Goal: Task Accomplishment & Management: Complete application form

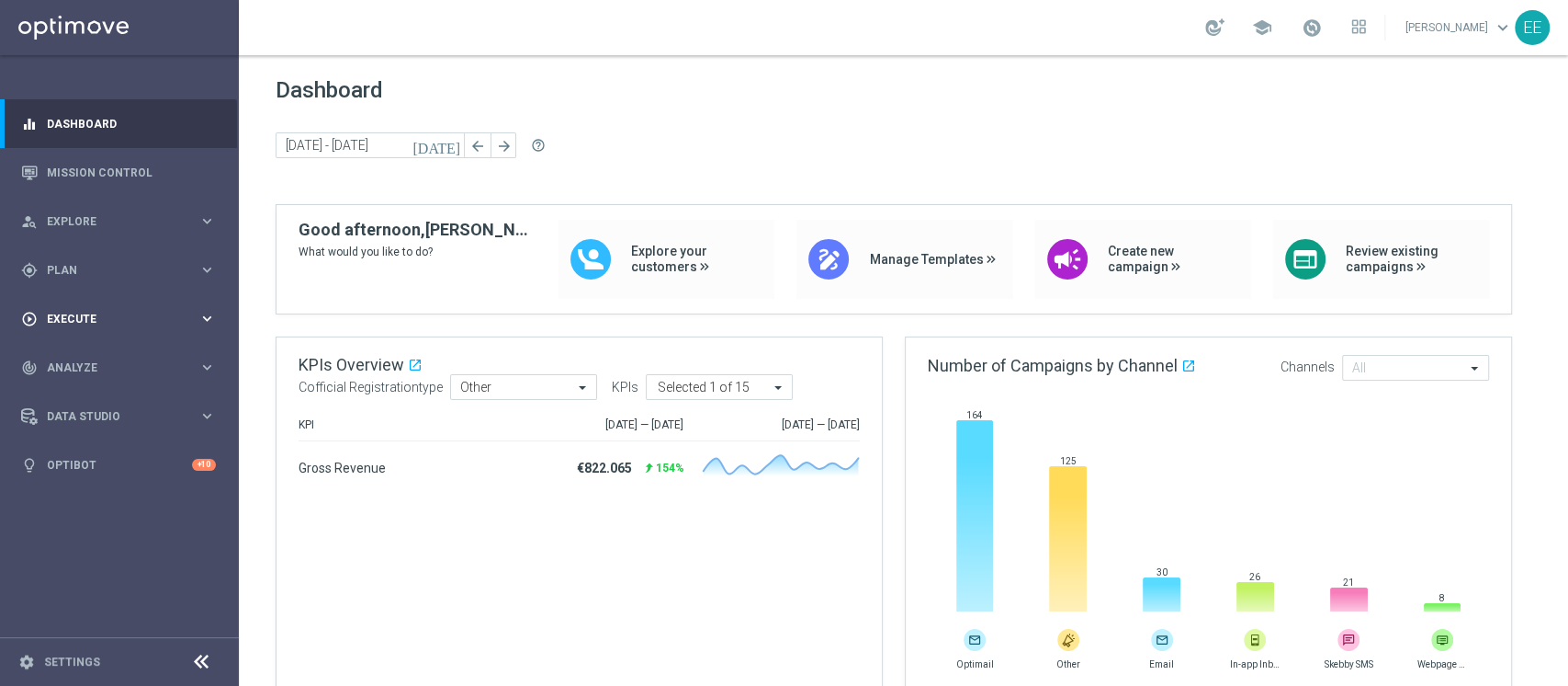
click at [105, 322] on span "Execute" at bounding box center [123, 319] width 151 height 11
click at [58, 269] on span "Plan" at bounding box center [123, 270] width 151 height 11
click at [100, 308] on link "Target Groups" at bounding box center [120, 308] width 144 height 14
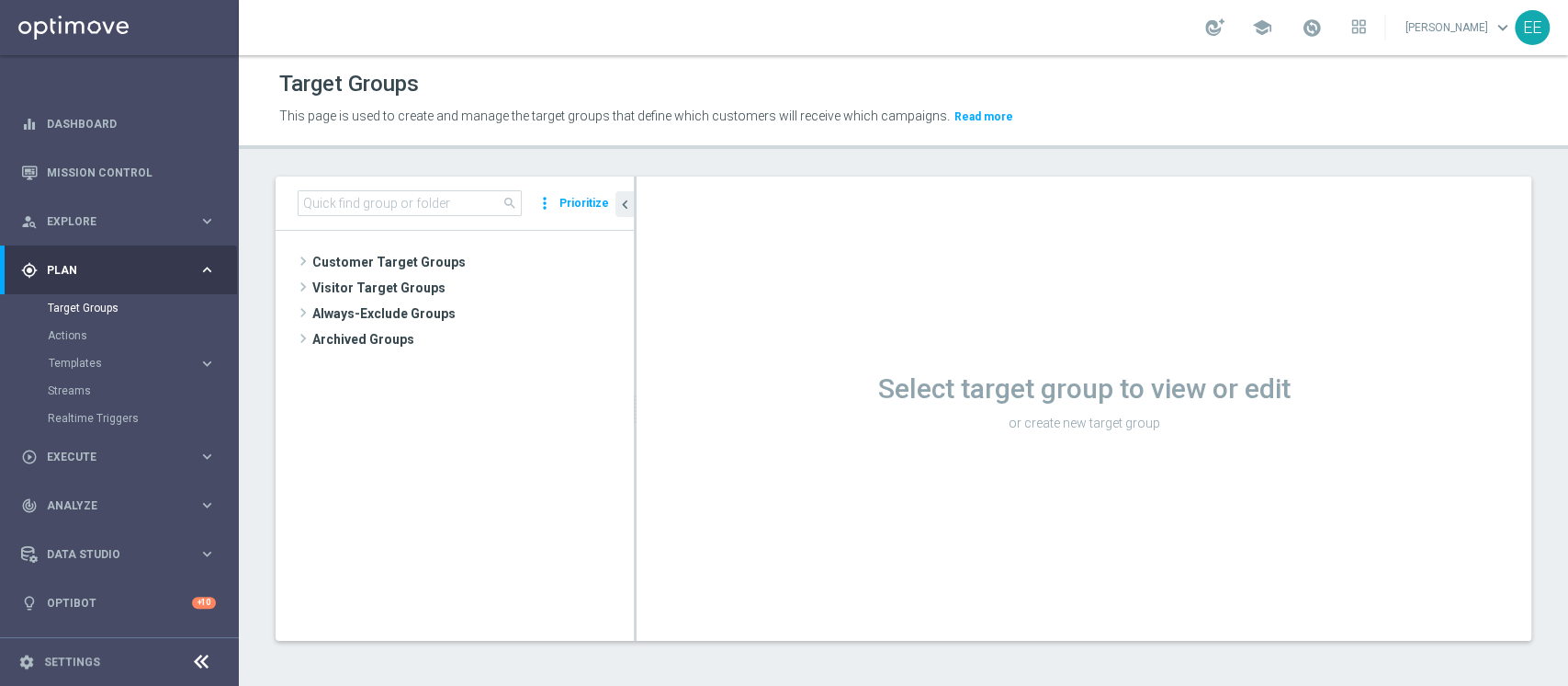
click at [388, 217] on div "search more_vert Prioritize" at bounding box center [455, 203] width 358 height 55
click at [391, 214] on input at bounding box center [410, 203] width 224 height 26
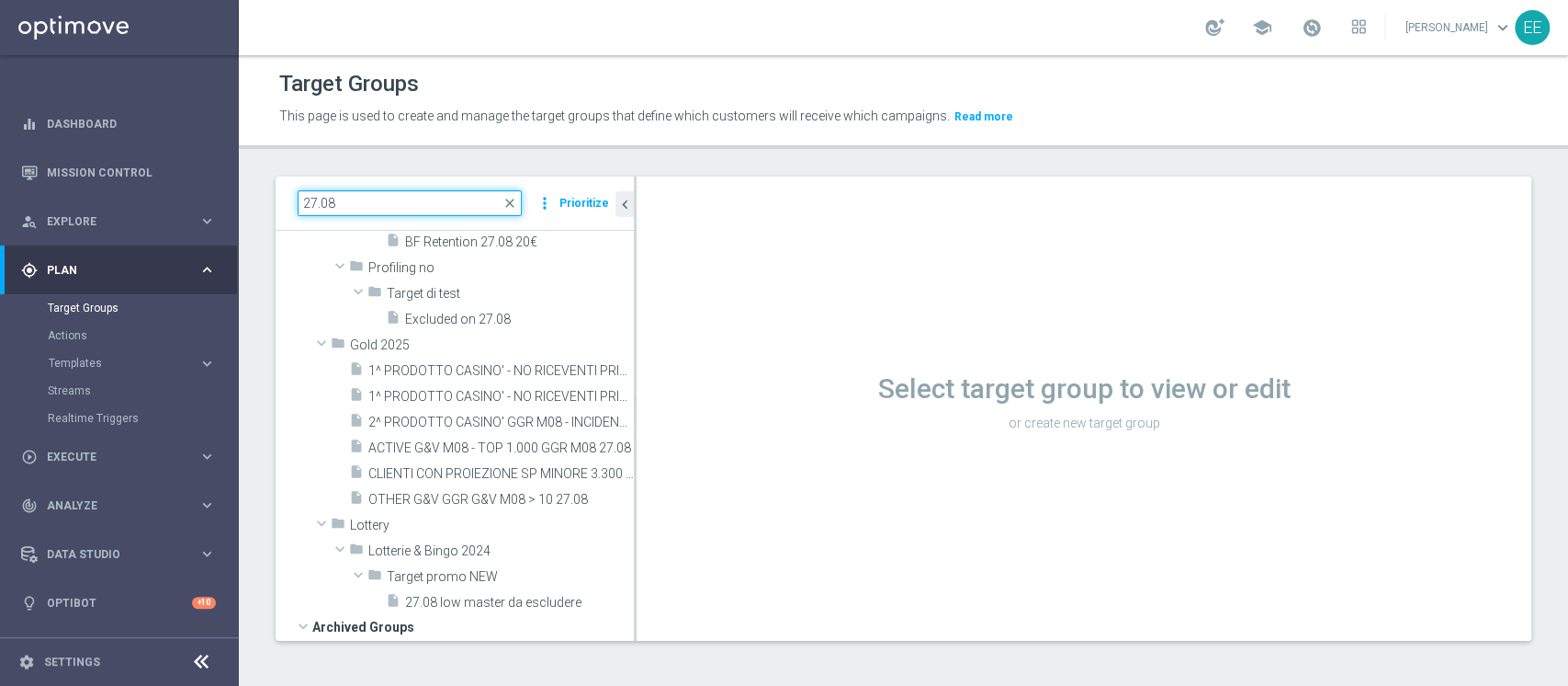
scroll to position [132, 0]
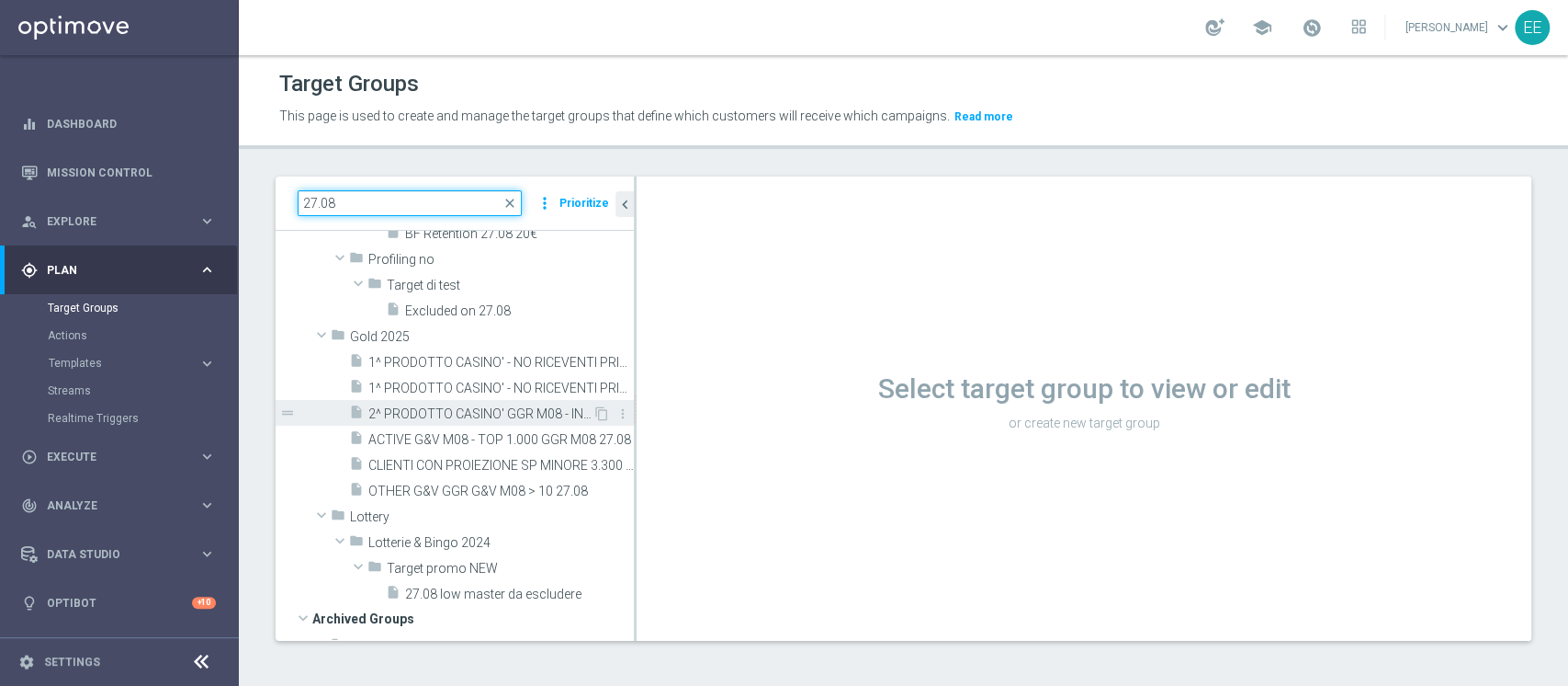
type input "27.08"
click at [487, 412] on span "2^ PRODOTTO CASINO' GGR M08 - INCIDENZA GGR CASINO' M08 > 20% GGR M08 27.08" at bounding box center [481, 414] width 224 height 15
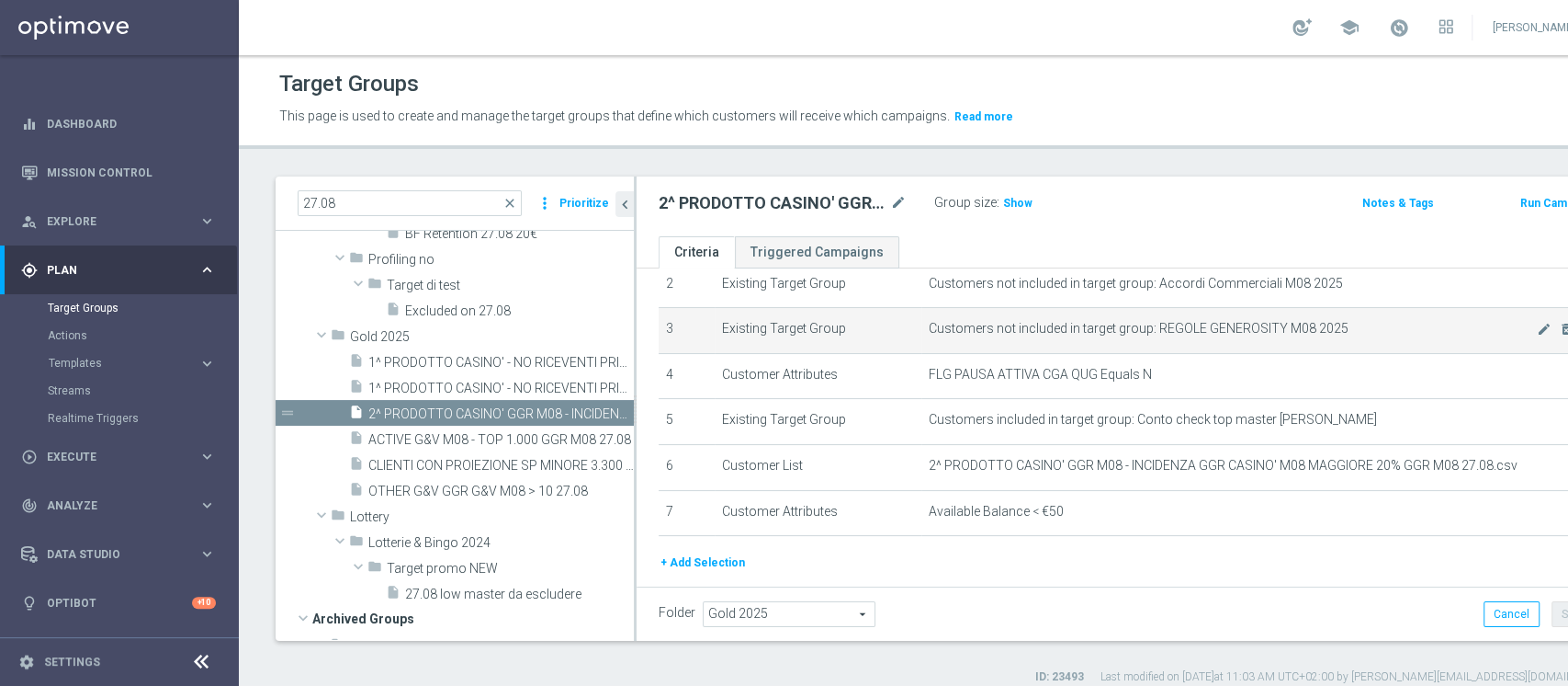
scroll to position [136, 0]
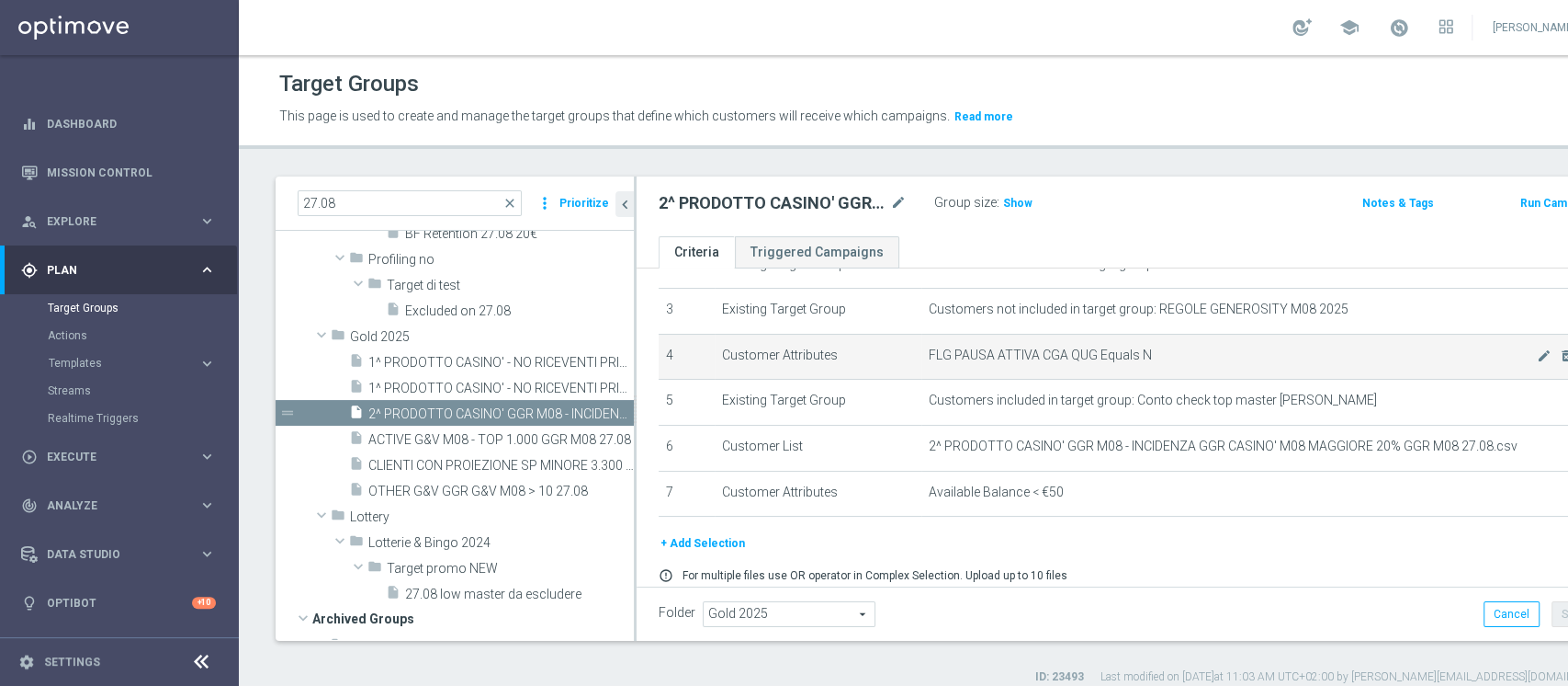
drag, startPoint x: 1257, startPoint y: 472, endPoint x: 1344, endPoint y: 351, distance: 149.0
click at [1344, 351] on td "FLG PAUSA ATTIVA CGA QUG Equals N mode_edit delete_forever" at bounding box center [1259, 356] width 675 height 46
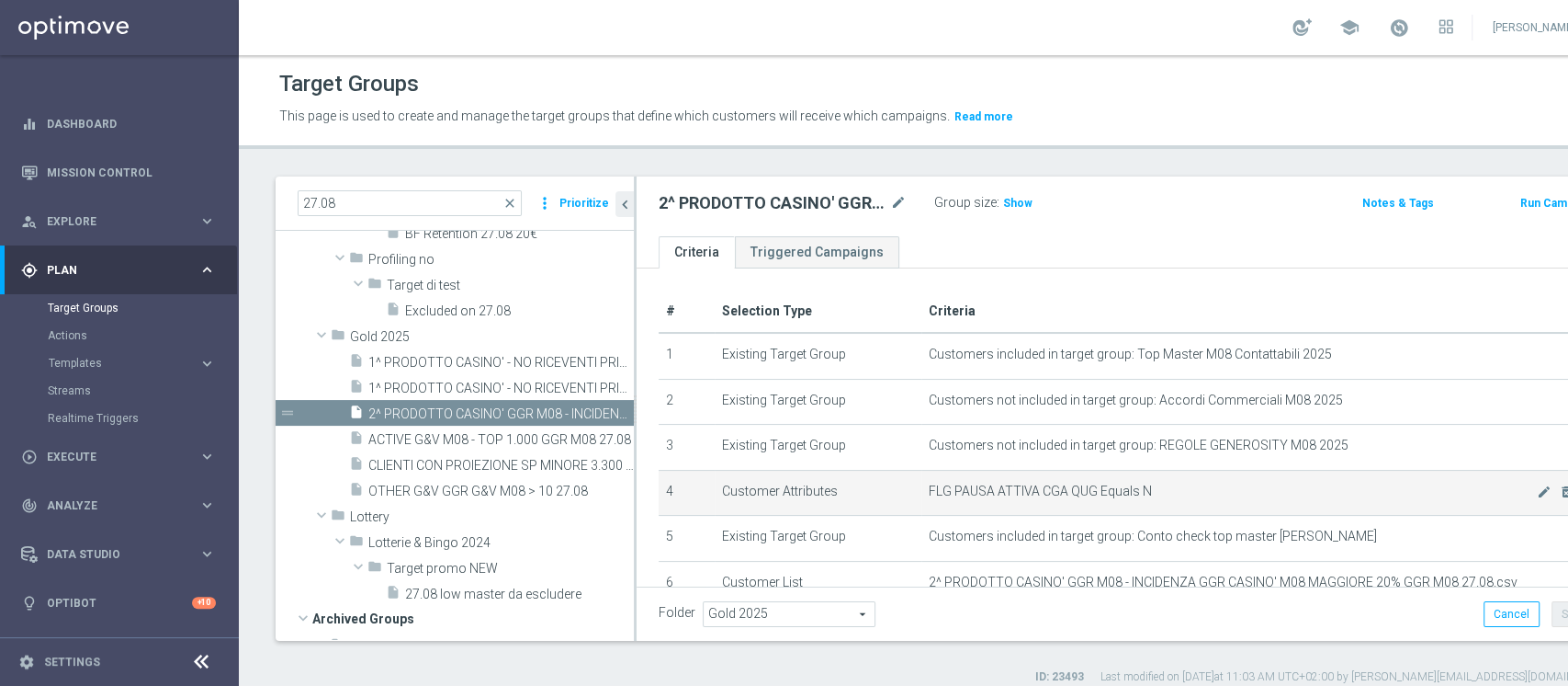
scroll to position [1, 0]
click at [1332, 351] on span "Customers included in target group: Top Master M08 Contattabili 2025" at bounding box center [1130, 354] width 403 height 15
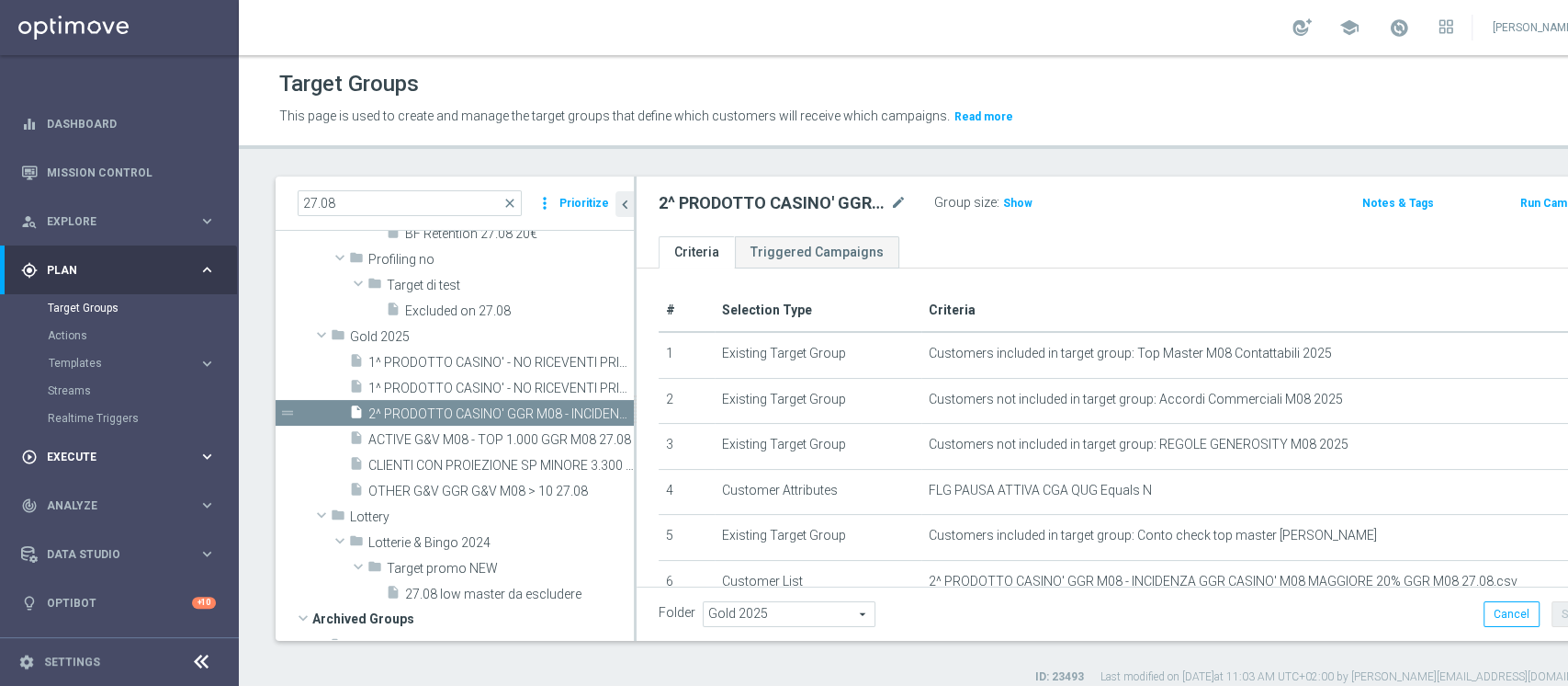
click at [70, 452] on span "Execute" at bounding box center [123, 457] width 151 height 11
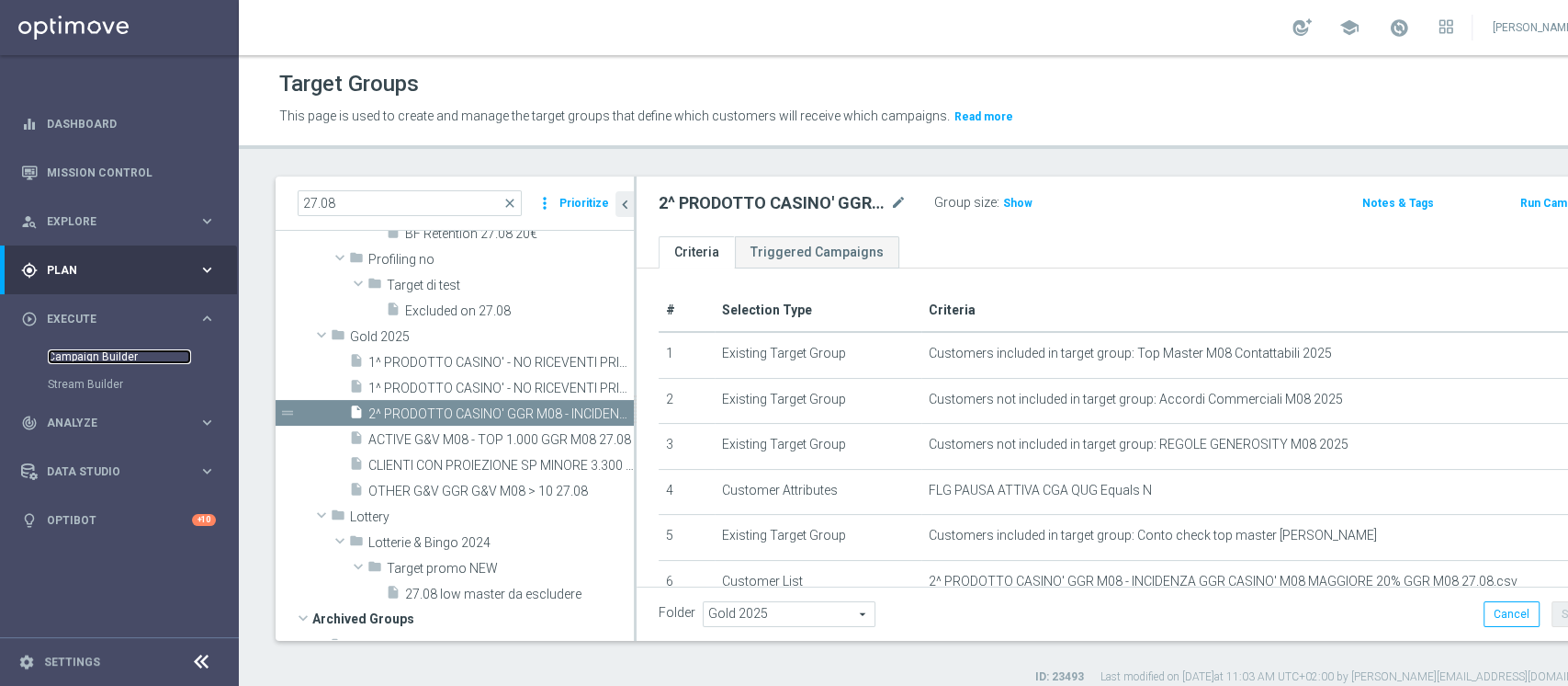
click at [130, 358] on link "Campaign Builder" at bounding box center [120, 355] width 144 height 14
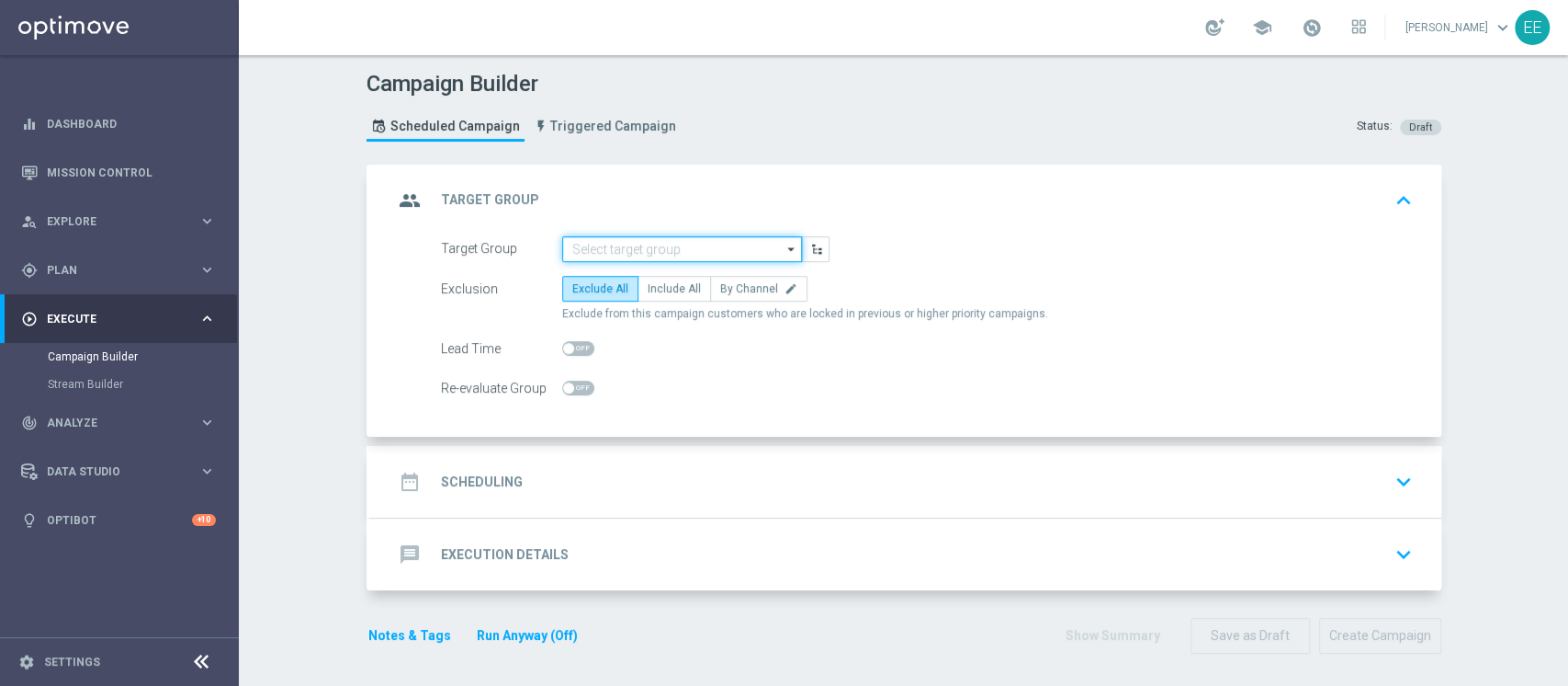
click at [649, 242] on input at bounding box center [682, 248] width 239 height 26
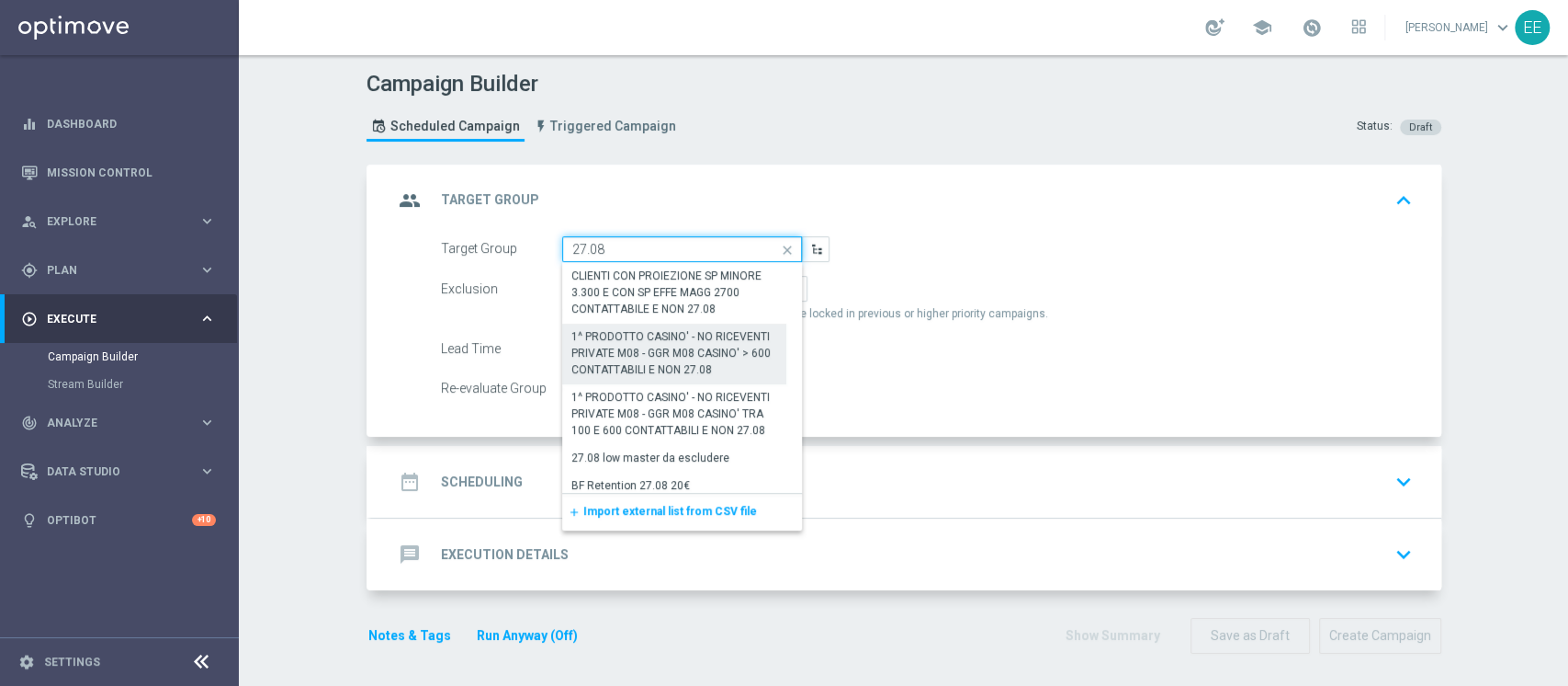
scroll to position [167, 0]
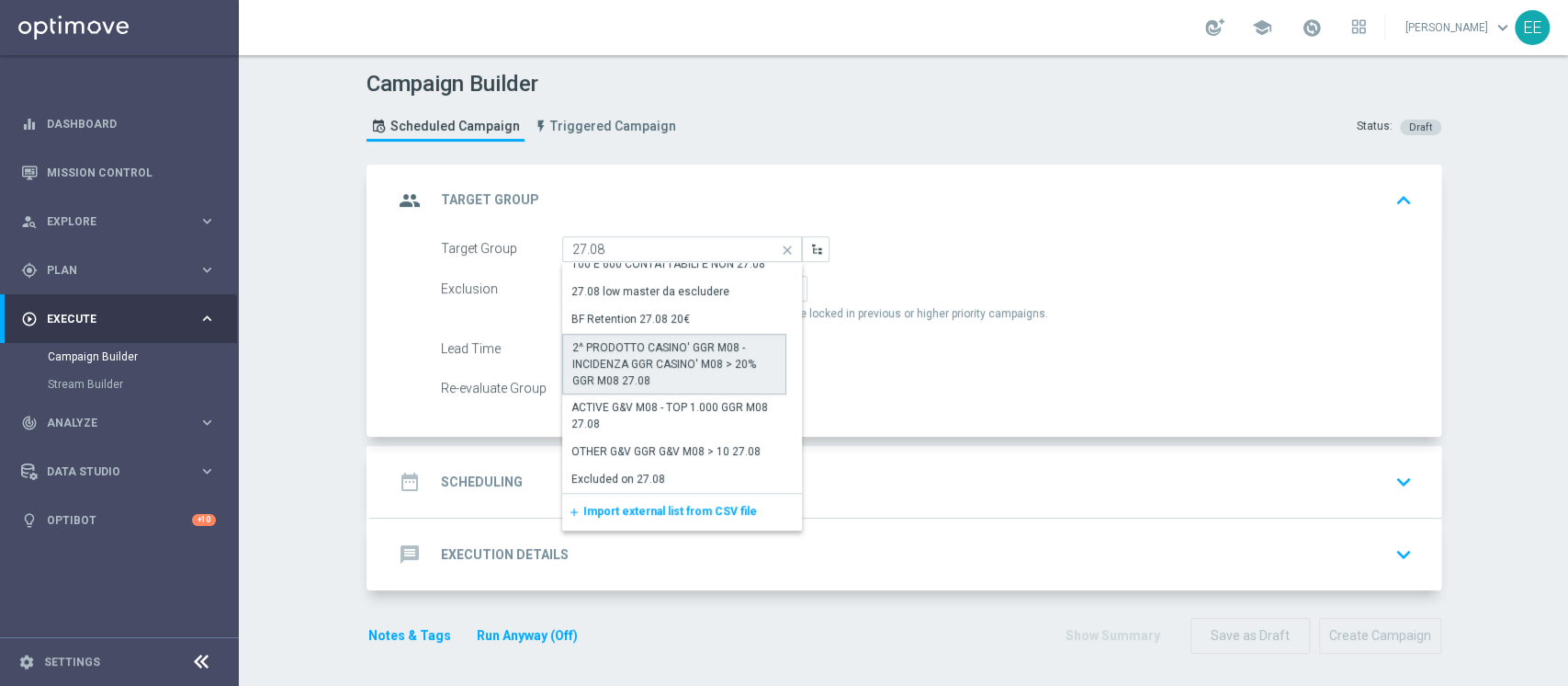
click at [663, 377] on div "2^ PRODOTTO CASINO' GGR M08 - INCIDENZA GGR CASINO' M08 > 20% GGR M08 27.08" at bounding box center [675, 364] width 205 height 50
type input "2^ PRODOTTO CASINO' GGR M08 - INCIDENZA GGR CASINO' M08 > 20% GGR M08 27.08"
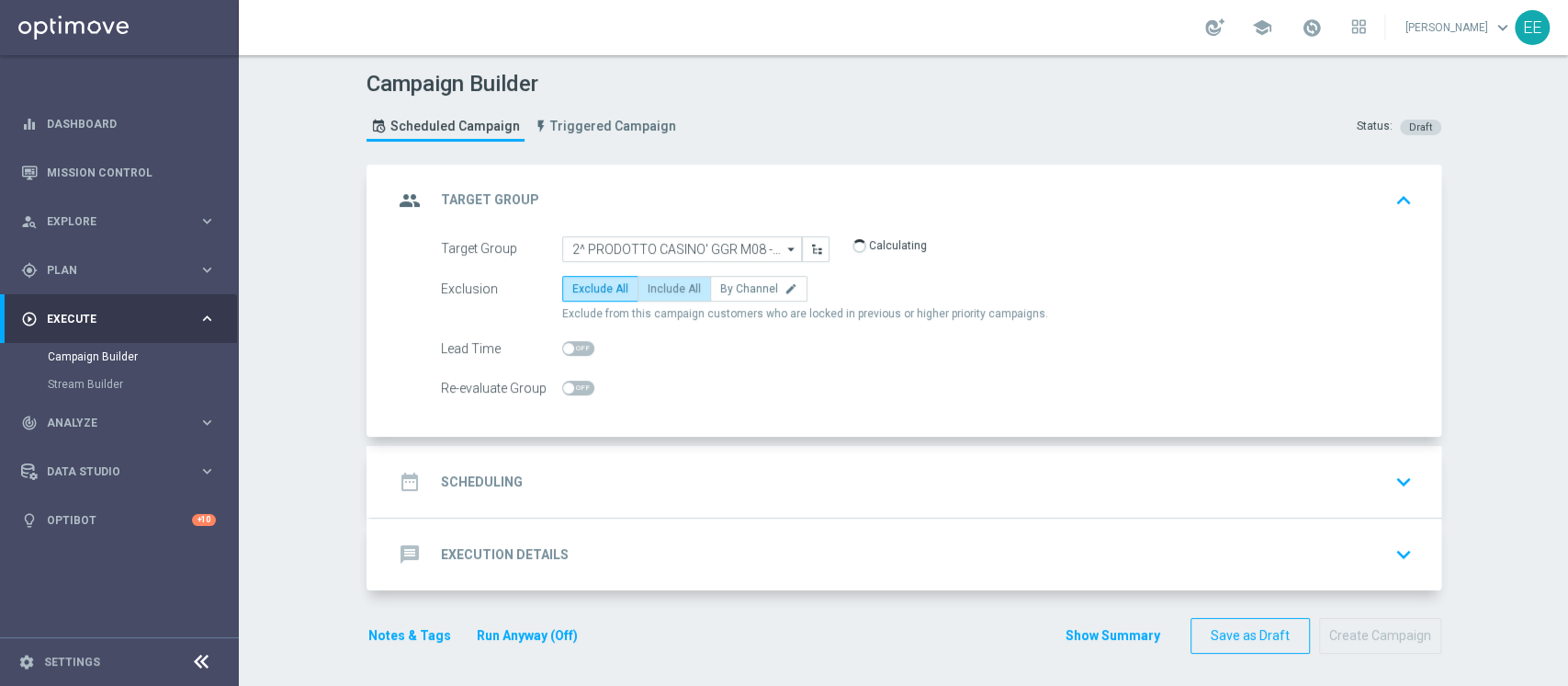
click at [670, 296] on label "Include All" at bounding box center [674, 288] width 74 height 26
click at [660, 296] on input "Include All" at bounding box center [653, 291] width 11 height 11
radio input "true"
click at [662, 493] on div "date_range Scheduling keyboard_arrow_down" at bounding box center [906, 481] width 1026 height 34
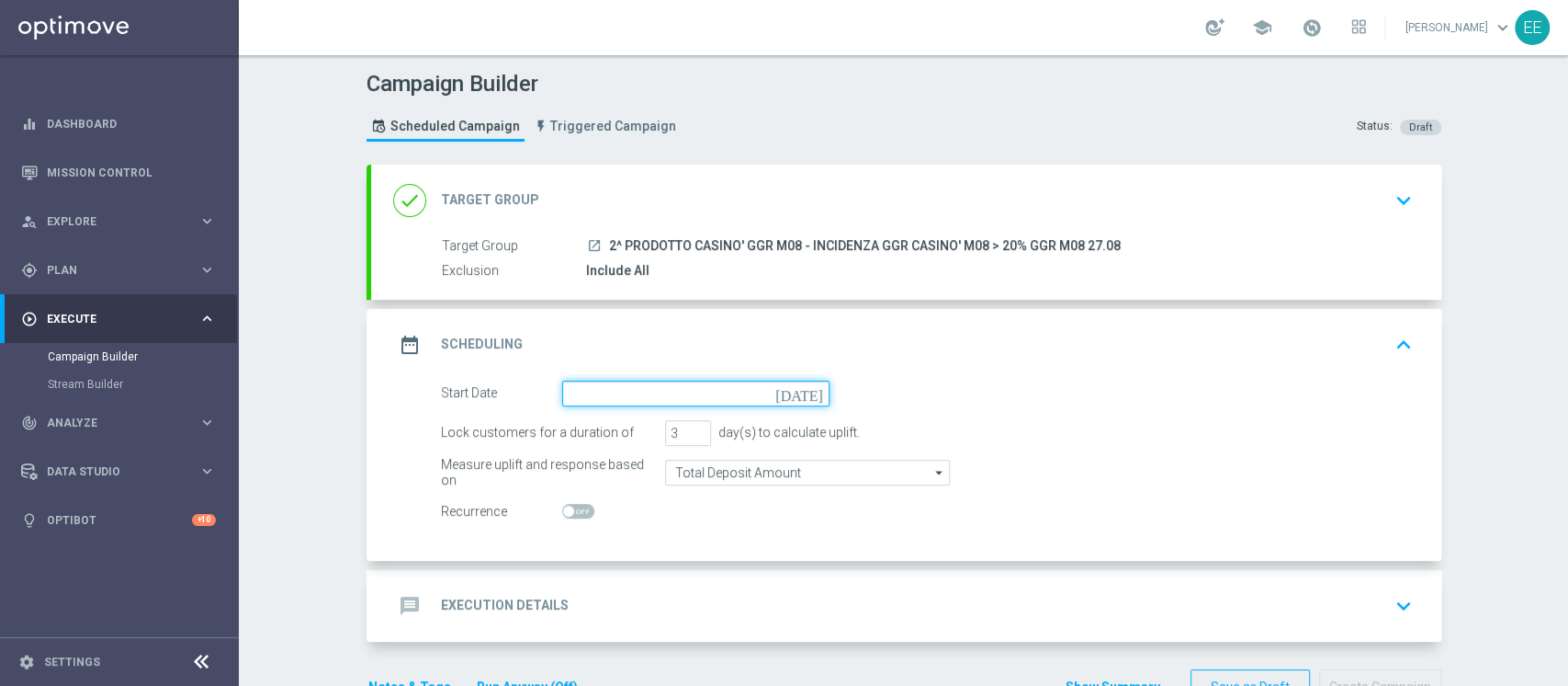
click at [625, 380] on input at bounding box center [695, 393] width 267 height 26
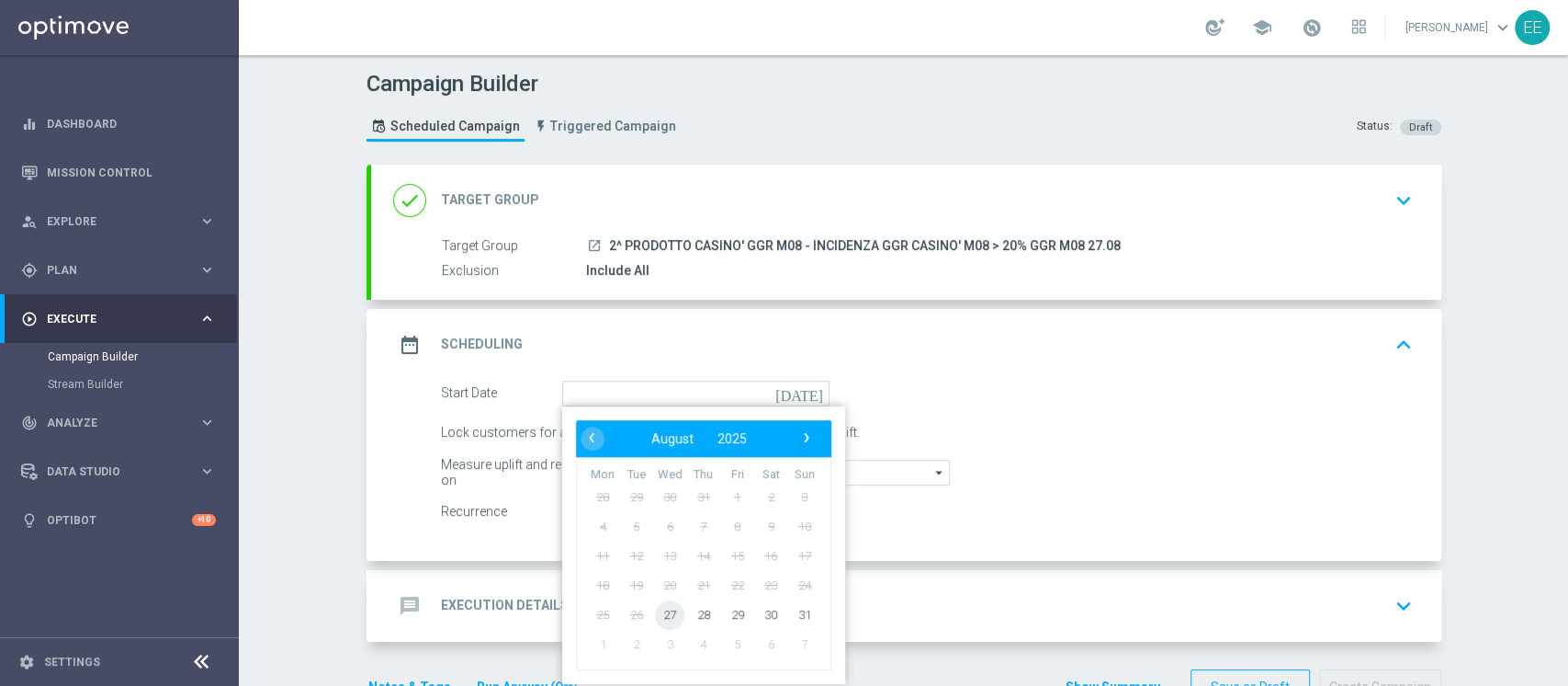
click at [667, 610] on span "27" at bounding box center [670, 613] width 30 height 30
type input "[DATE]"
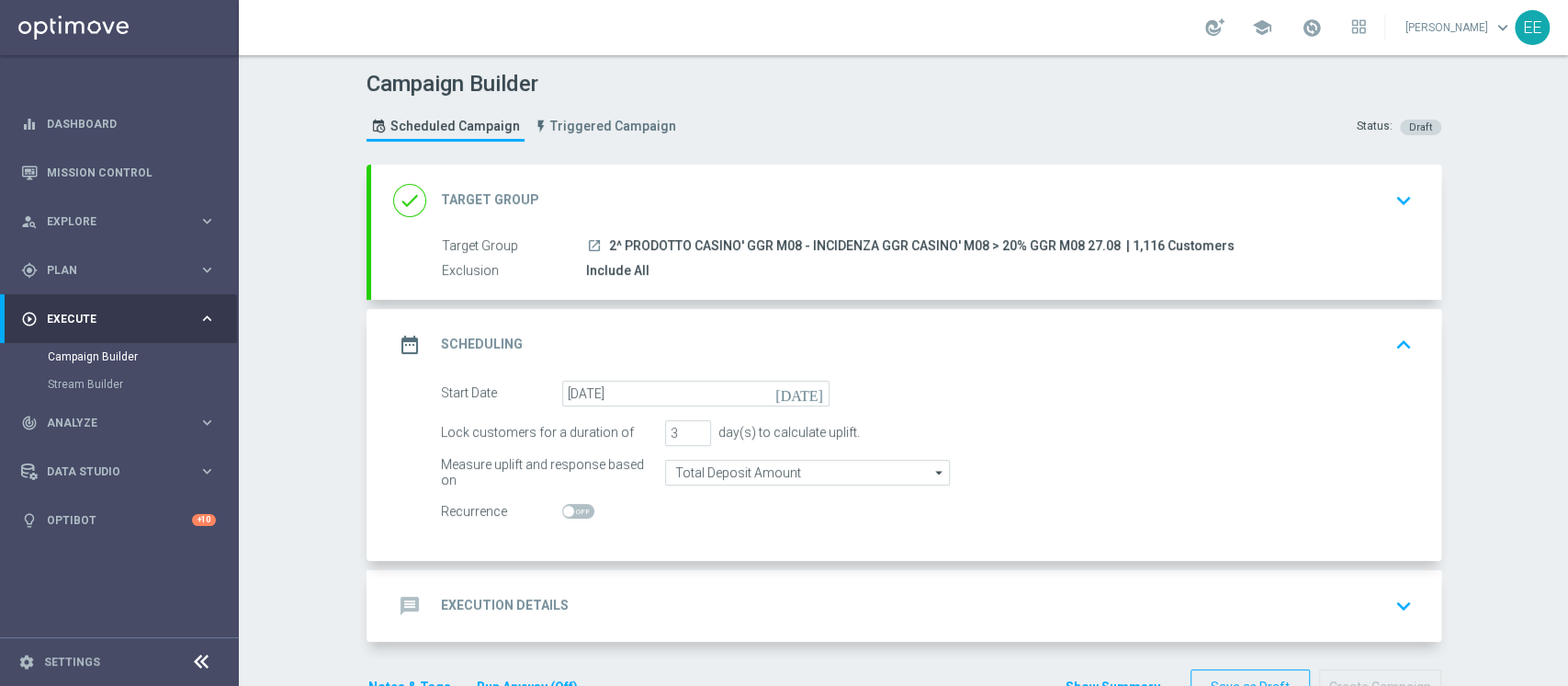
scroll to position [54, 0]
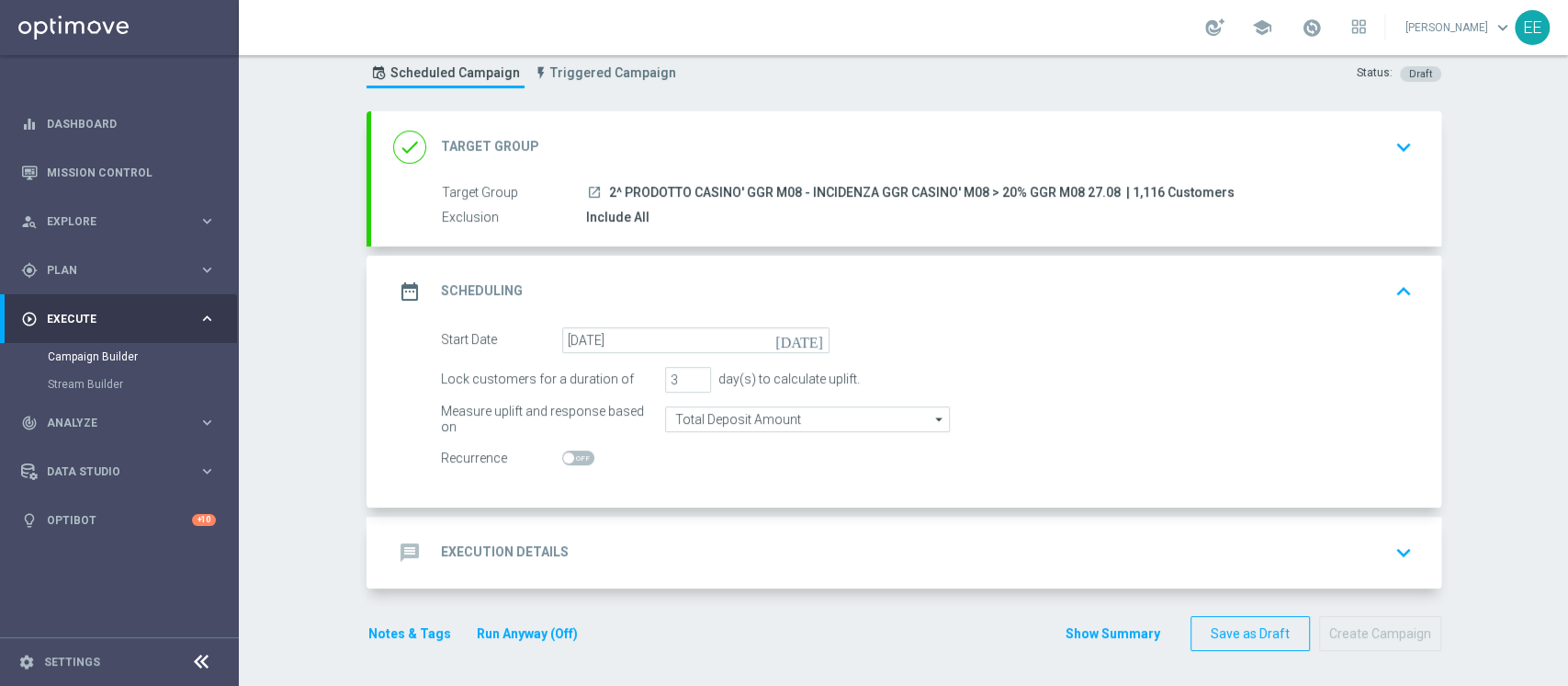
click at [698, 546] on div "message Execution Details keyboard_arrow_down" at bounding box center [906, 552] width 1026 height 34
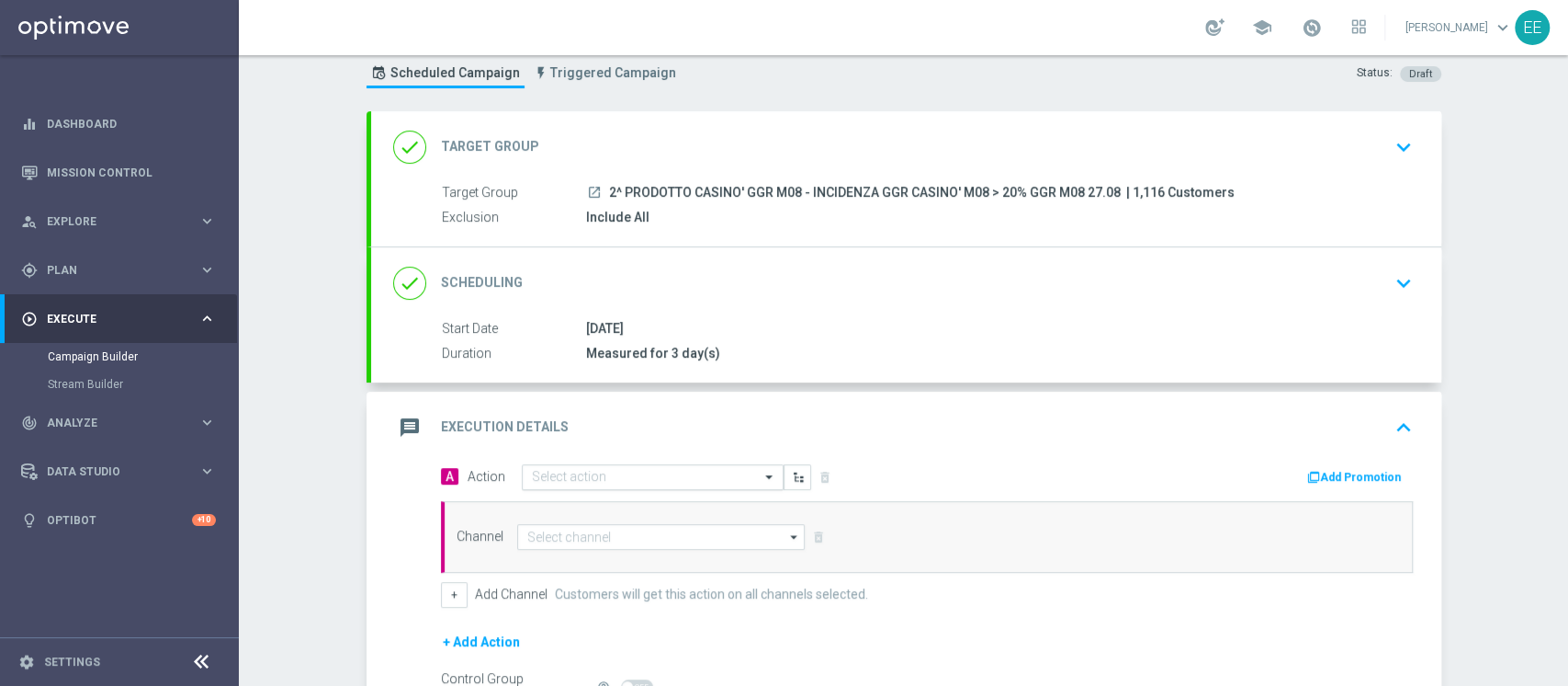
click at [573, 474] on input "text" at bounding box center [634, 477] width 205 height 15
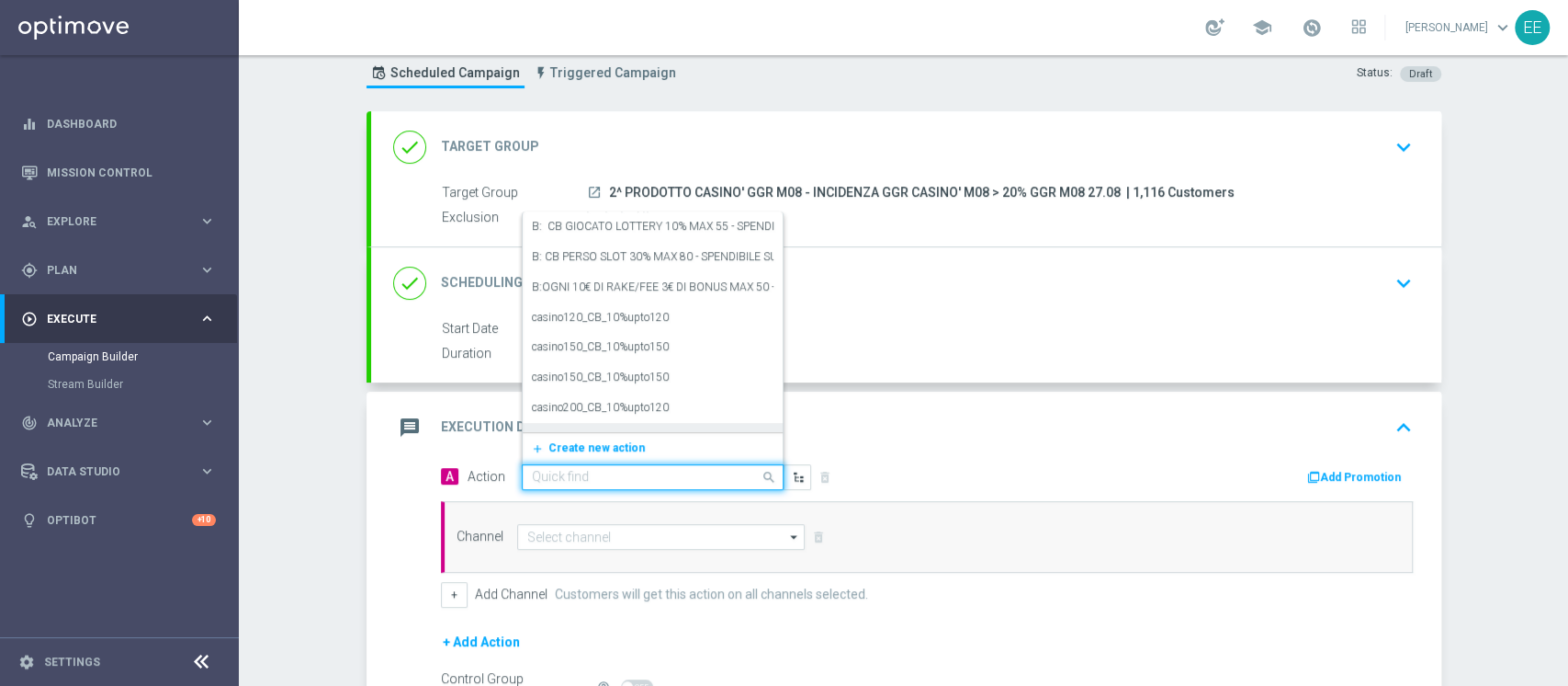
paste input "RICARICA ALMENO 20€ - PROMO RICARICA 30% MAX 250 EURO - SPENDIBILE SLOT"
type input "RICARICA ALMENO 20€ - PROMO RICARICA 30% MAX 250 EURO - SPENDIBILE SLOT"
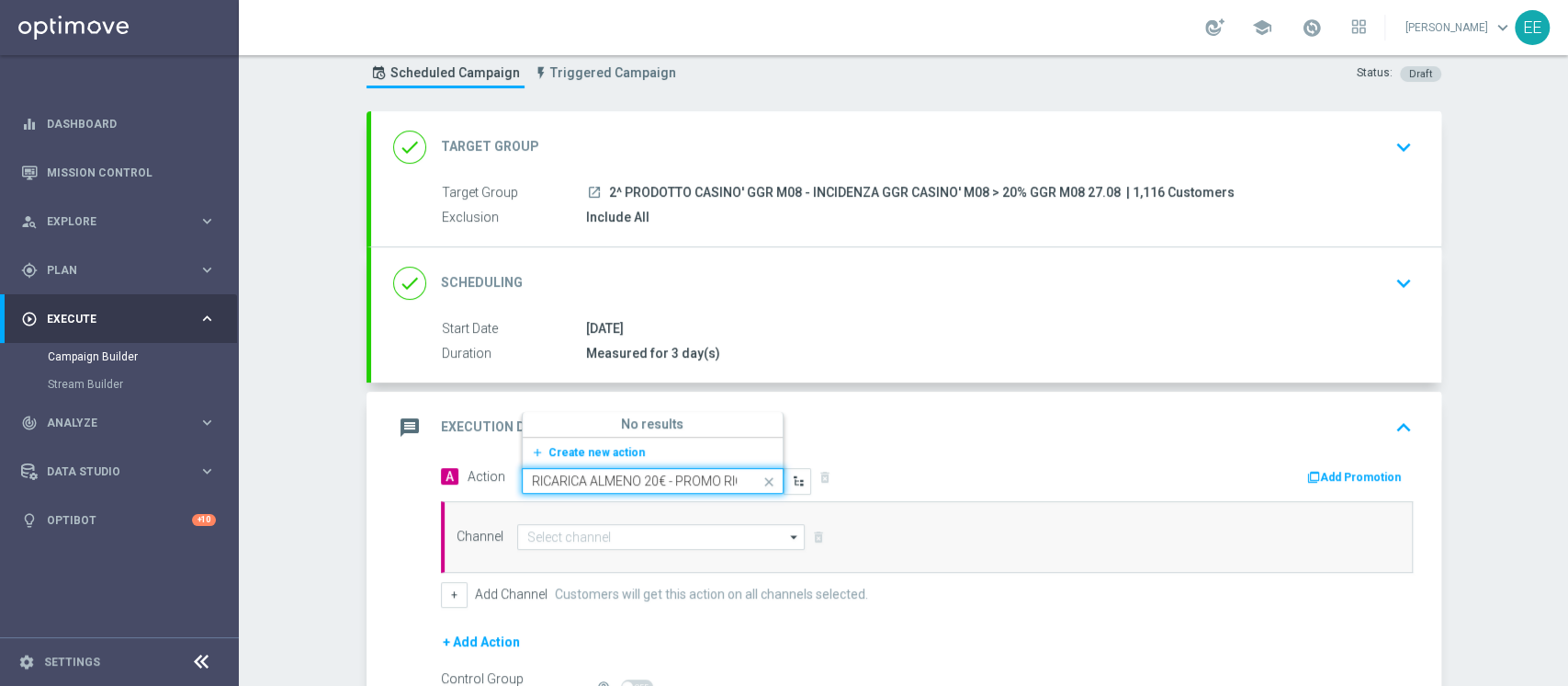
scroll to position [0, 273]
click at [612, 448] on span "Create new action" at bounding box center [597, 451] width 97 height 12
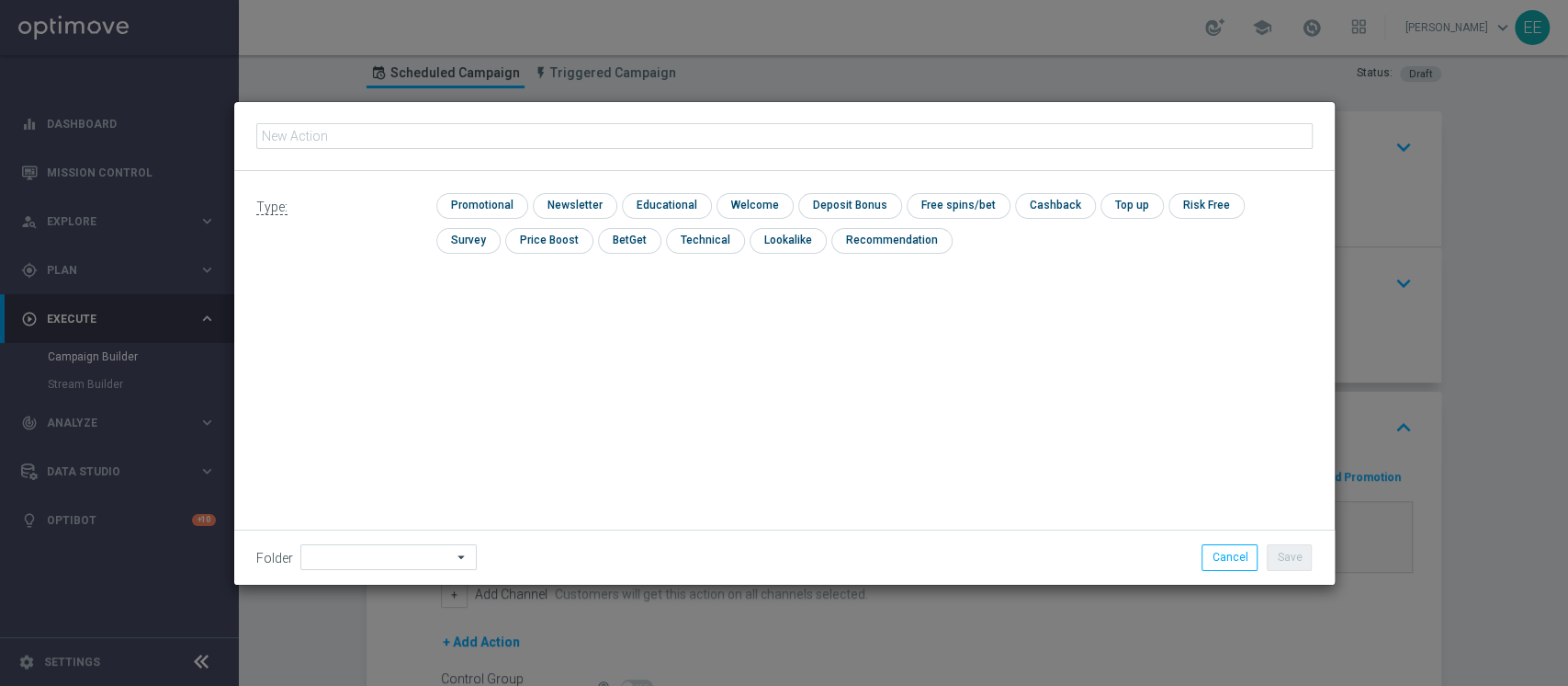
click at [424, 137] on input "text" at bounding box center [784, 136] width 1057 height 26
type input "RICARICA ALMENO 20€ - PROMO RICARICA 30% MAX 250 EURO - SPENDIBILE SLOT"
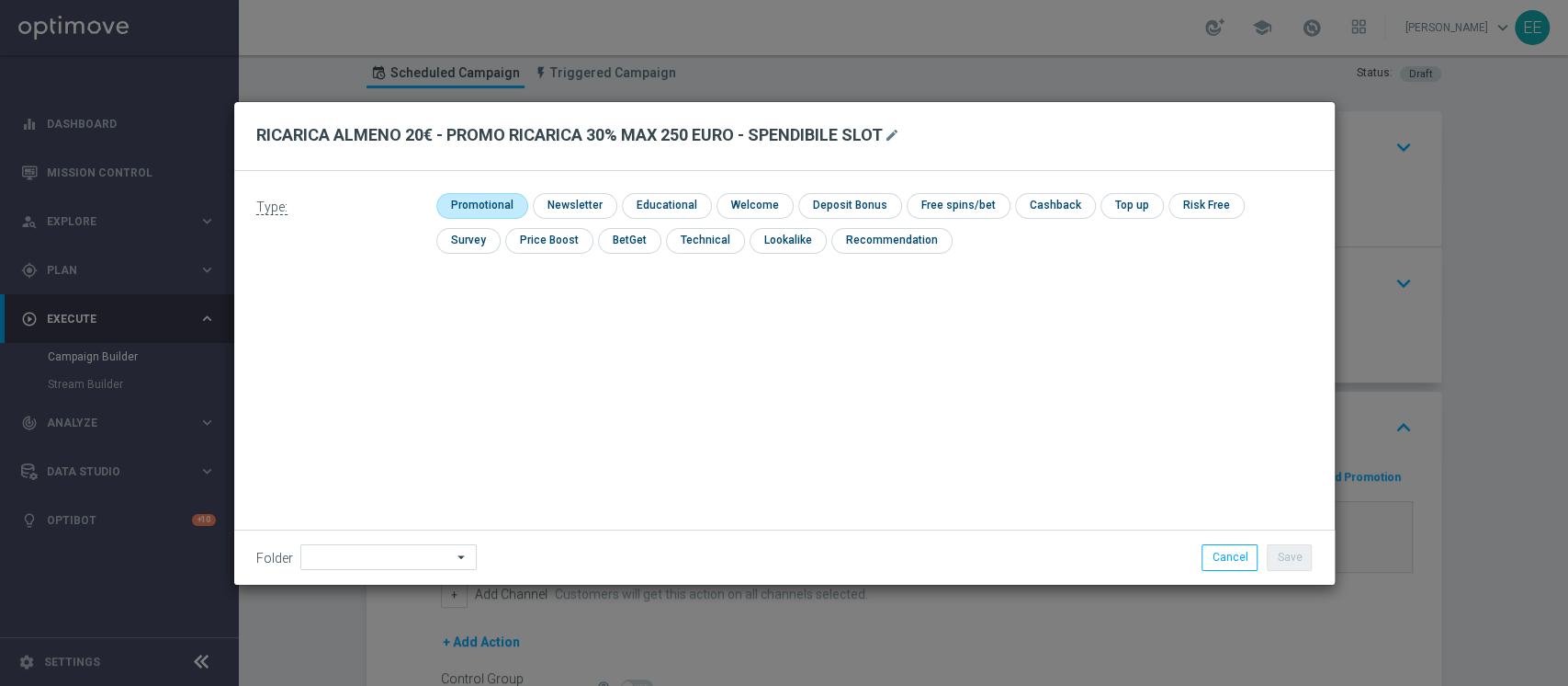
click at [482, 206] on input "checkbox" at bounding box center [480, 205] width 87 height 25
checkbox input "true"
click at [1076, 214] on input "checkbox" at bounding box center [1072, 205] width 78 height 25
checkbox input "true"
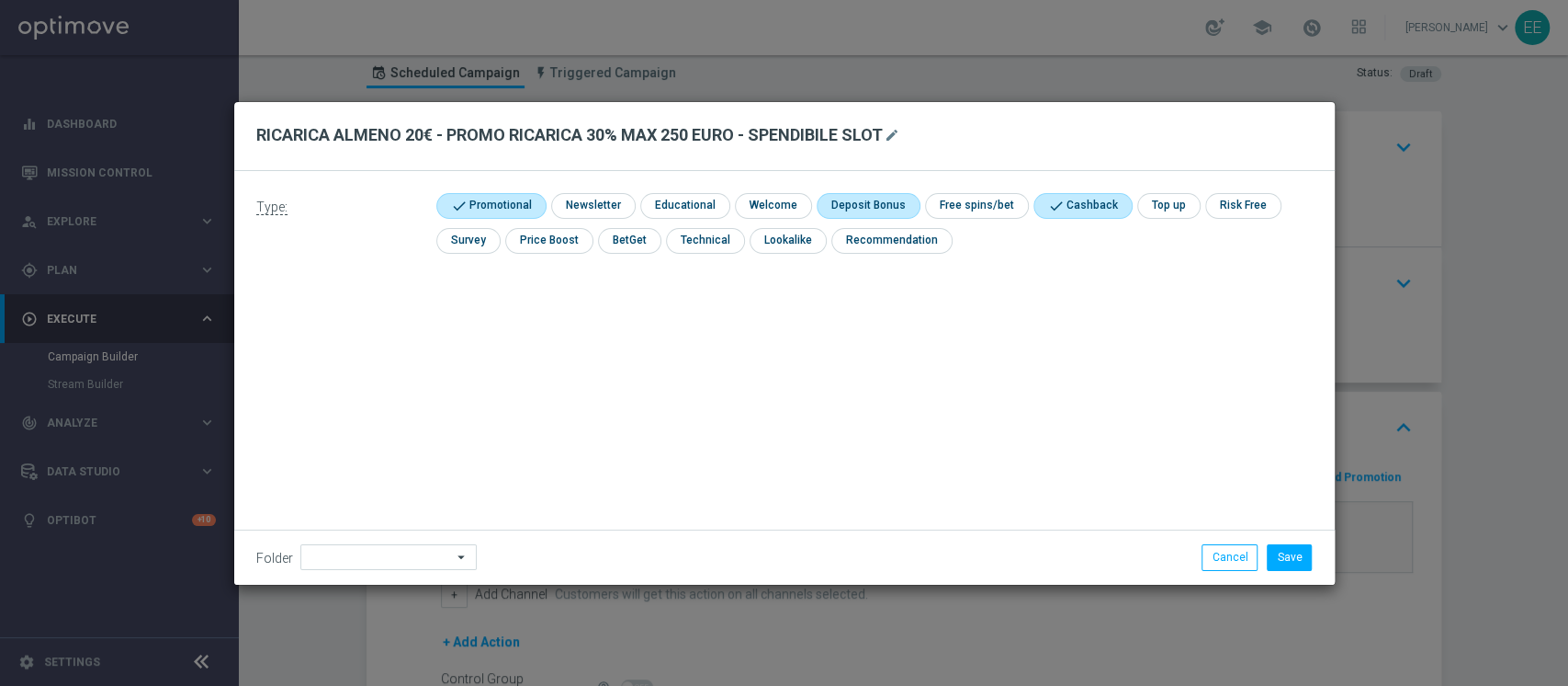
click at [851, 209] on input "checkbox" at bounding box center [866, 205] width 99 height 25
checkbox input "true"
click at [1074, 198] on input "checkbox" at bounding box center [1099, 205] width 95 height 25
checkbox input "false"
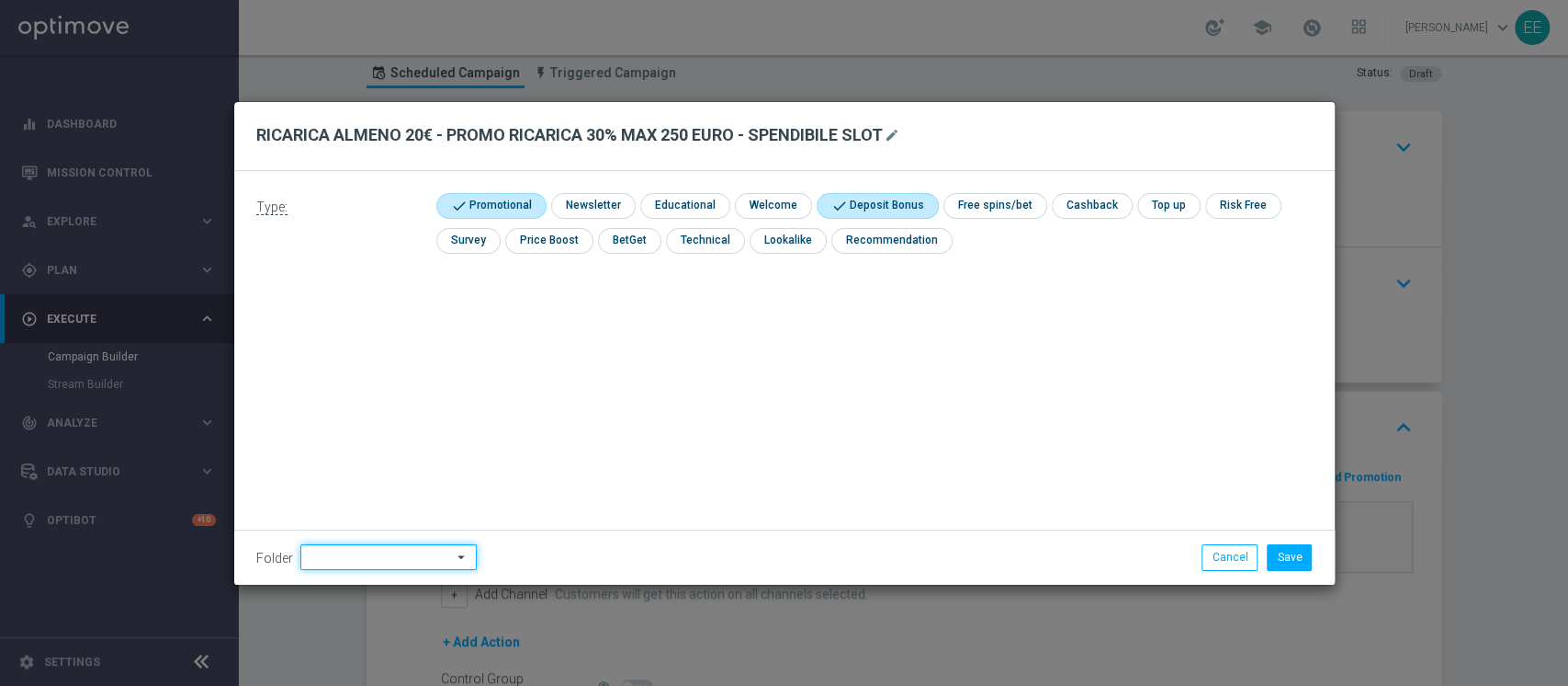
click at [346, 547] on input at bounding box center [389, 557] width 176 height 26
type input "OMNICHANNEL"
click at [1302, 557] on button "Save" at bounding box center [1289, 557] width 45 height 26
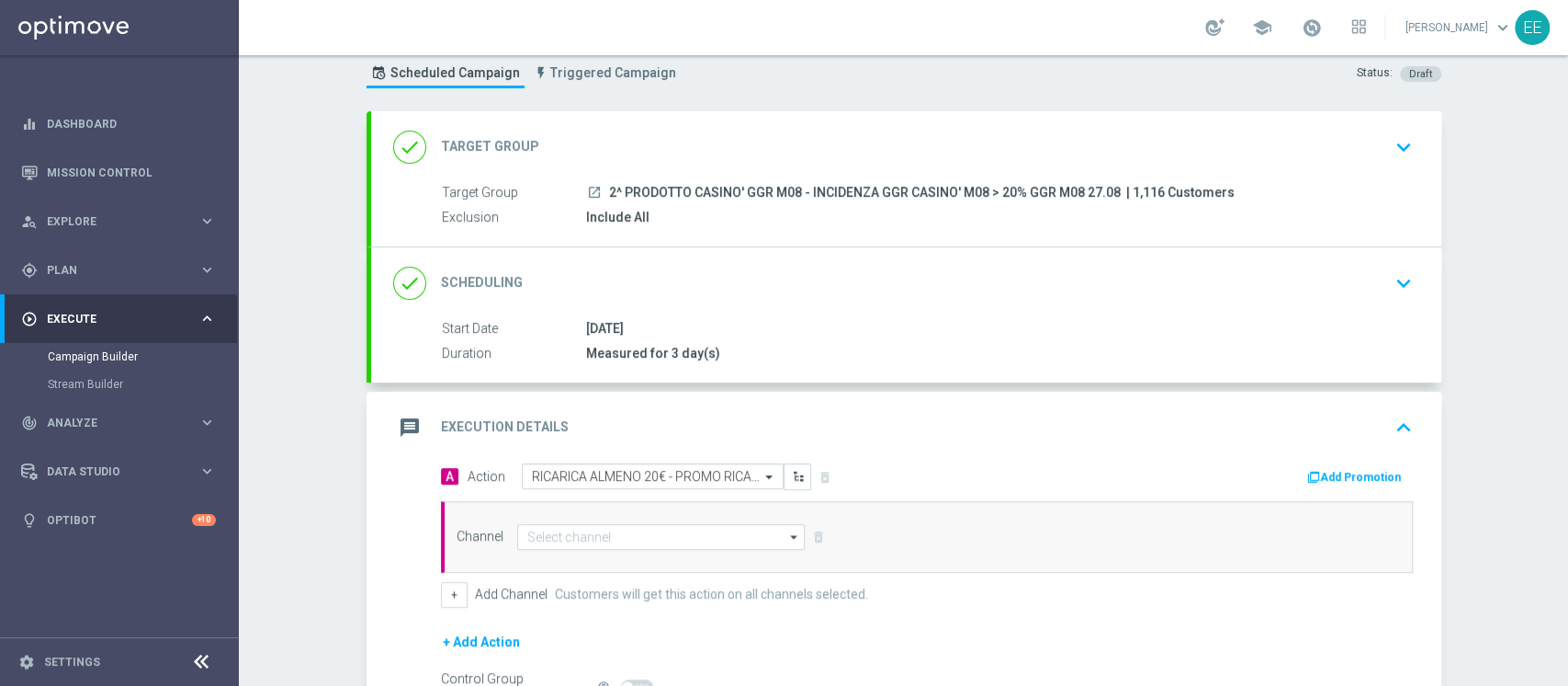
scroll to position [136, 0]
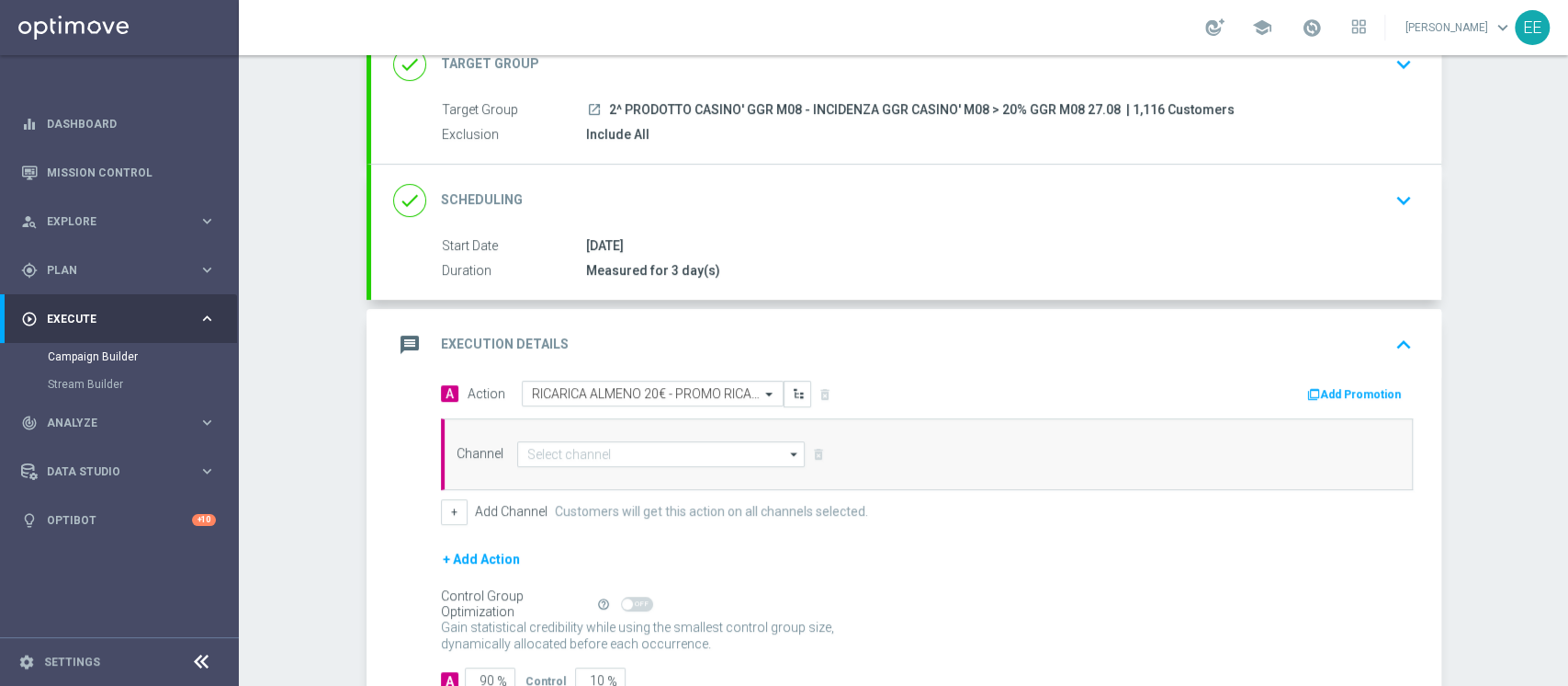
click at [1322, 388] on button "Add Promotion" at bounding box center [1356, 394] width 102 height 20
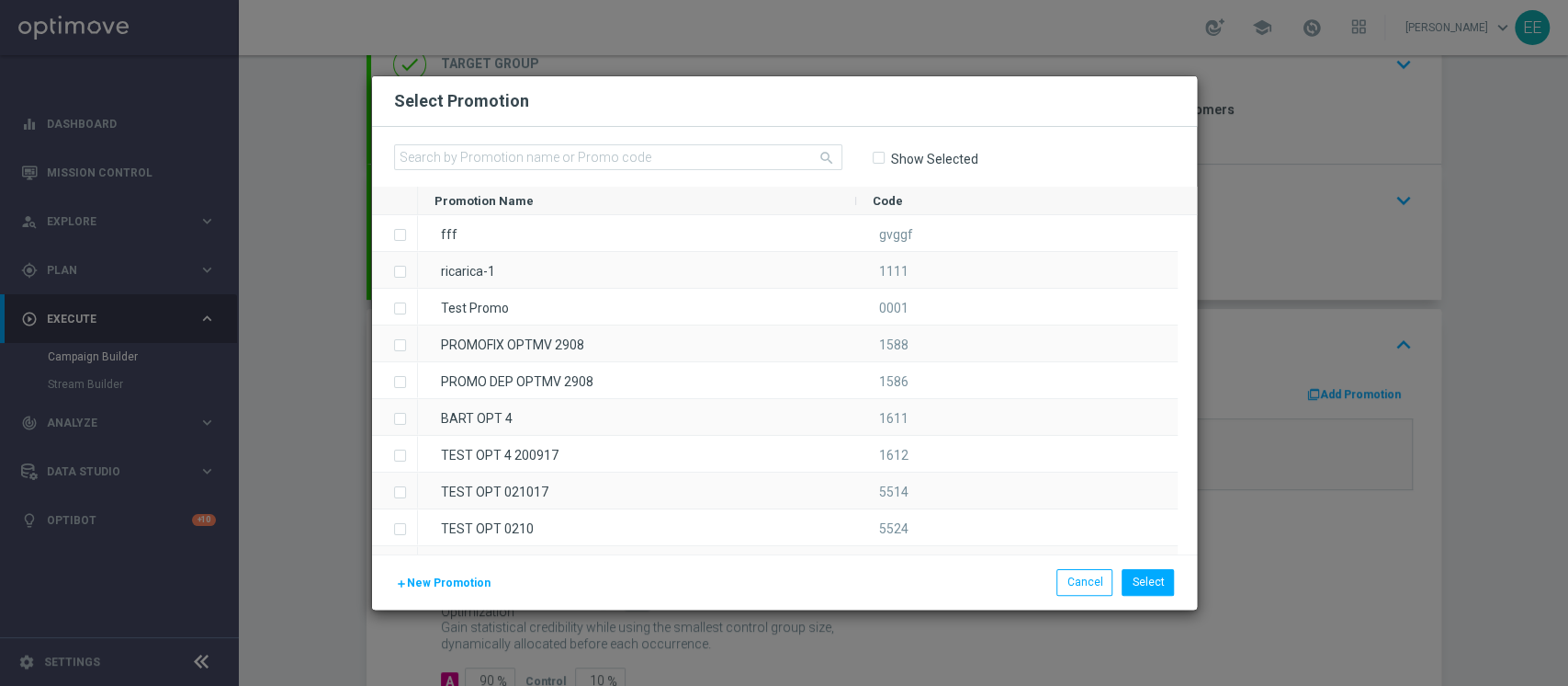
click at [587, 144] on div "search Show Selected" at bounding box center [784, 156] width 825 height 59
click at [587, 149] on input "text" at bounding box center [618, 157] width 448 height 26
paste input "RICARICASLOT2708"
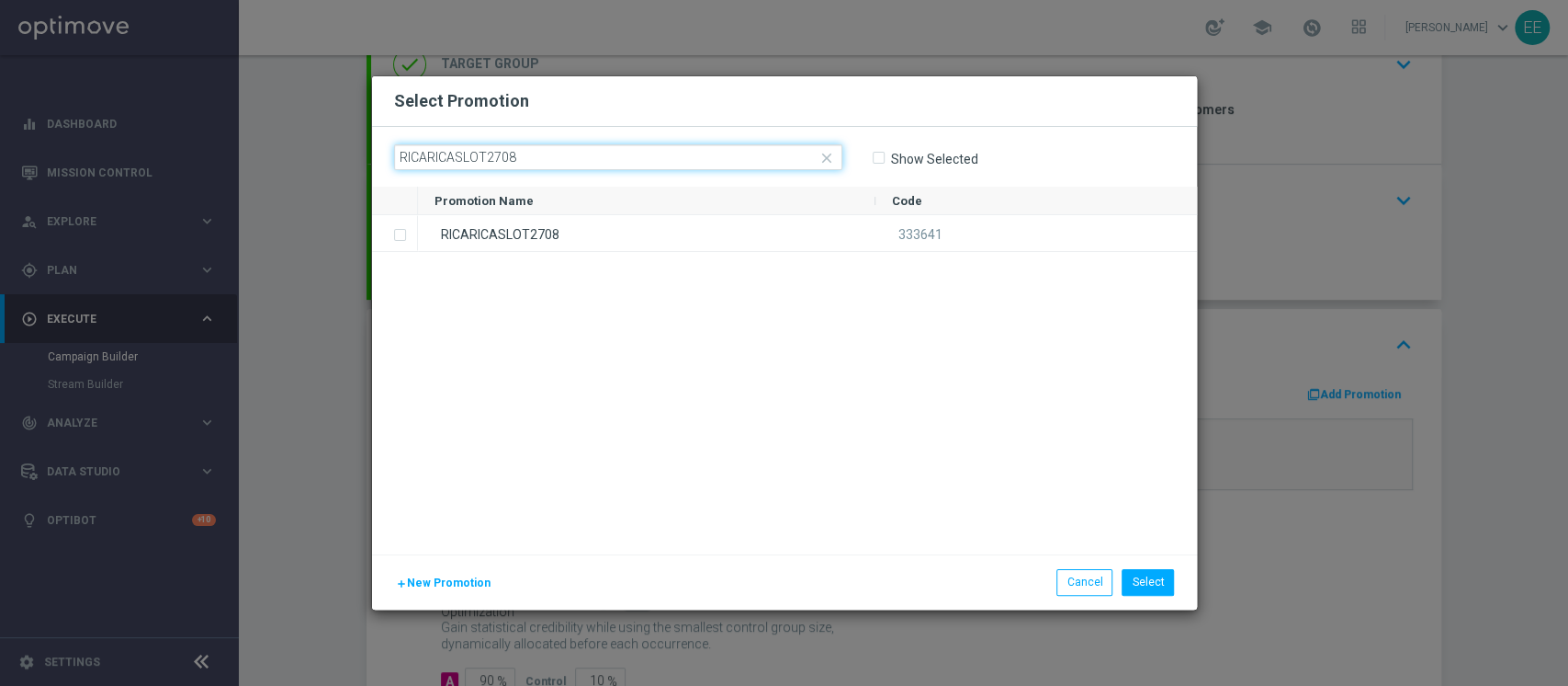
type input "RICARICASLOT2708"
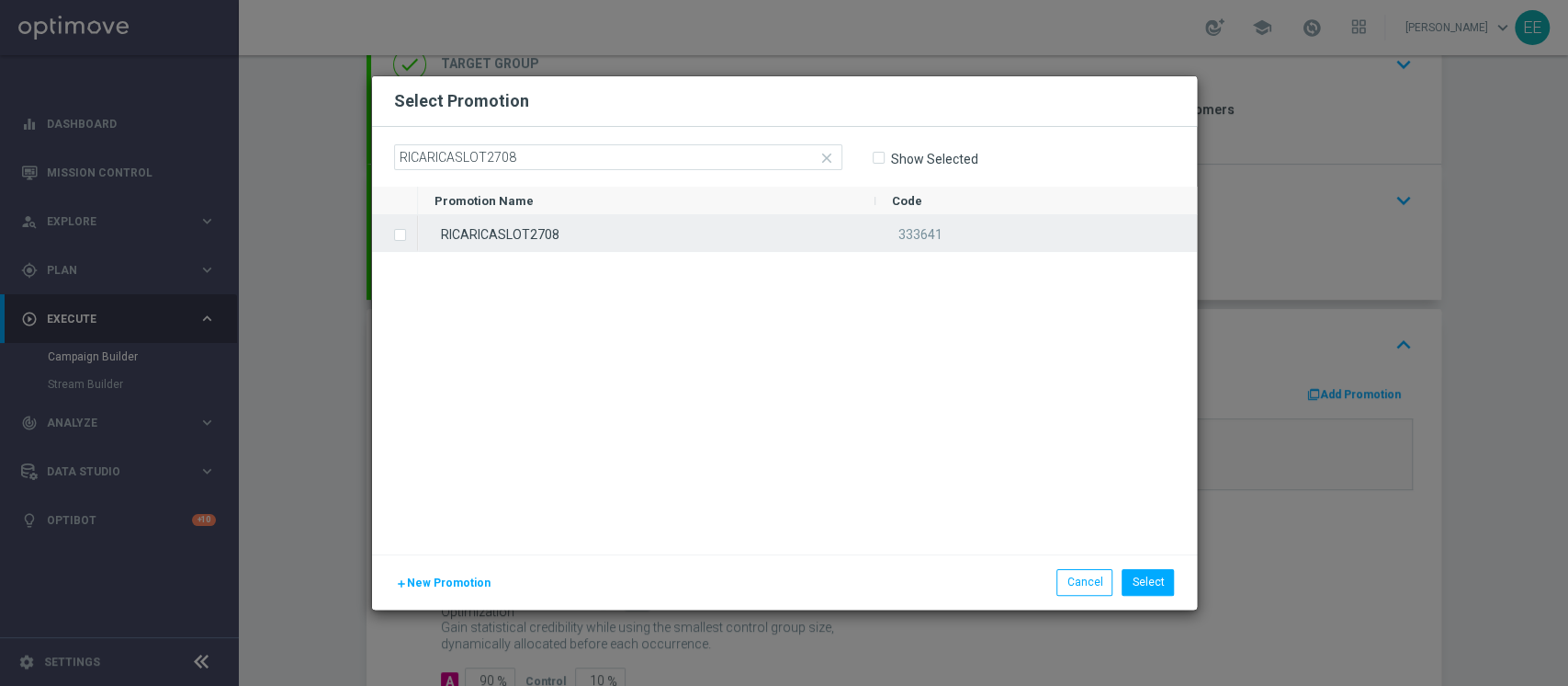
click at [547, 222] on div "RICARICASLOT2708" at bounding box center [647, 232] width 458 height 35
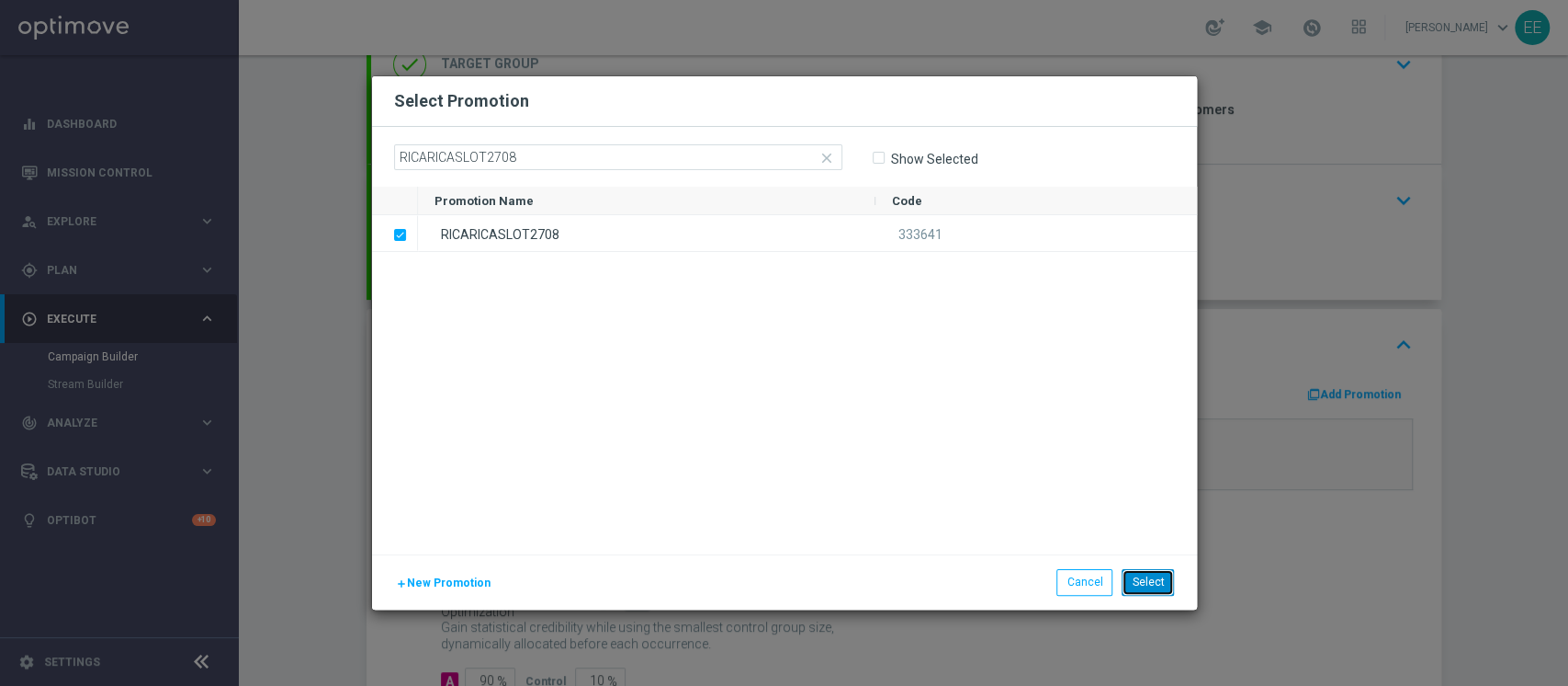
click at [1162, 577] on button "Select" at bounding box center [1148, 582] width 53 height 26
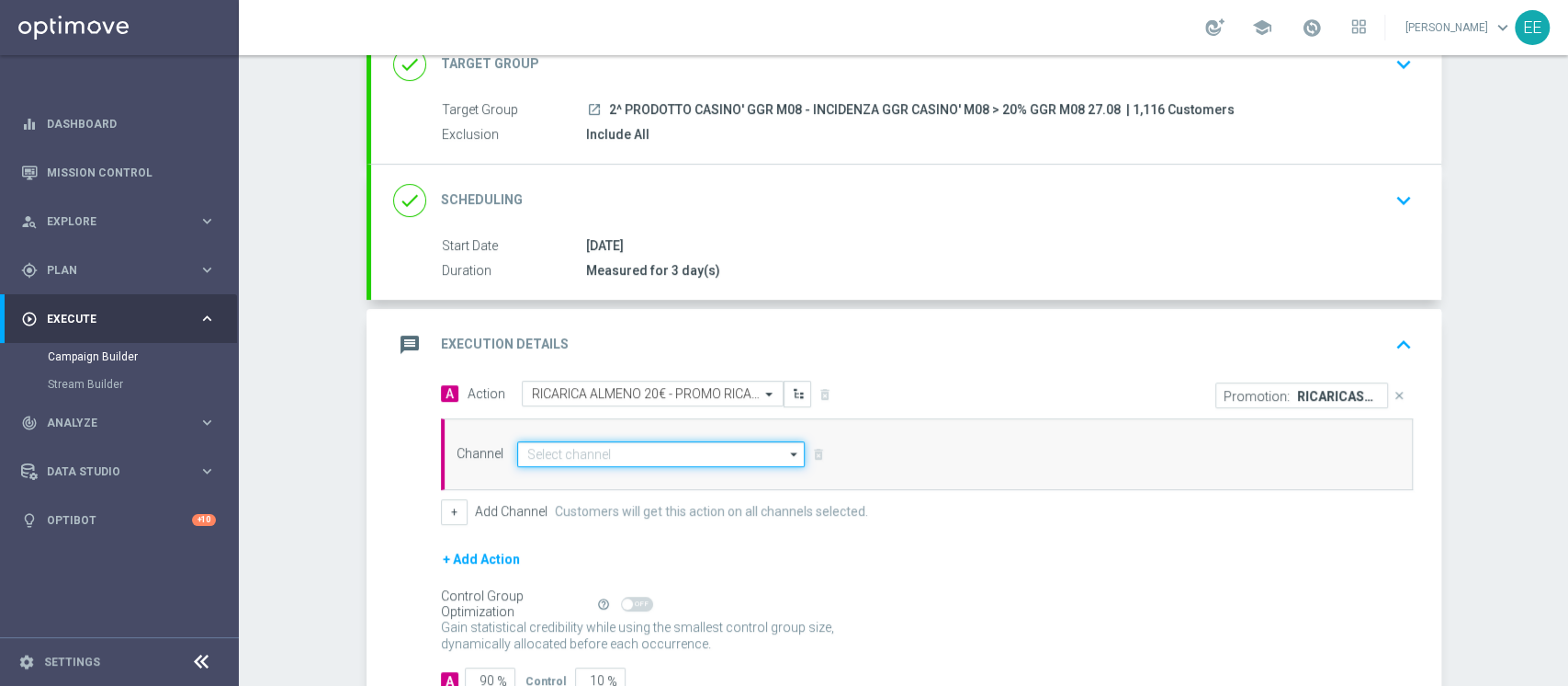
click at [635, 452] on input at bounding box center [661, 453] width 288 height 26
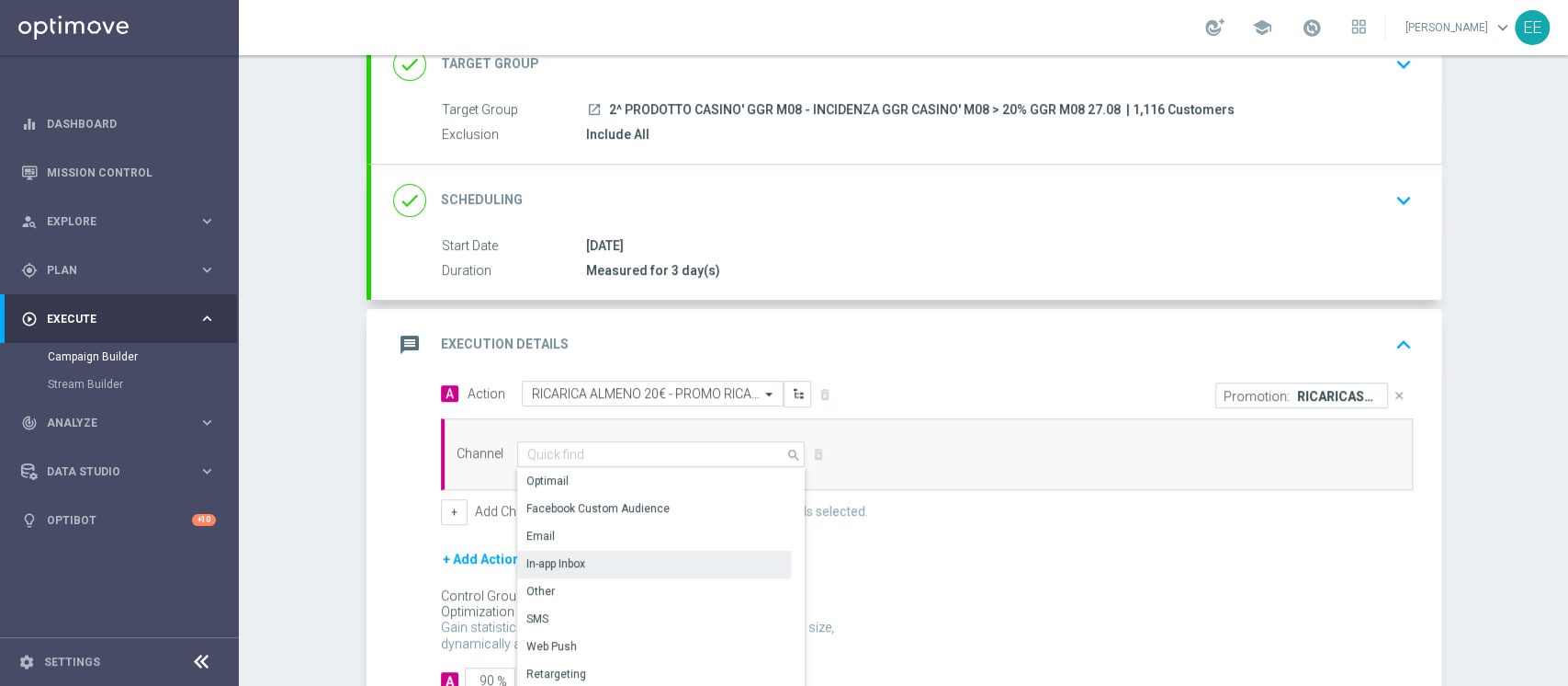
click at [536, 557] on div "In-app Inbox" at bounding box center [556, 562] width 58 height 16
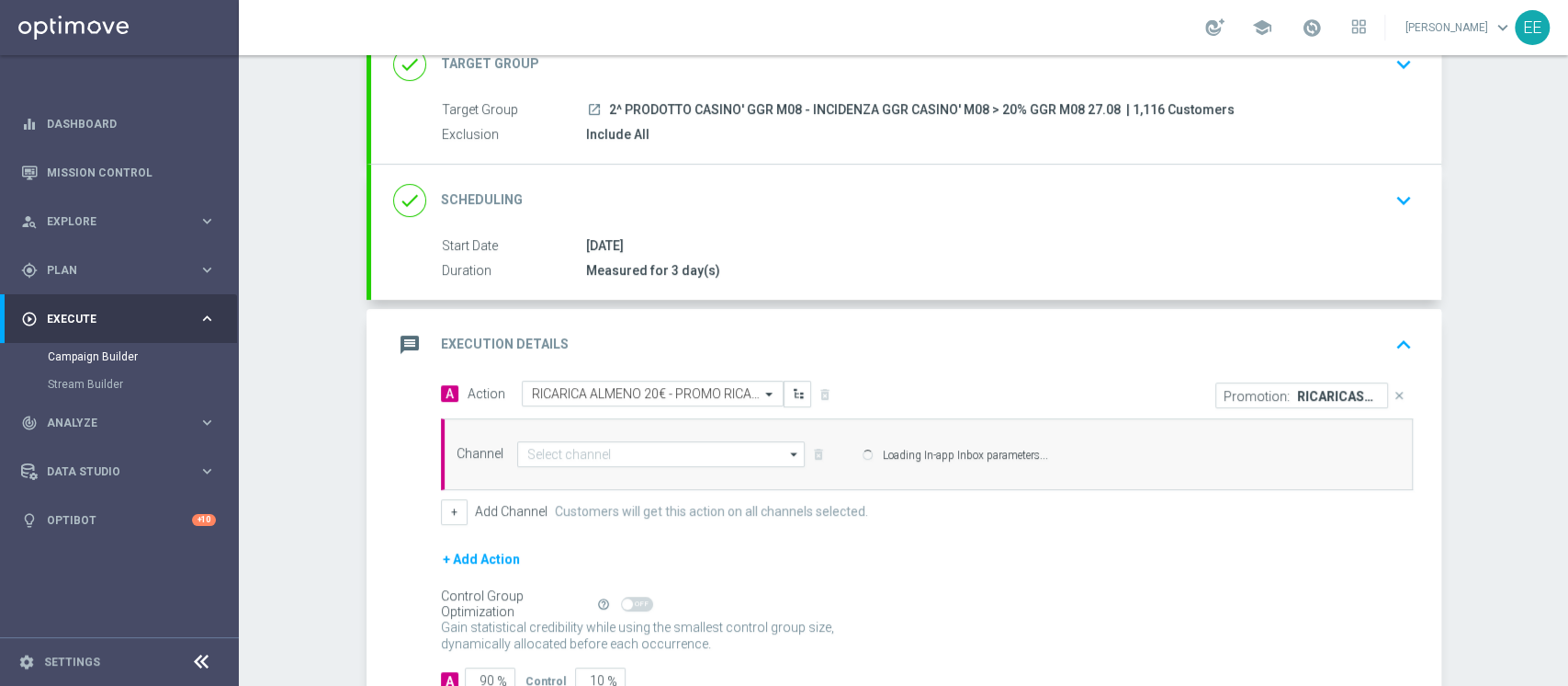
type input "In-app Inbox"
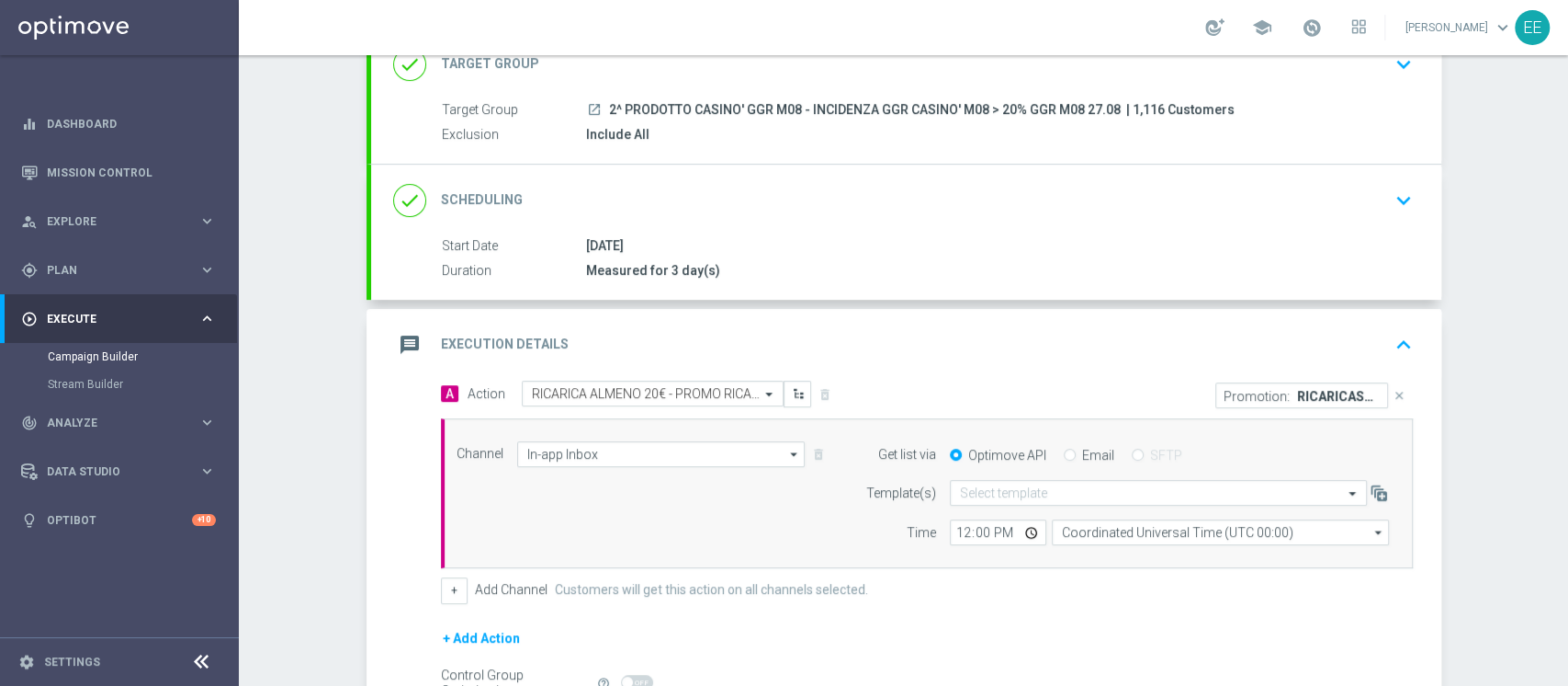
click at [1064, 458] on input "Email" at bounding box center [1070, 456] width 11 height 11
radio input "true"
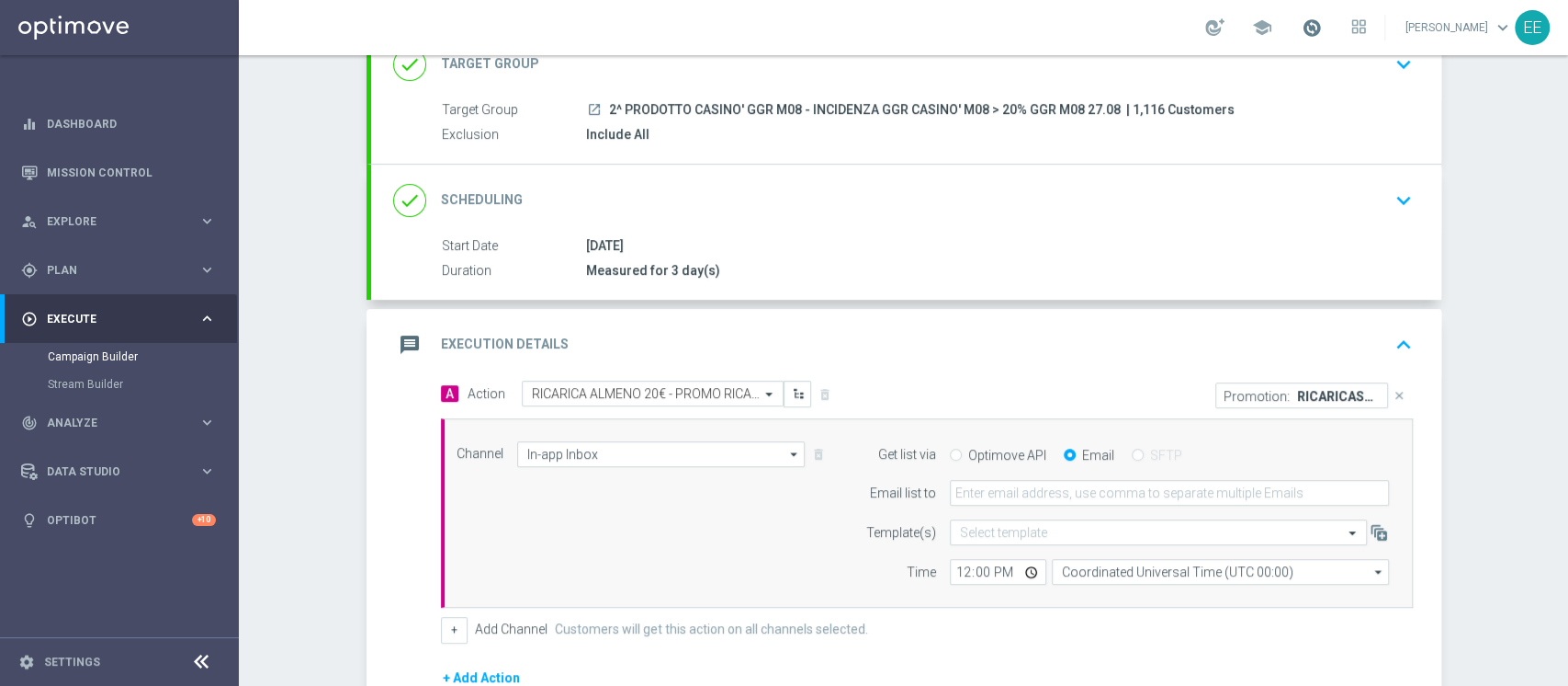
click at [1315, 30] on span at bounding box center [1311, 27] width 20 height 20
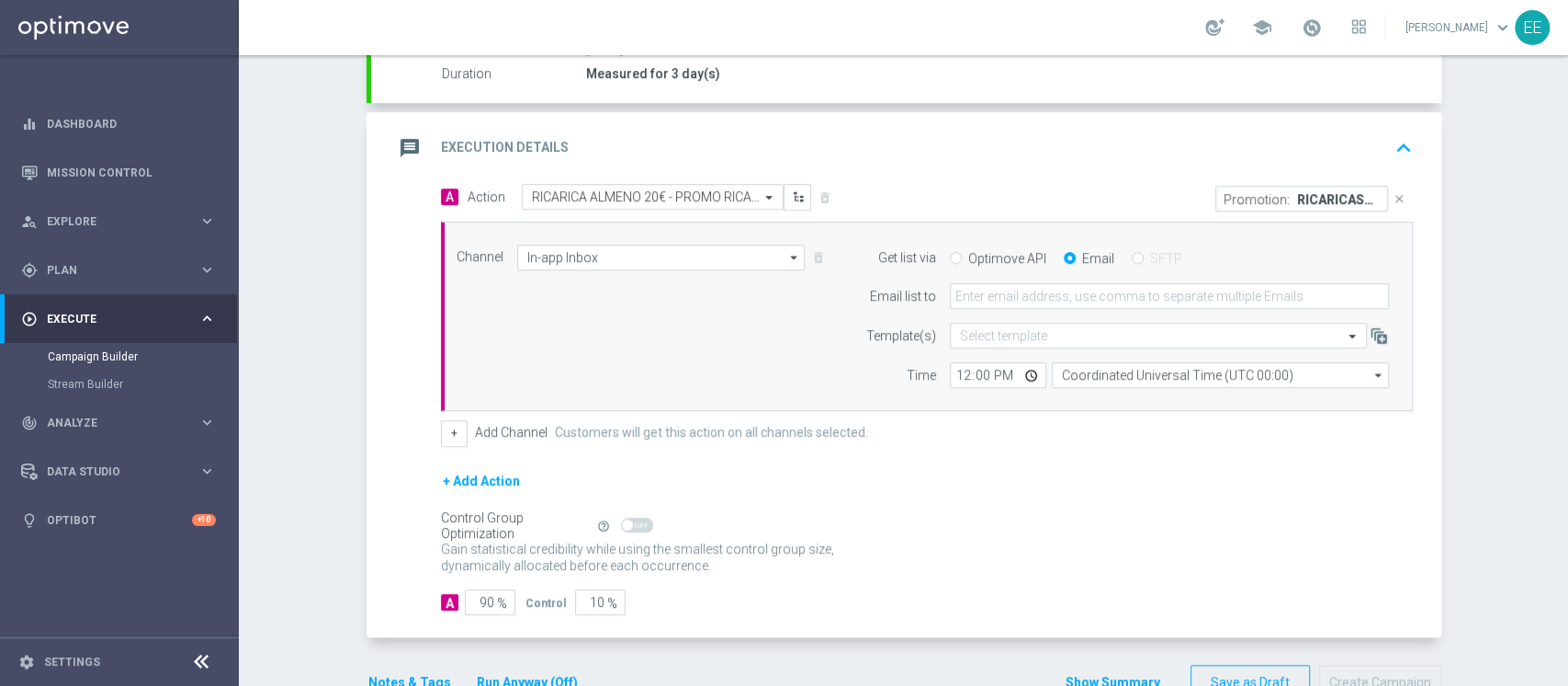
scroll to position [339, 0]
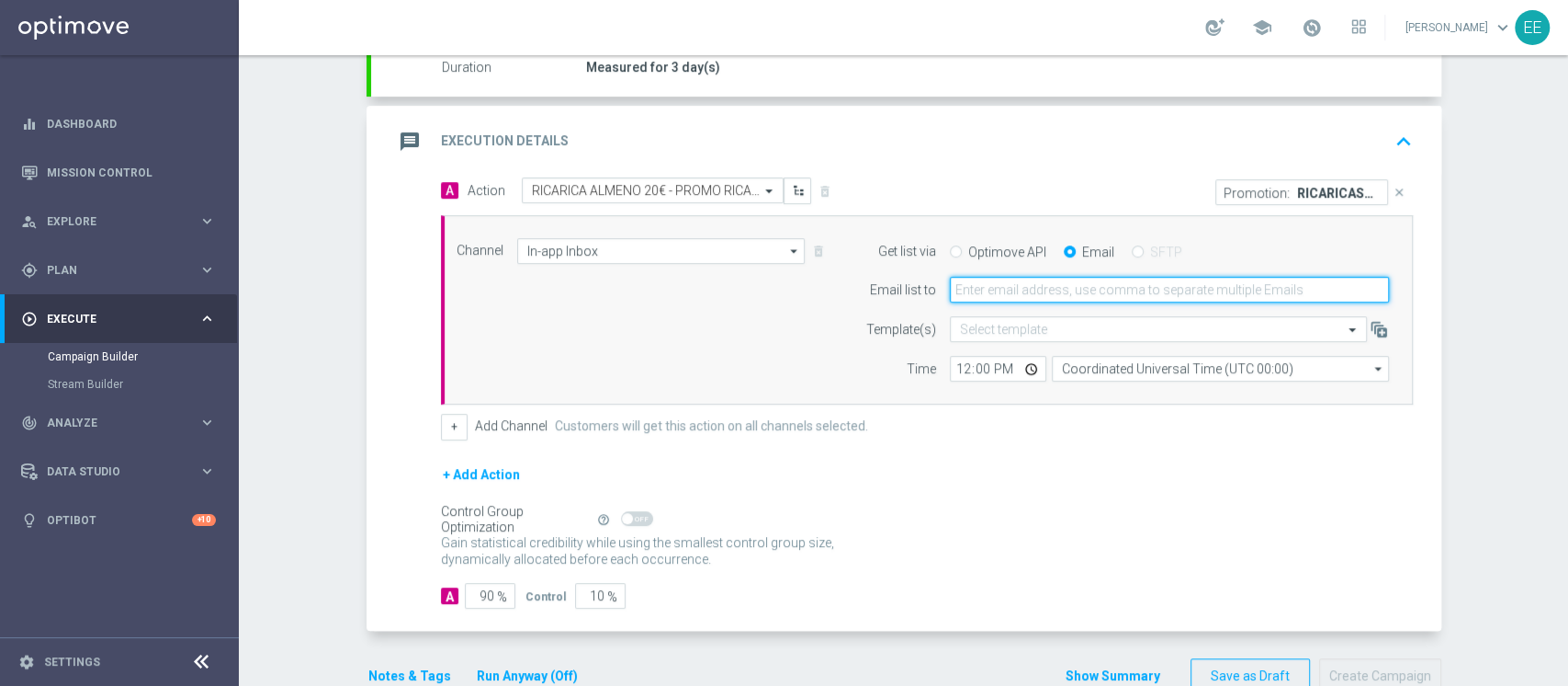
click at [989, 295] on input "email" at bounding box center [1170, 289] width 439 height 26
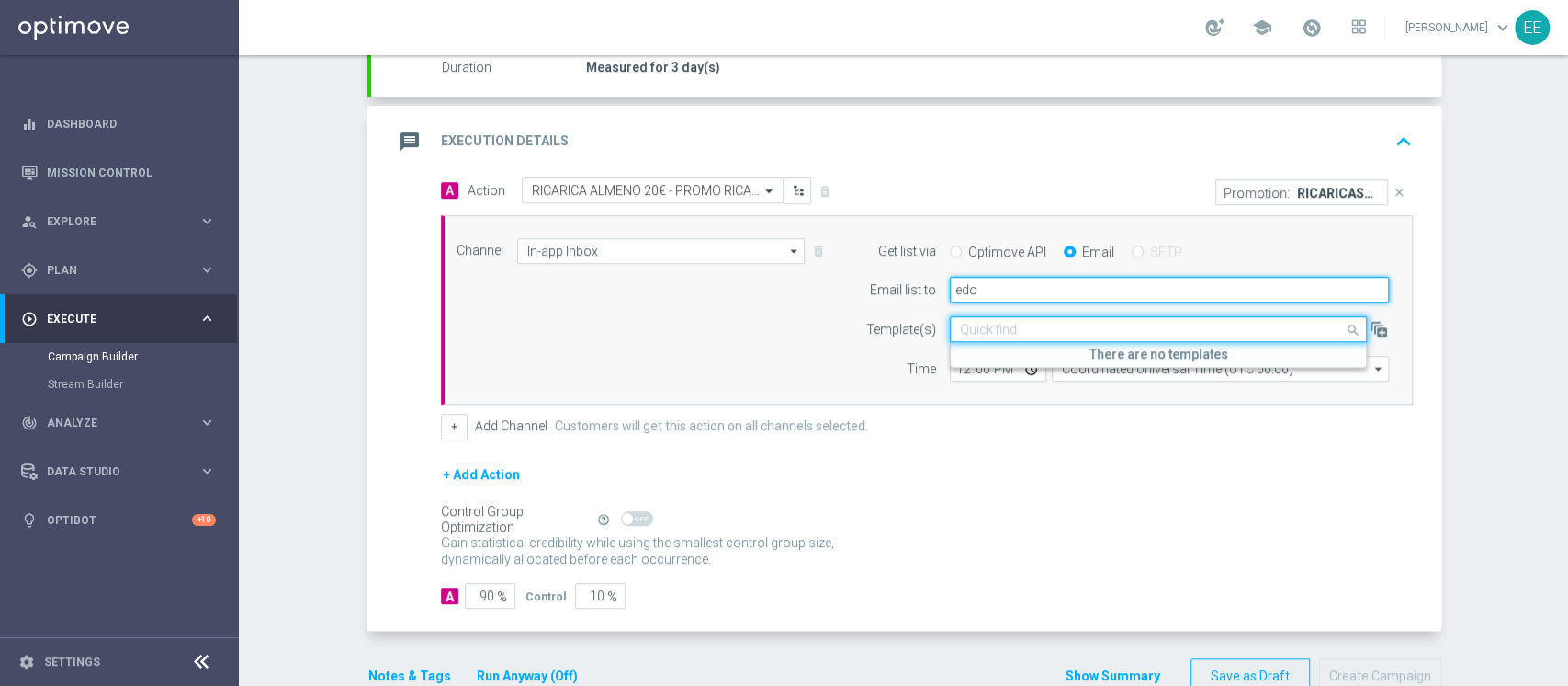
click at [989, 295] on input "edo" at bounding box center [1170, 289] width 439 height 26
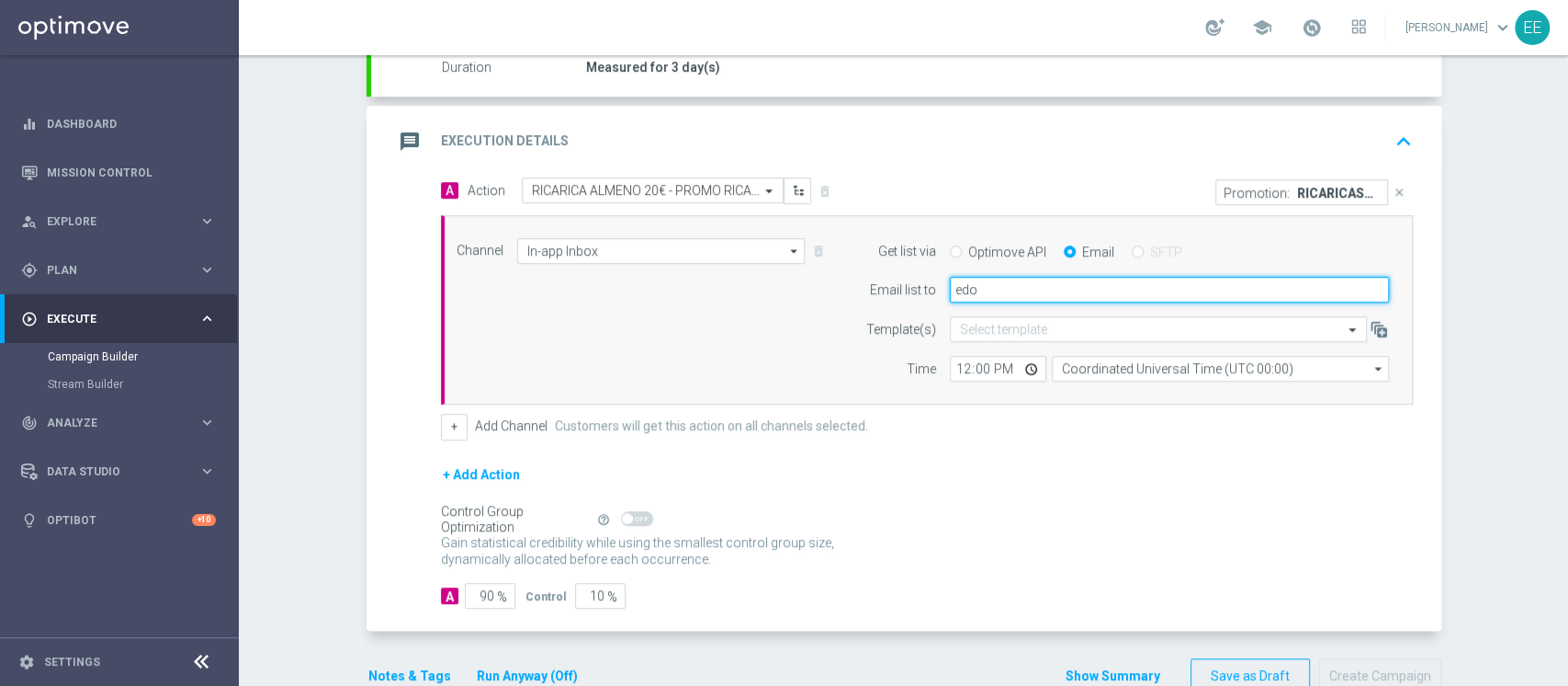
type input "[PERSON_NAME][EMAIL_ADDRESS][DOMAIN_NAME]"
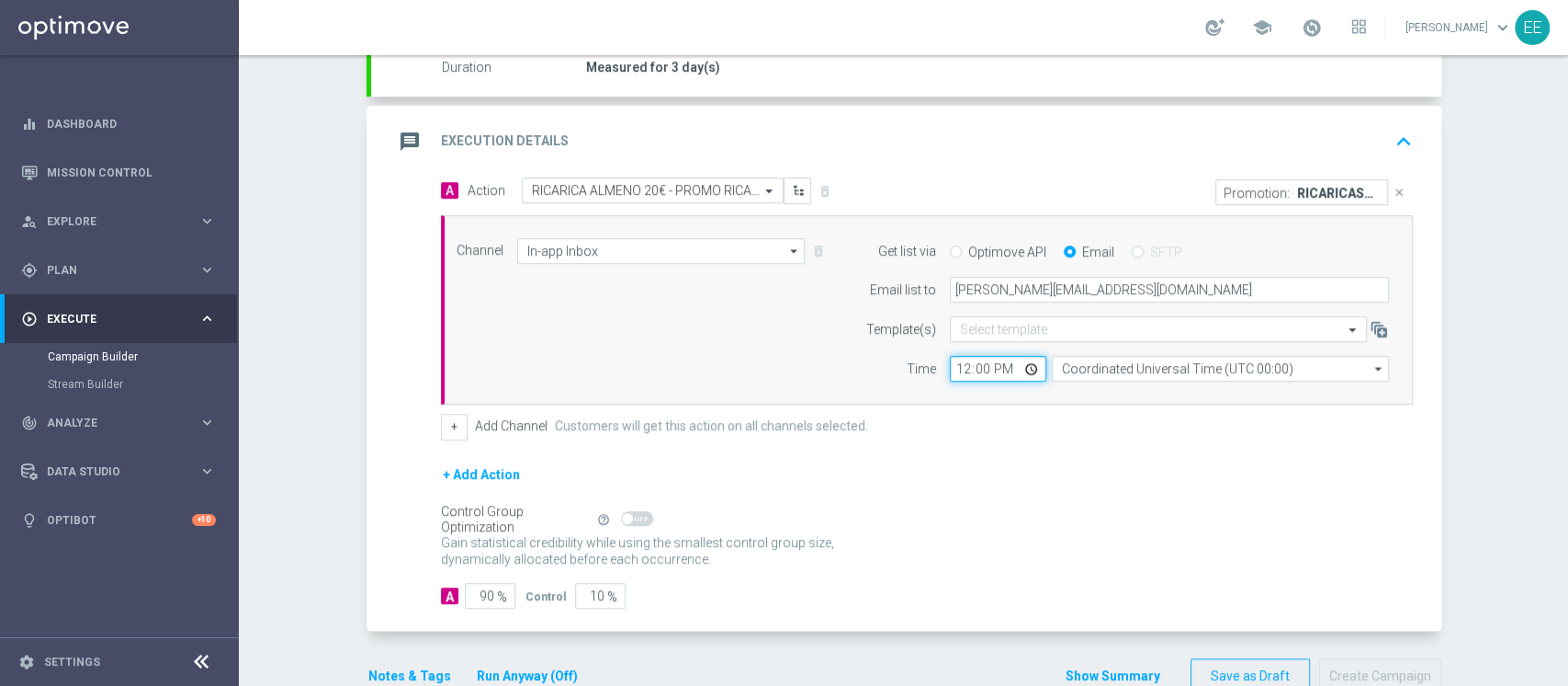
click at [950, 375] on input "12:00" at bounding box center [998, 368] width 97 height 26
type input "15:00"
click at [1038, 426] on div "+ Add Channel Customers will get this action on all channels selected." at bounding box center [926, 426] width 972 height 26
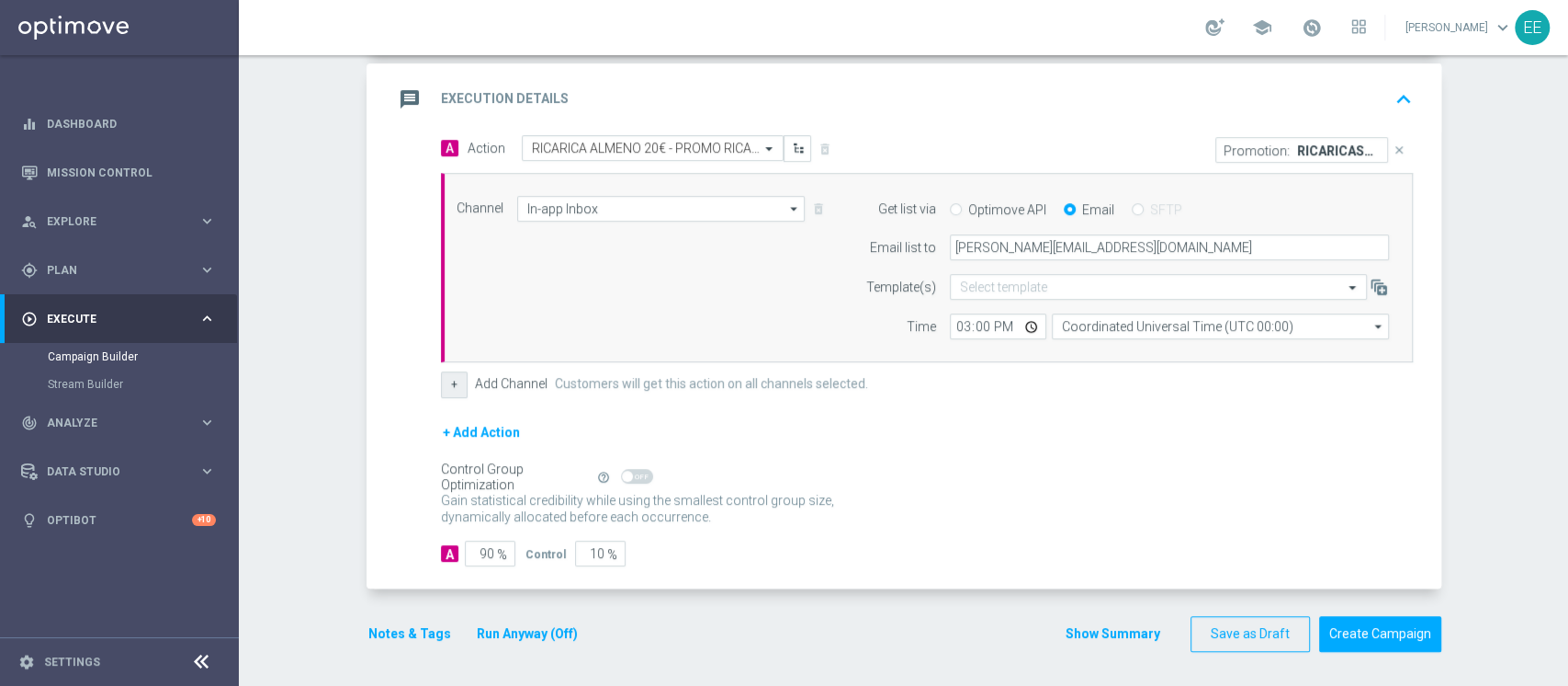
click at [445, 371] on button "+" at bounding box center [454, 383] width 27 height 26
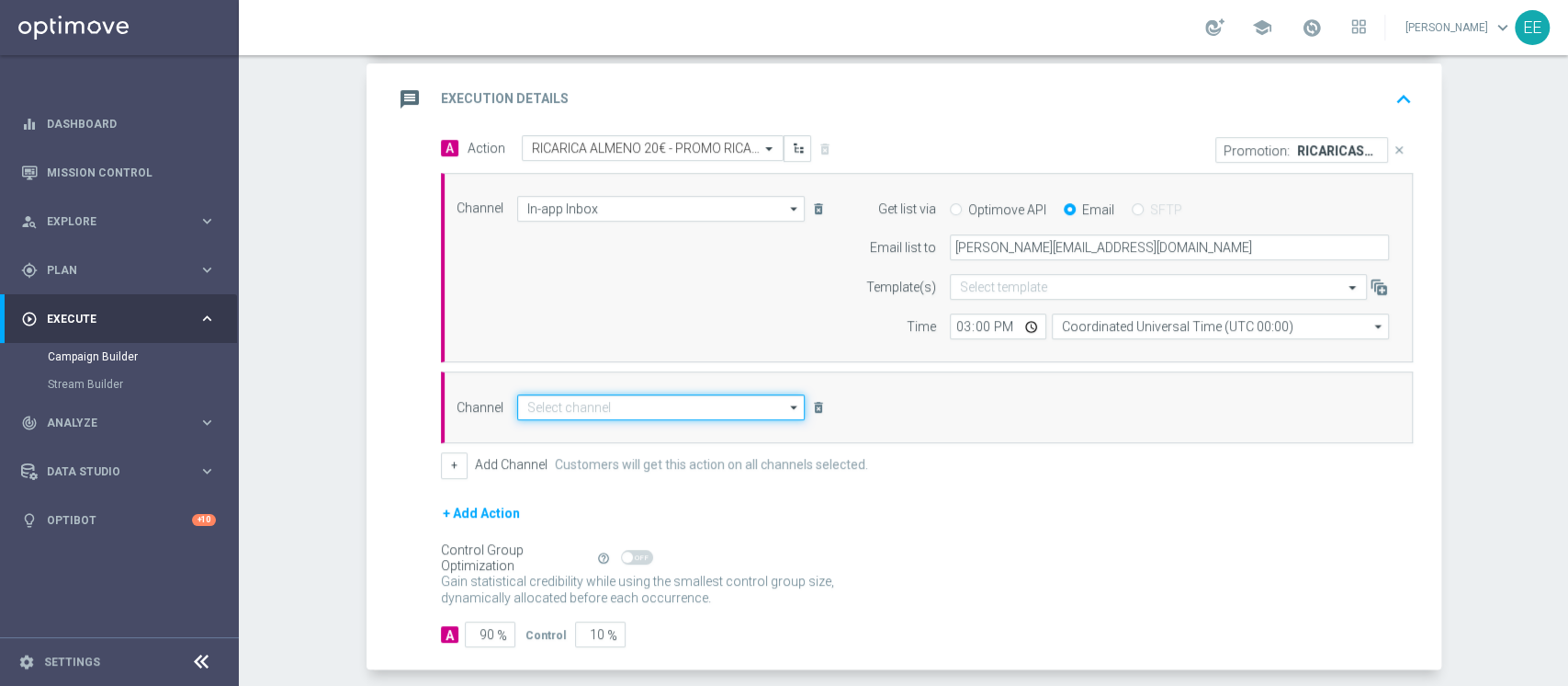
click at [607, 407] on input at bounding box center [661, 406] width 288 height 26
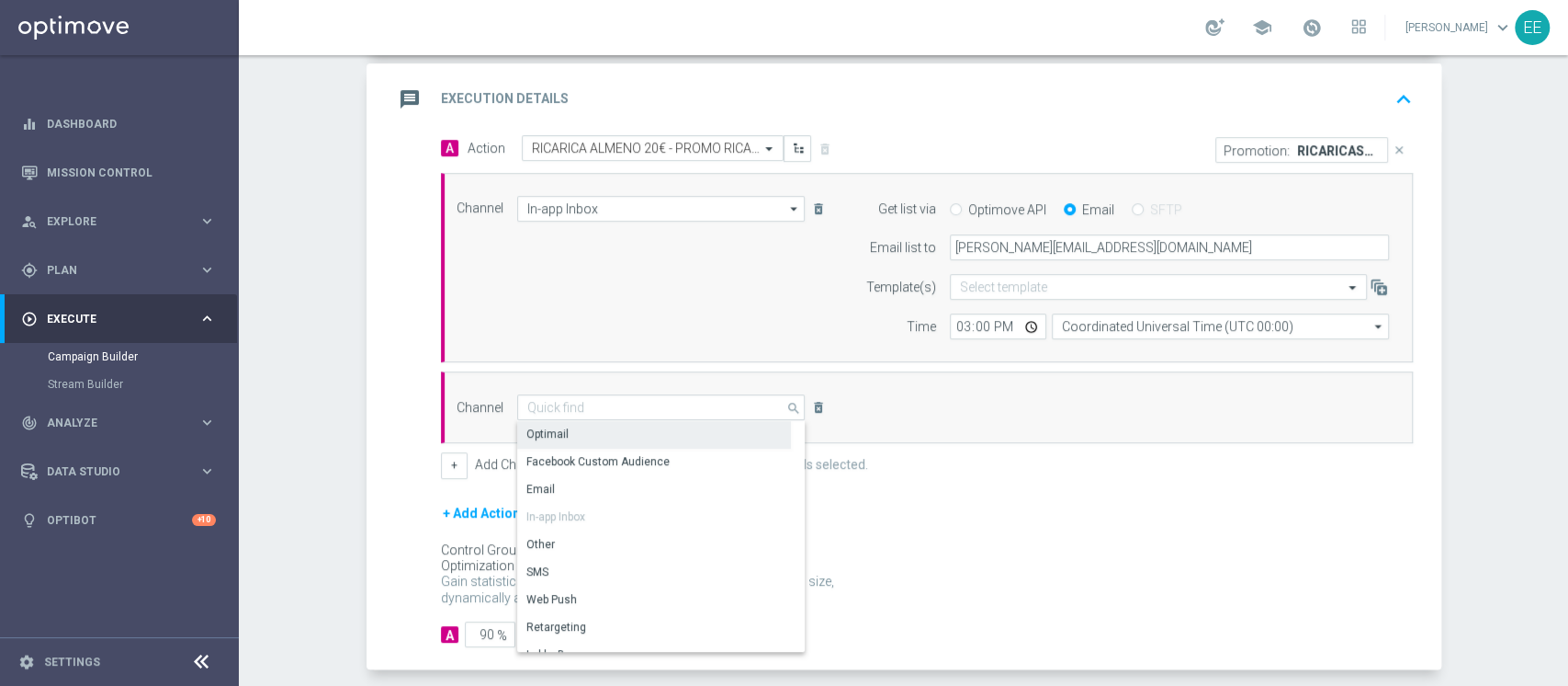
click at [657, 443] on div "Optimail" at bounding box center [654, 433] width 274 height 26
type input "Optimail"
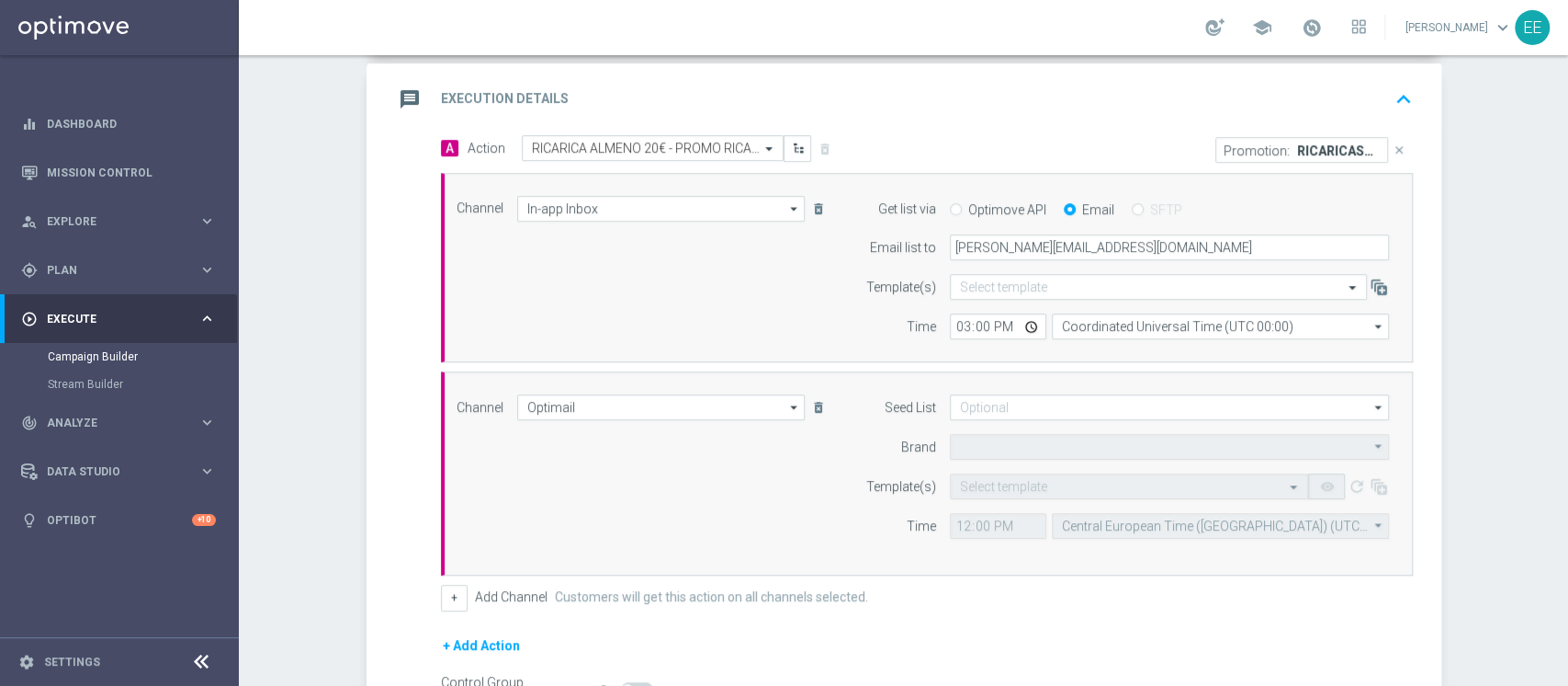
type input "Sisal Marketing"
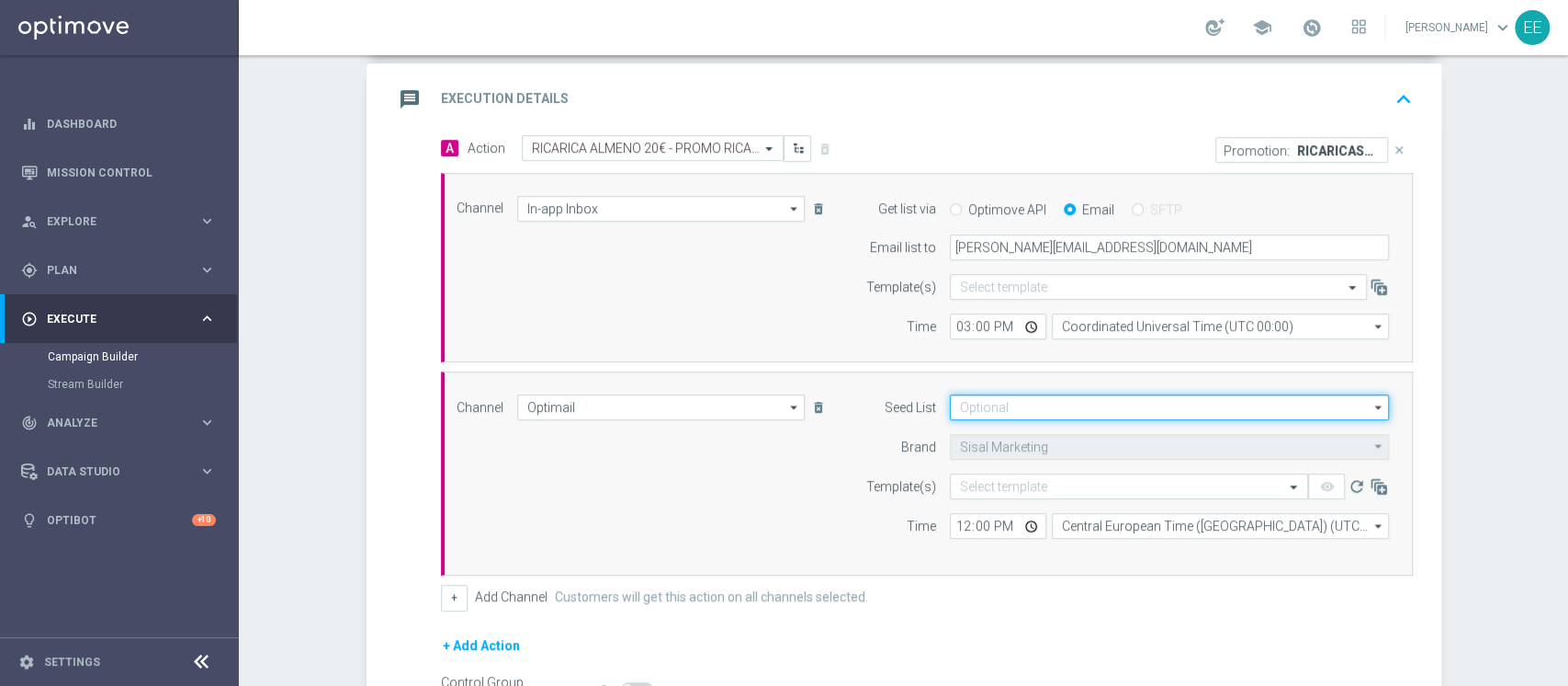
click at [1000, 400] on input at bounding box center [1170, 406] width 439 height 26
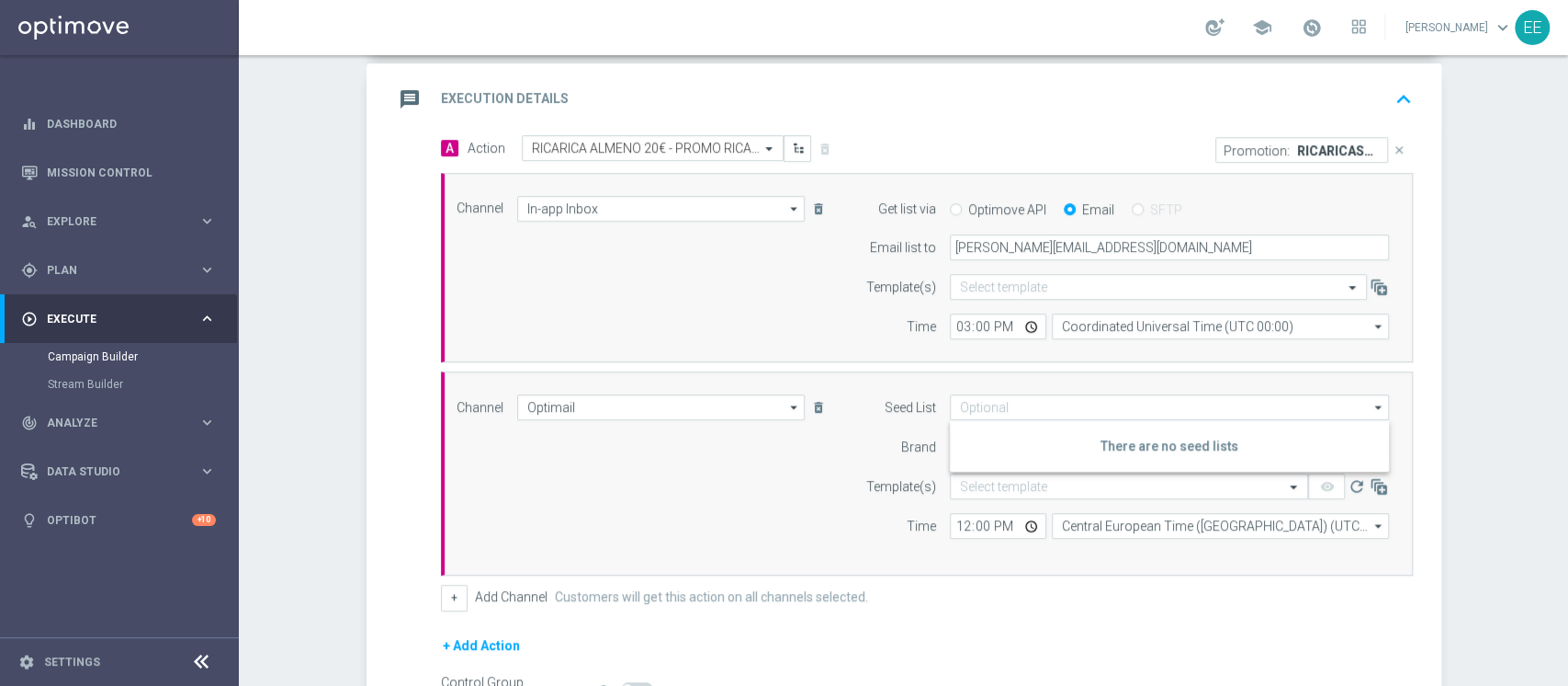
click at [801, 476] on div "Channel Optimail Optimail arrow_drop_down Show Selected 1 of 20 Optimail" at bounding box center [922, 472] width 961 height 158
click at [970, 491] on input "text" at bounding box center [1110, 487] width 302 height 15
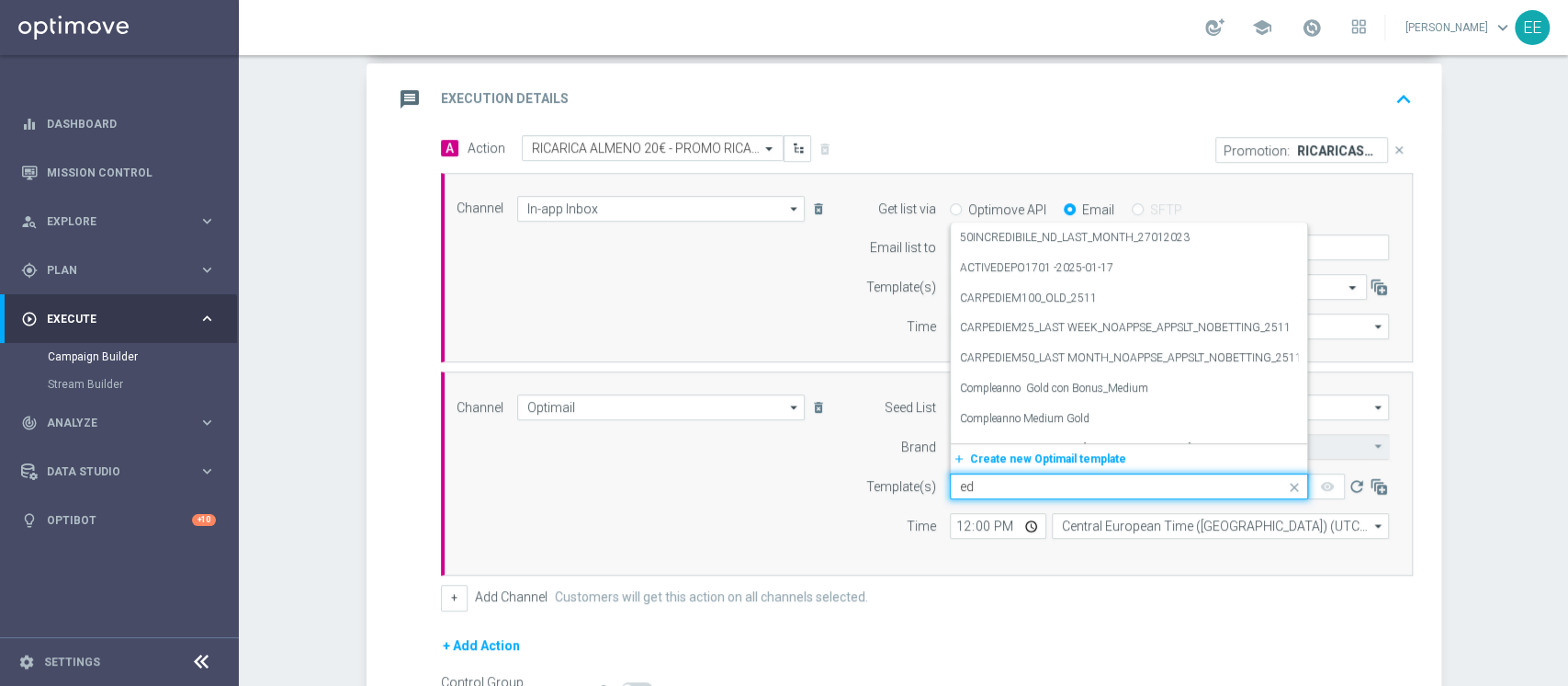
type input "e"
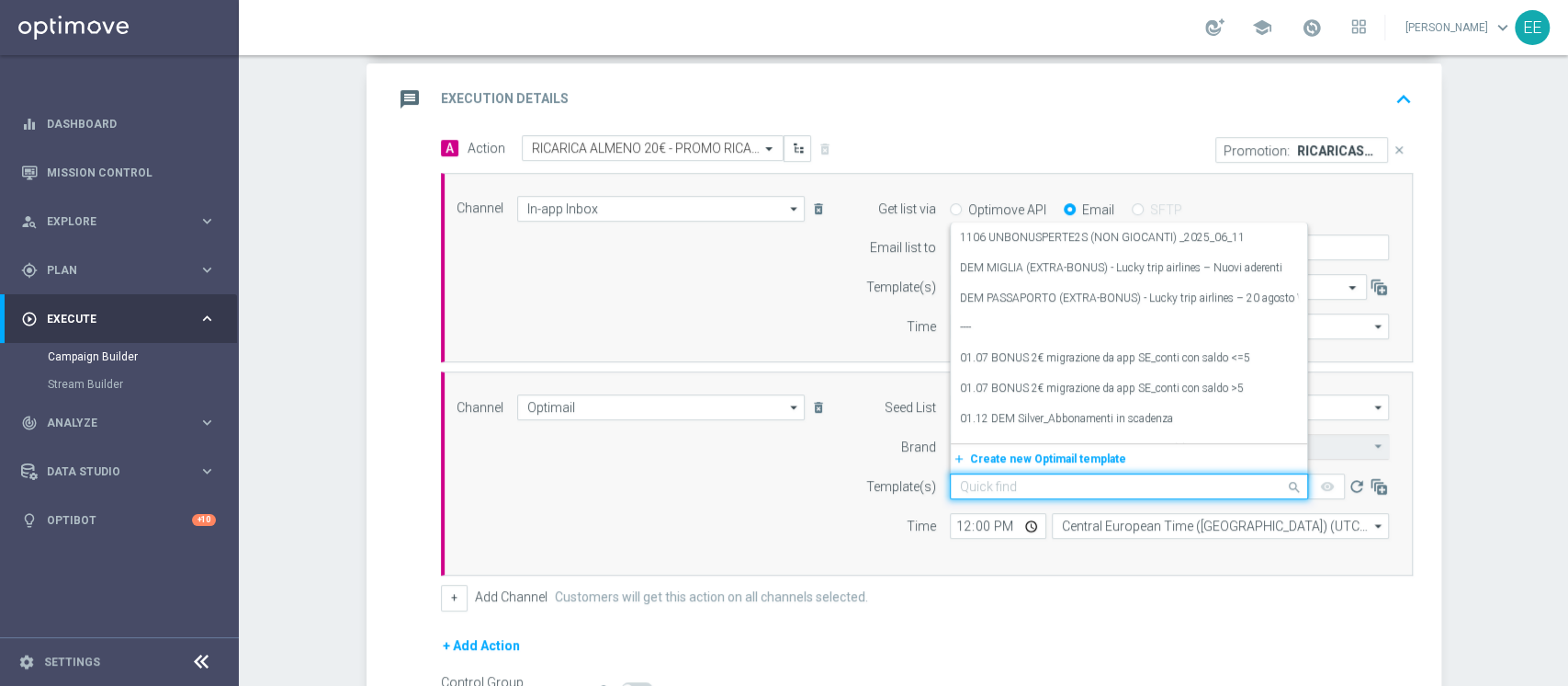
paste input "RICARICASLOT2708"
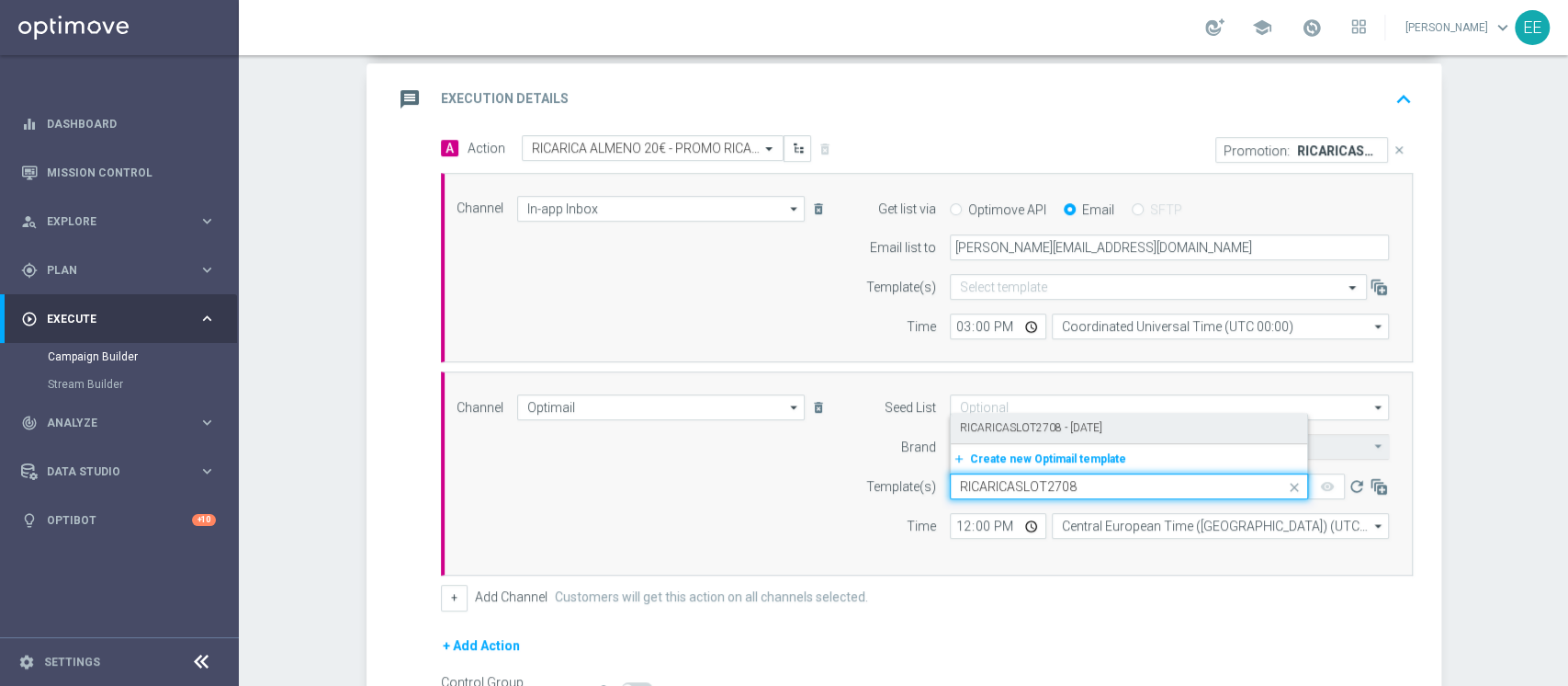
click at [1014, 428] on label "RICARICASLOT2708 - [DATE]" at bounding box center [1031, 427] width 143 height 15
type input "RICARICASLOT2708"
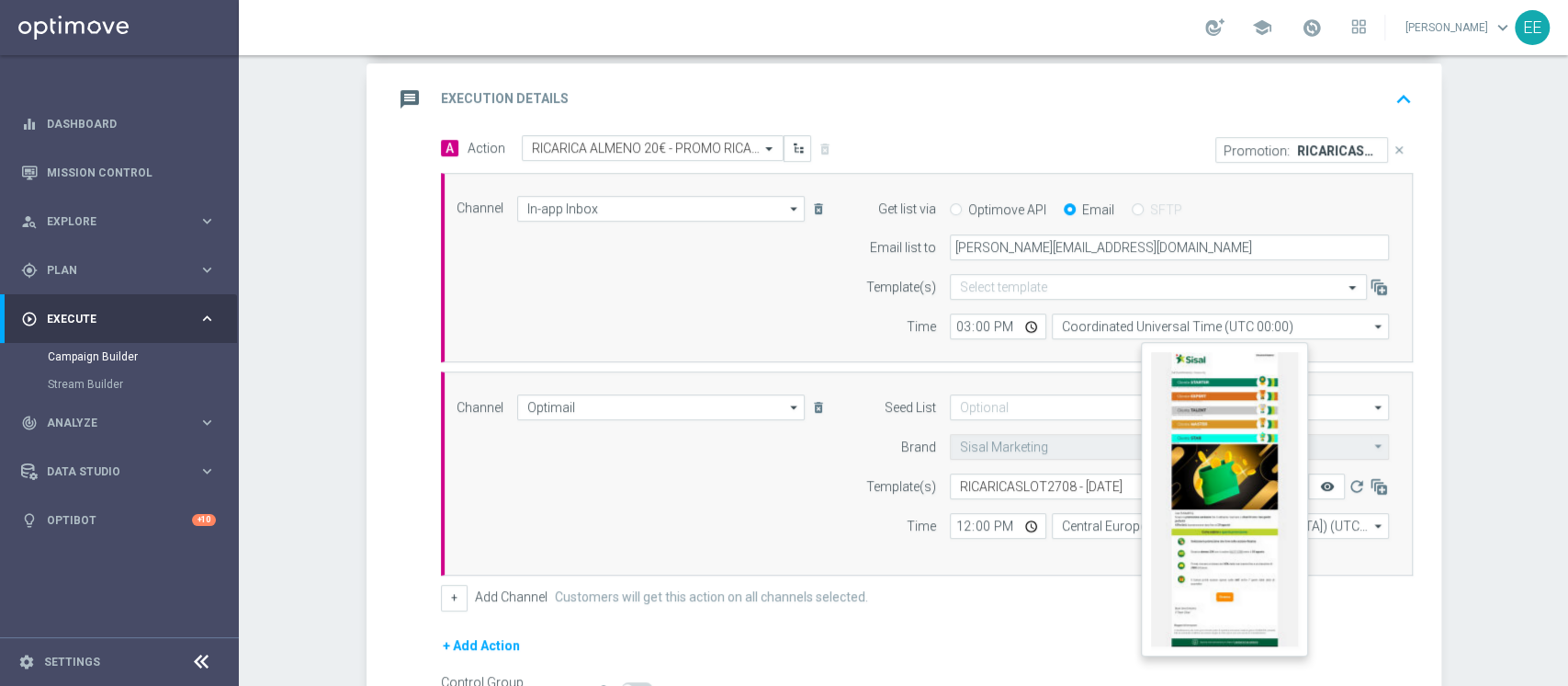
click at [1319, 483] on icon "remove_red_eye" at bounding box center [1326, 486] width 14 height 14
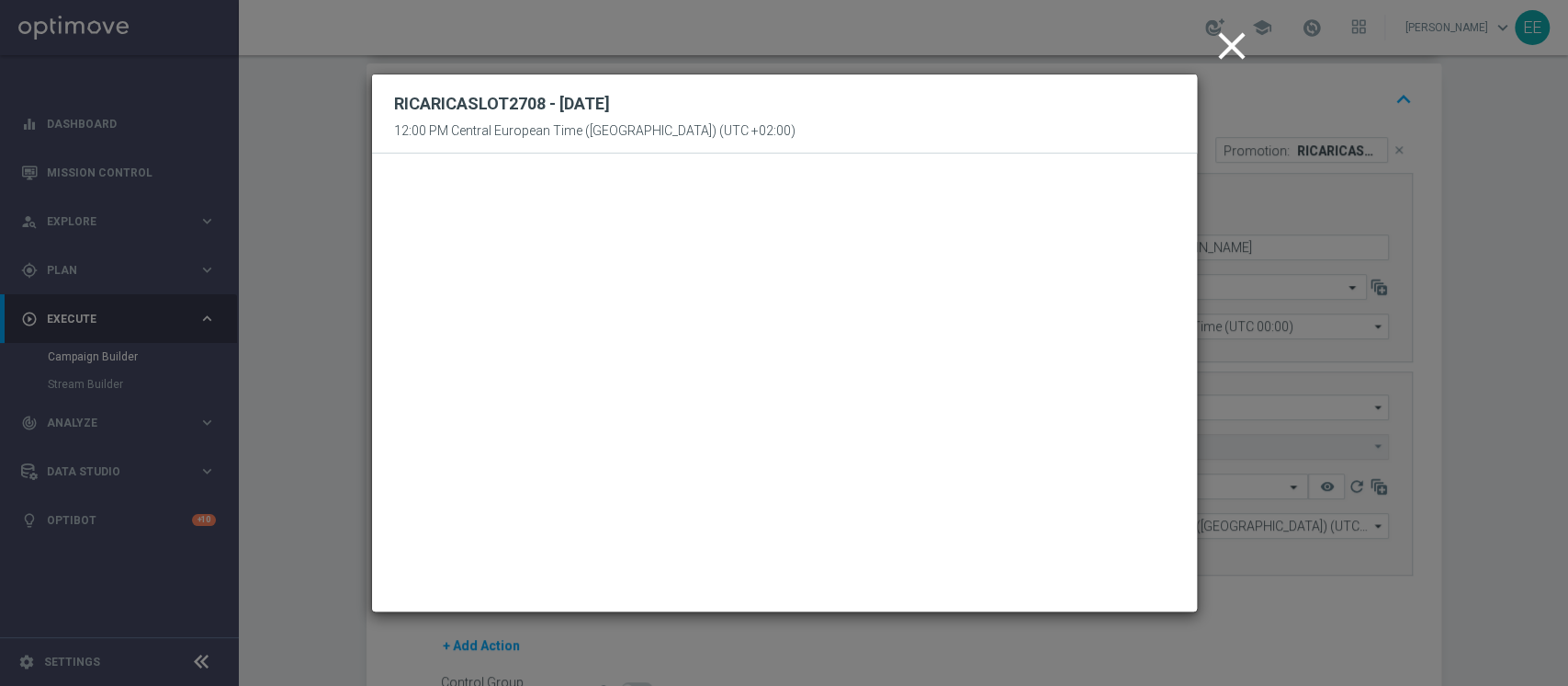
click at [1228, 48] on icon "close" at bounding box center [1232, 46] width 46 height 46
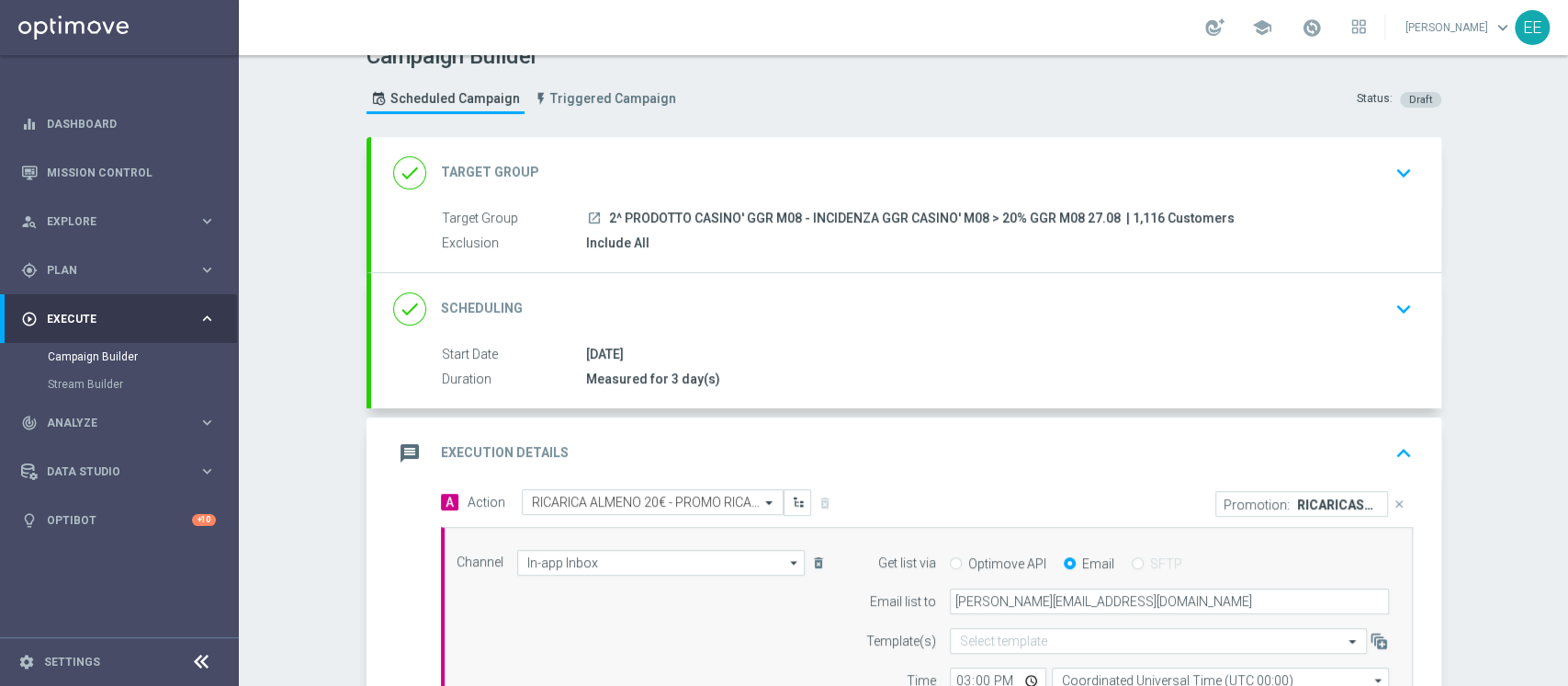
scroll to position [23, 0]
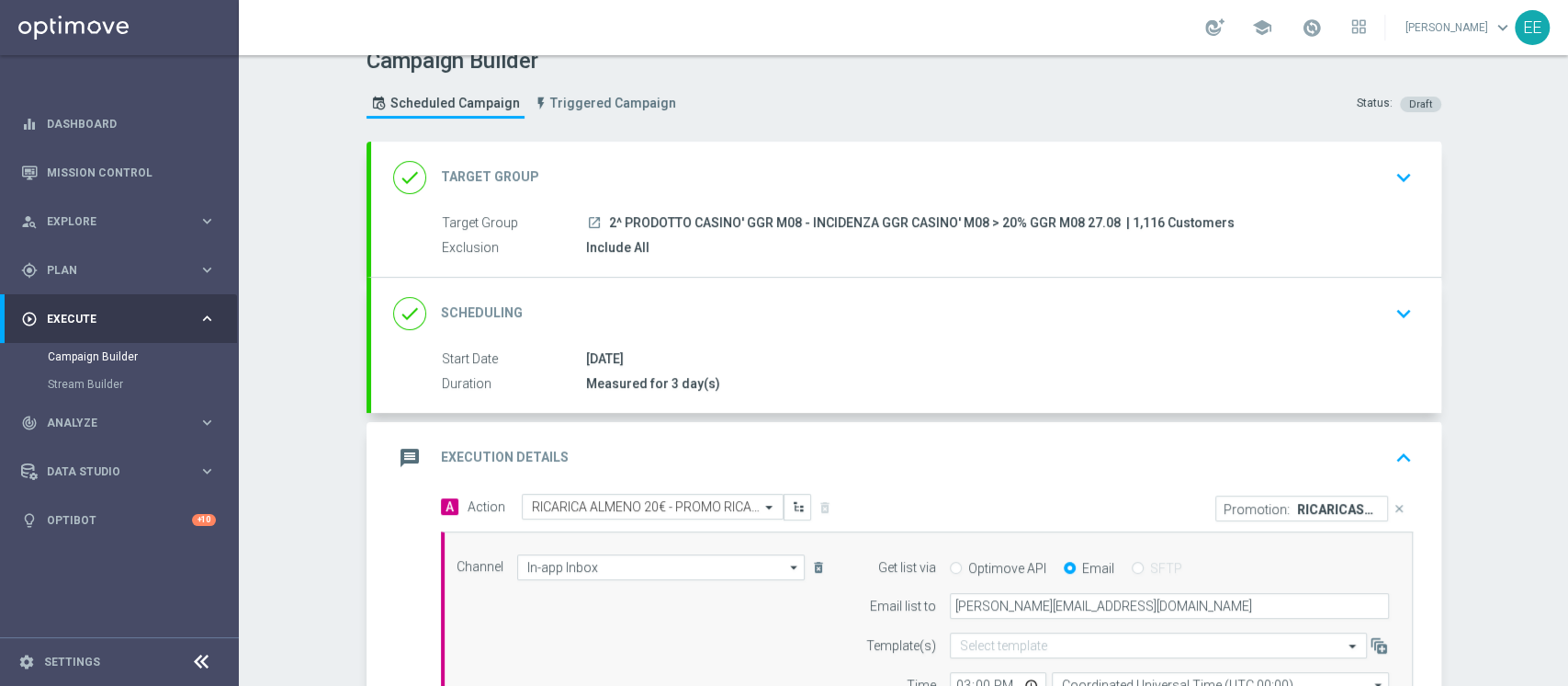
click at [1388, 440] on button "keyboard_arrow_up" at bounding box center [1403, 457] width 32 height 34
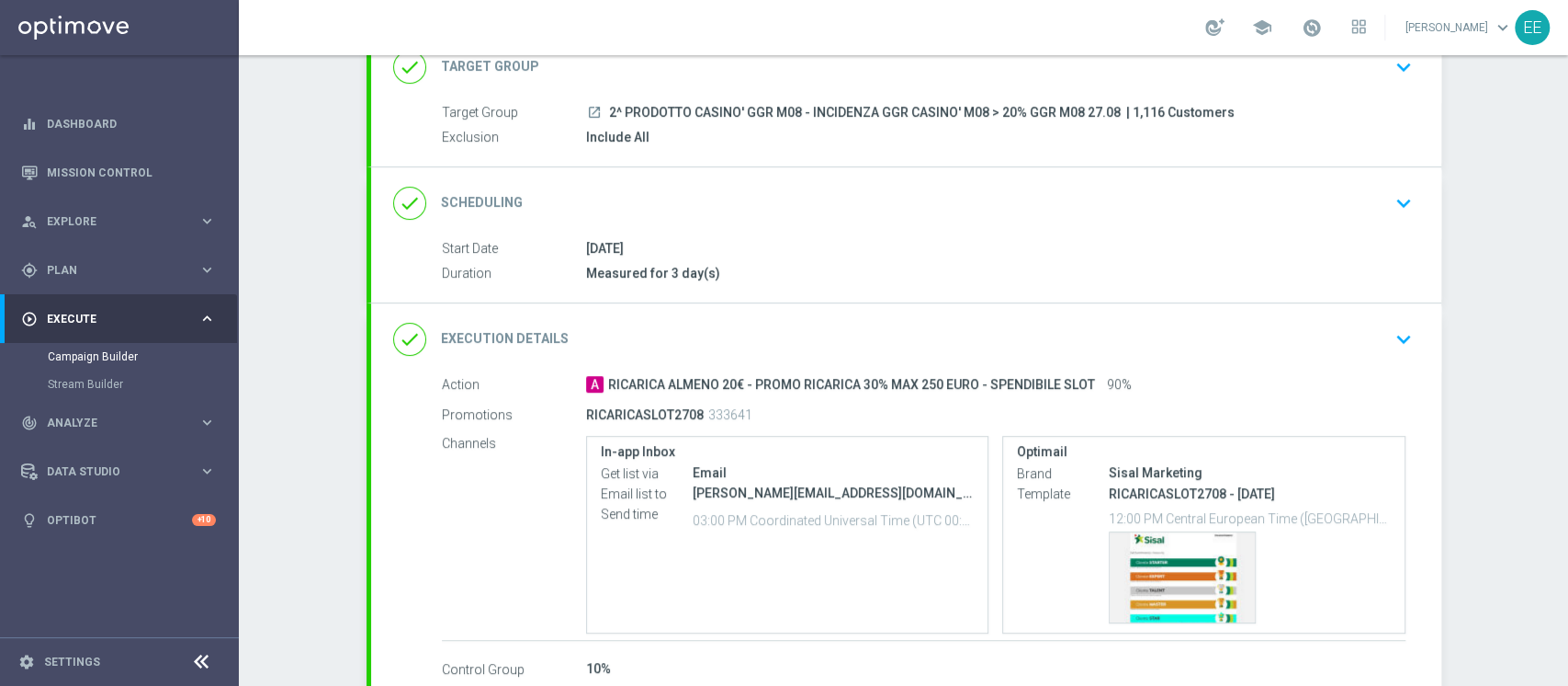
scroll to position [242, 0]
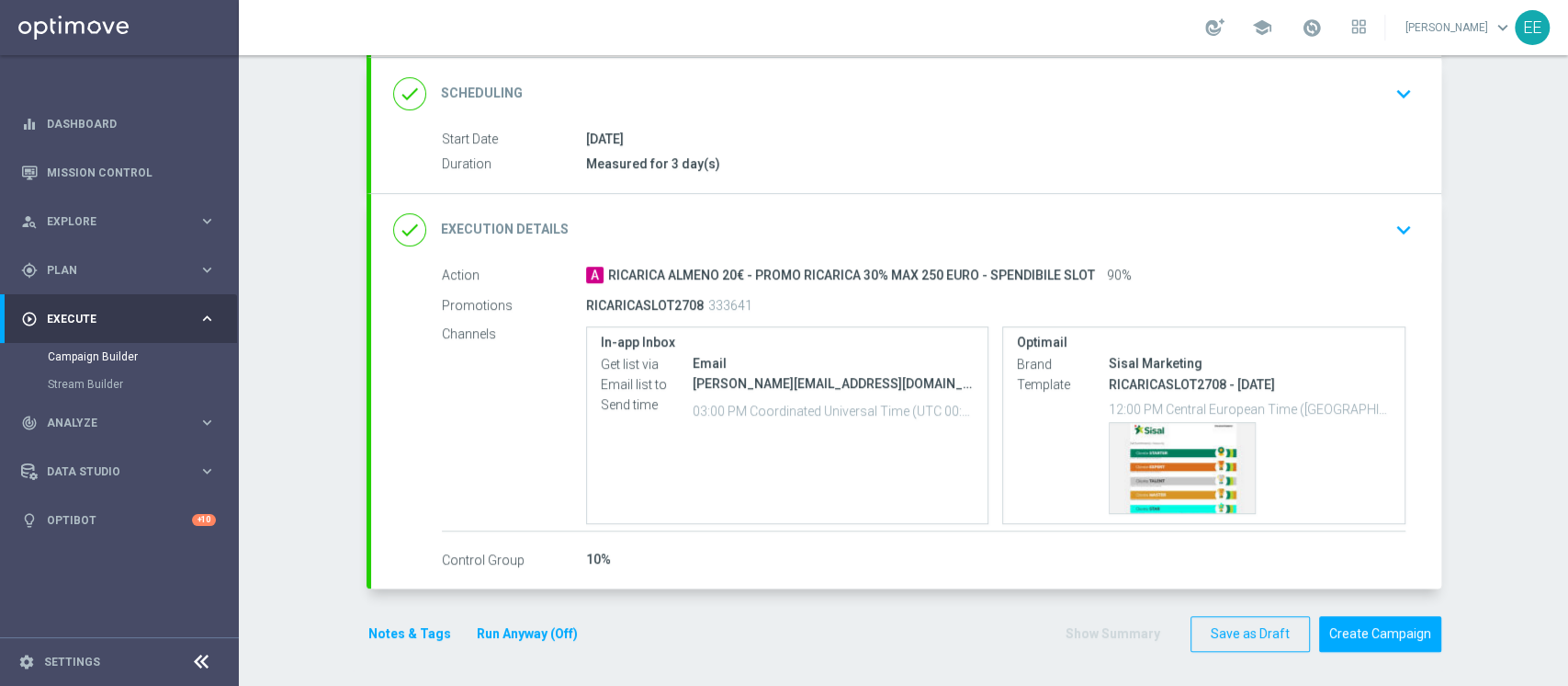
click at [870, 641] on div "Notes & Tags Run Anyway (Off) Show Summary Save as Draft Create Campaign" at bounding box center [904, 633] width 1075 height 35
click at [383, 633] on button "Notes & Tags" at bounding box center [410, 633] width 86 height 23
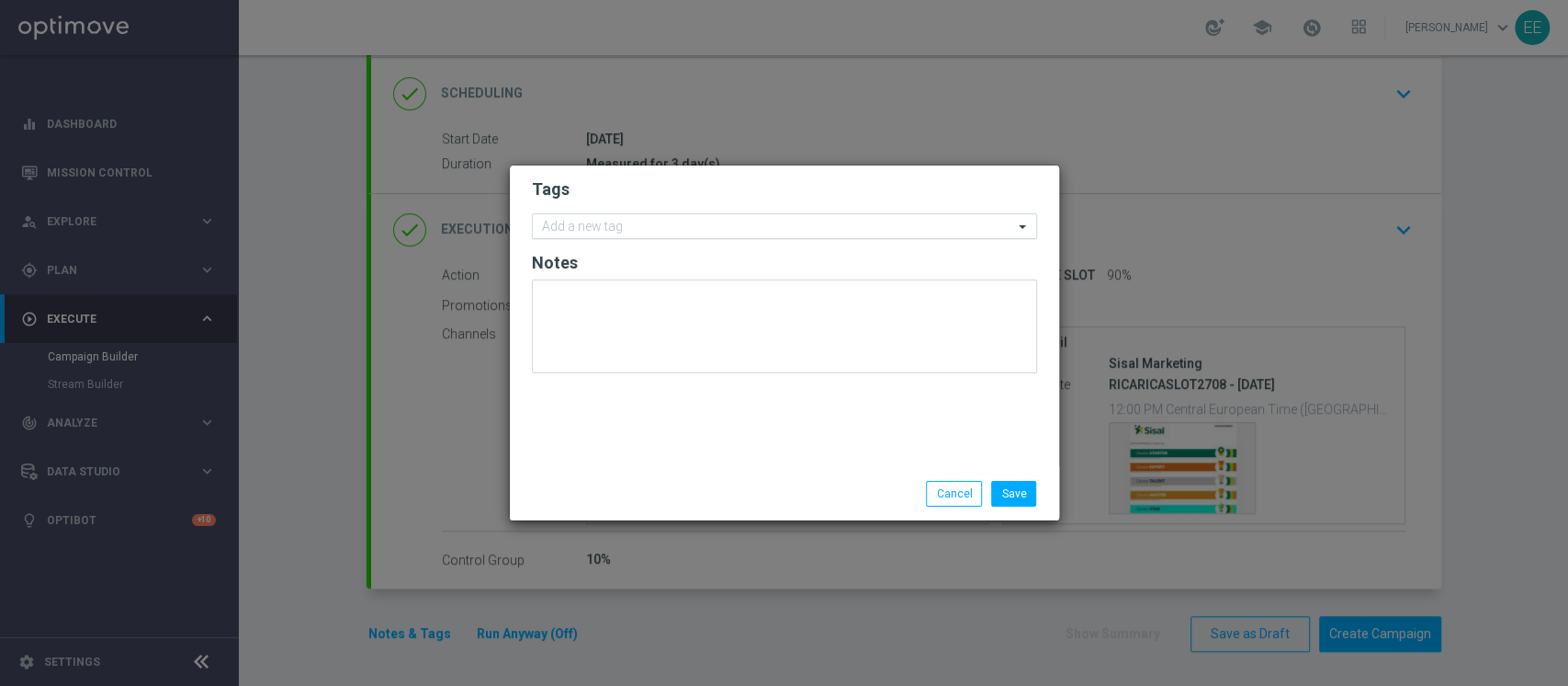
click at [688, 221] on input "text" at bounding box center [778, 227] width 471 height 15
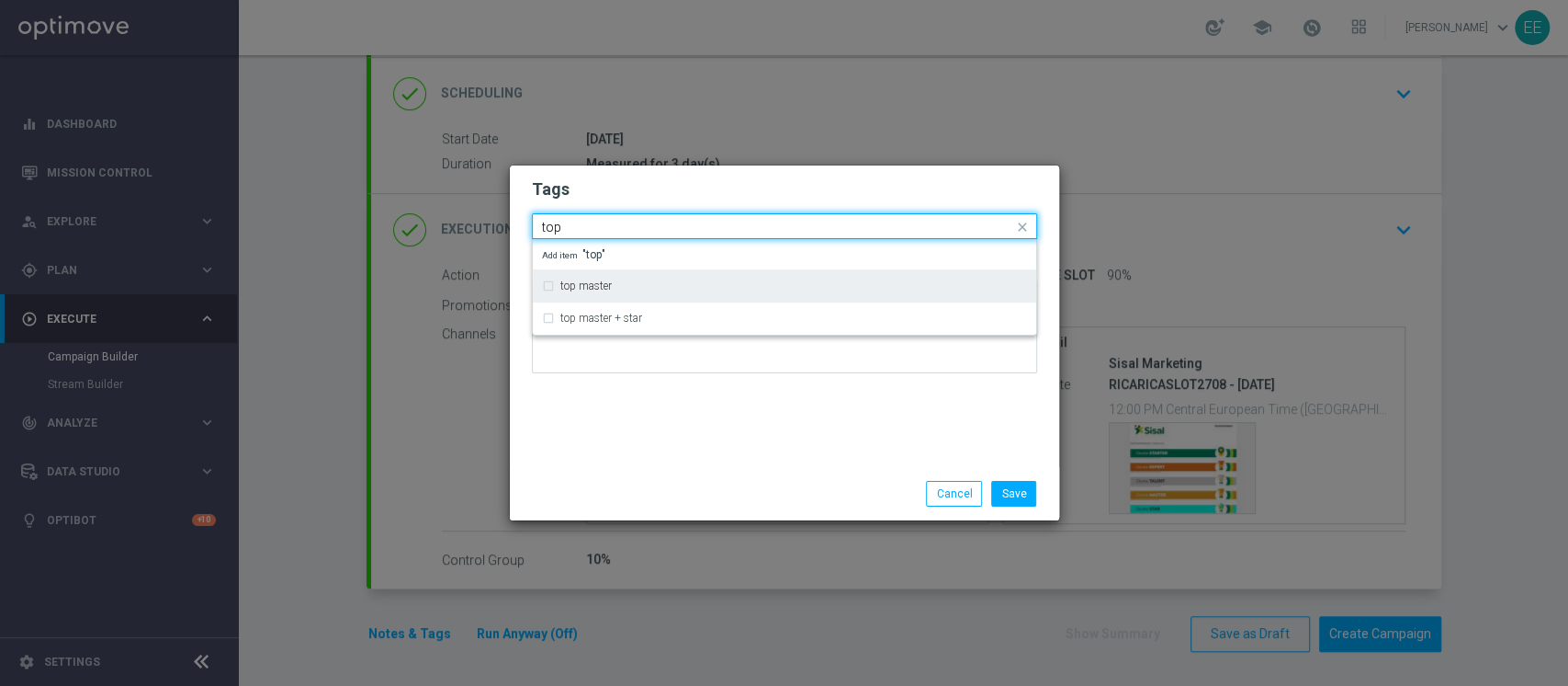
type input "top"
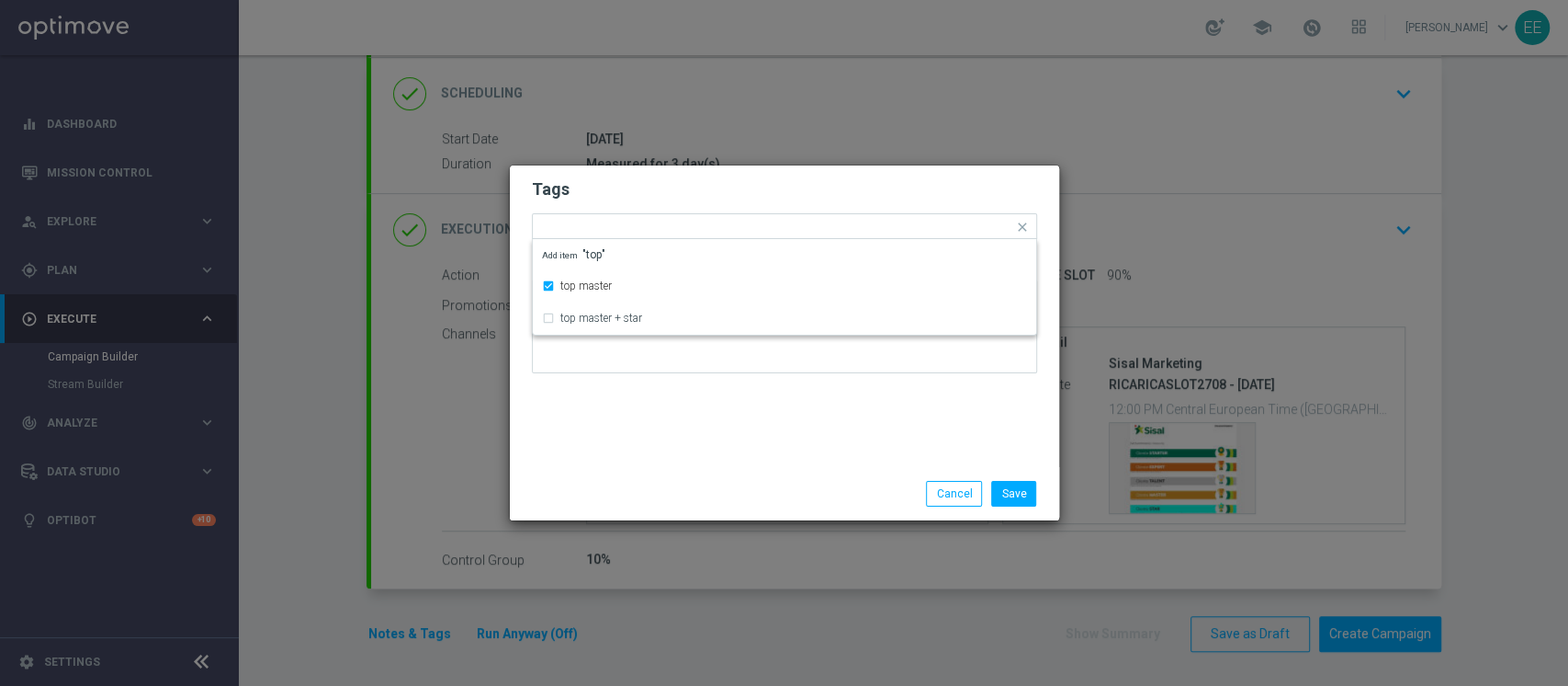
click at [684, 202] on form "Tags Quick find × top master top master top master + star Add item "top" Notes" at bounding box center [784, 280] width 506 height 214
click at [760, 236] on div at bounding box center [823, 229] width 380 height 18
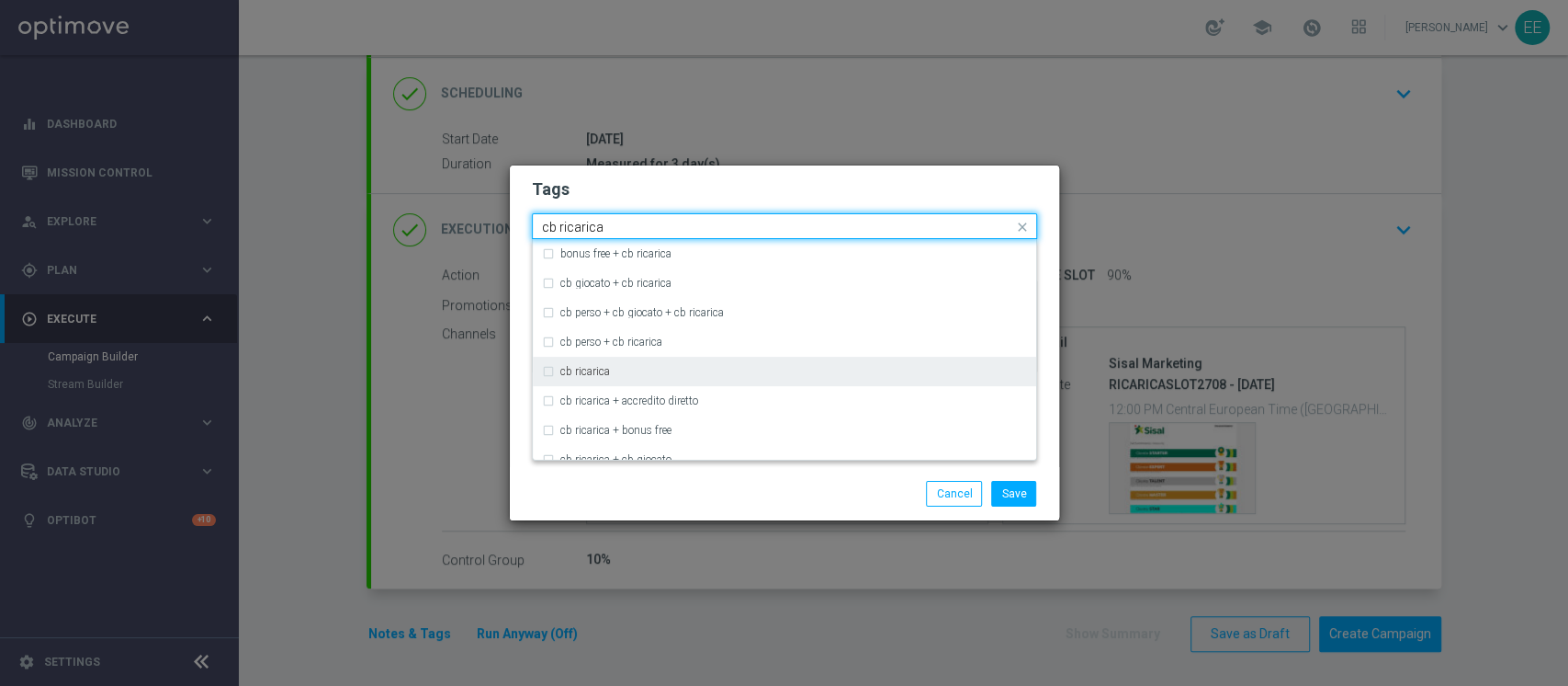
click at [627, 371] on div "cb ricarica" at bounding box center [793, 372] width 466 height 11
type input "cb ricarica"
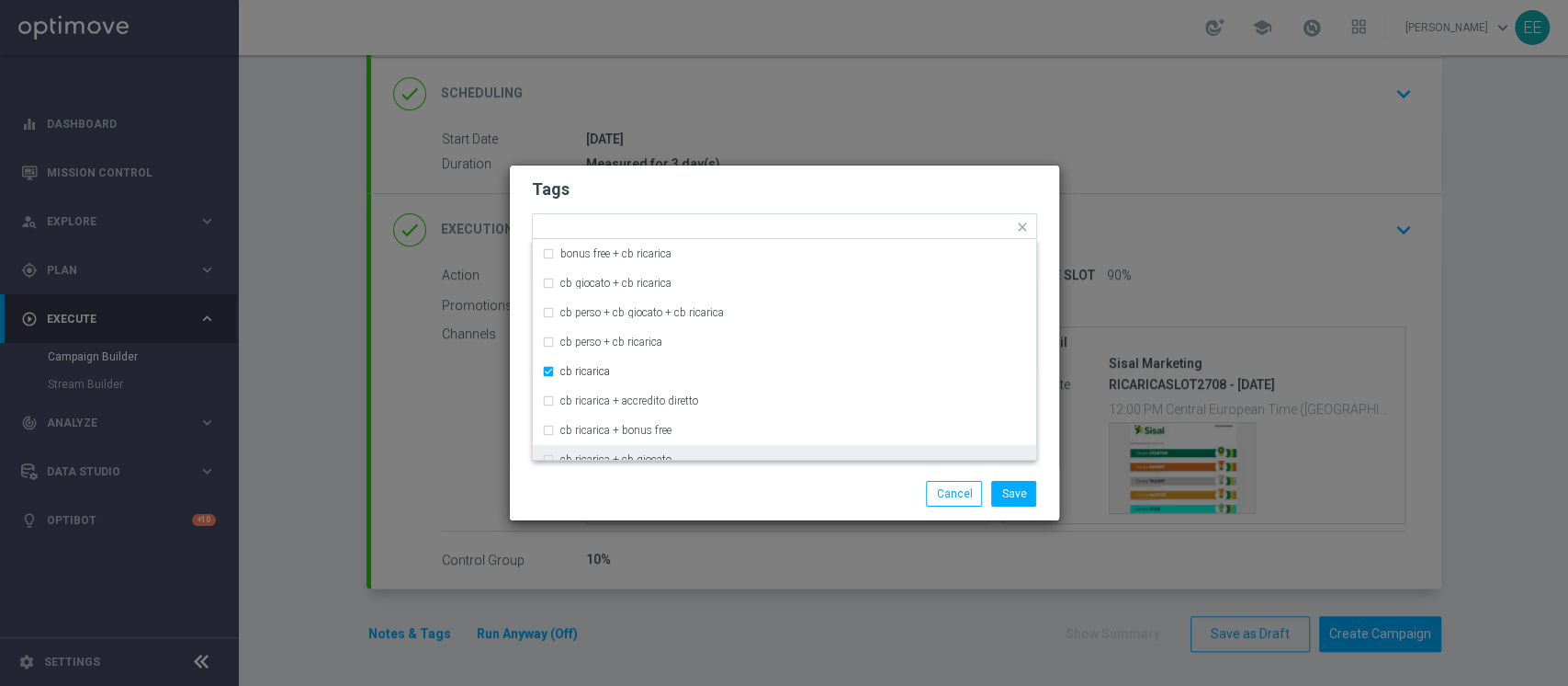
click at [758, 489] on div "Save Cancel" at bounding box center [873, 493] width 355 height 26
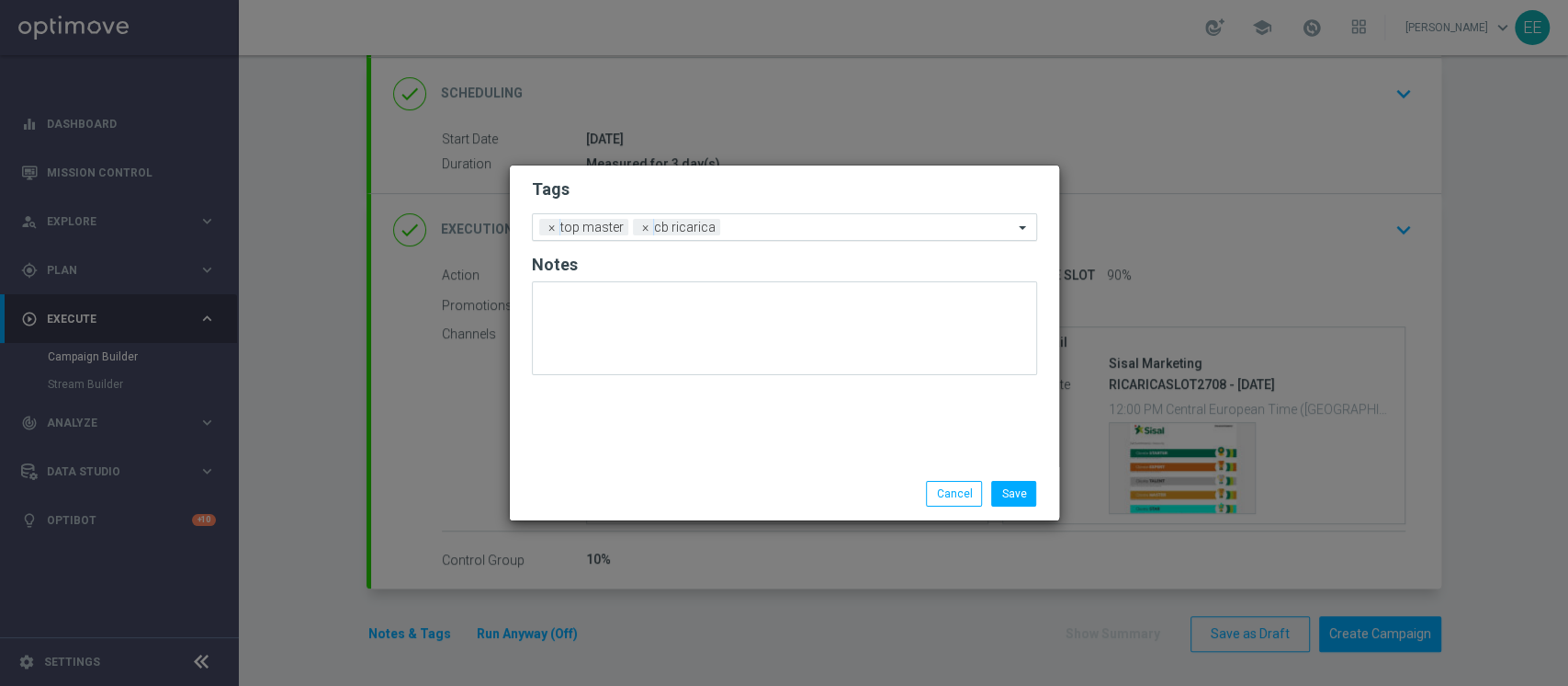
click at [783, 229] on input "text" at bounding box center [871, 228] width 285 height 15
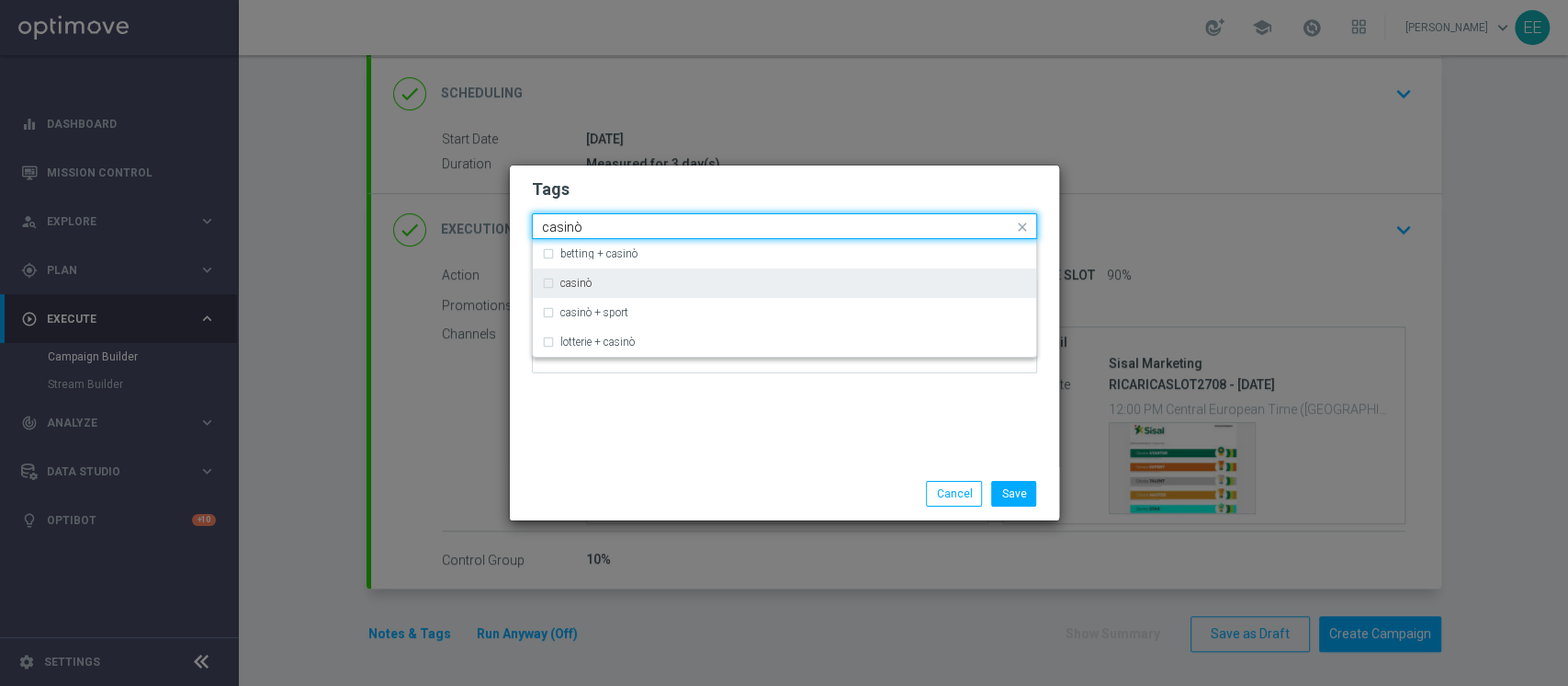
click at [632, 276] on div "casinò" at bounding box center [784, 283] width 485 height 30
type input "casinò"
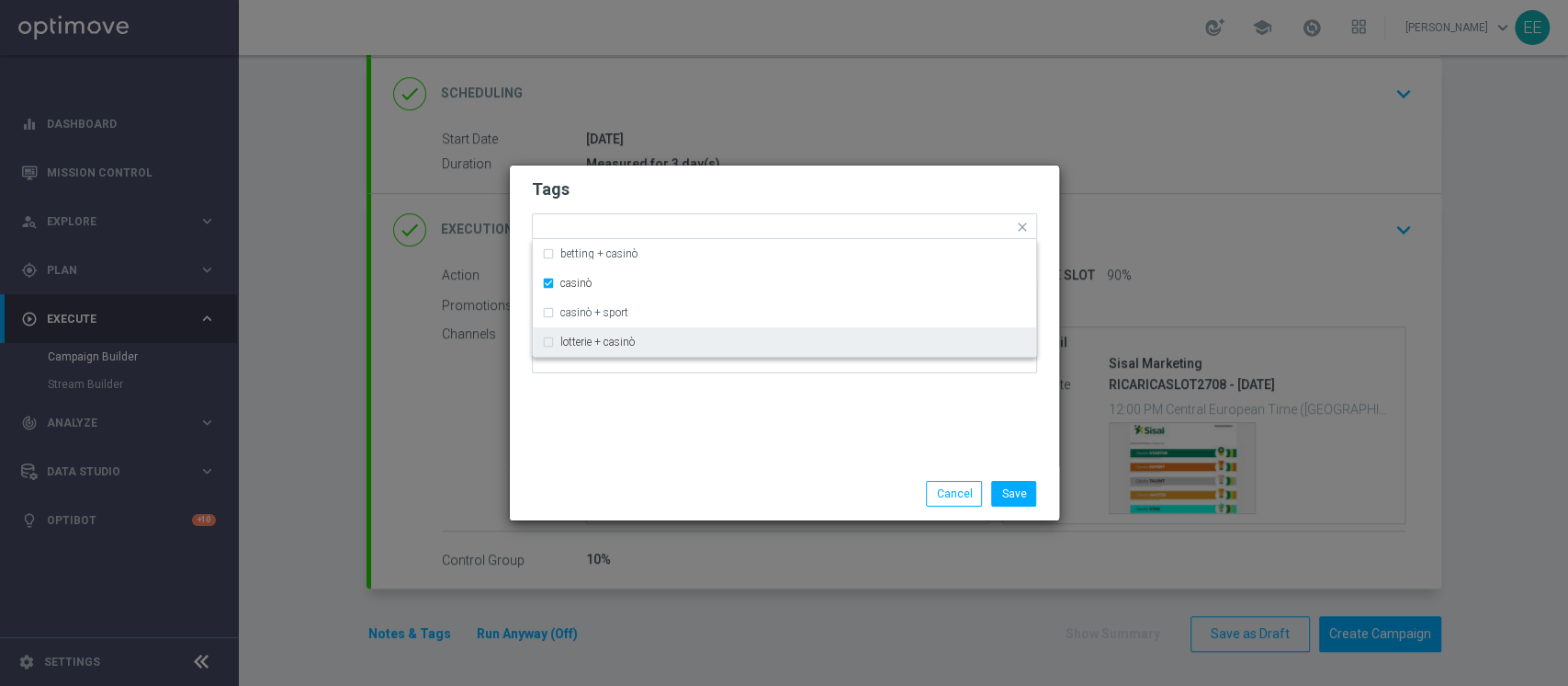
click at [684, 470] on div "Save Cancel" at bounding box center [784, 493] width 550 height 54
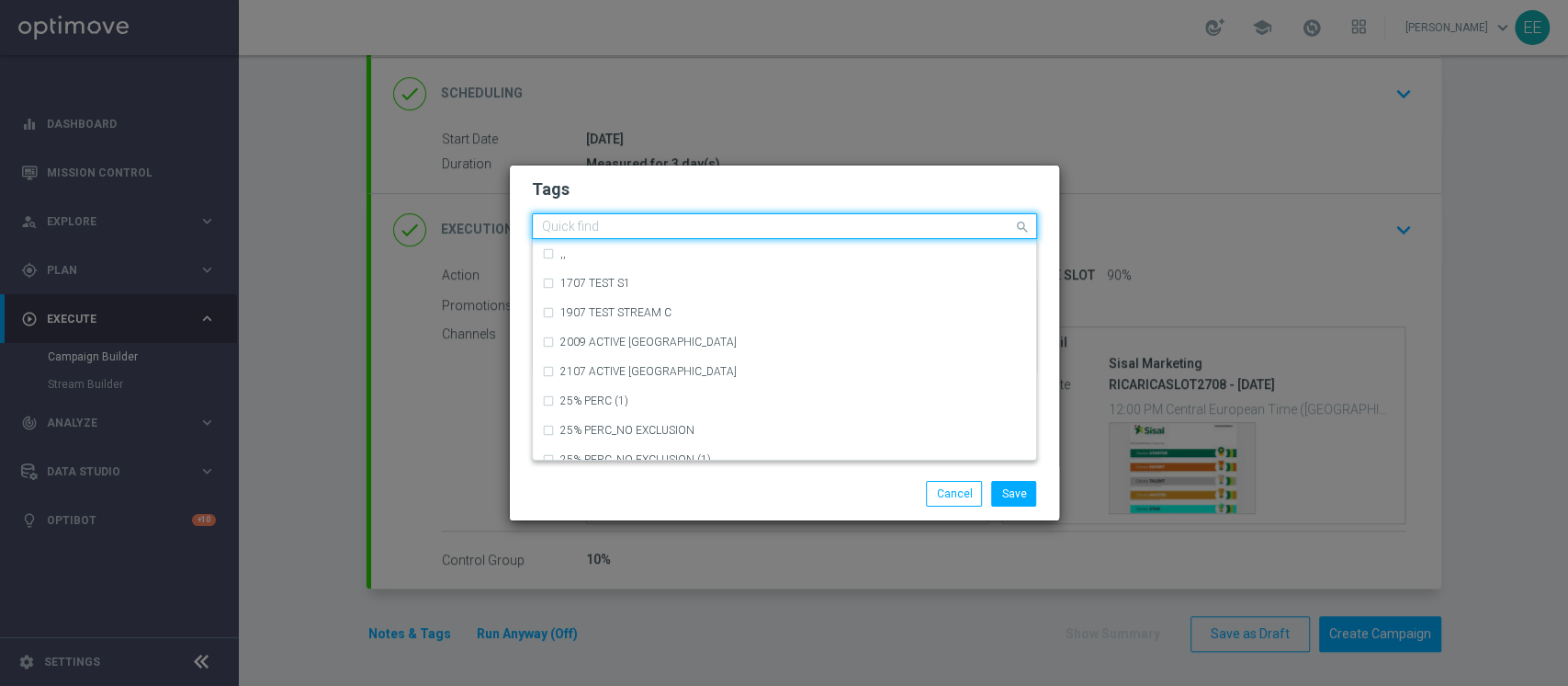
click at [834, 232] on input "text" at bounding box center [778, 227] width 471 height 15
click at [785, 179] on h2 "Tags" at bounding box center [784, 189] width 506 height 22
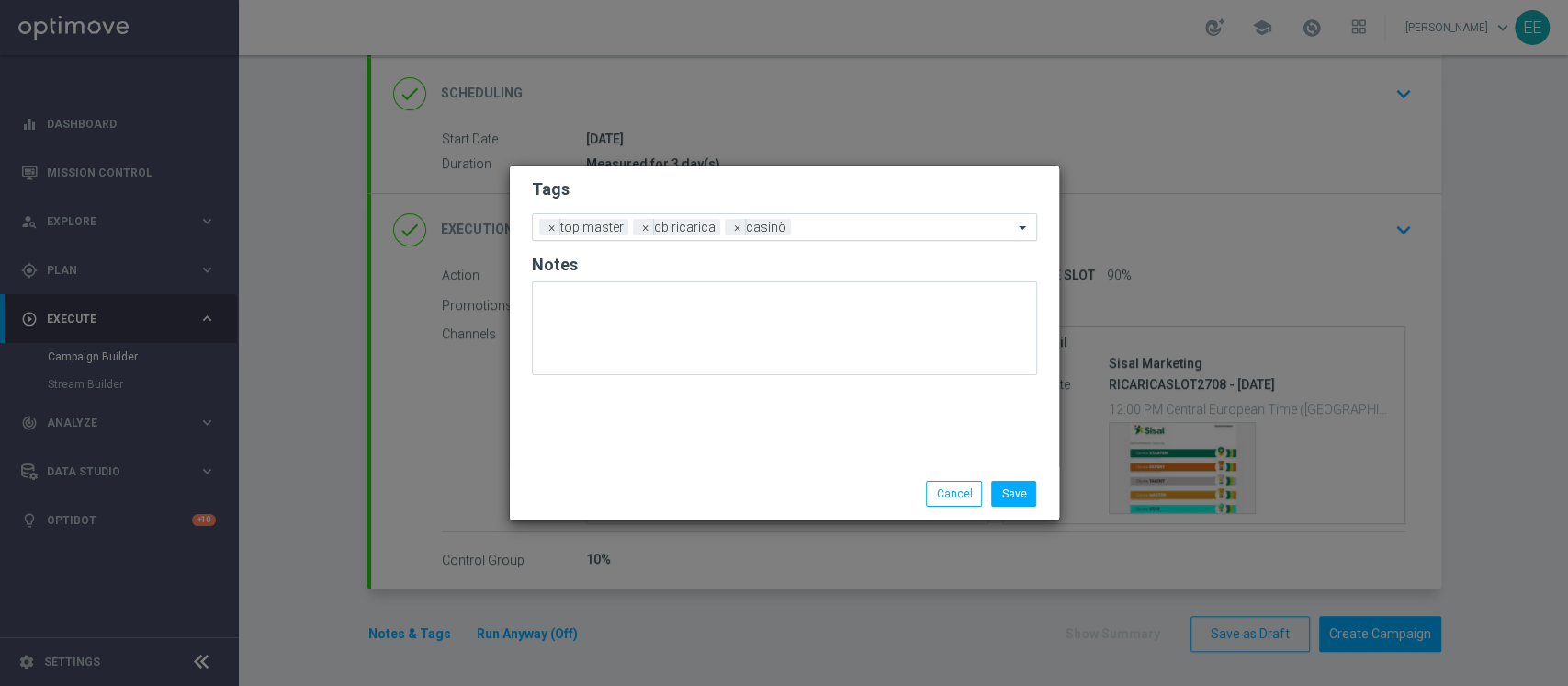
click at [845, 234] on input "text" at bounding box center [905, 228] width 215 height 15
click at [757, 191] on h2 "Tags" at bounding box center [784, 189] width 506 height 22
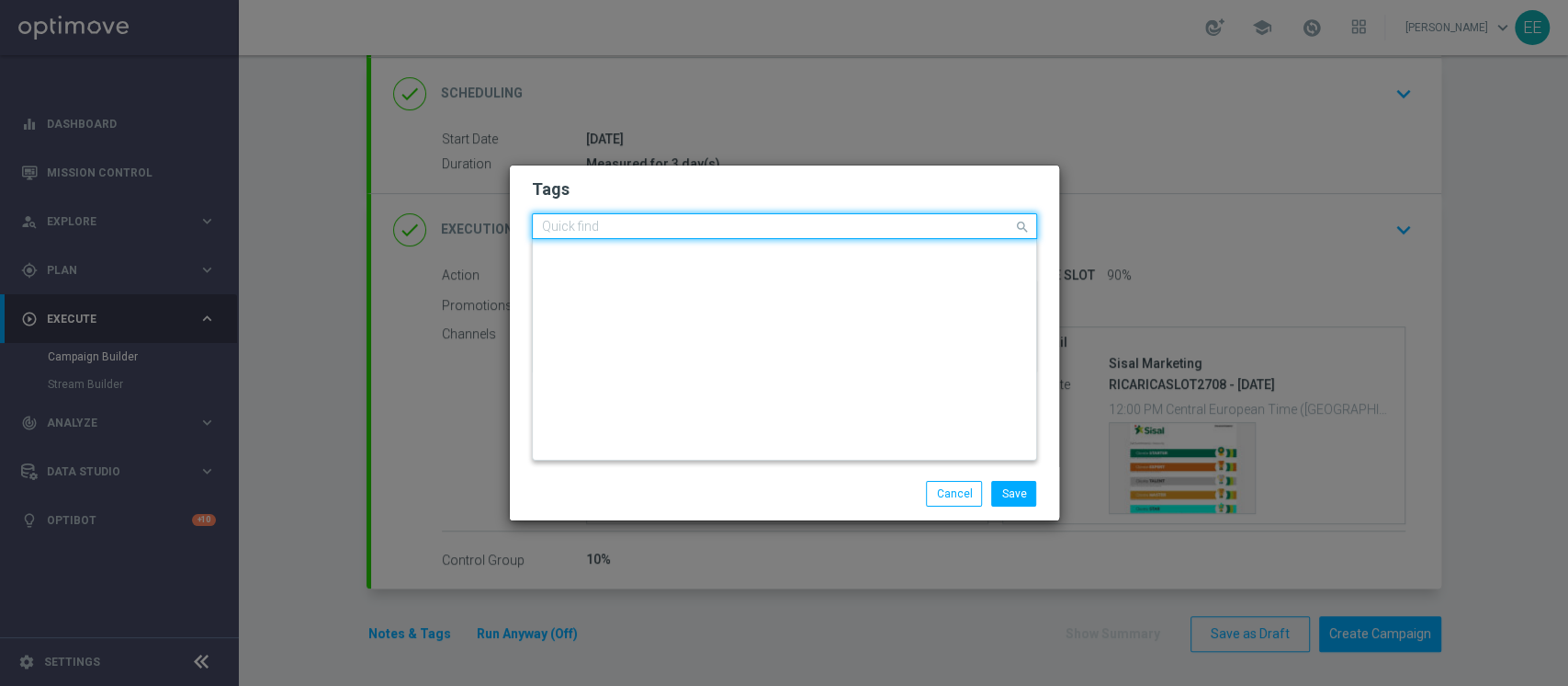
scroll to position [0, 0]
click at [829, 221] on input "text" at bounding box center [778, 227] width 471 height 15
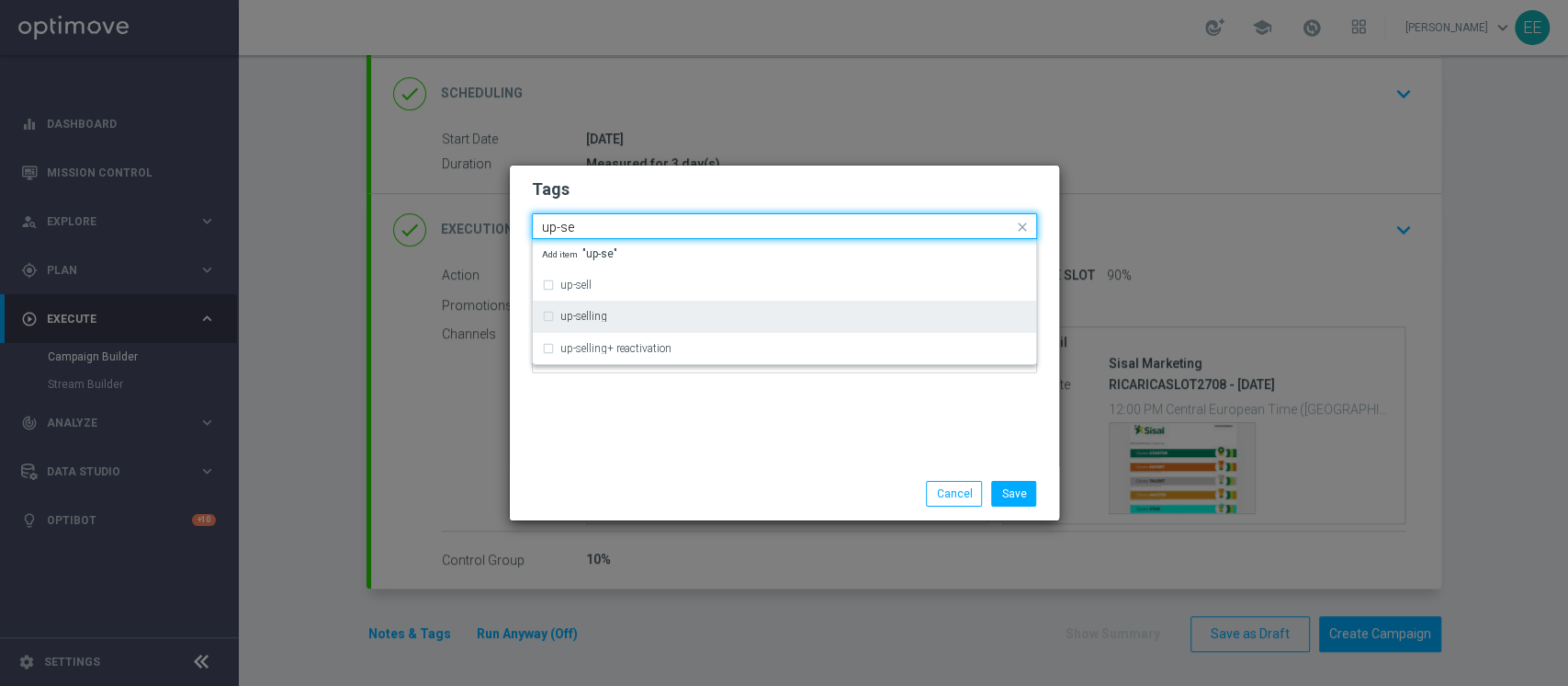
click at [608, 309] on div "up-selling" at bounding box center [784, 316] width 485 height 30
type input "up-se"
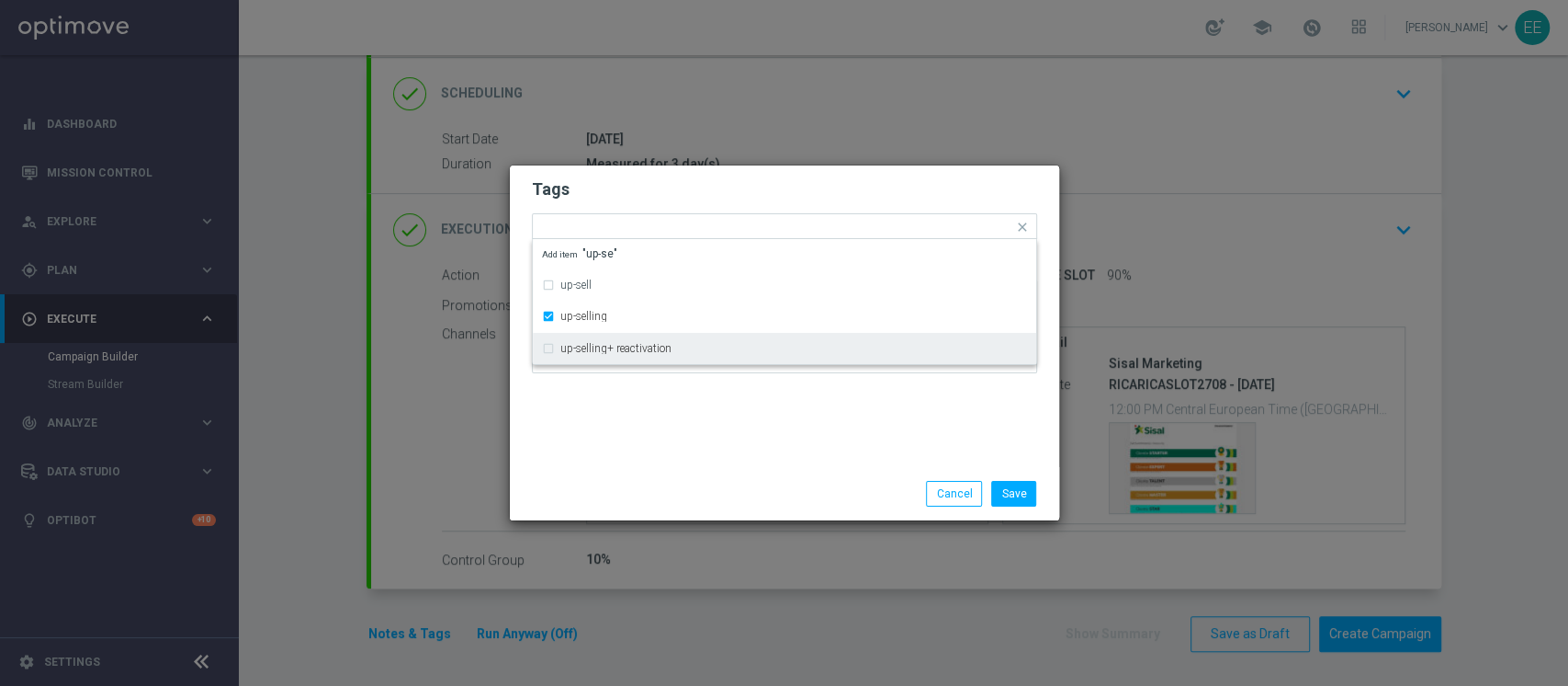
click at [739, 408] on div "Tags Quick find × top master × cb ricarica × casinò × up-selling up-sell up-sel…" at bounding box center [784, 316] width 550 height 302
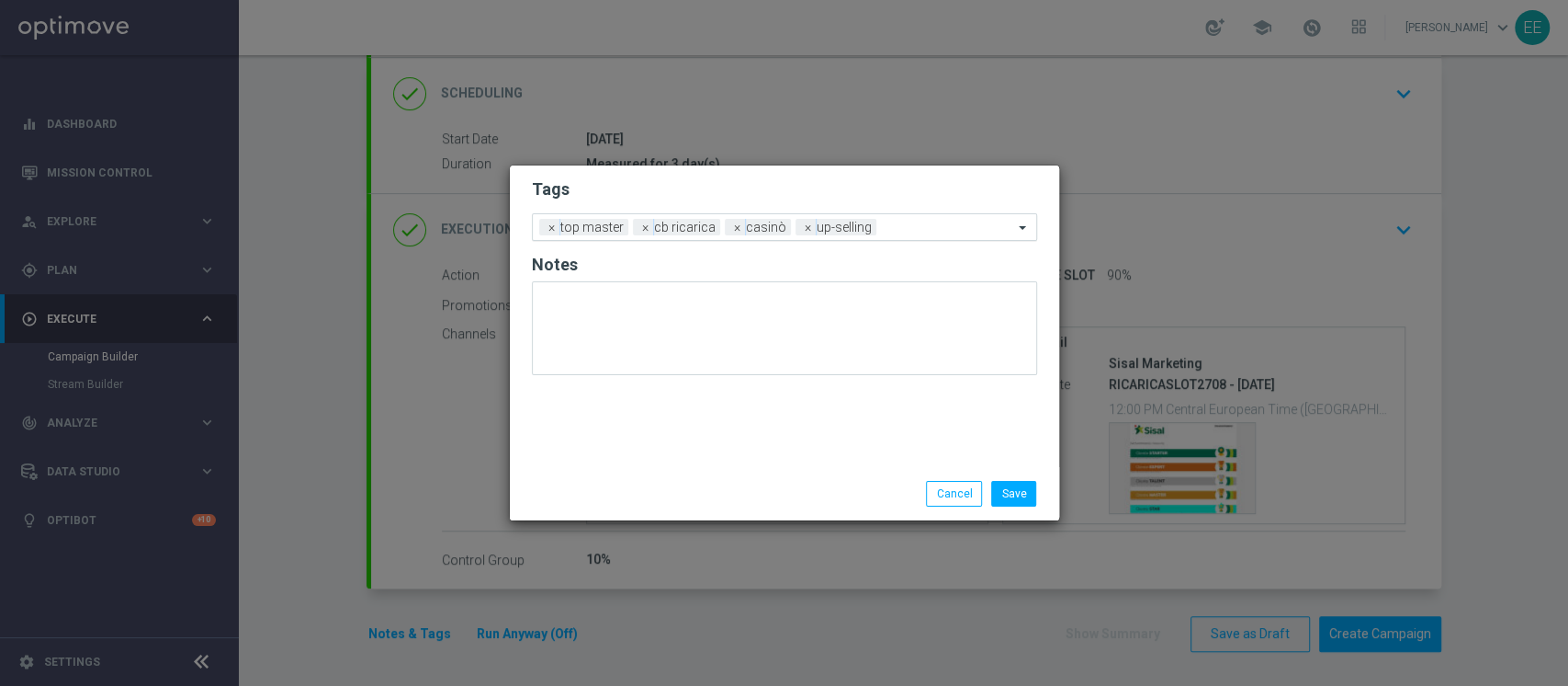
click at [898, 222] on input "text" at bounding box center [948, 228] width 129 height 15
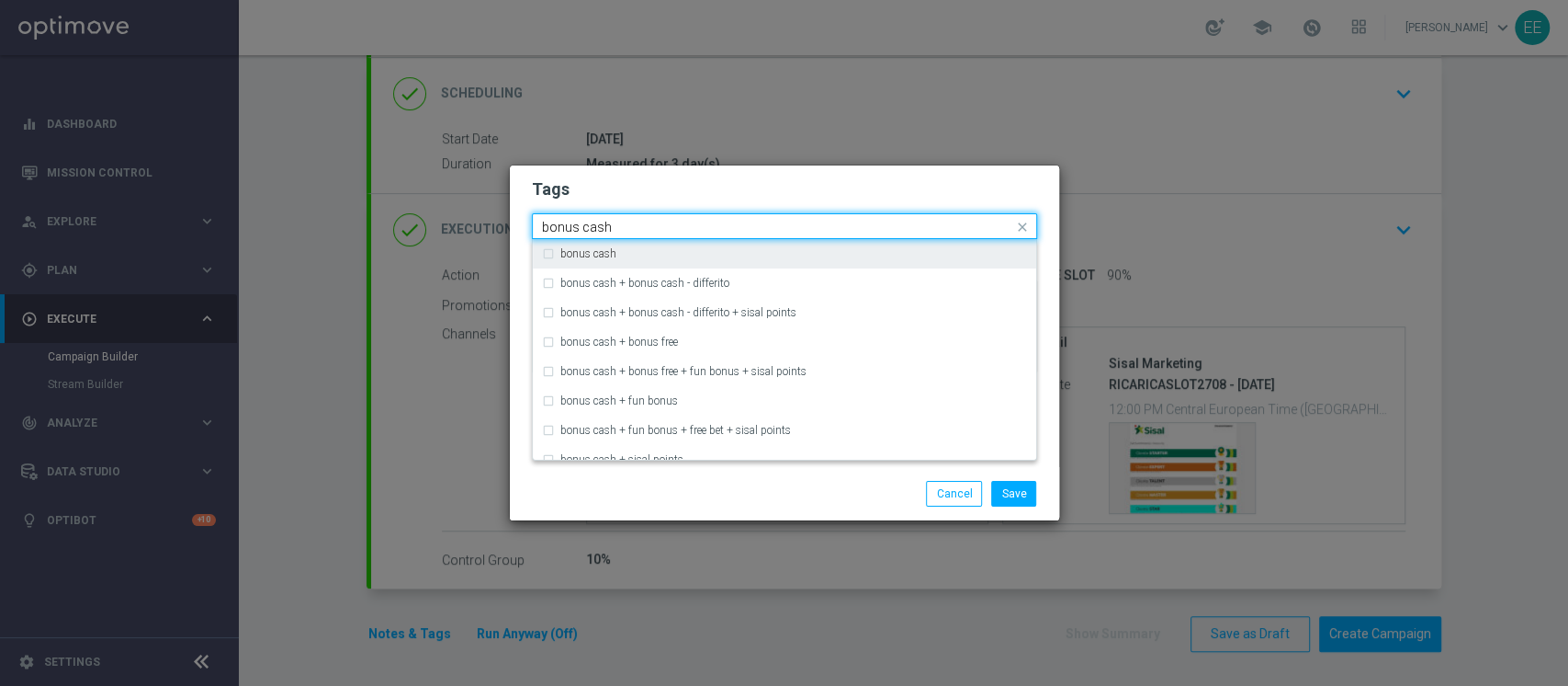
click at [769, 258] on div "bonus cash" at bounding box center [793, 254] width 466 height 11
type input "bonus cash"
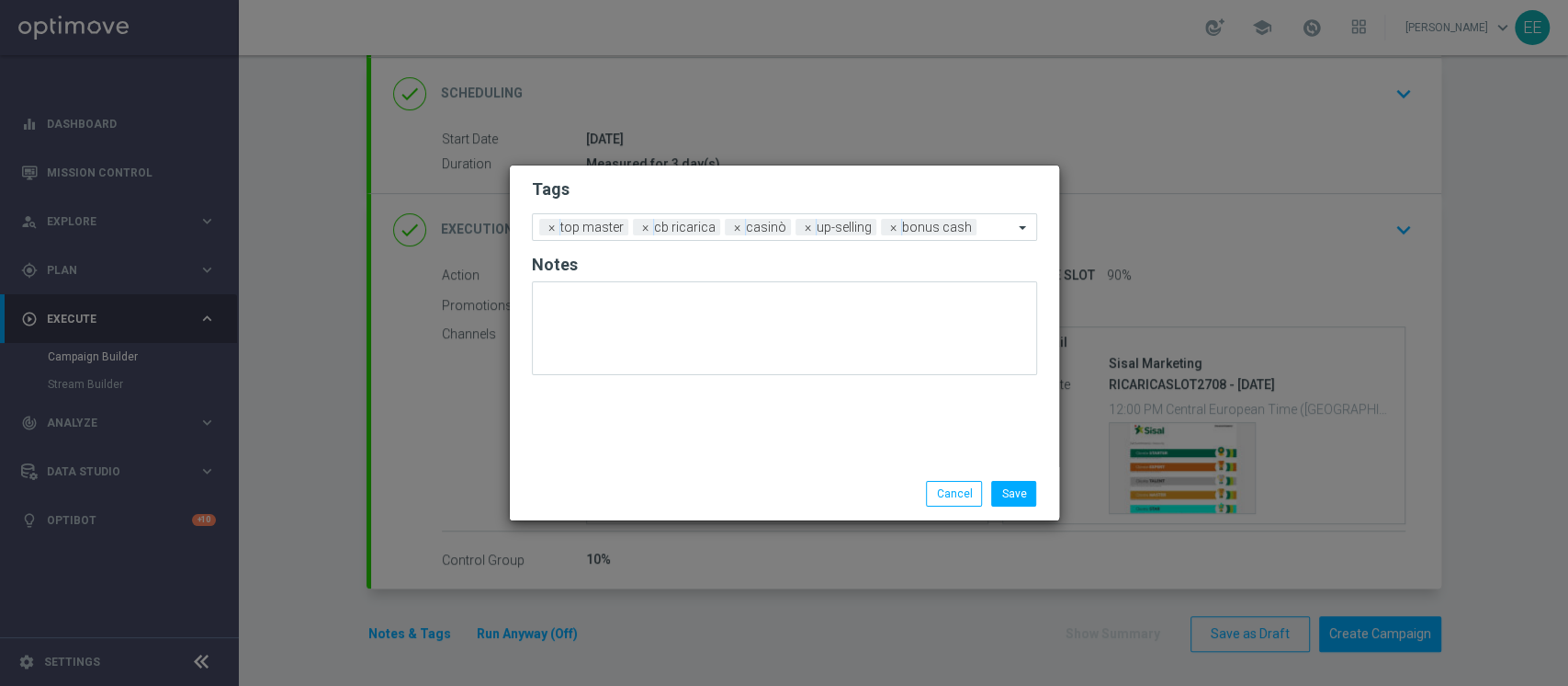
click at [898, 188] on h2 "Tags" at bounding box center [784, 189] width 506 height 22
click at [1027, 495] on button "Save" at bounding box center [1013, 493] width 45 height 26
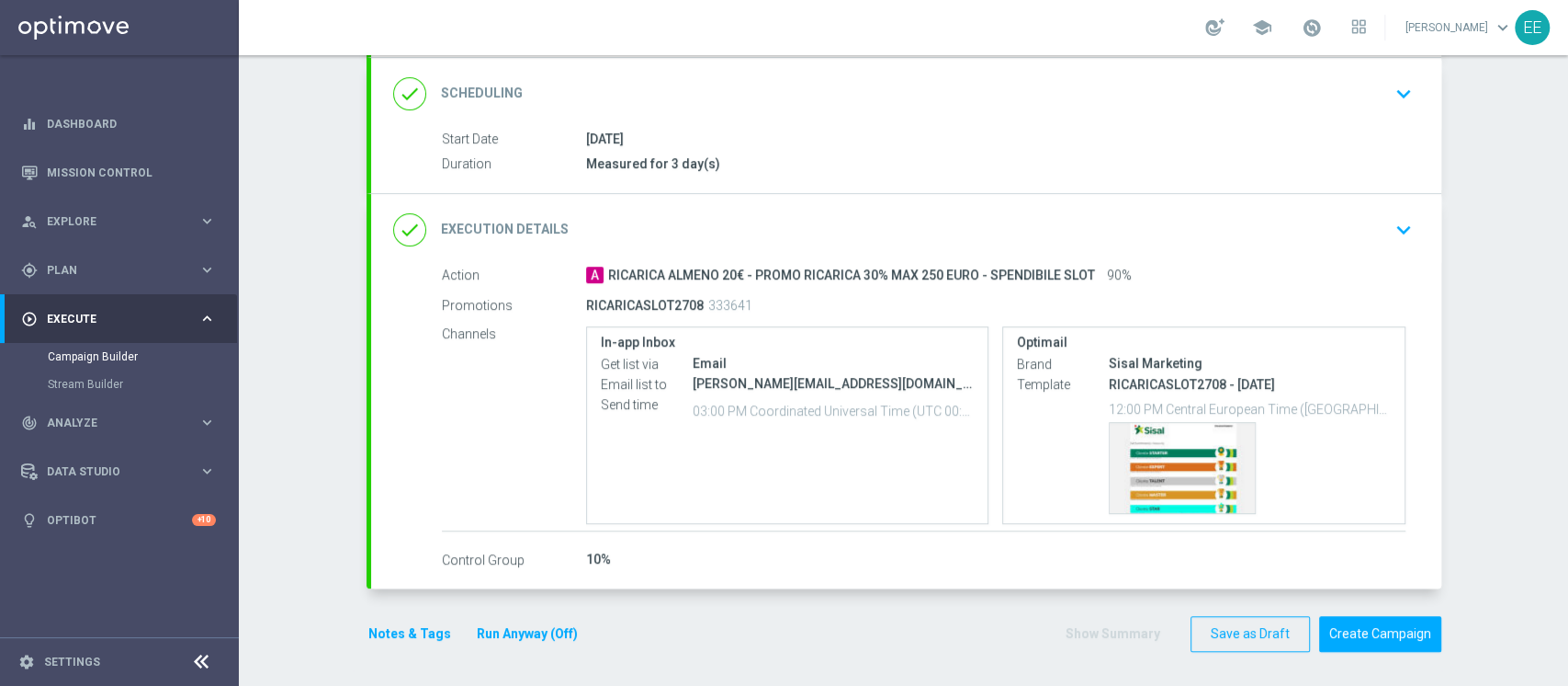
click at [1353, 213] on div "done Execution Details keyboard_arrow_down" at bounding box center [906, 230] width 1026 height 34
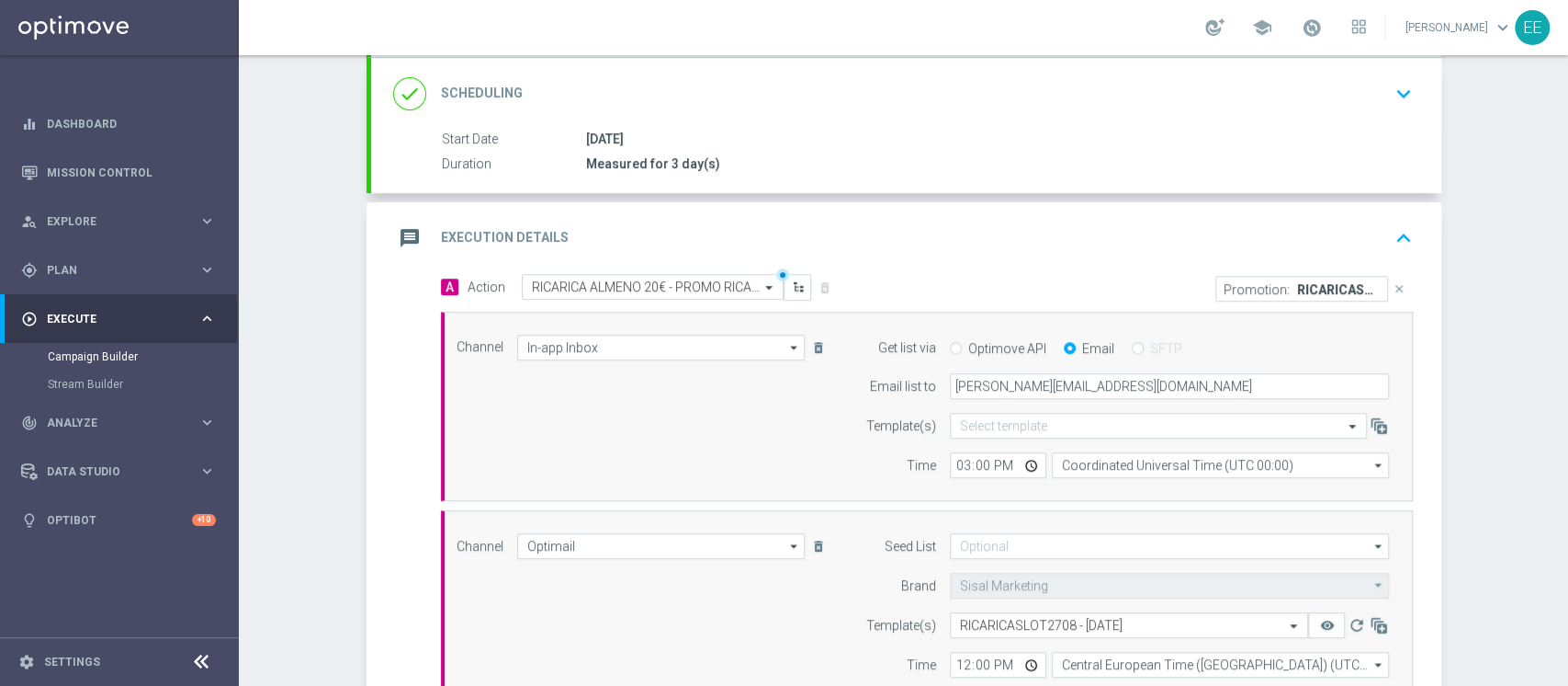
scroll to position [242, 0]
click at [952, 641] on input "12:00" at bounding box center [998, 664] width 97 height 26
type input "18:00"
click at [1060, 227] on div "message Execution Details keyboard_arrow_up" at bounding box center [906, 238] width 1026 height 34
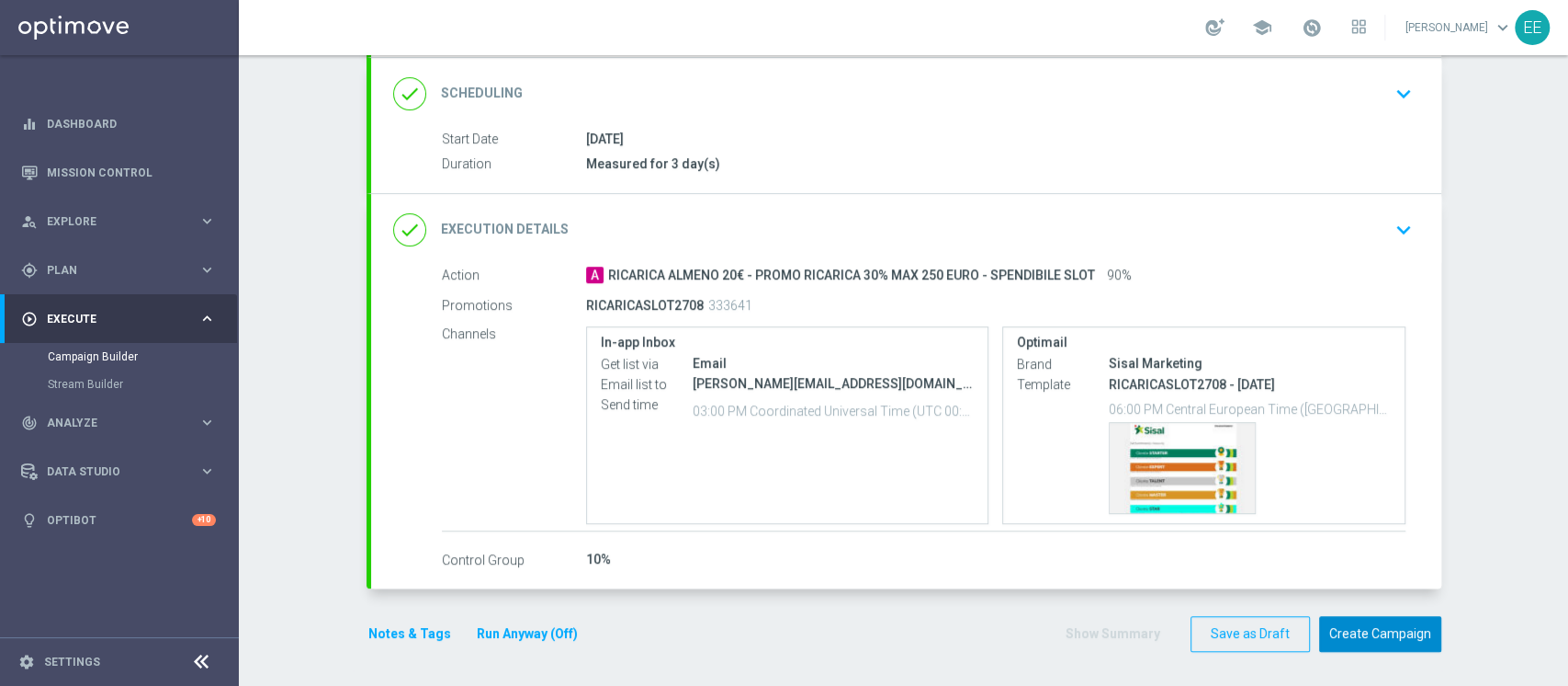
click at [1365, 617] on button "Create Campaign" at bounding box center [1380, 633] width 123 height 35
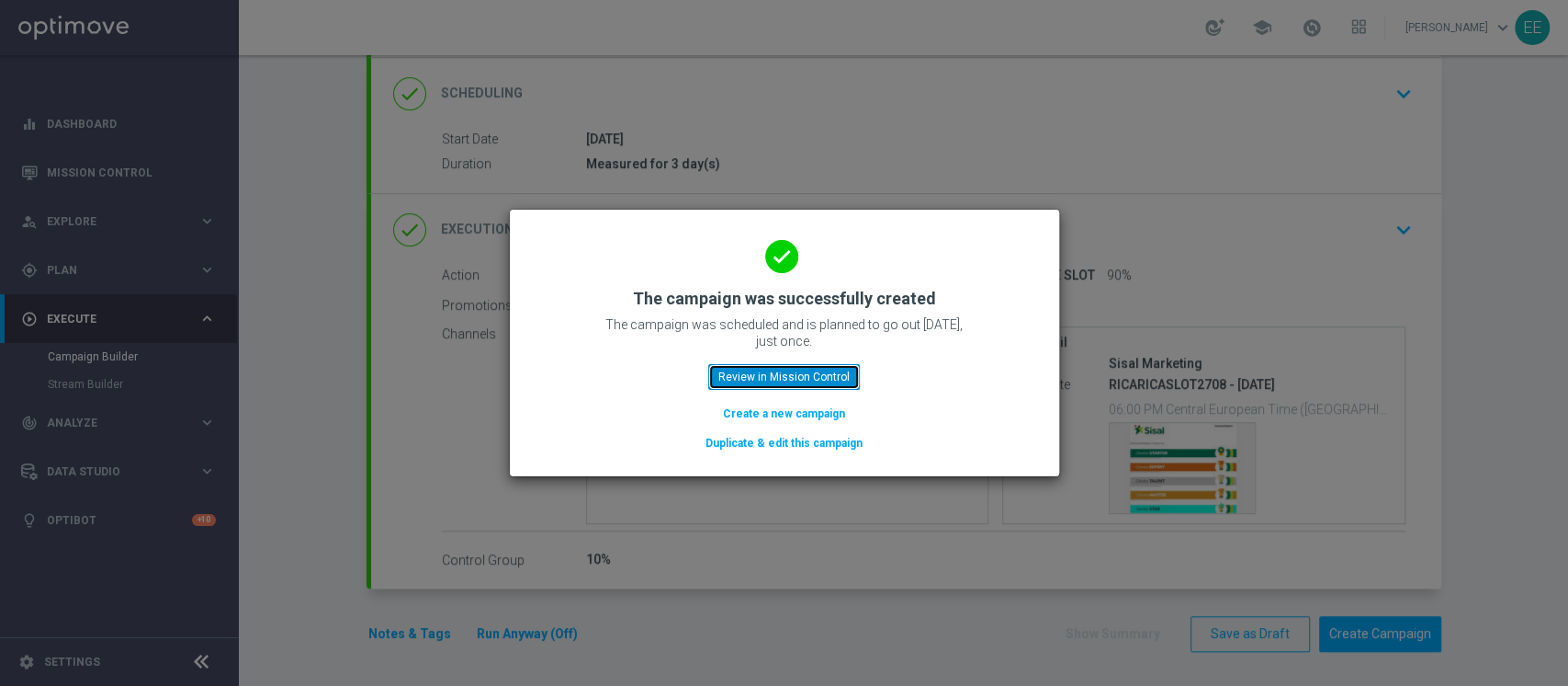
click at [794, 371] on button "Review in Mission Control" at bounding box center [784, 377] width 151 height 26
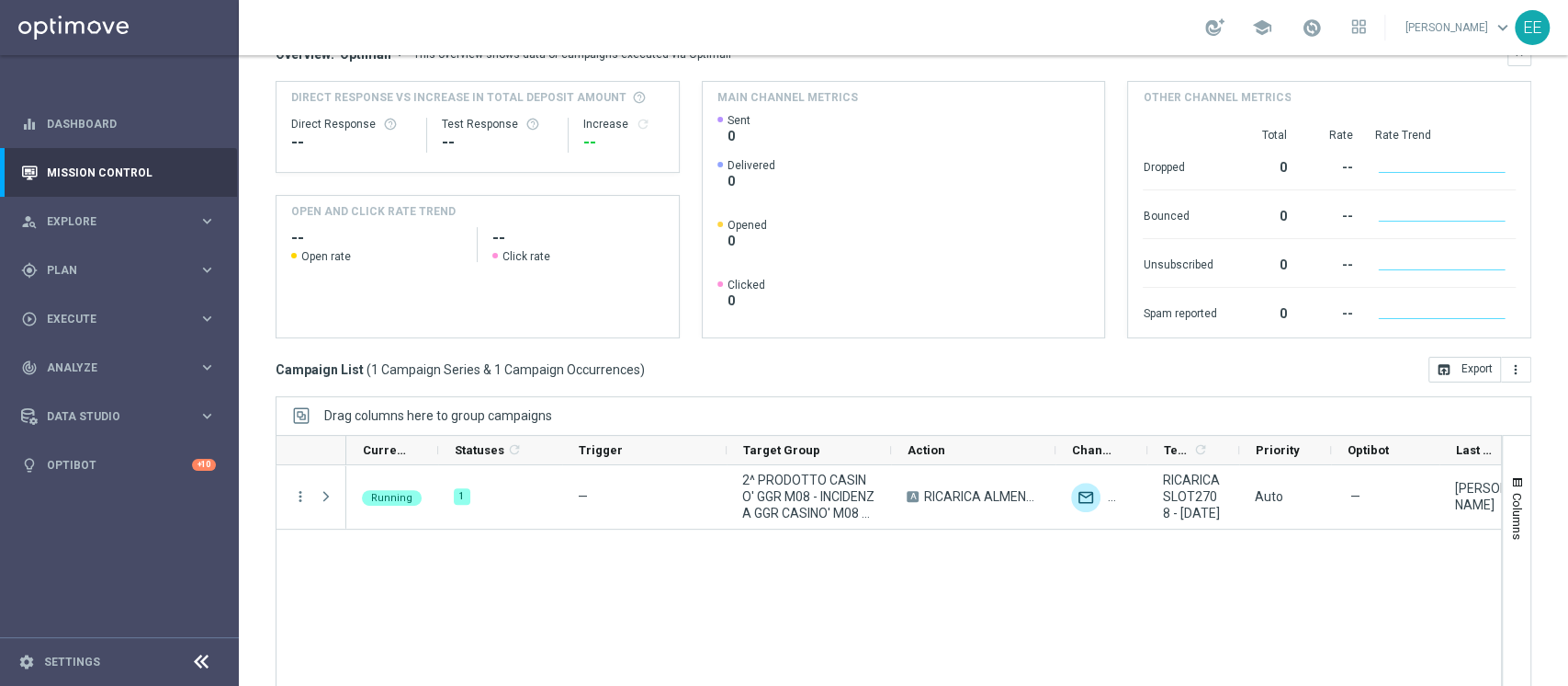
scroll to position [191, 0]
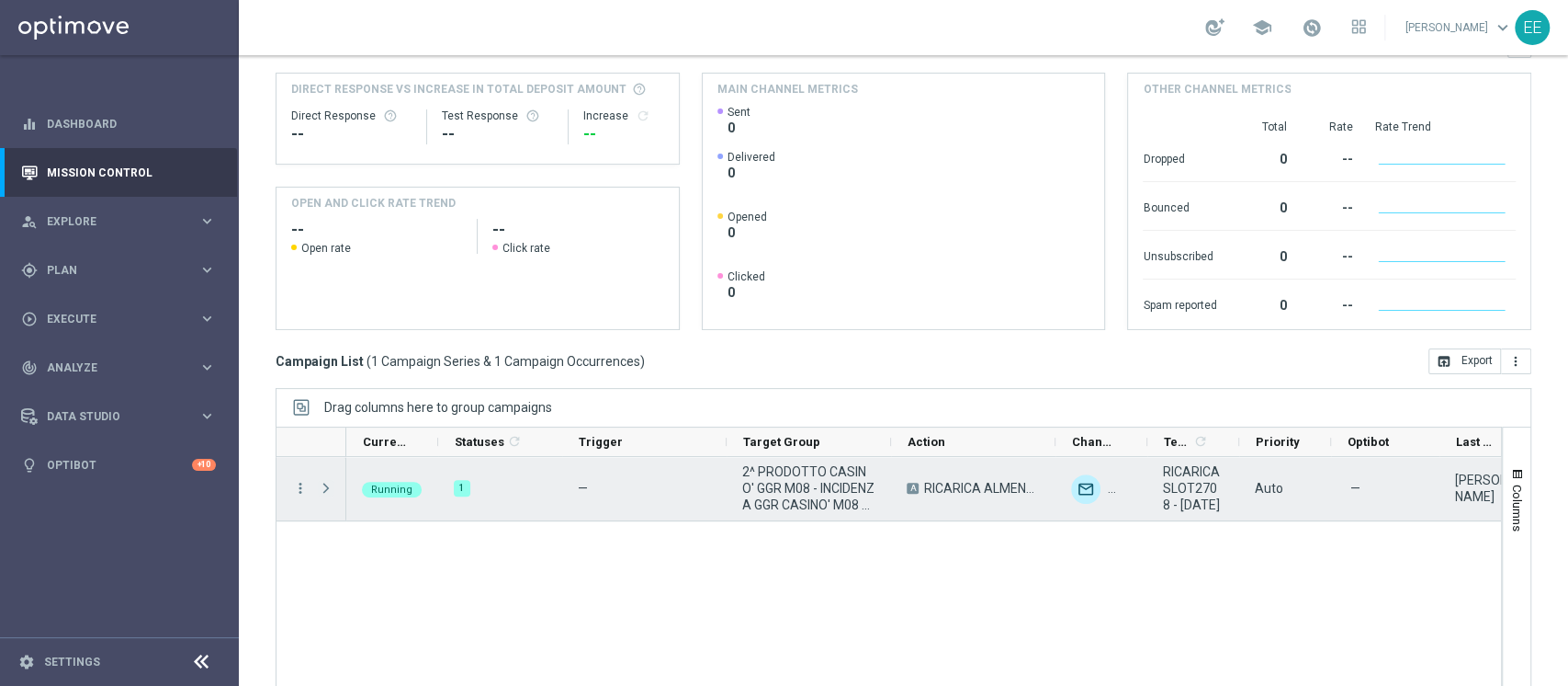
click at [329, 489] on span "Press SPACE to select this row." at bounding box center [326, 488] width 16 height 14
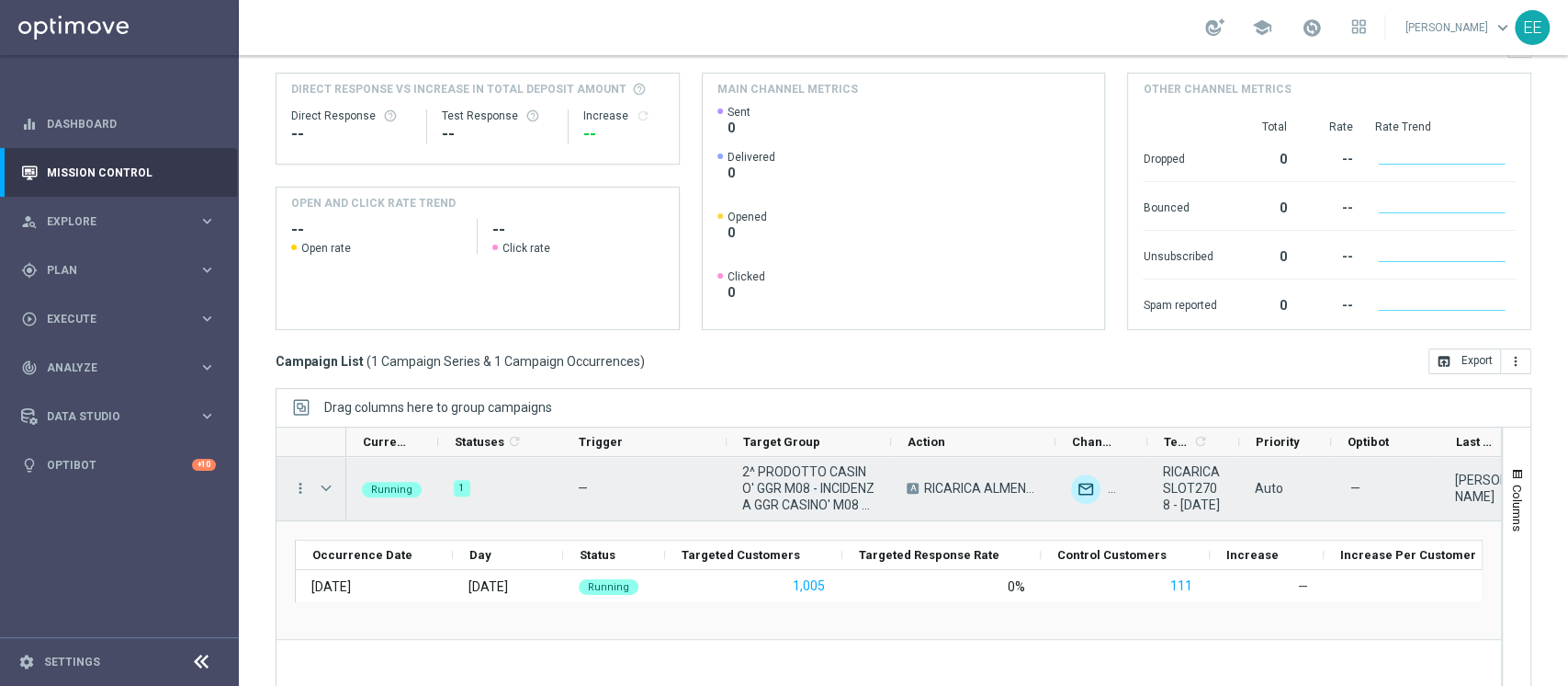
click at [773, 509] on span "2^ PRODOTTO CASINO' GGR M08 - INCIDENZA GGR CASINO' M08 > 20% GGR M08 27.08" at bounding box center [808, 488] width 133 height 50
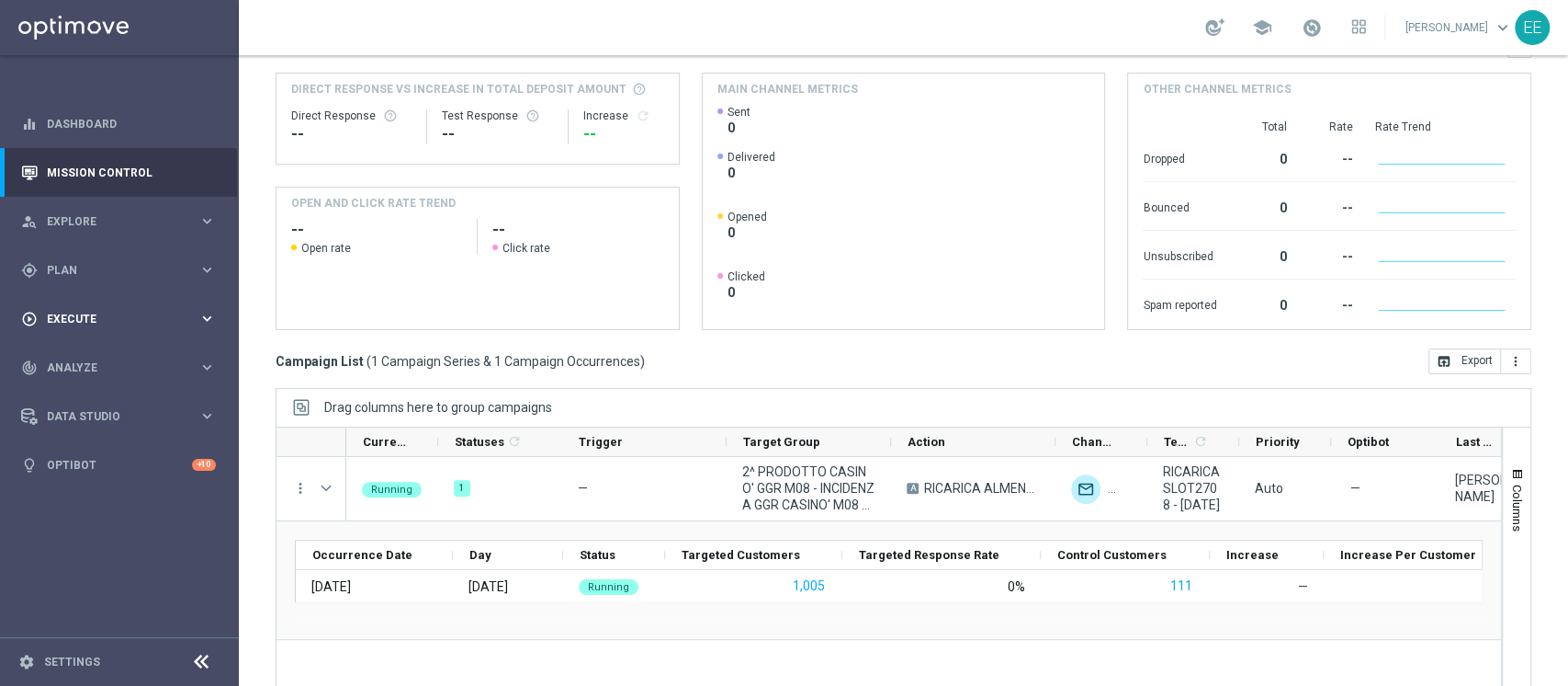
click at [74, 304] on div "play_circle_outline Execute keyboard_arrow_right" at bounding box center [118, 318] width 237 height 49
click at [116, 351] on link "Campaign Builder" at bounding box center [120, 355] width 144 height 14
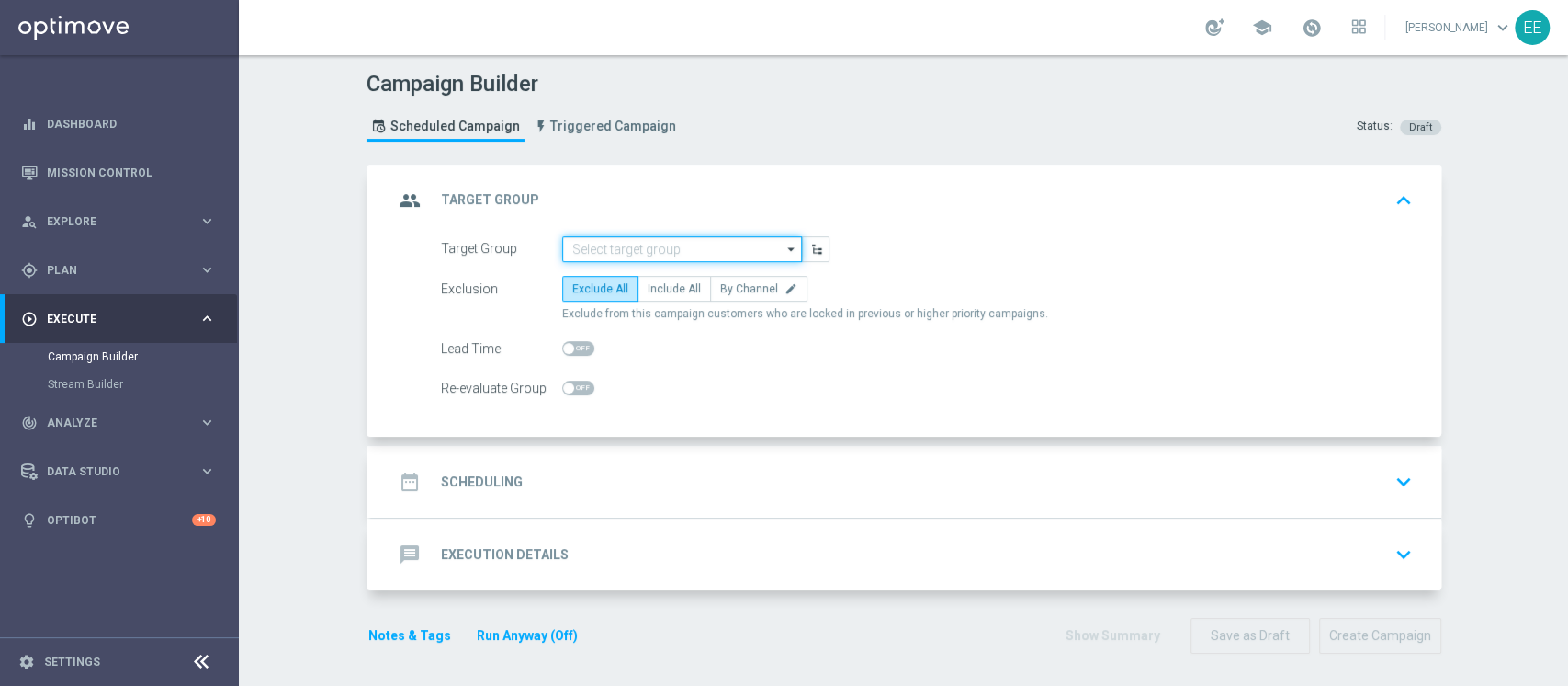
click at [625, 250] on input at bounding box center [682, 248] width 239 height 26
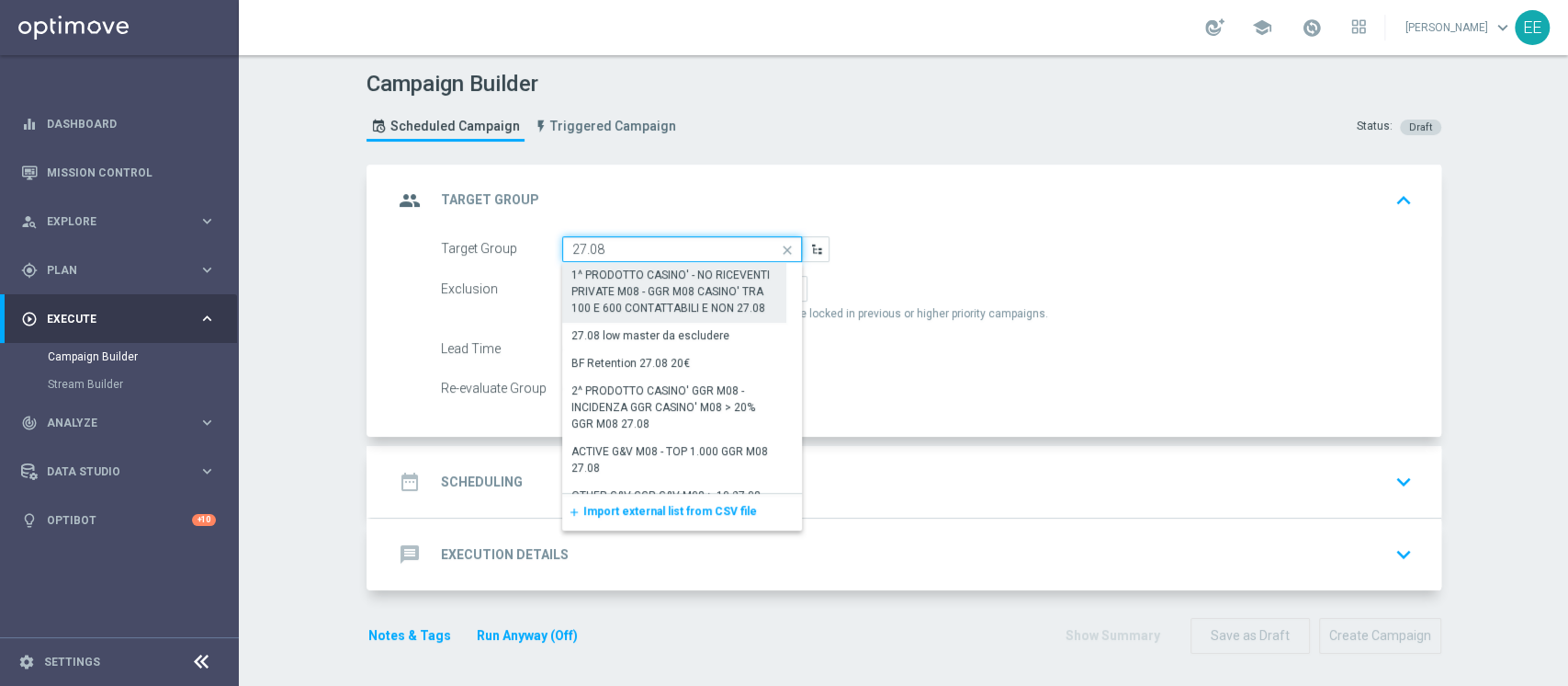
scroll to position [167, 0]
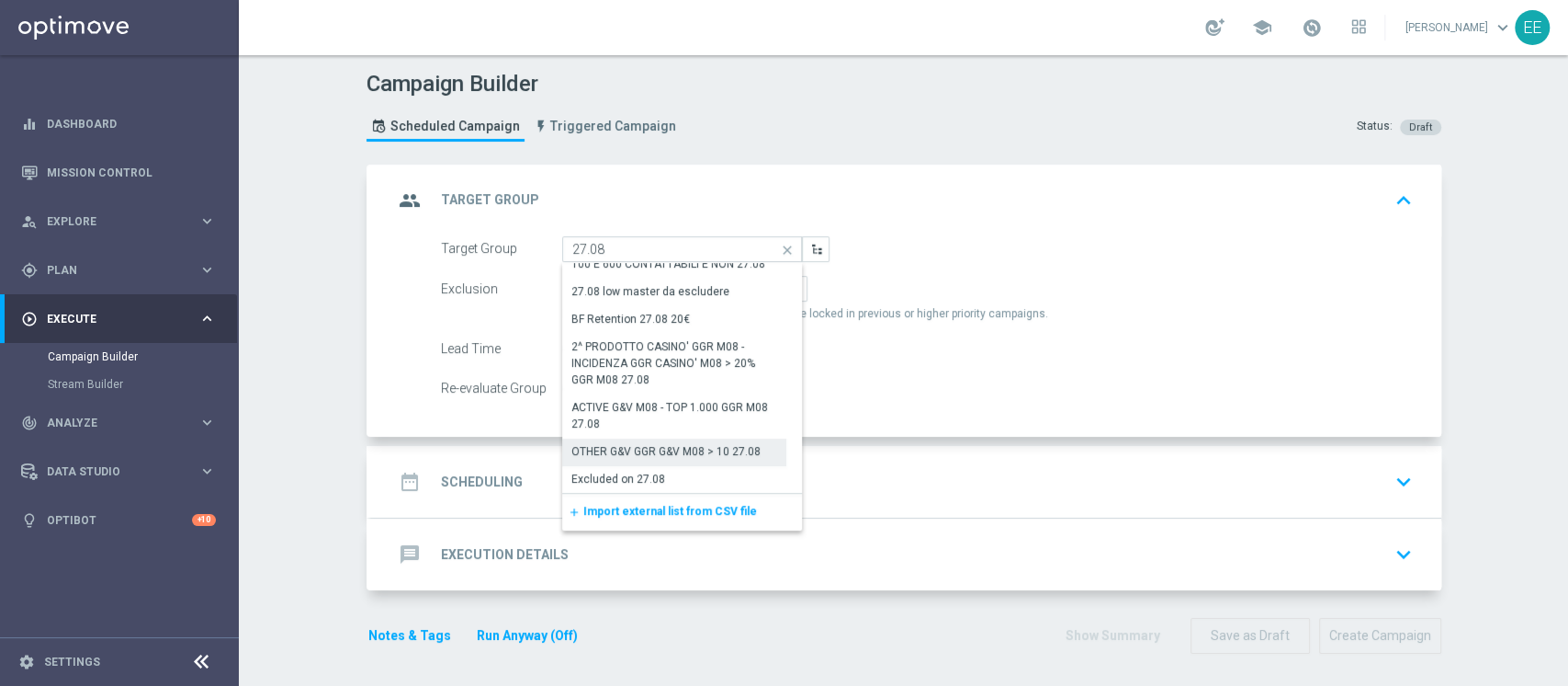
click at [660, 449] on div "OTHER G&V GGR G&V M08 > 10 27.08" at bounding box center [667, 450] width 190 height 16
type input "OTHER G&V GGR G&V M08 > 10 27.08"
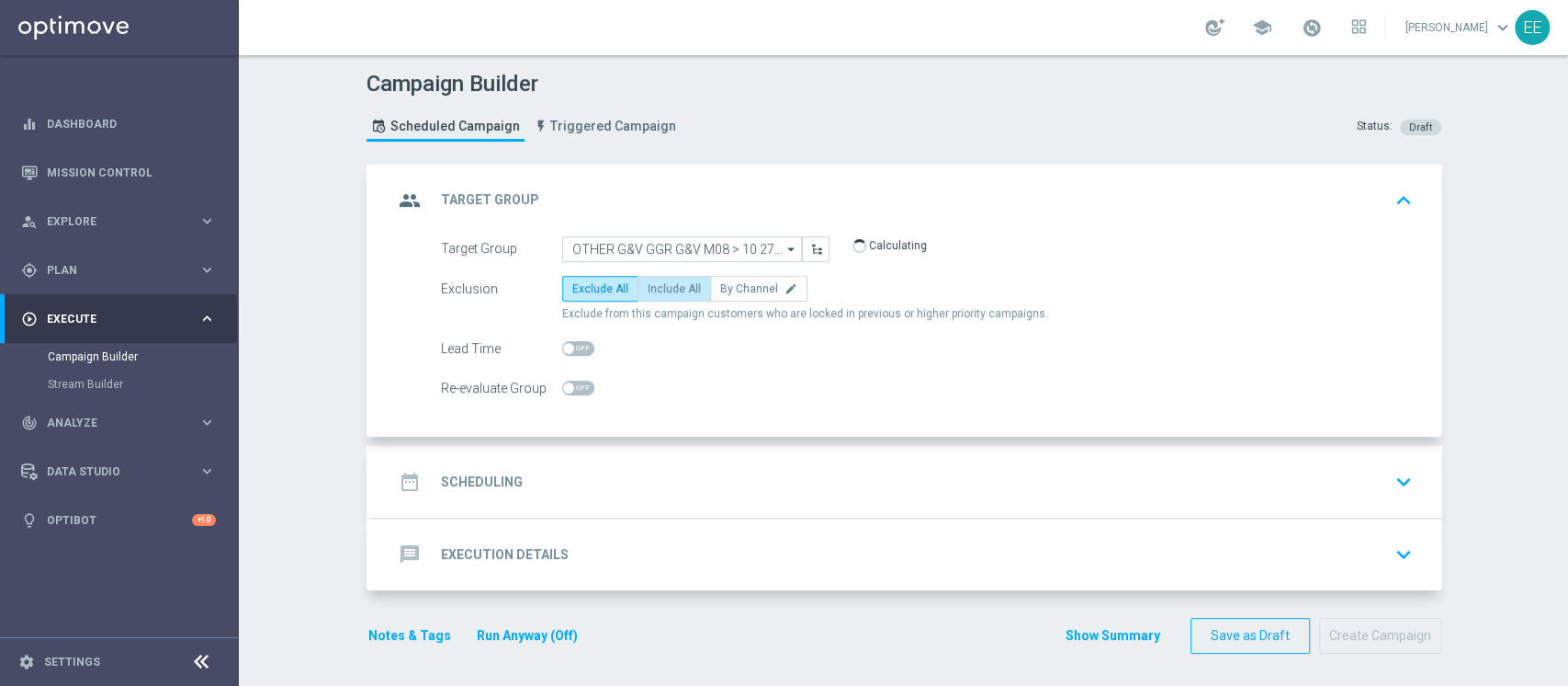
click at [656, 283] on span "Include All" at bounding box center [674, 287] width 54 height 12
click at [656, 286] on input "Include All" at bounding box center [653, 291] width 11 height 11
radio input "true"
click at [558, 458] on div "date_range Scheduling keyboard_arrow_down" at bounding box center [905, 481] width 1070 height 72
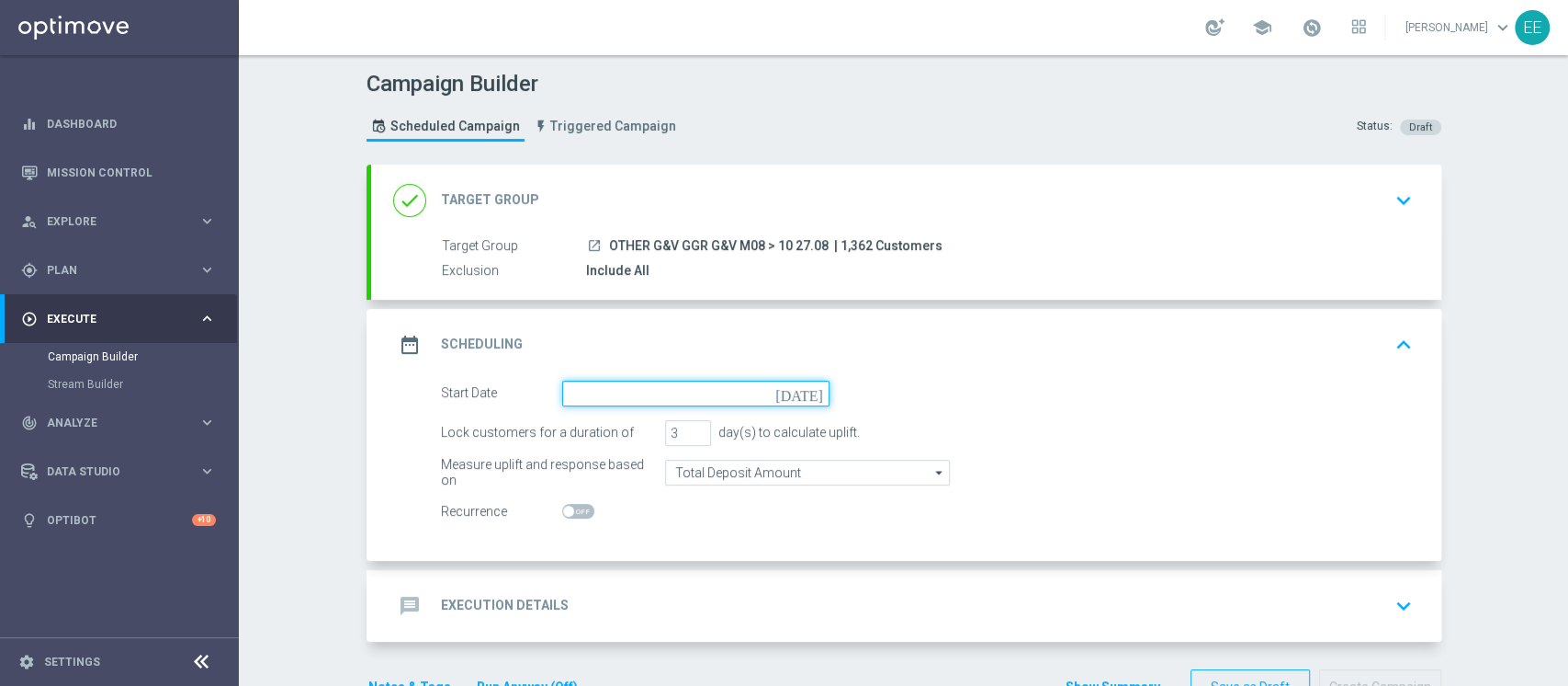
click at [657, 394] on input at bounding box center [695, 393] width 267 height 26
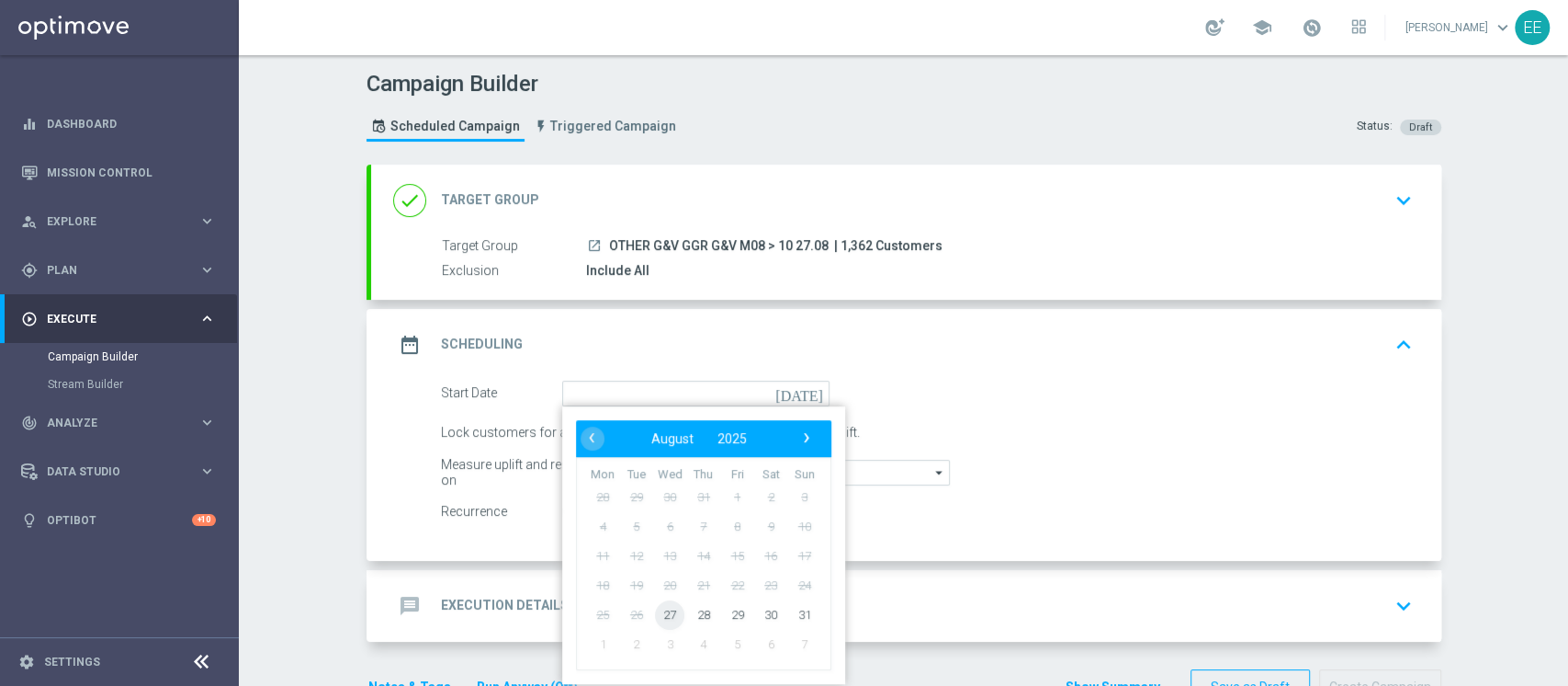
click at [670, 613] on span "27" at bounding box center [670, 613] width 30 height 30
type input "[DATE]"
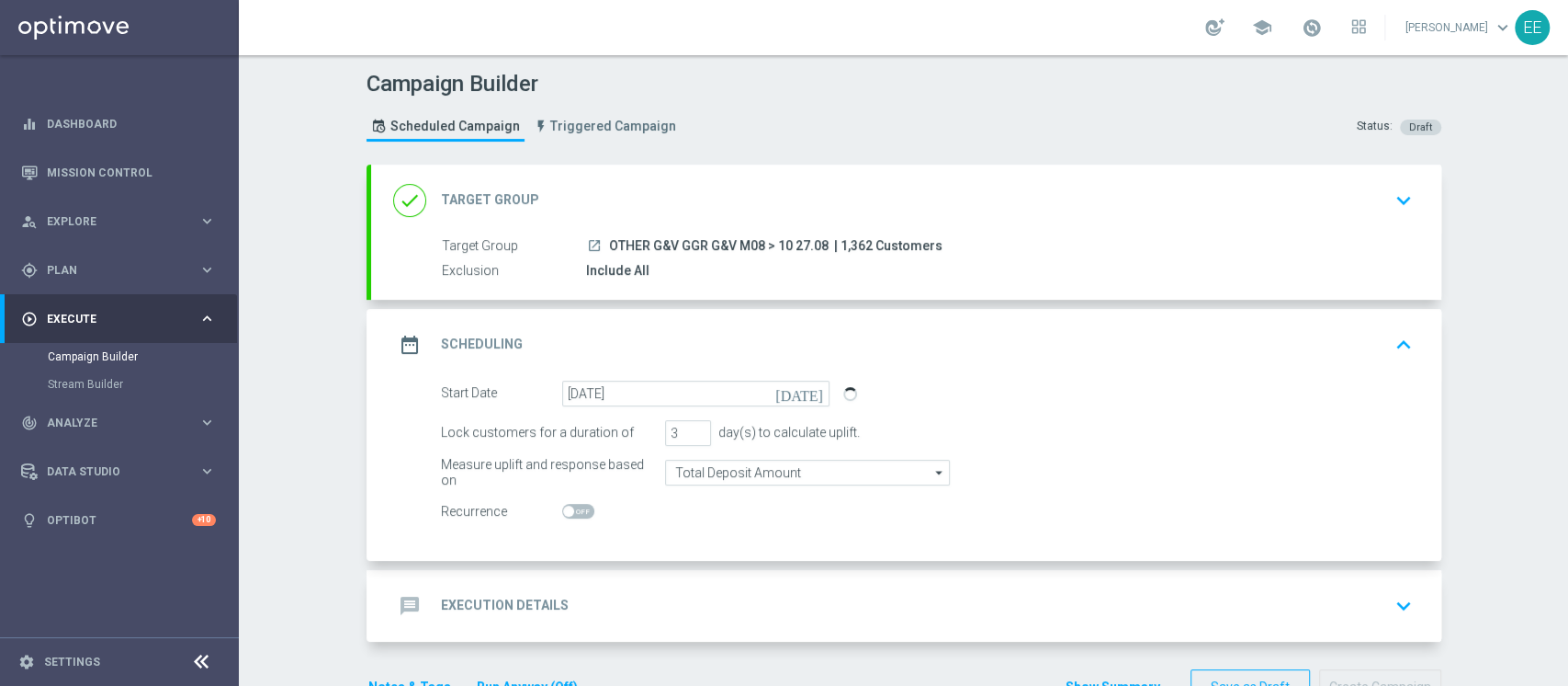
click at [624, 579] on div "message Execution Details keyboard_arrow_down" at bounding box center [905, 606] width 1070 height 72
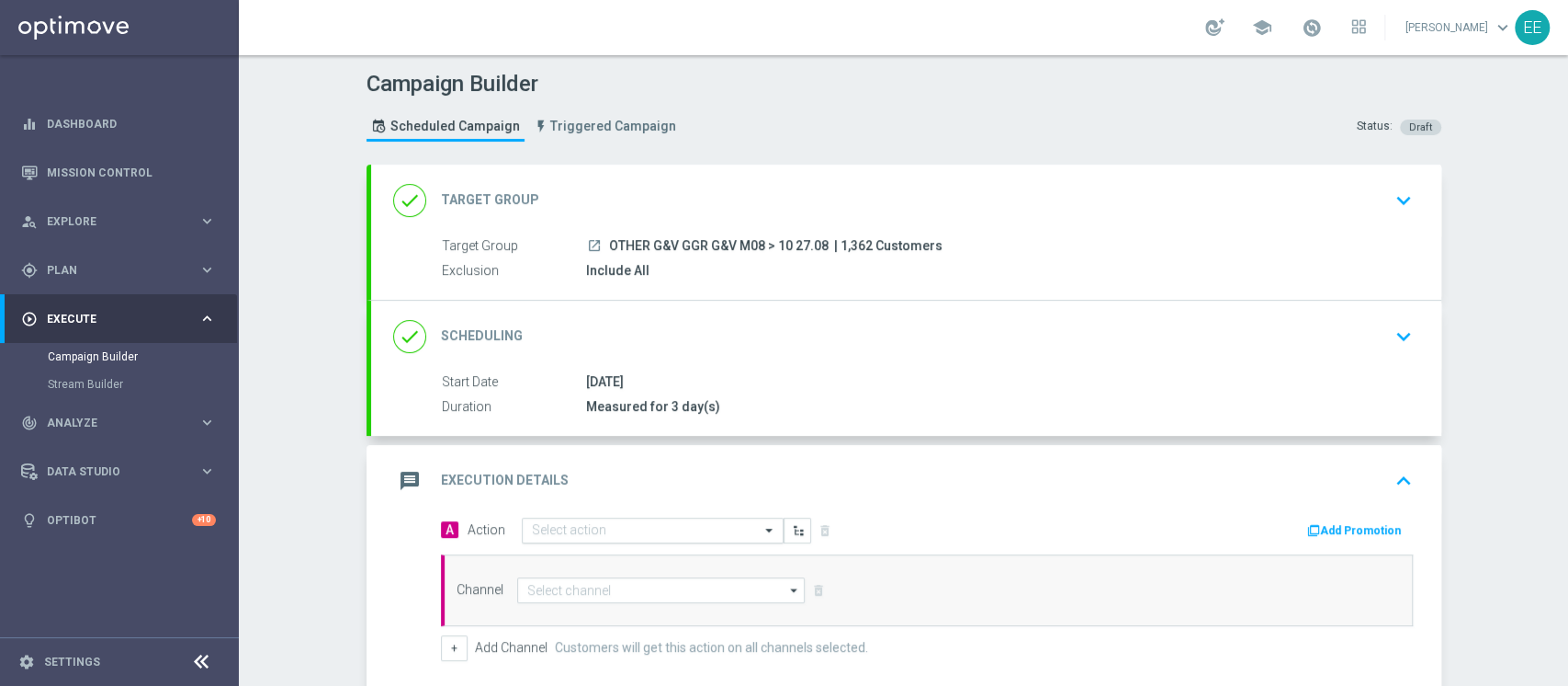
click at [614, 535] on input "text" at bounding box center [634, 531] width 205 height 15
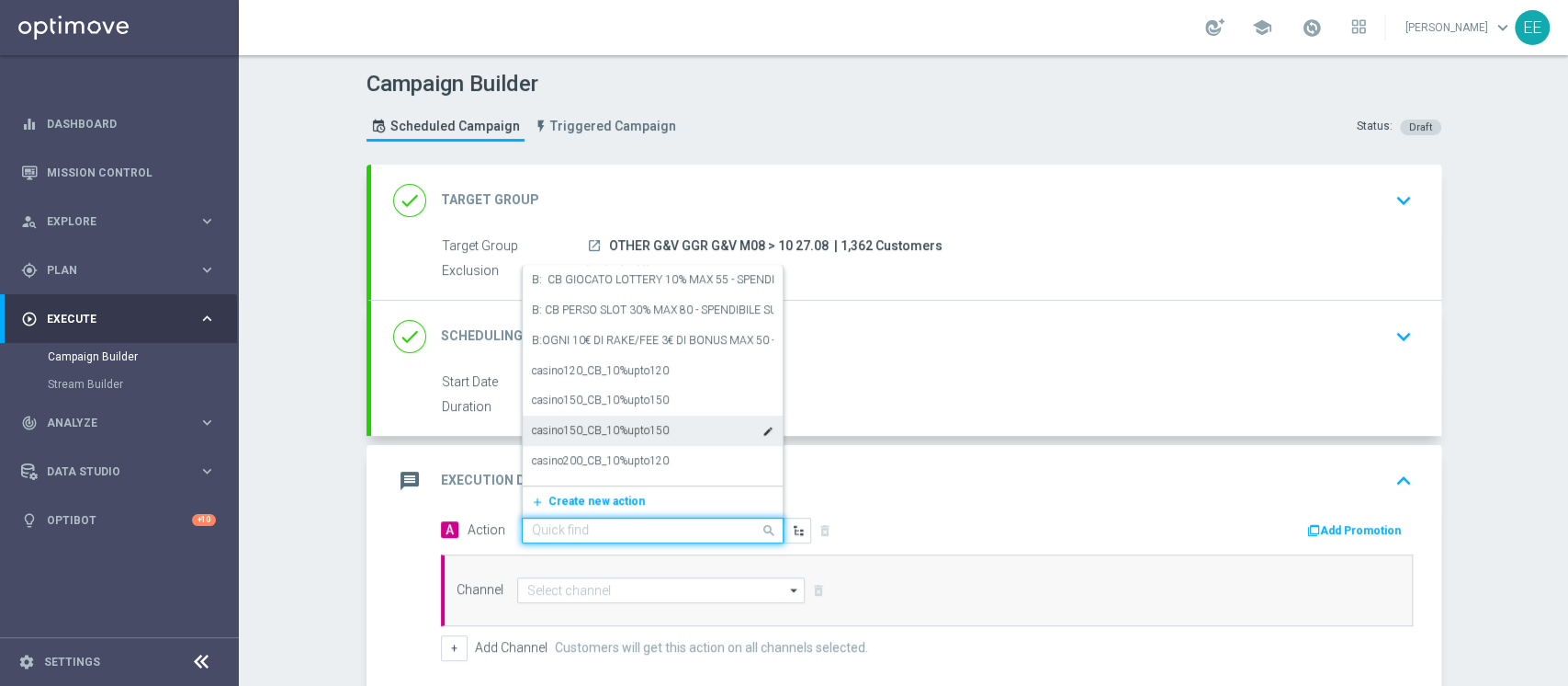
paste input "CB GIOCATO G&V 10% MAX 100€EURO- SPENDIBILE G&V"
type input "CB GIOCATO G&V 10% MAX 100€EURO- SPENDIBILE G&V"
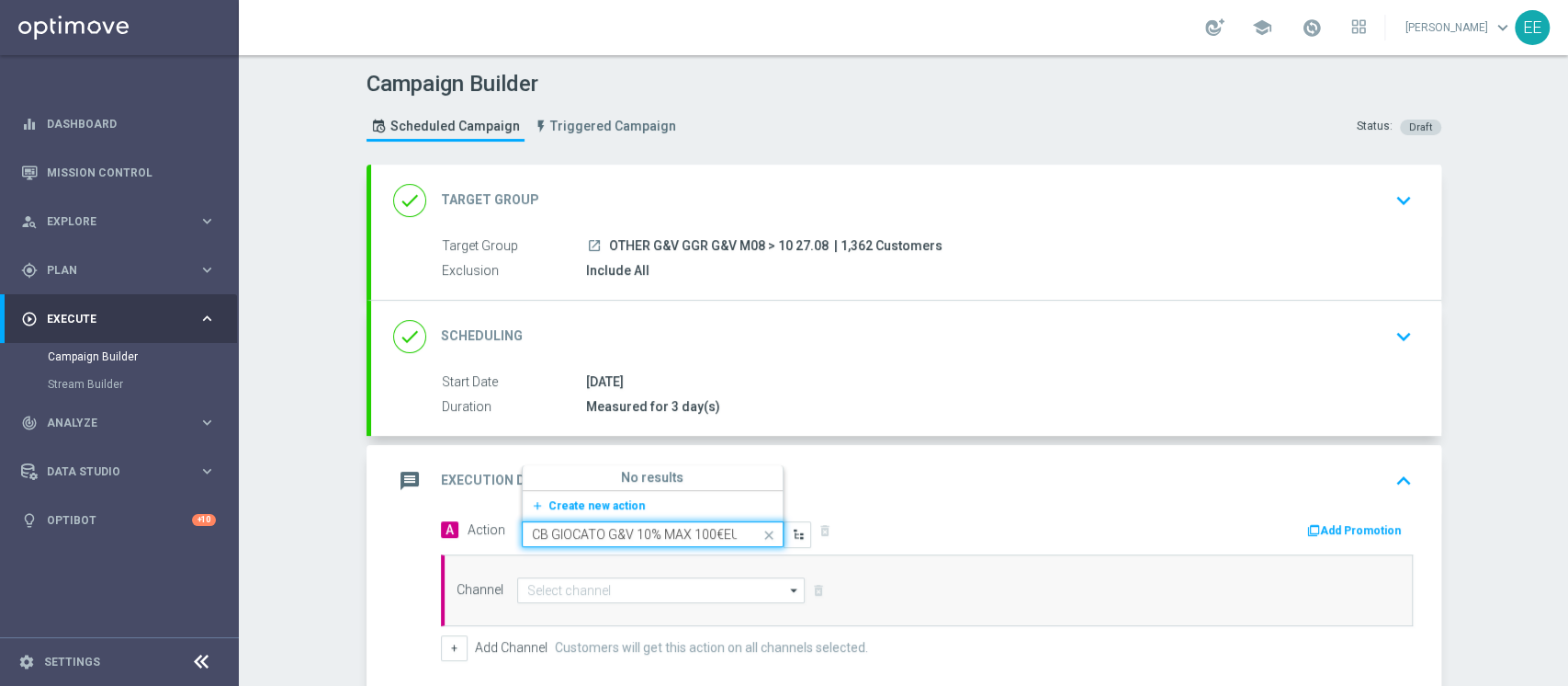
scroll to position [0, 120]
click at [603, 508] on span "Create new action" at bounding box center [597, 505] width 97 height 12
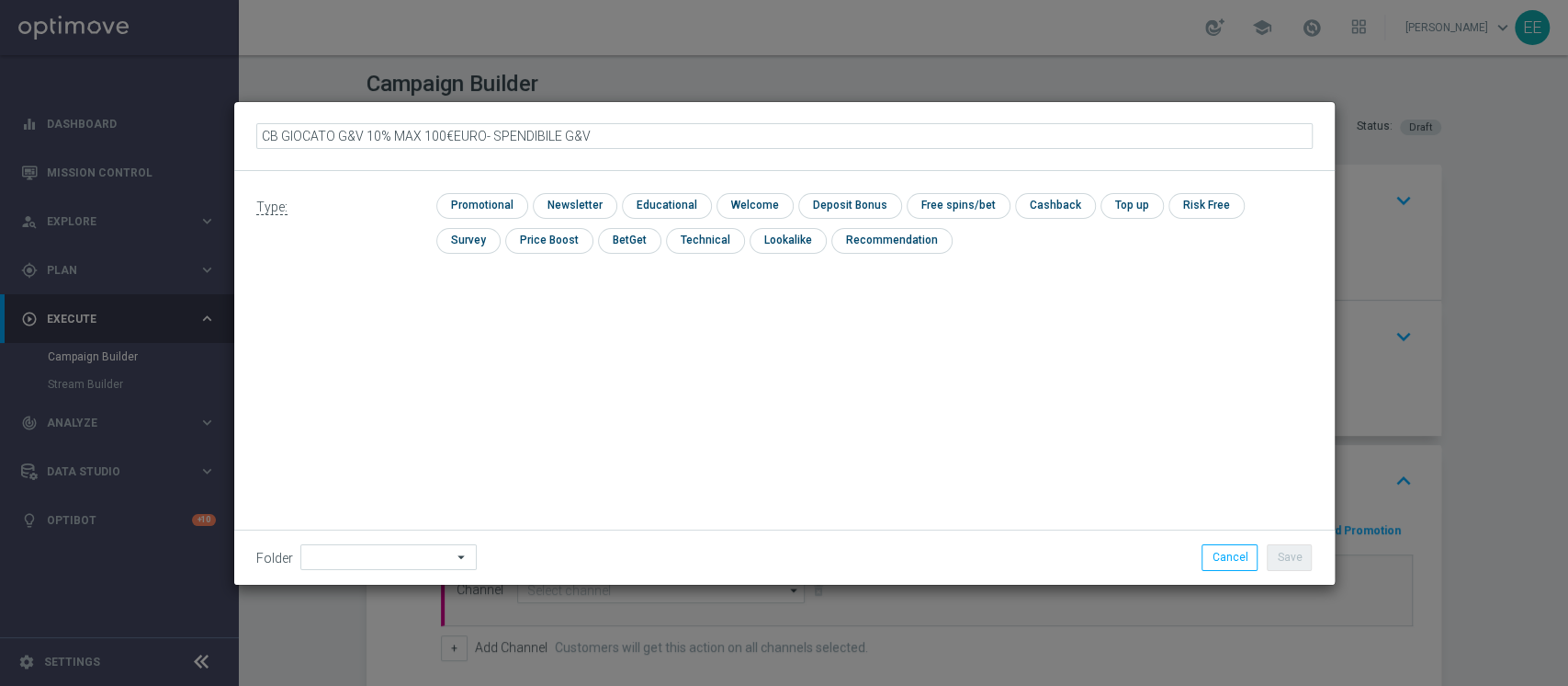
click at [450, 130] on input "CB GIOCATO G&V 10% MAX 100€EURO- SPENDIBILE G&V" at bounding box center [784, 136] width 1057 height 26
type input "CB GIOCATO G&V 10% MAX 100 EURO- SPENDIBILE G&V"
click at [502, 205] on input "checkbox" at bounding box center [480, 205] width 87 height 25
checkbox input "true"
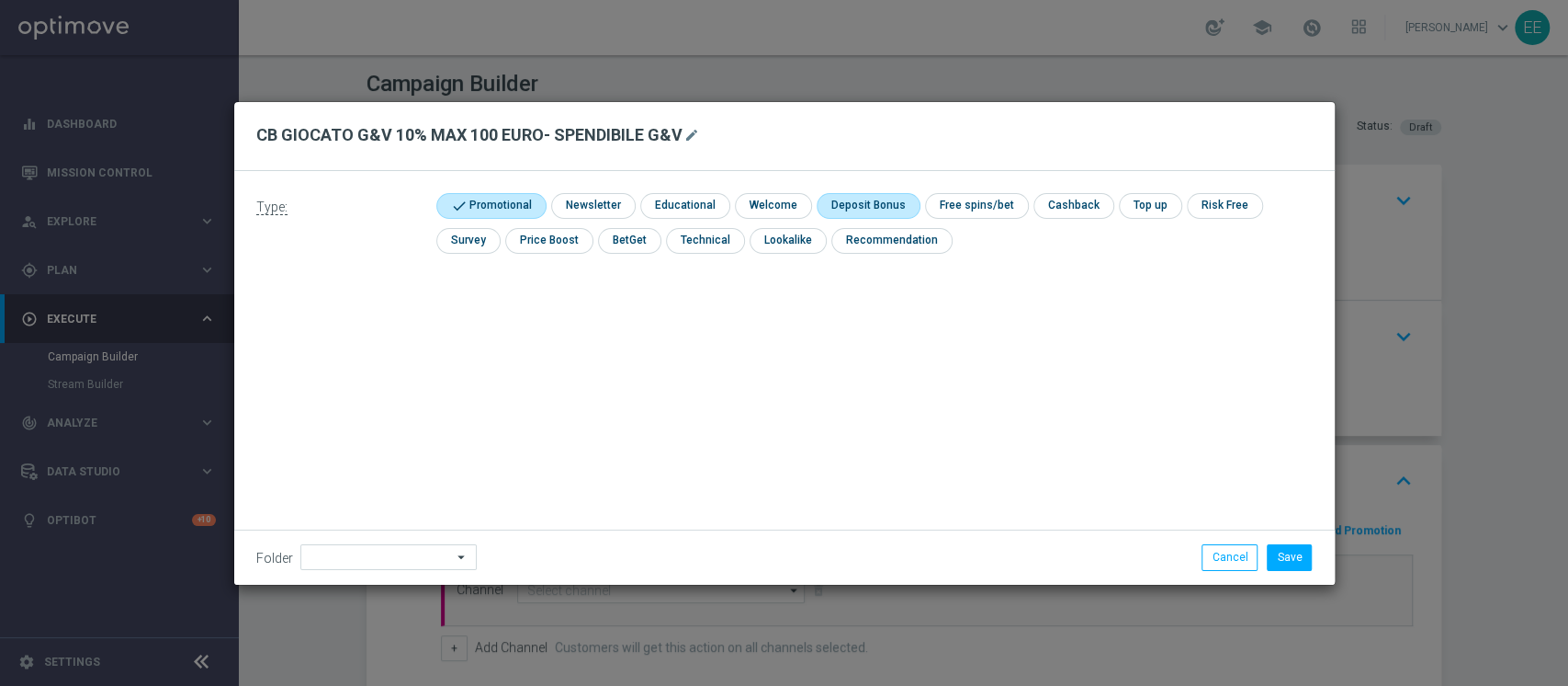
click at [875, 201] on input "checkbox" at bounding box center [866, 205] width 99 height 25
checkbox input "true"
click at [1105, 194] on input "checkbox" at bounding box center [1090, 205] width 78 height 25
checkbox input "true"
click at [853, 201] on input "checkbox" at bounding box center [875, 205] width 116 height 25
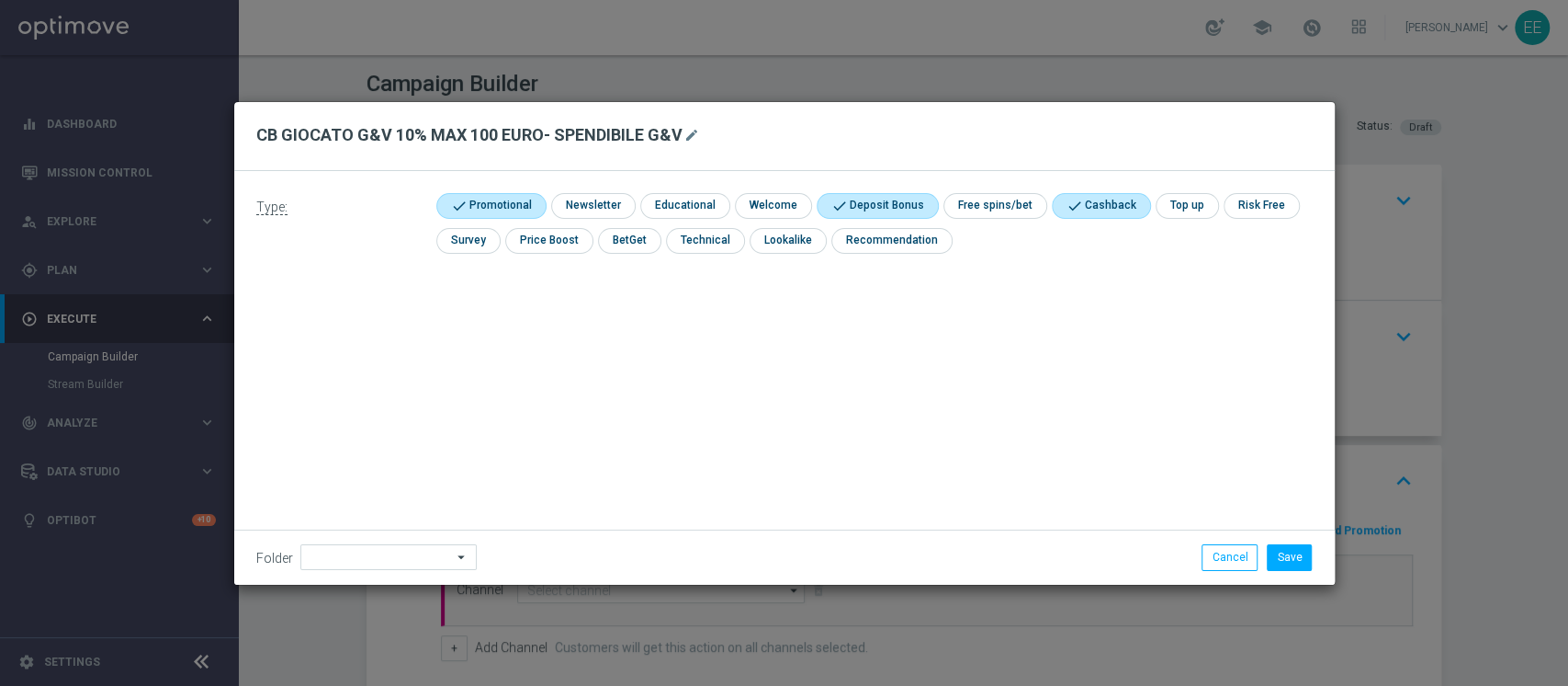
checkbox input "false"
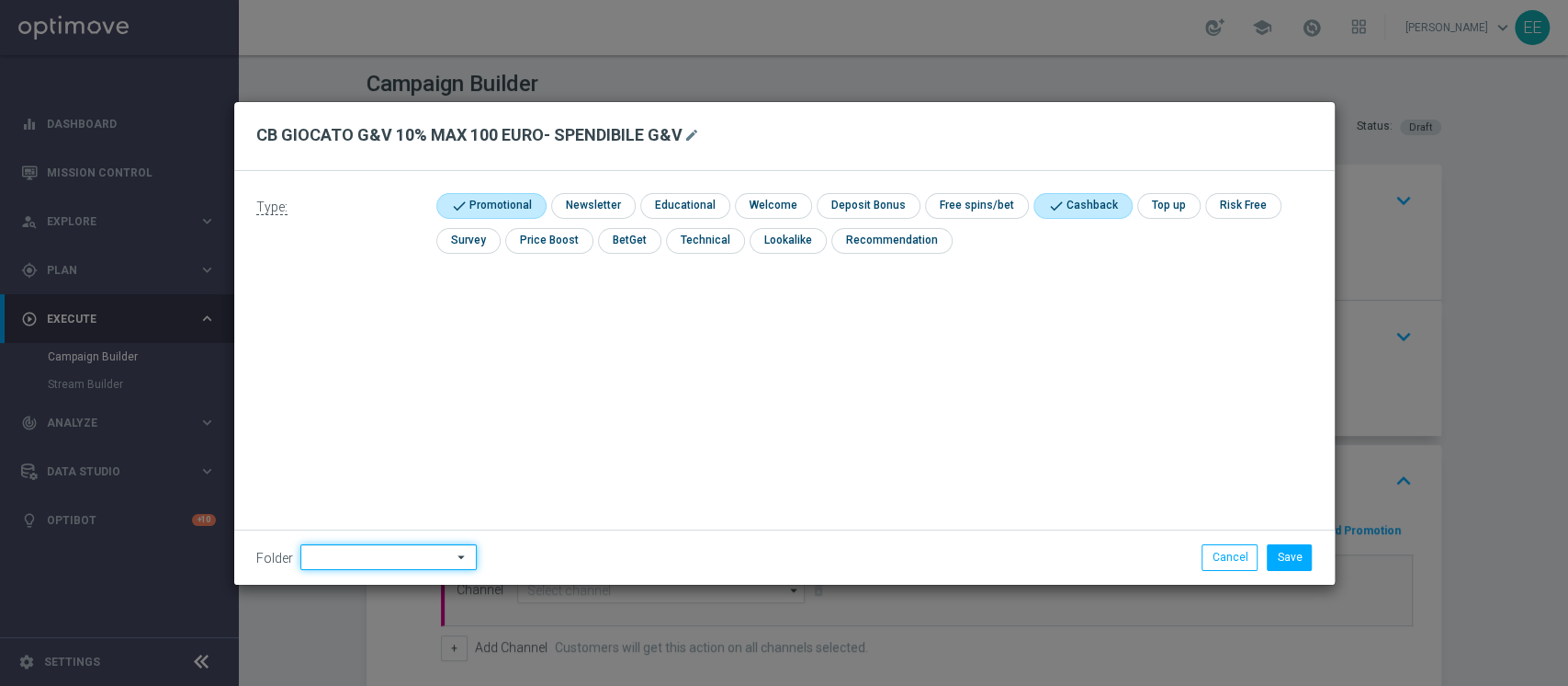
click at [340, 552] on input at bounding box center [389, 557] width 176 height 26
type input "OMNICHANNEL"
click at [1314, 548] on li "Save" at bounding box center [1289, 557] width 55 height 26
click at [1301, 551] on button "Save" at bounding box center [1289, 557] width 45 height 26
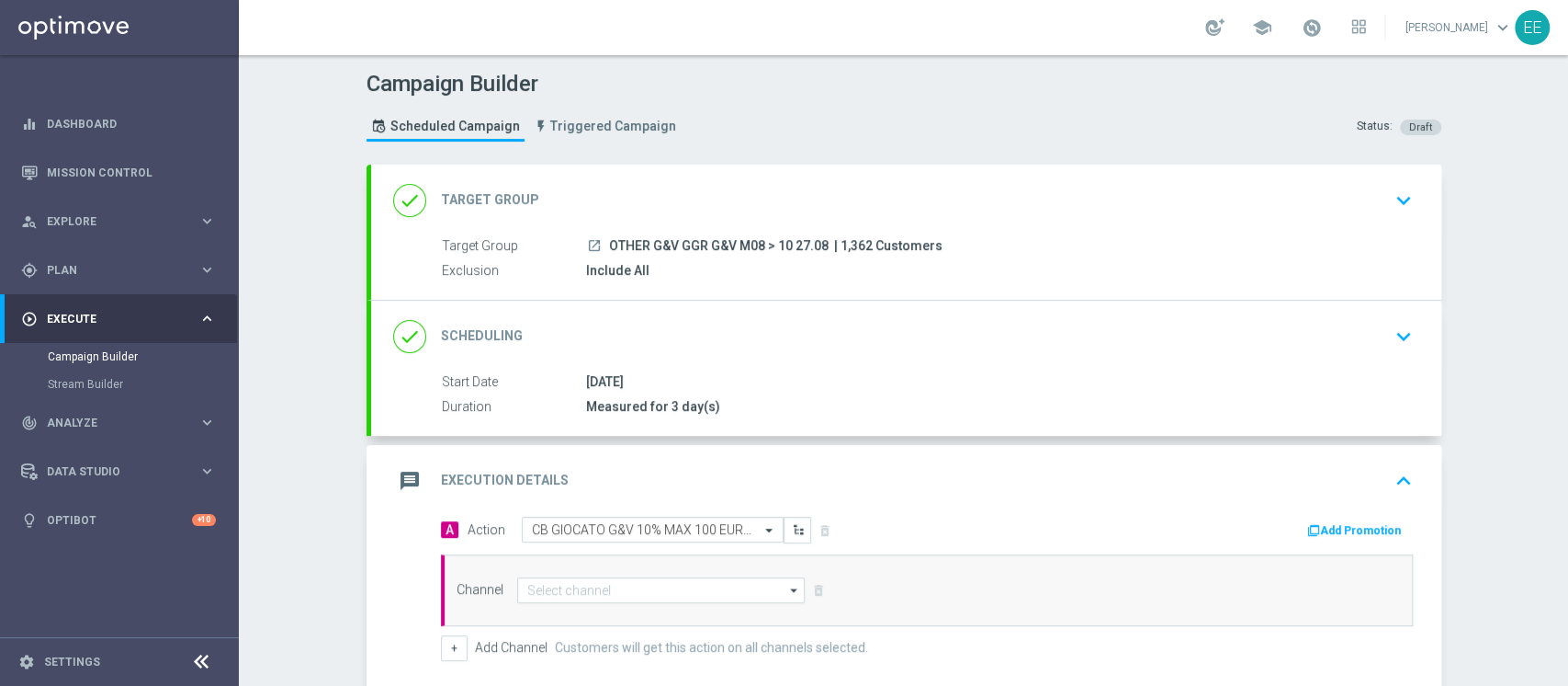
click at [1325, 534] on button "Add Promotion" at bounding box center [1356, 530] width 102 height 20
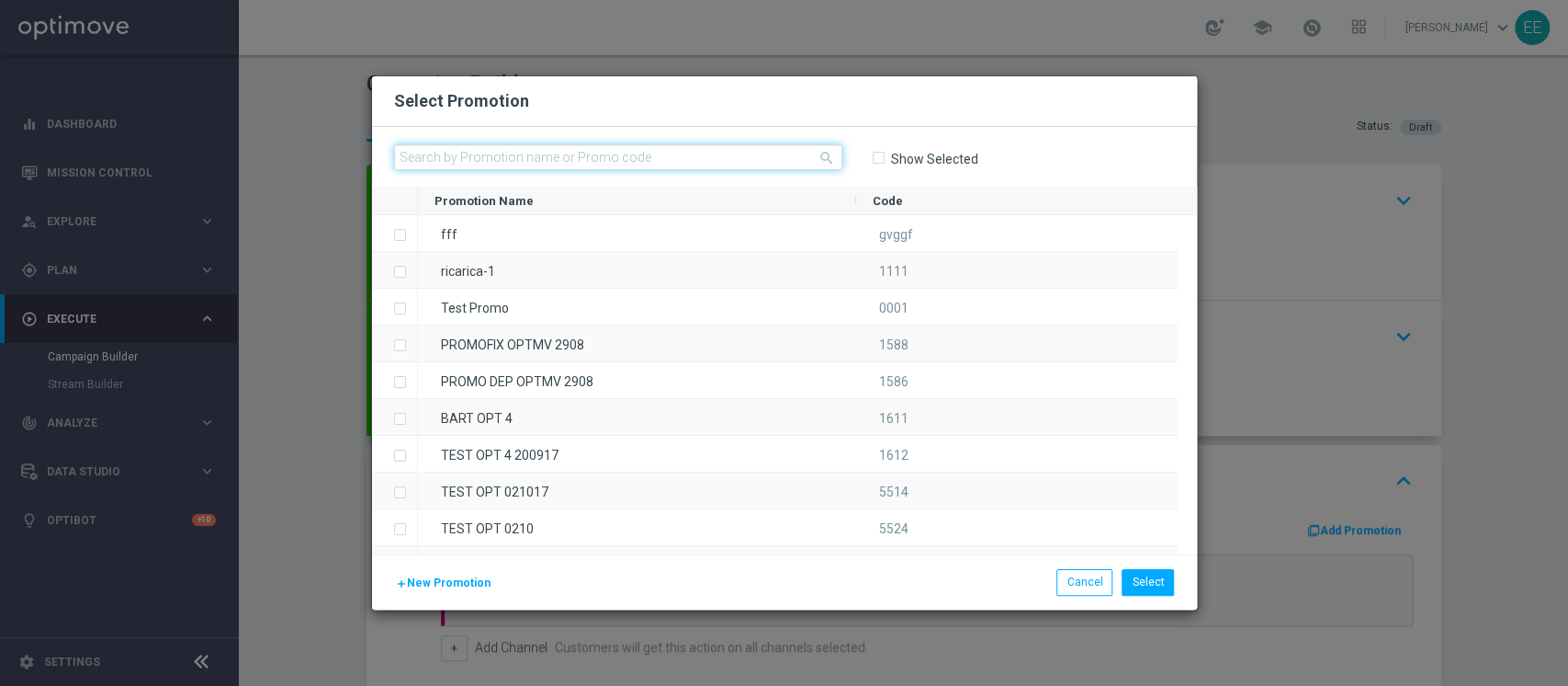
click at [551, 158] on input "text" at bounding box center [618, 157] width 448 height 26
paste input "GRATTAVINCICB27-2"
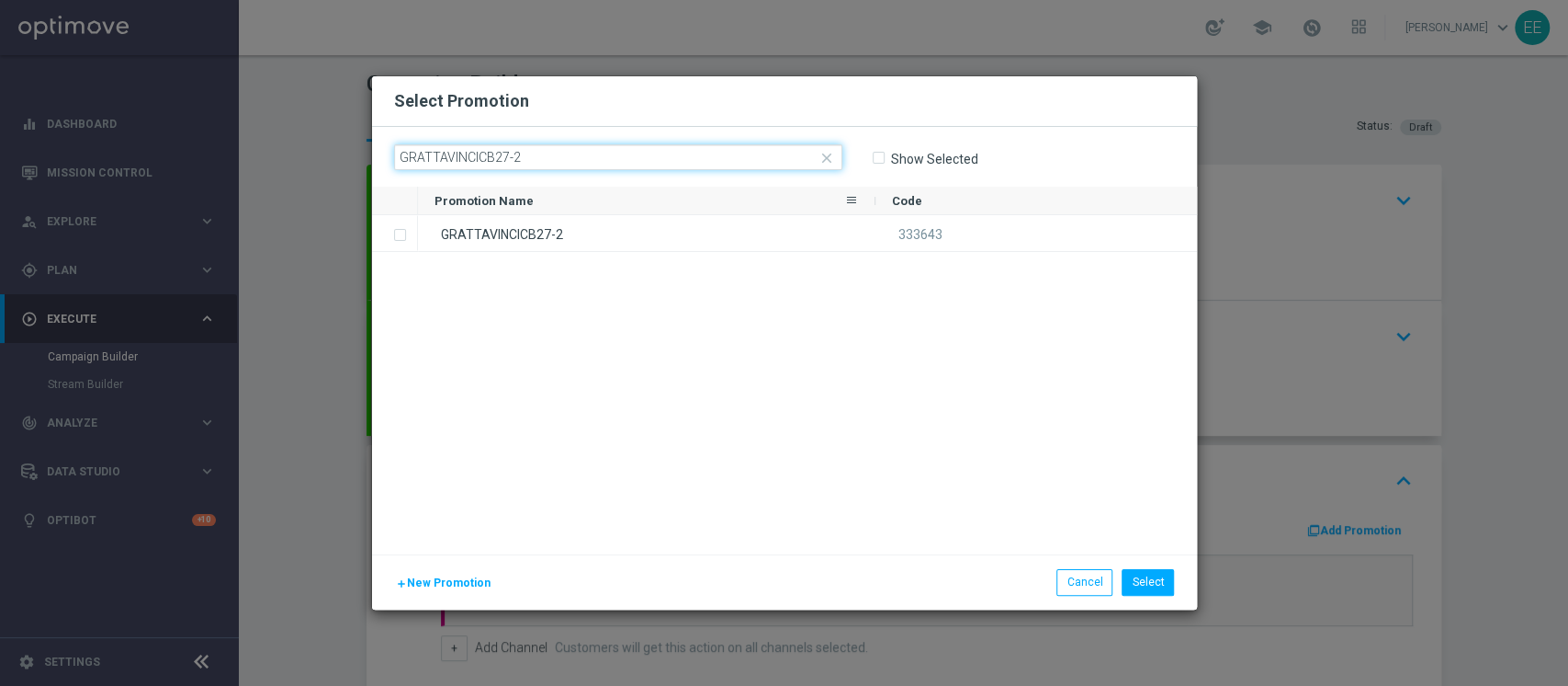
type input "GRATTAVINCICB27-2"
click at [536, 219] on div "GRATTAVINCICB27-2" at bounding box center [647, 232] width 458 height 35
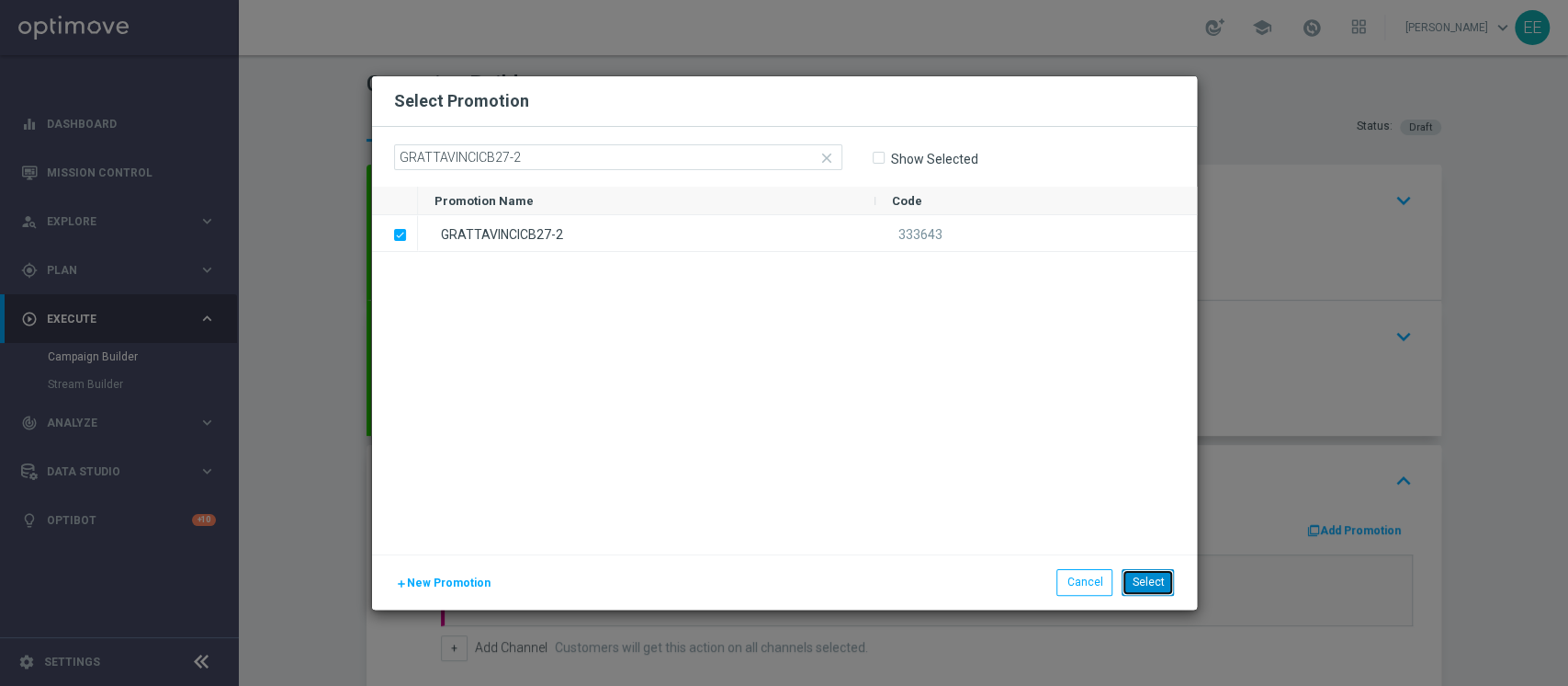
click at [1155, 570] on button "Select" at bounding box center [1148, 582] width 53 height 26
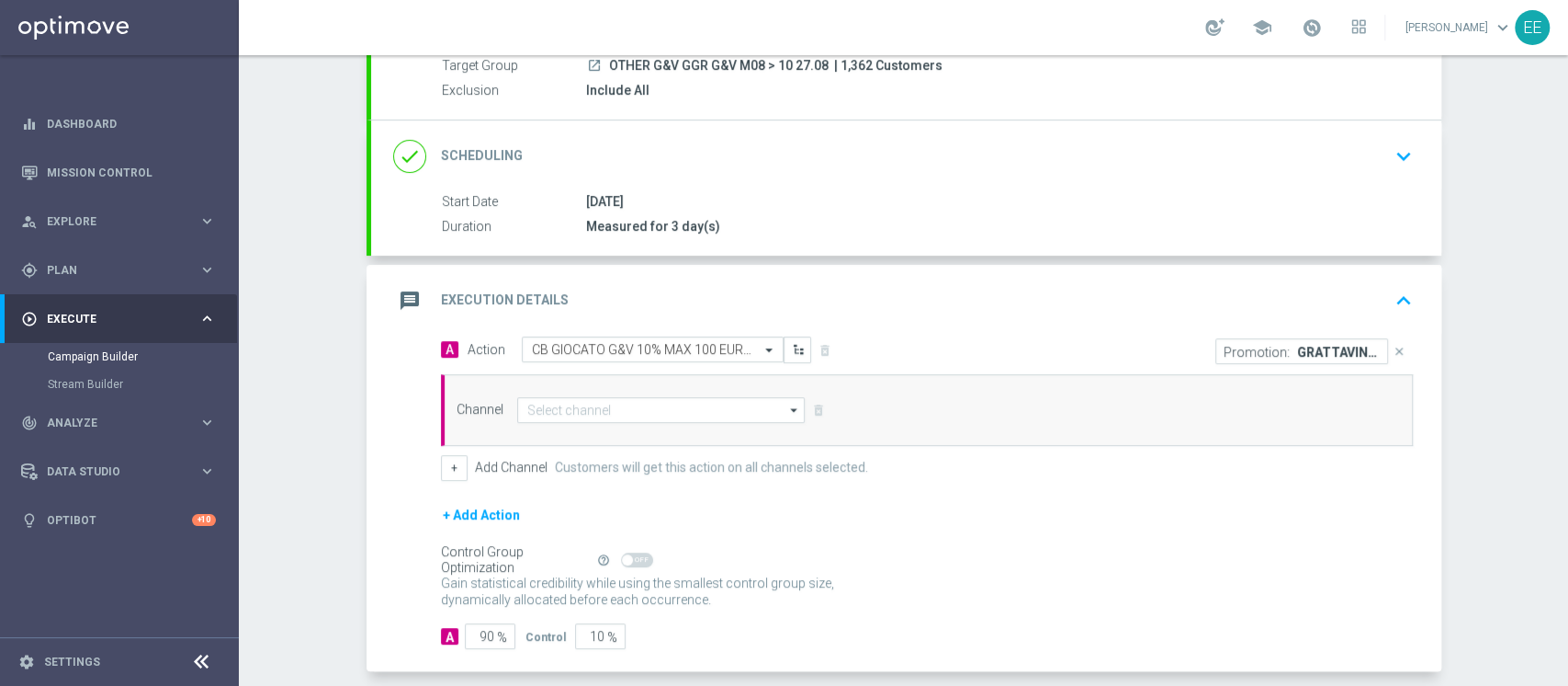
scroll to position [220, 0]
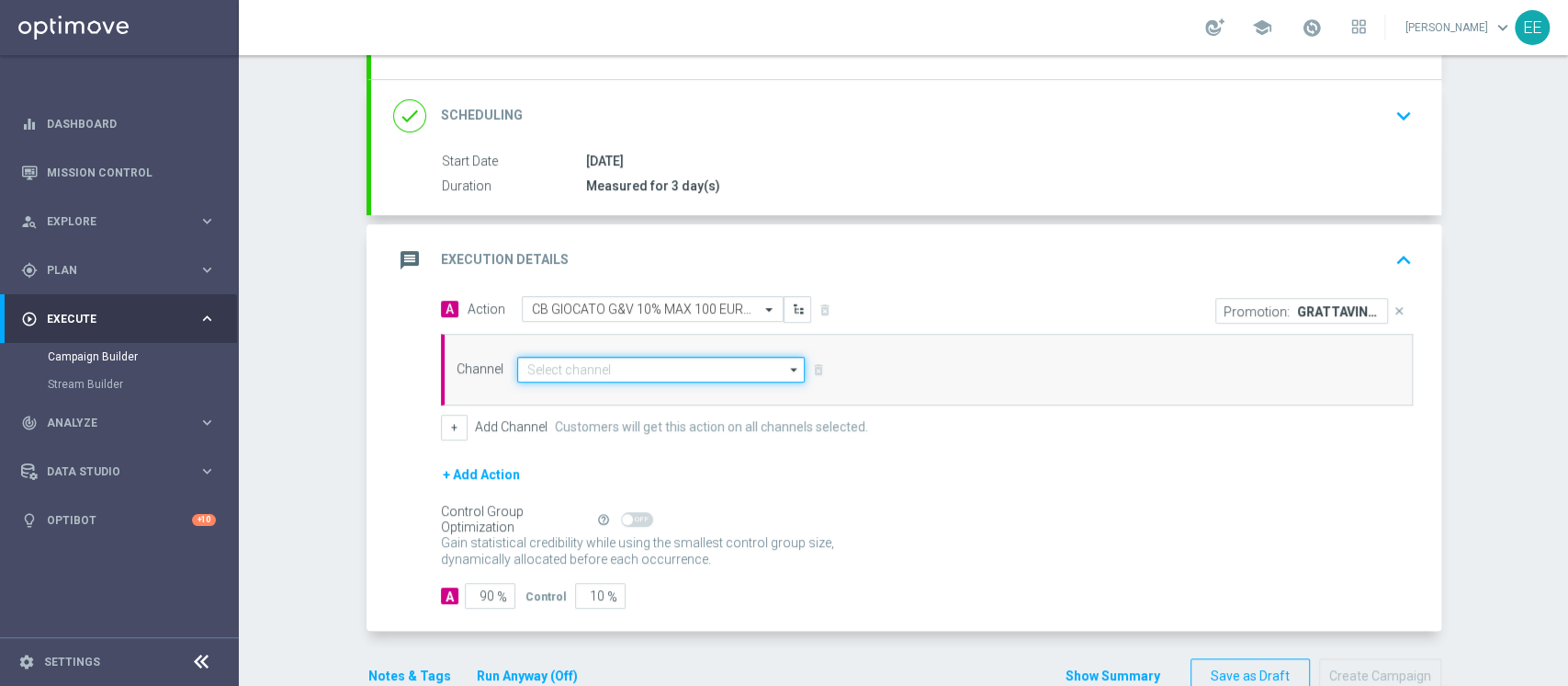
click at [535, 367] on input at bounding box center [661, 369] width 288 height 26
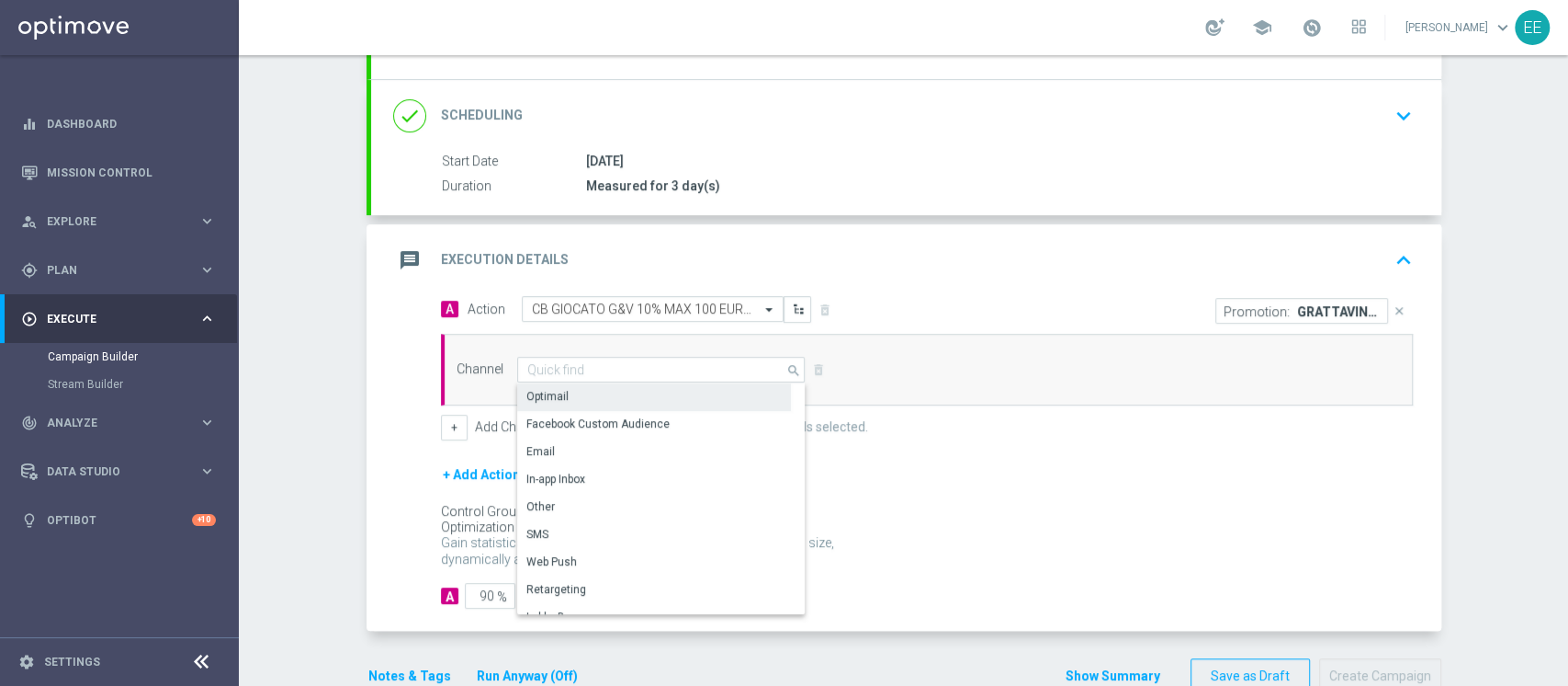
click at [634, 407] on div "Optimail" at bounding box center [654, 397] width 274 height 28
click at [698, 390] on div "Optimail" at bounding box center [654, 397] width 274 height 28
type input "Optimail"
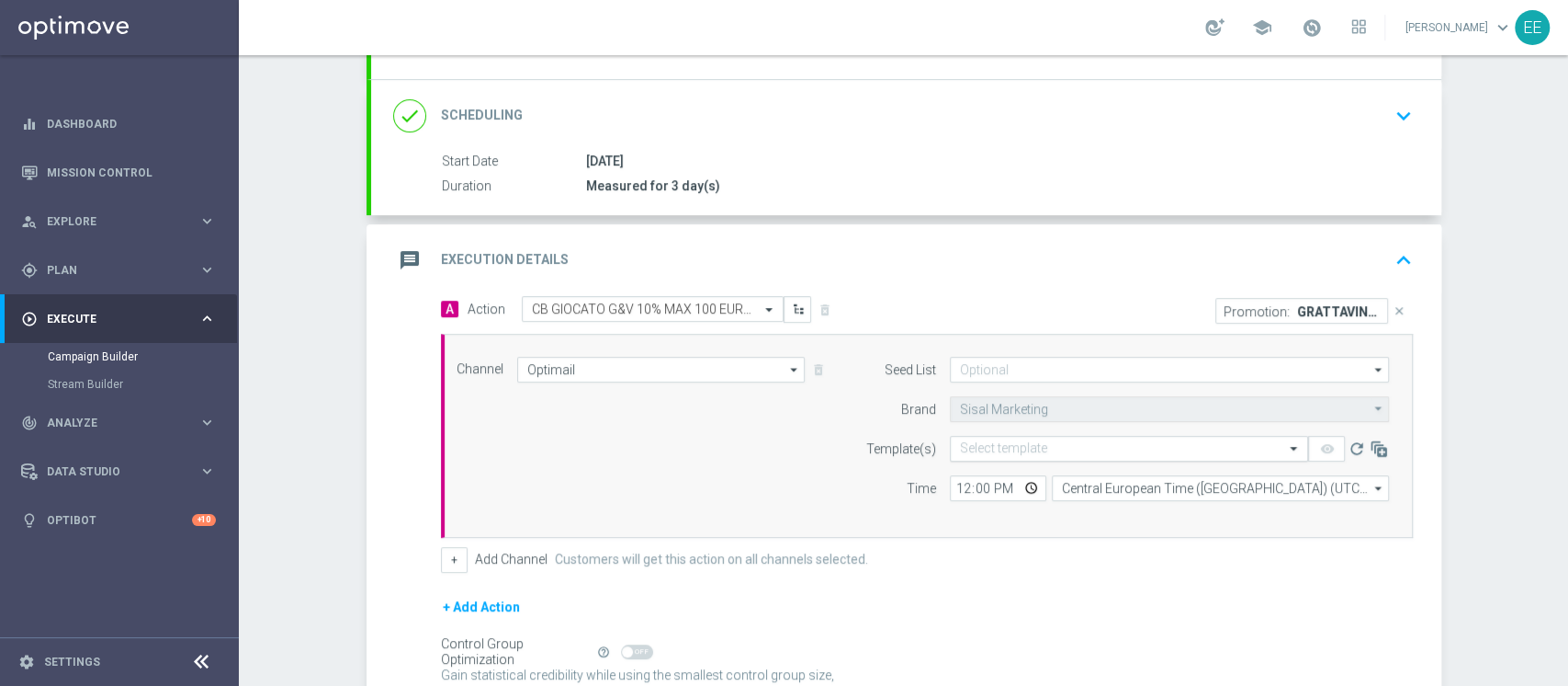
click at [1064, 447] on input "text" at bounding box center [1110, 448] width 302 height 15
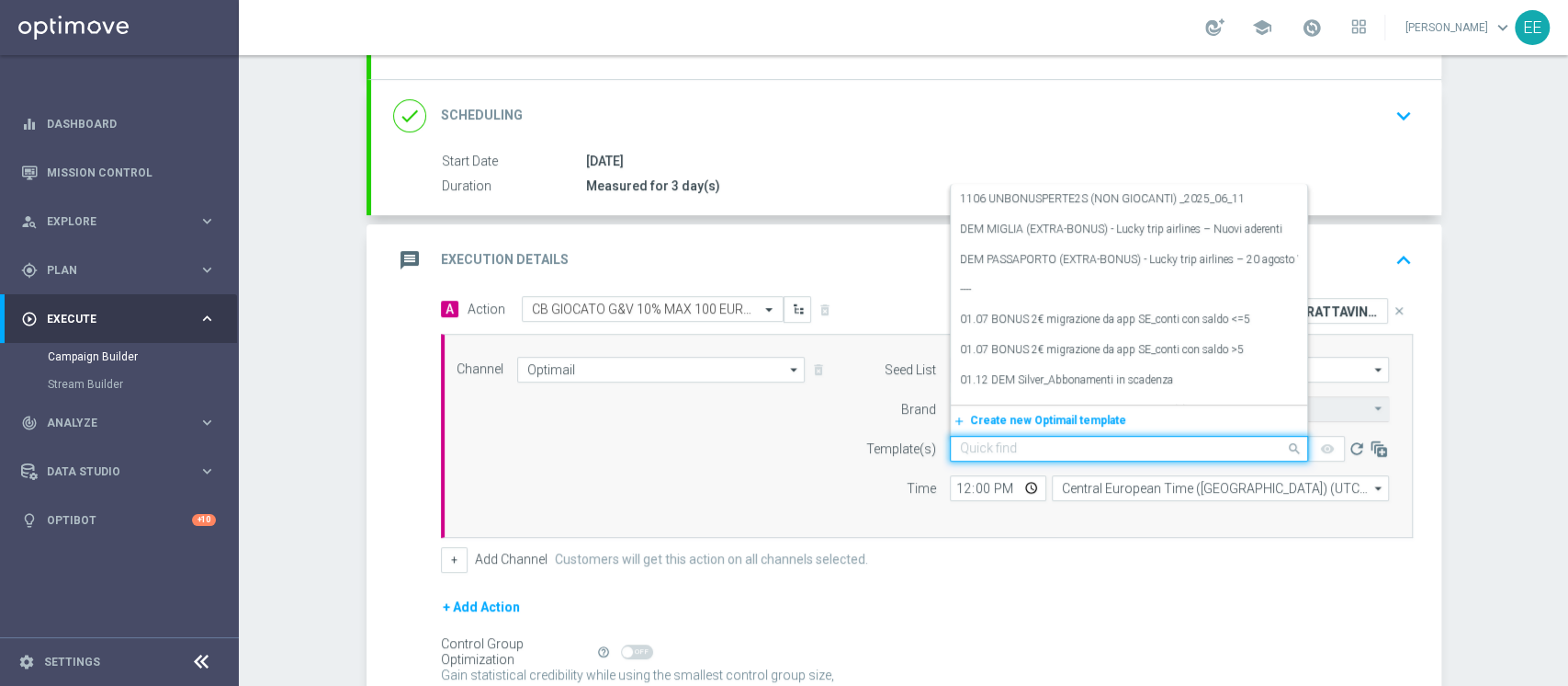
paste input "GRATTAVINCICB27-2"
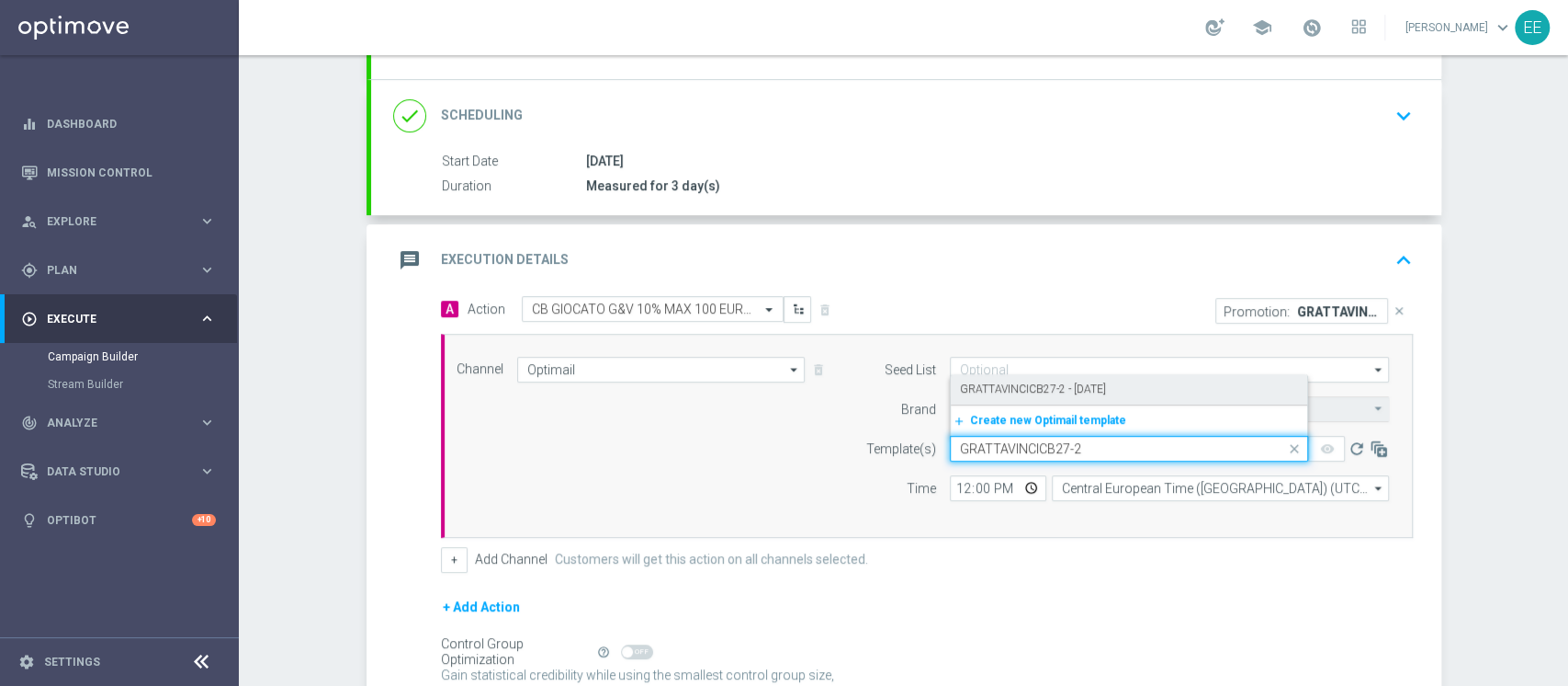
click at [1088, 384] on label "GRATTAVINCICB27-2 - [DATE]" at bounding box center [1033, 389] width 147 height 15
type input "GRATTAVINCICB27-2"
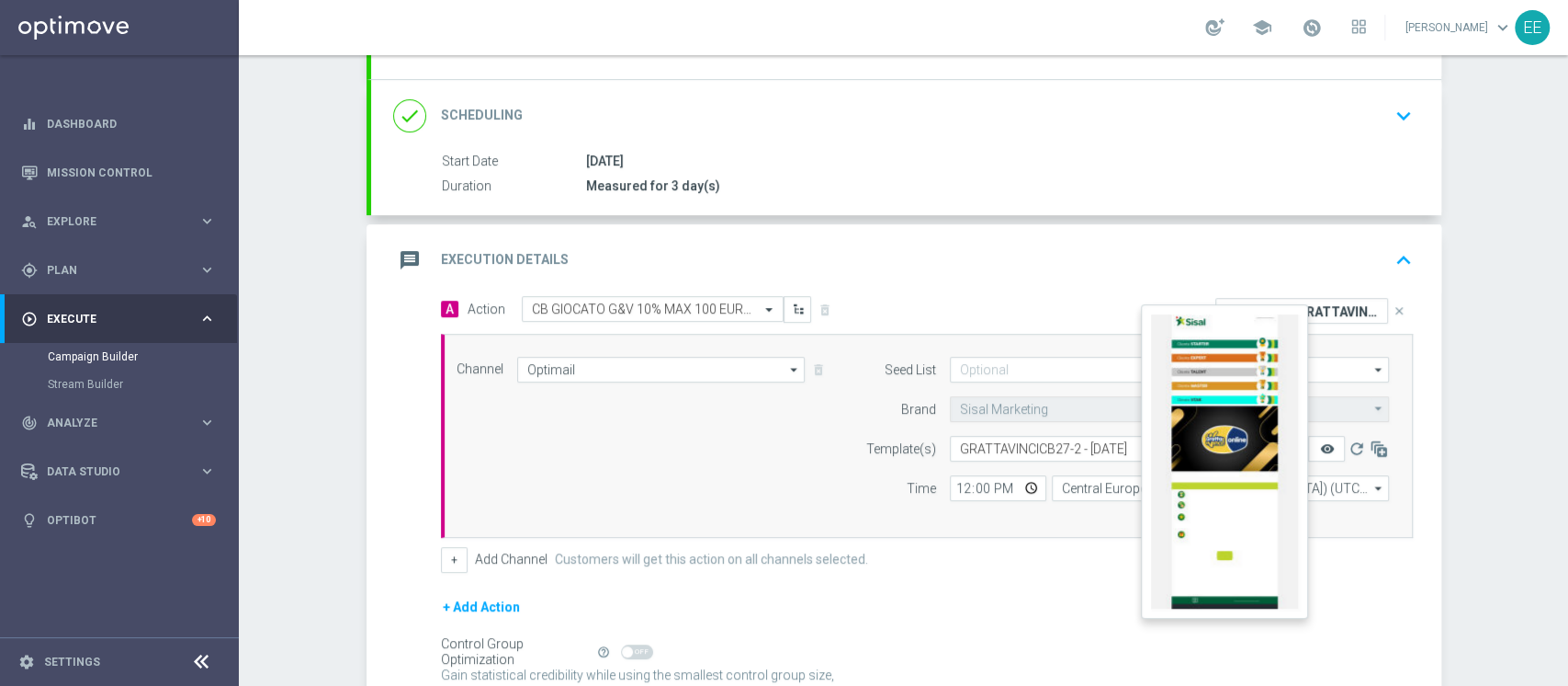
click at [1319, 446] on icon "remove_red_eye" at bounding box center [1326, 447] width 14 height 14
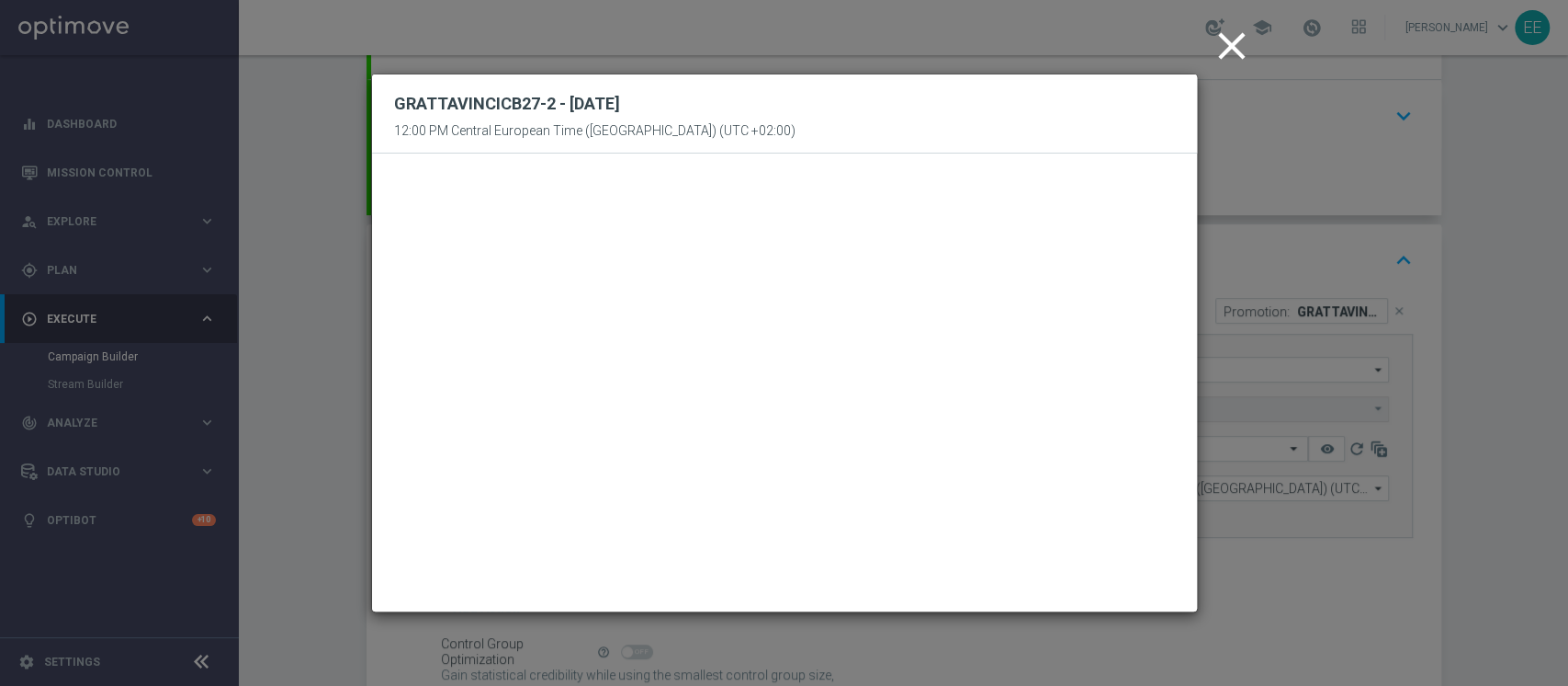
click at [1230, 49] on icon "close" at bounding box center [1232, 46] width 46 height 46
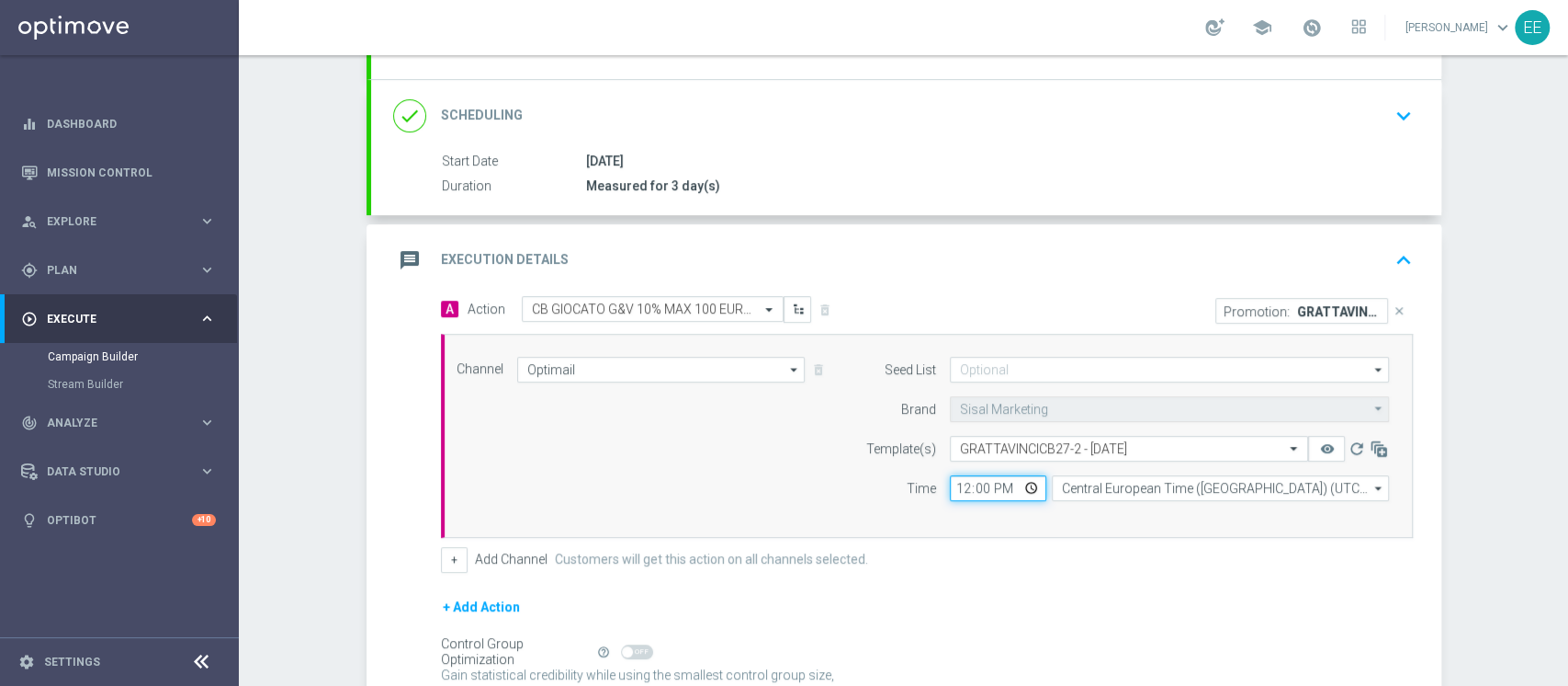
click at [959, 485] on input "12:00" at bounding box center [998, 488] width 97 height 26
type input "18:00"
click at [441, 562] on button "+" at bounding box center [454, 560] width 27 height 26
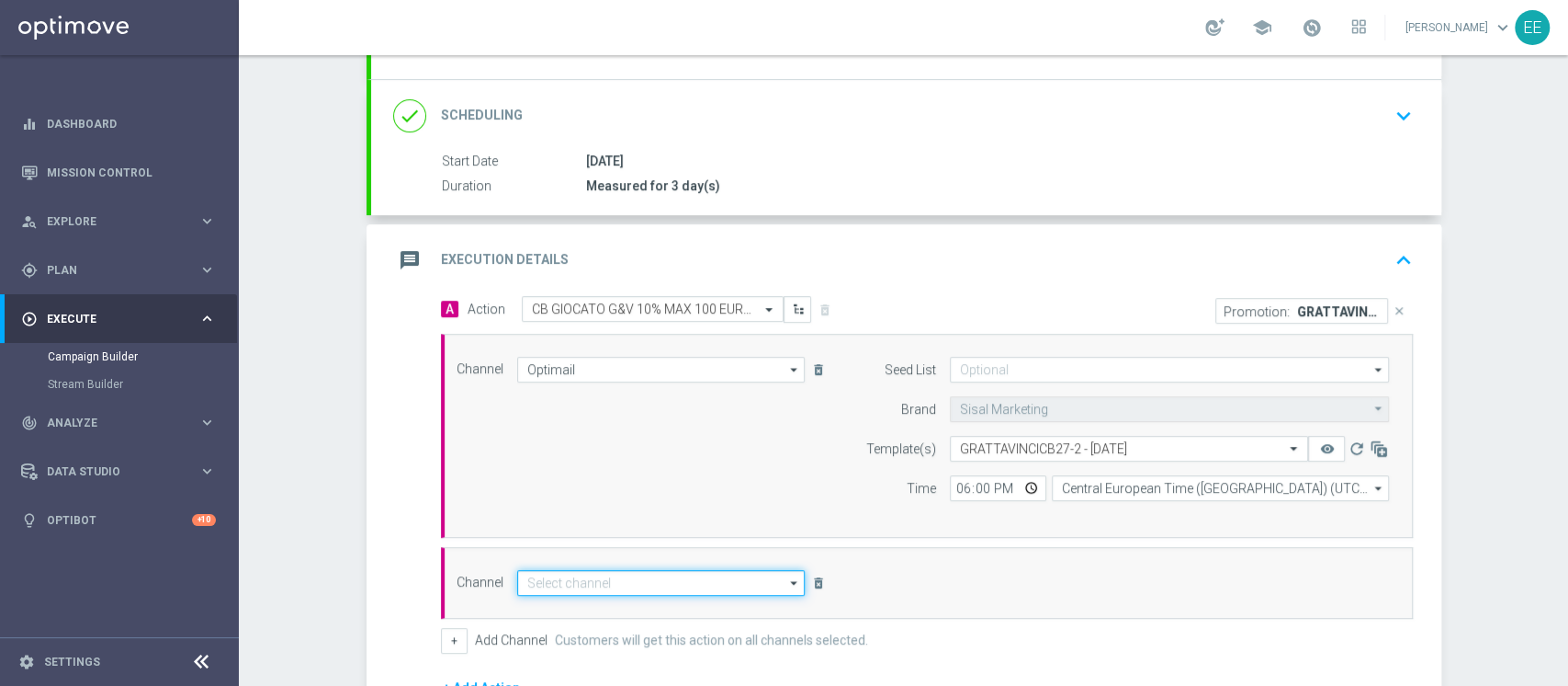
click at [547, 570] on input at bounding box center [661, 583] width 288 height 26
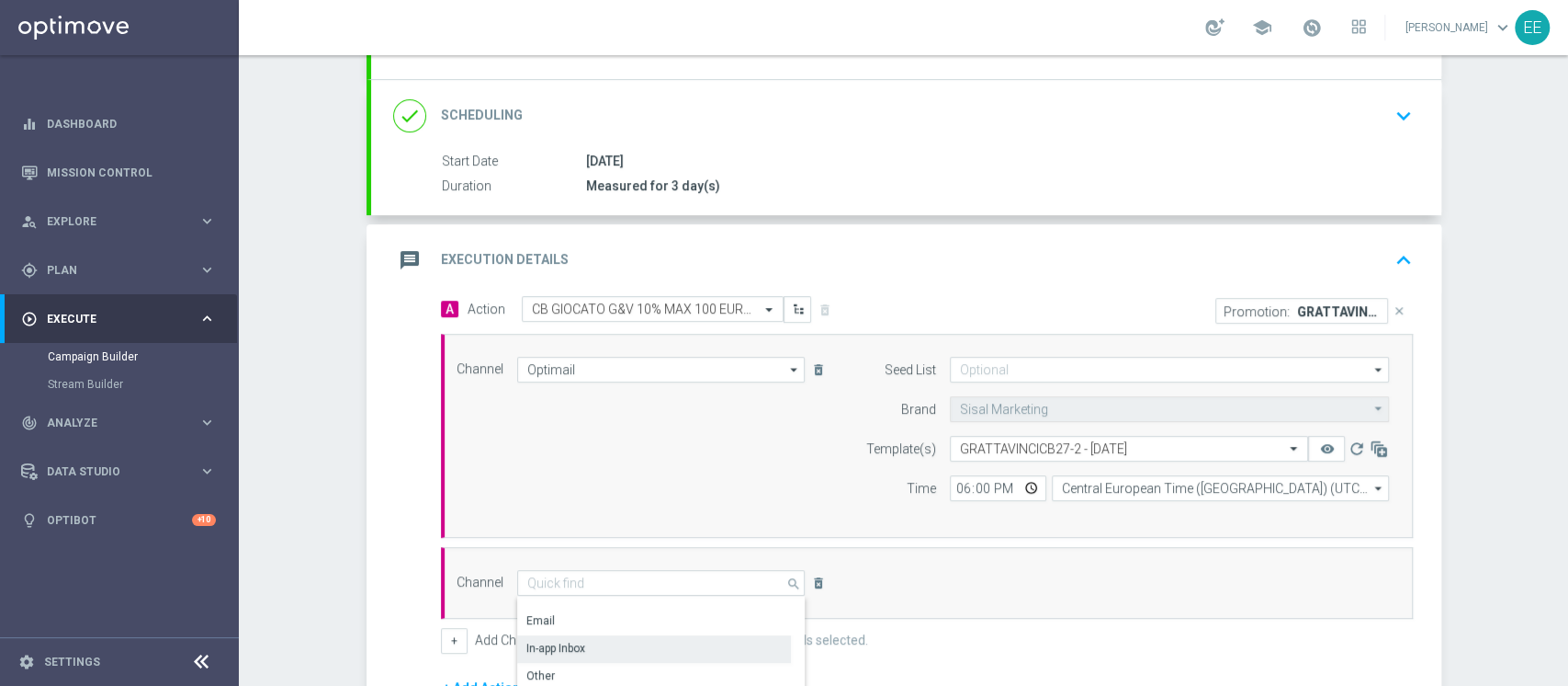
click at [609, 641] on div "In-app Inbox" at bounding box center [654, 648] width 274 height 26
type input "In-app Inbox"
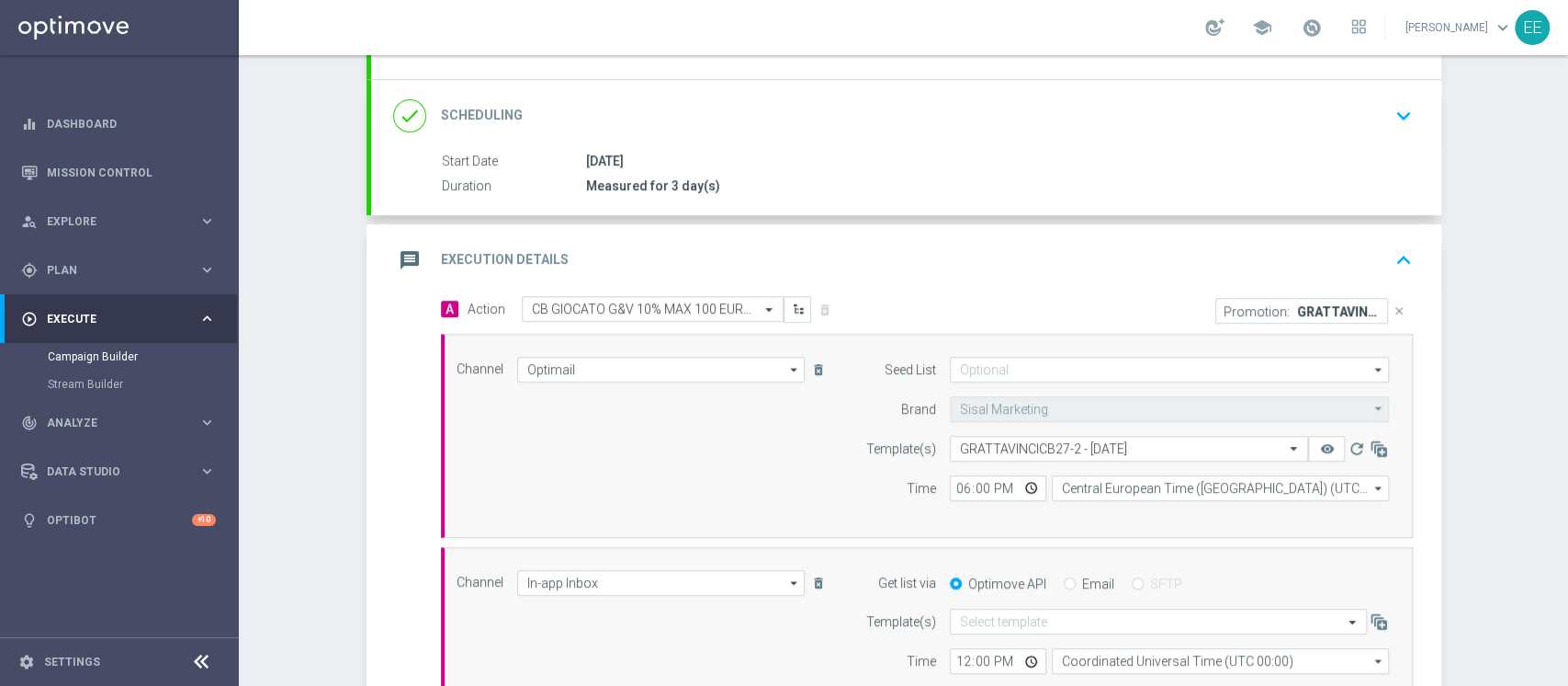
click at [1064, 579] on input "Email" at bounding box center [1070, 584] width 11 height 11
radio input "true"
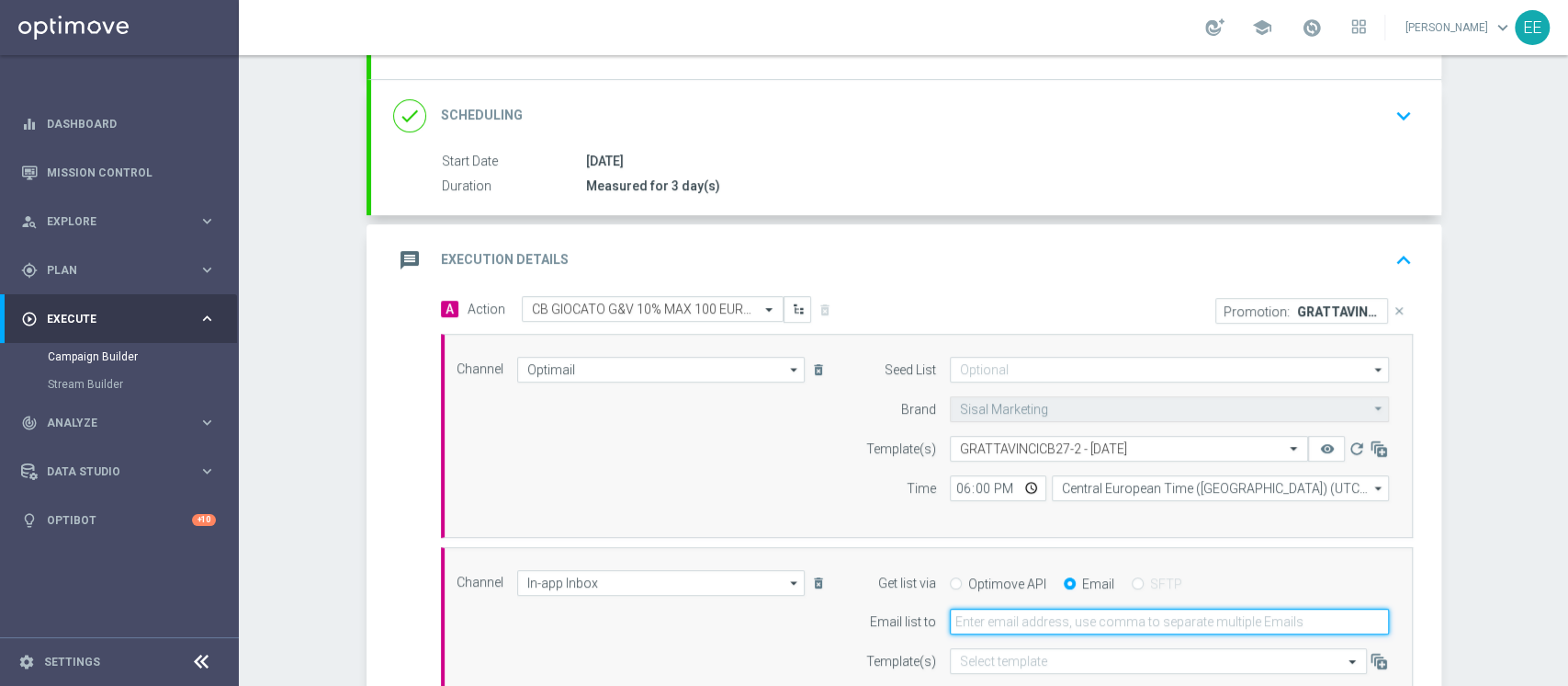
click at [1007, 612] on input "email" at bounding box center [1170, 621] width 439 height 26
type input "[PERSON_NAME][EMAIL_ADDRESS][DOMAIN_NAME]"
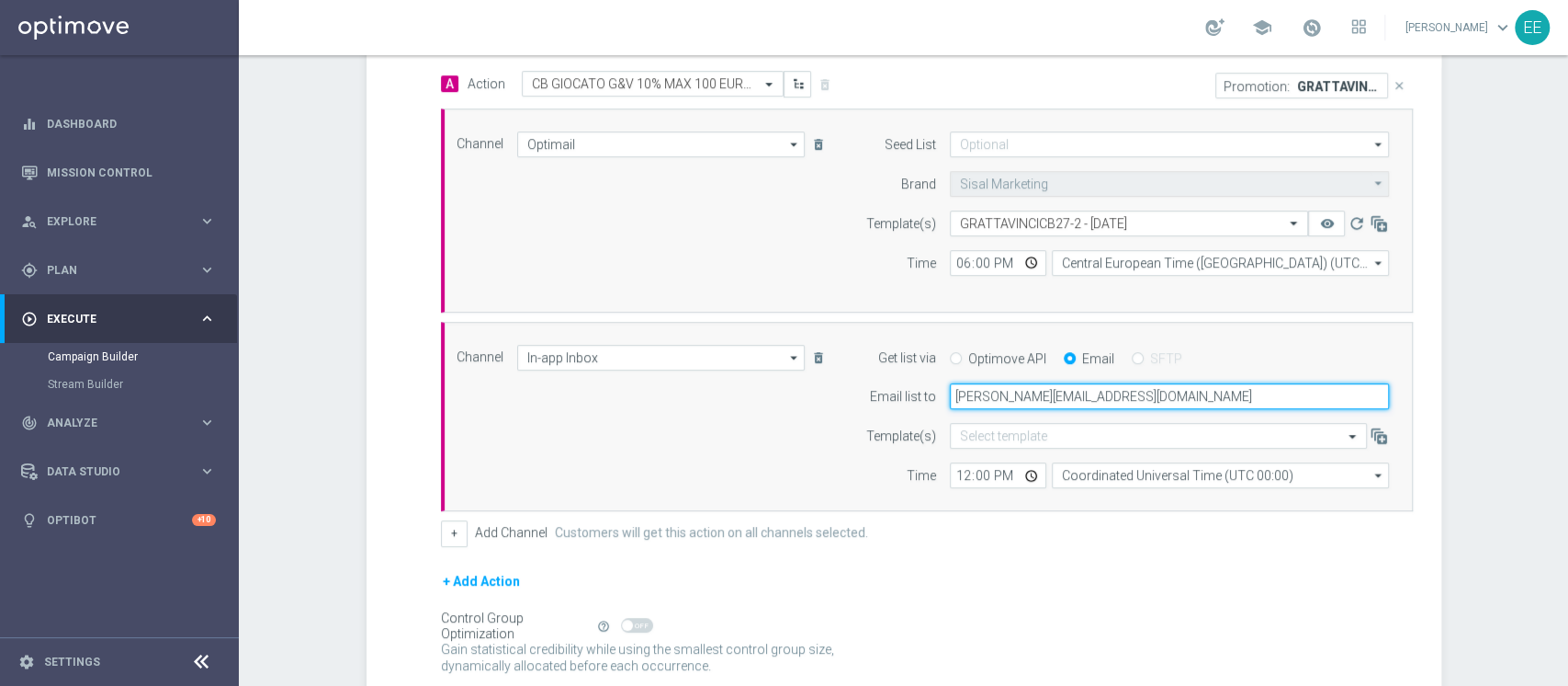
scroll to position [449, 0]
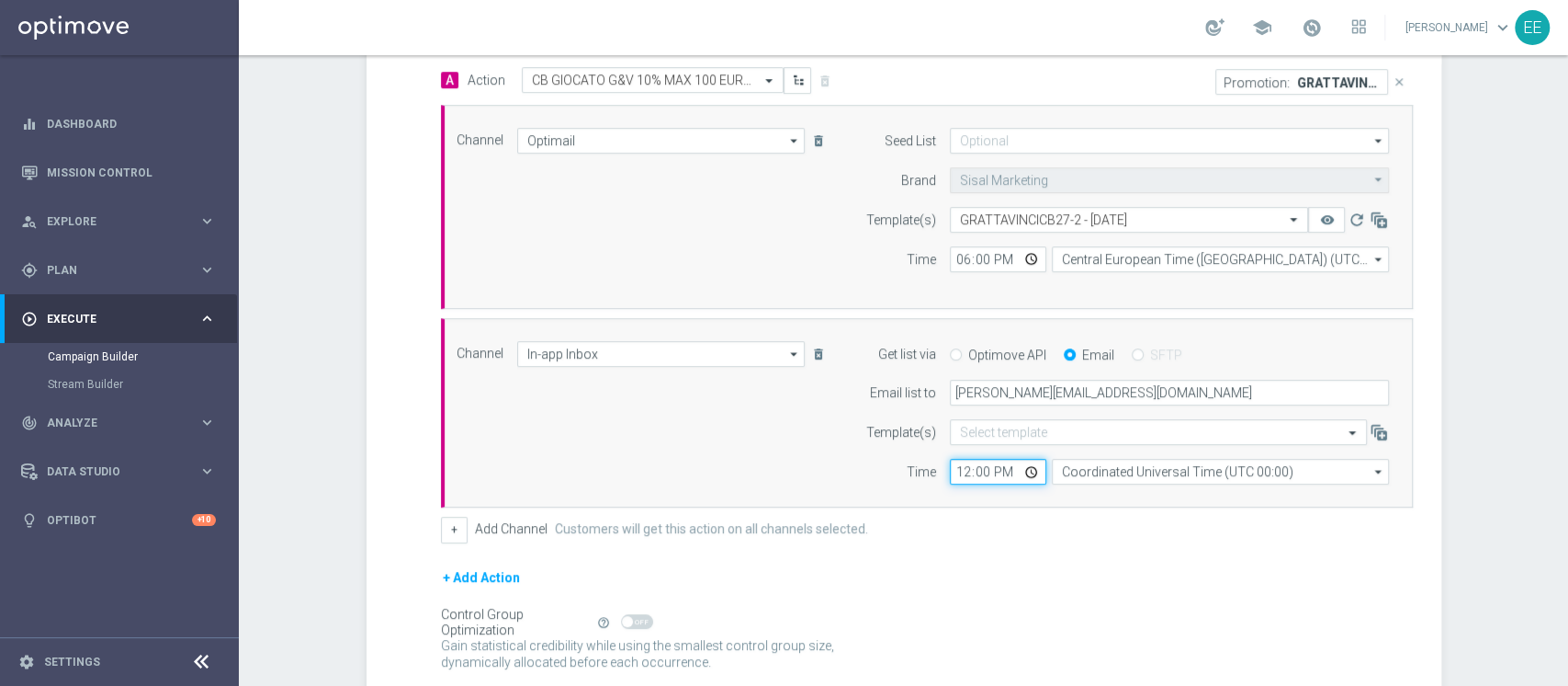
click at [952, 469] on input "12:00" at bounding box center [998, 471] width 97 height 26
type input "15:00"
click at [1011, 541] on form "A Action Select action CB GIOCATO G&V 10% MAX 100 EURO- SPENDIBILE G&V delete_f…" at bounding box center [926, 389] width 972 height 644
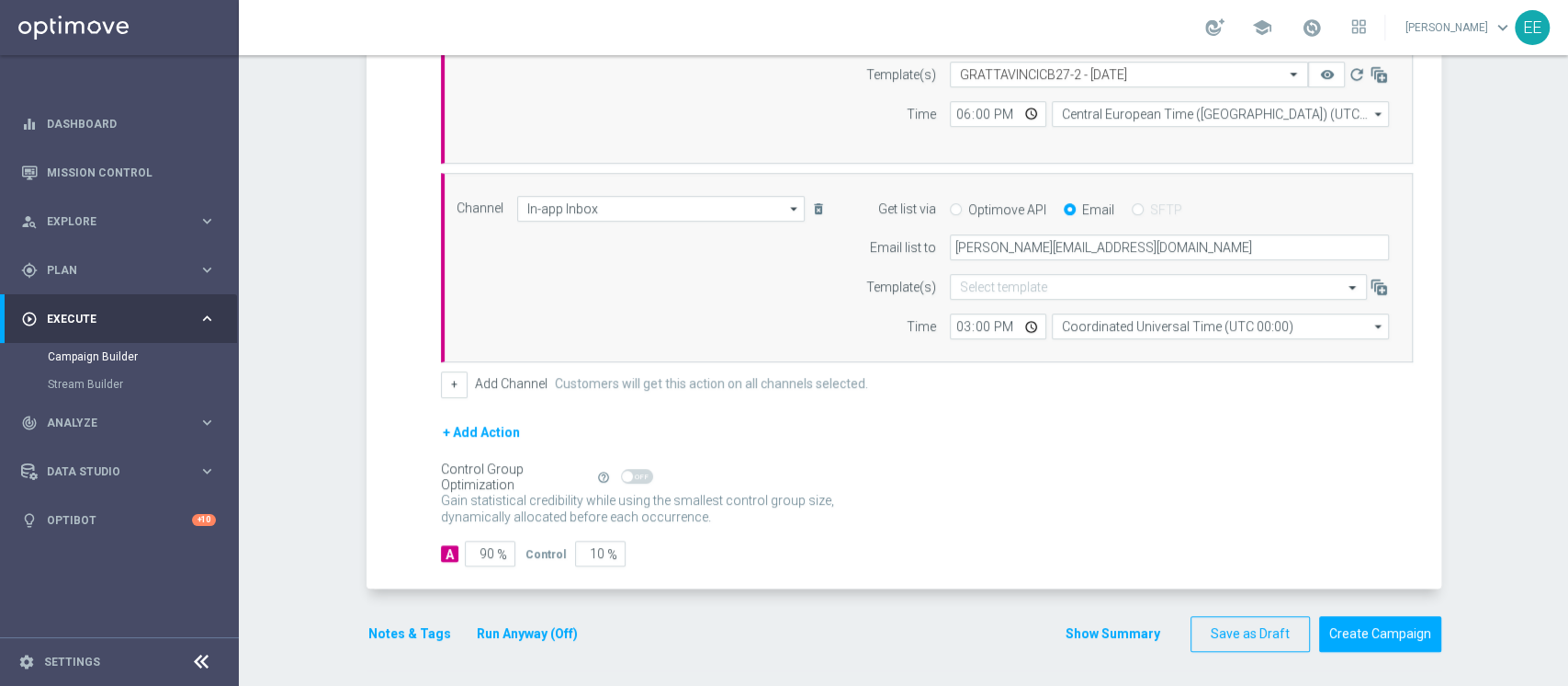
click at [403, 626] on button "Notes & Tags" at bounding box center [410, 633] width 86 height 23
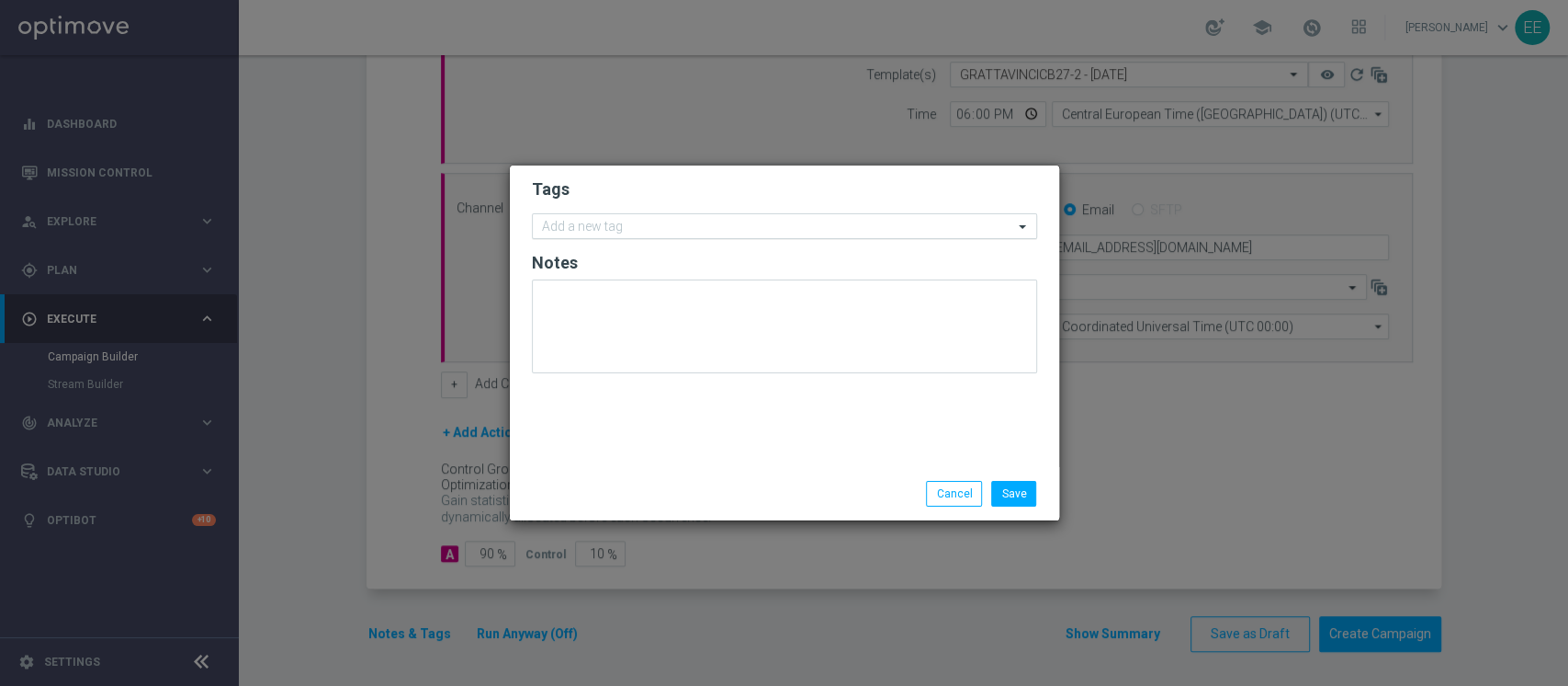
click at [662, 222] on input "text" at bounding box center [778, 227] width 471 height 15
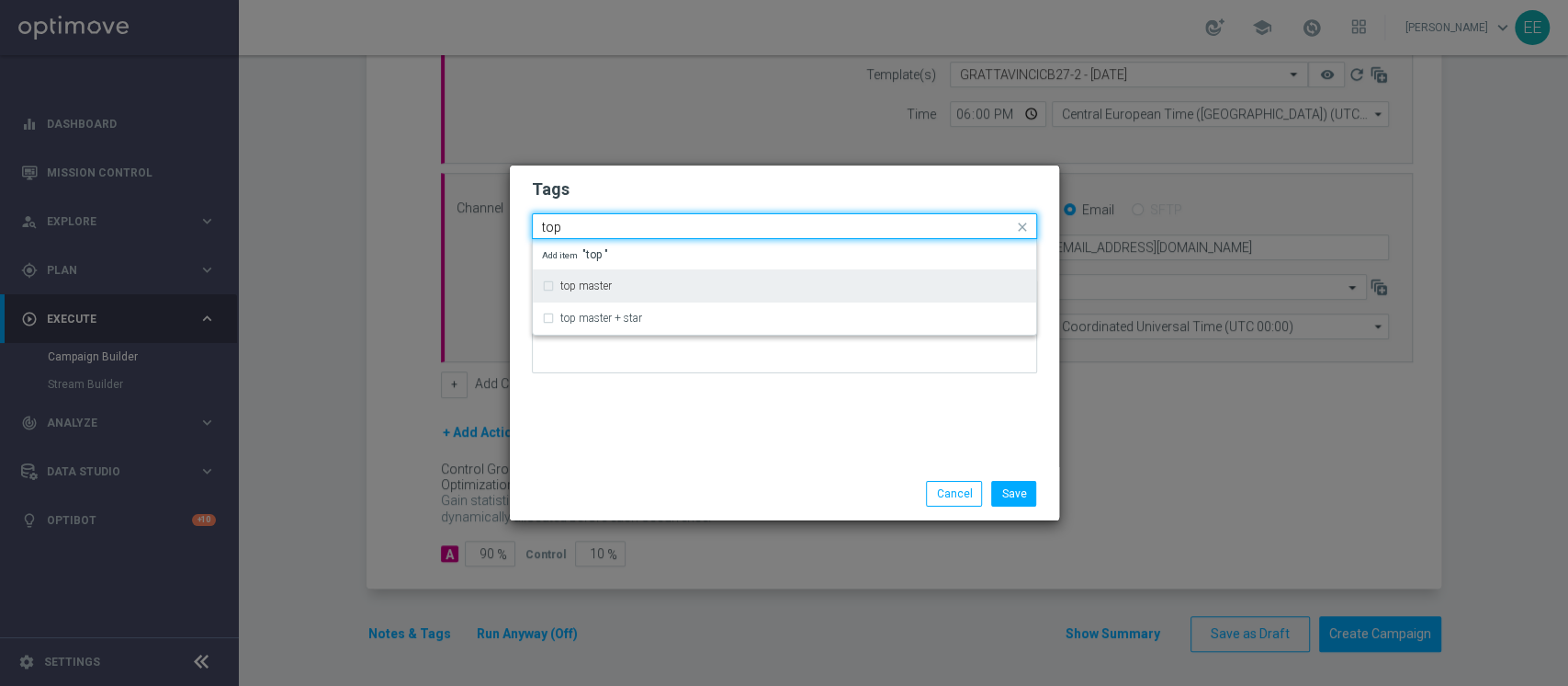
click at [608, 271] on div "top master" at bounding box center [784, 286] width 485 height 30
type input "top"
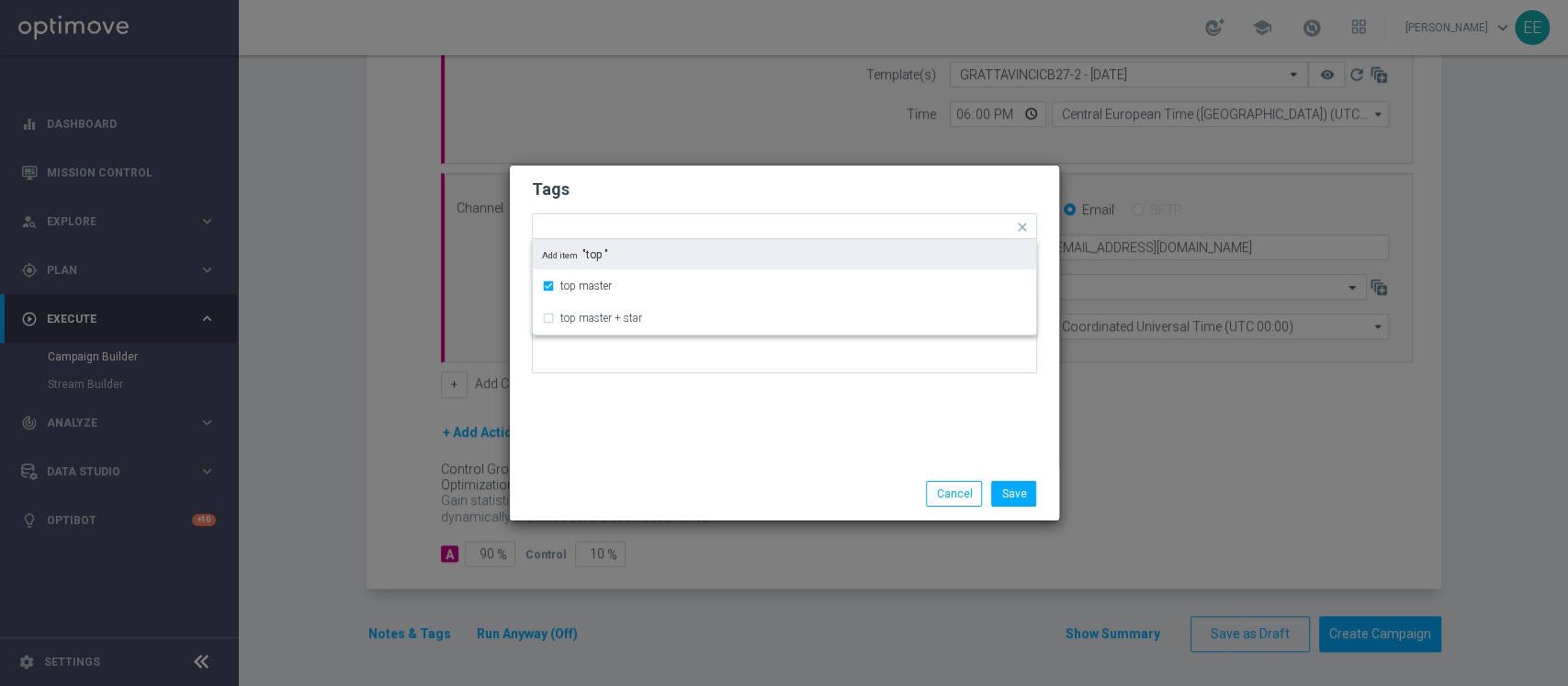
click at [777, 187] on h2 "Tags" at bounding box center [784, 189] width 506 height 22
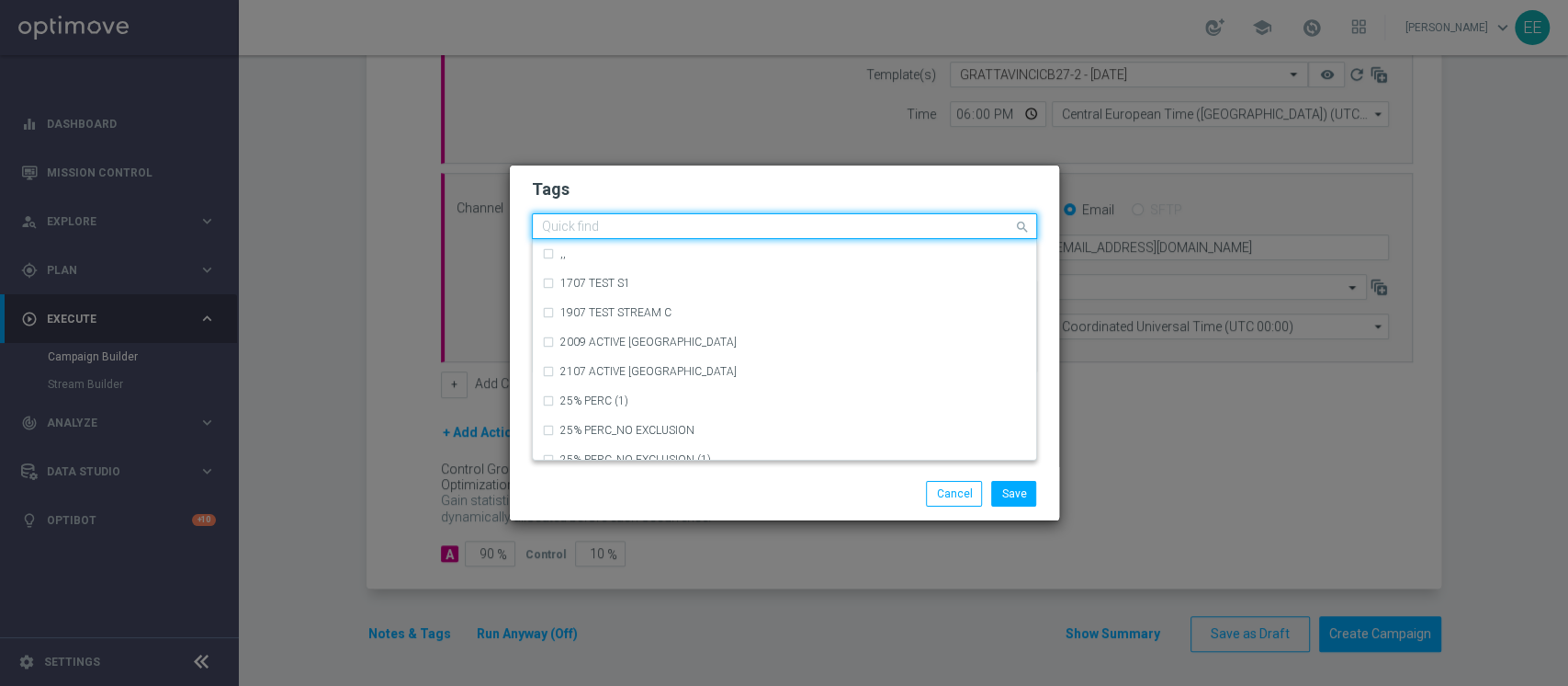
click at [794, 220] on input "text" at bounding box center [778, 227] width 471 height 15
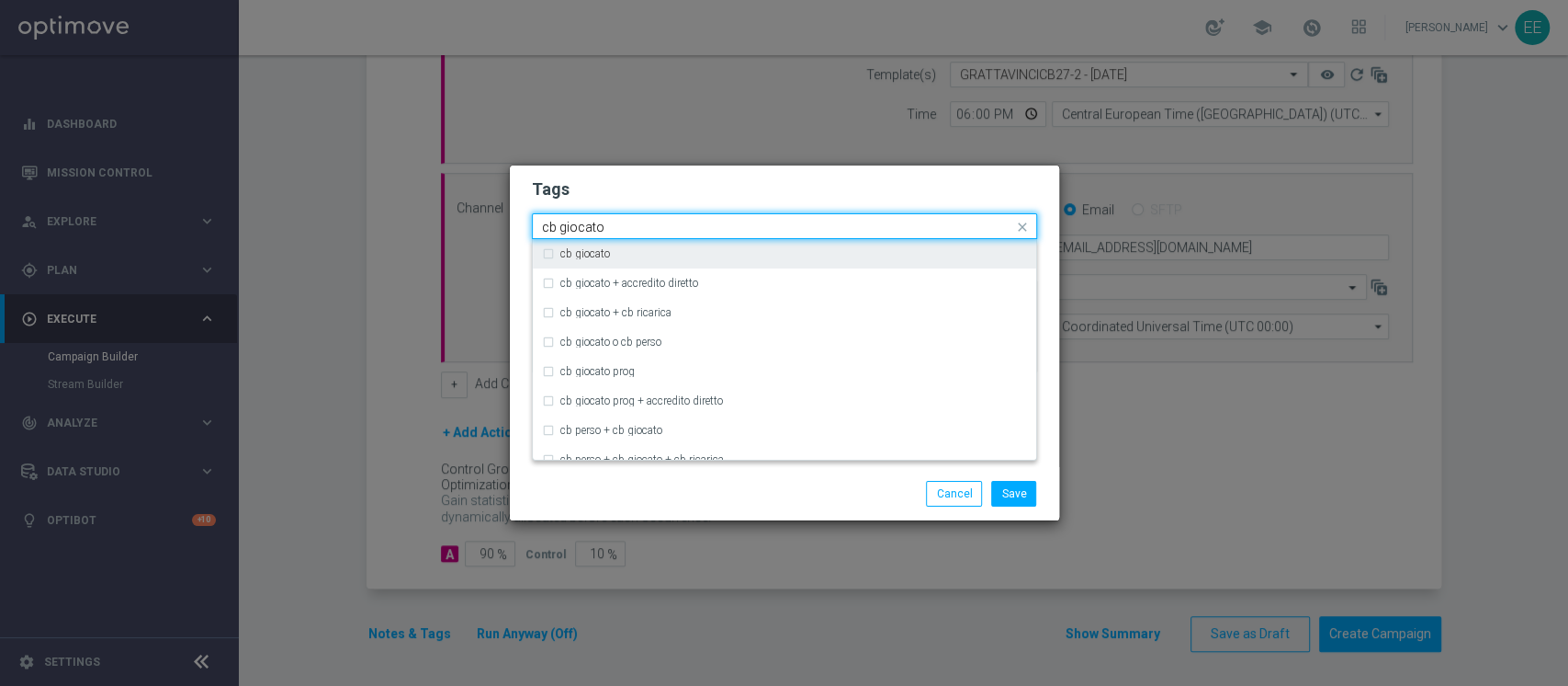
click at [701, 246] on div "cb giocato" at bounding box center [784, 253] width 485 height 30
type input "cb giocato"
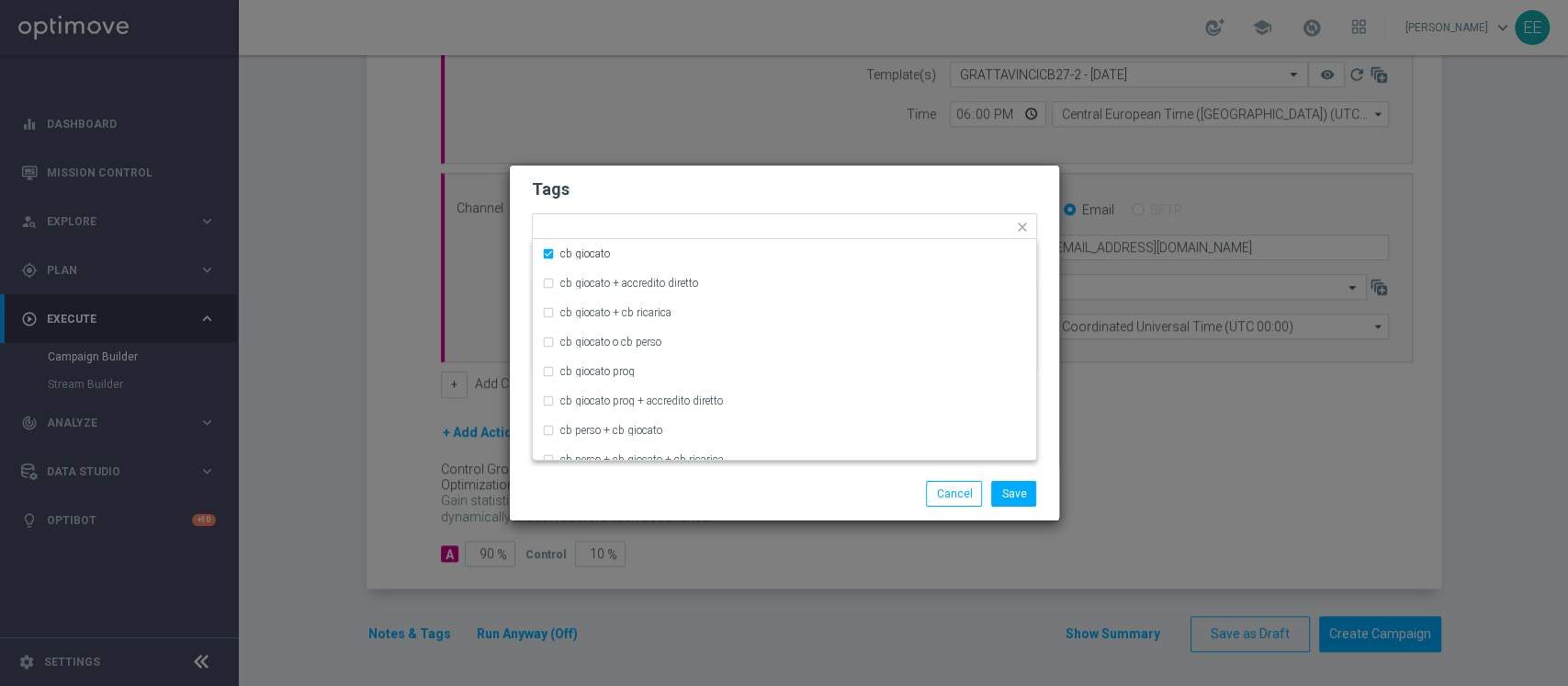
click at [800, 193] on h2 "Tags" at bounding box center [784, 189] width 506 height 22
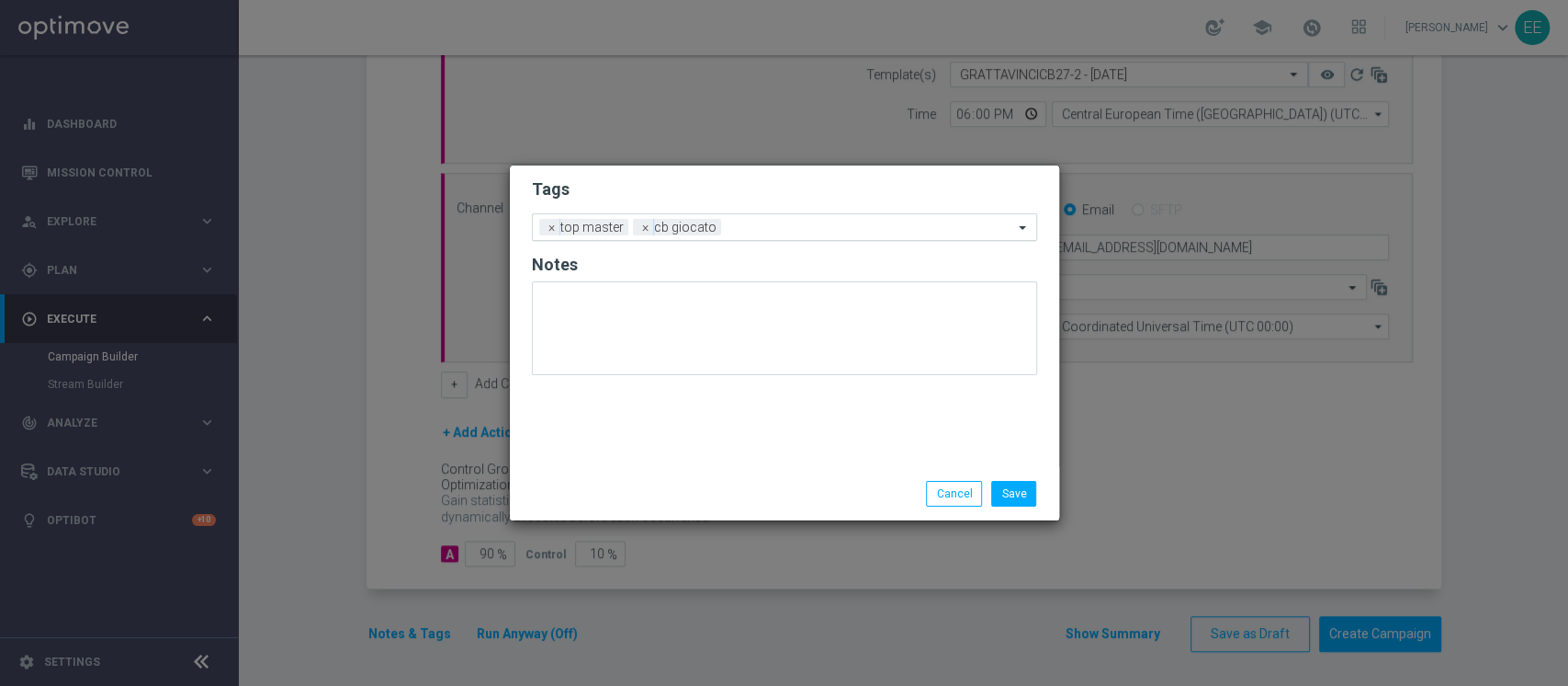
click at [824, 217] on div "Add a new tag × top master × cb giocato" at bounding box center [773, 226] width 481 height 26
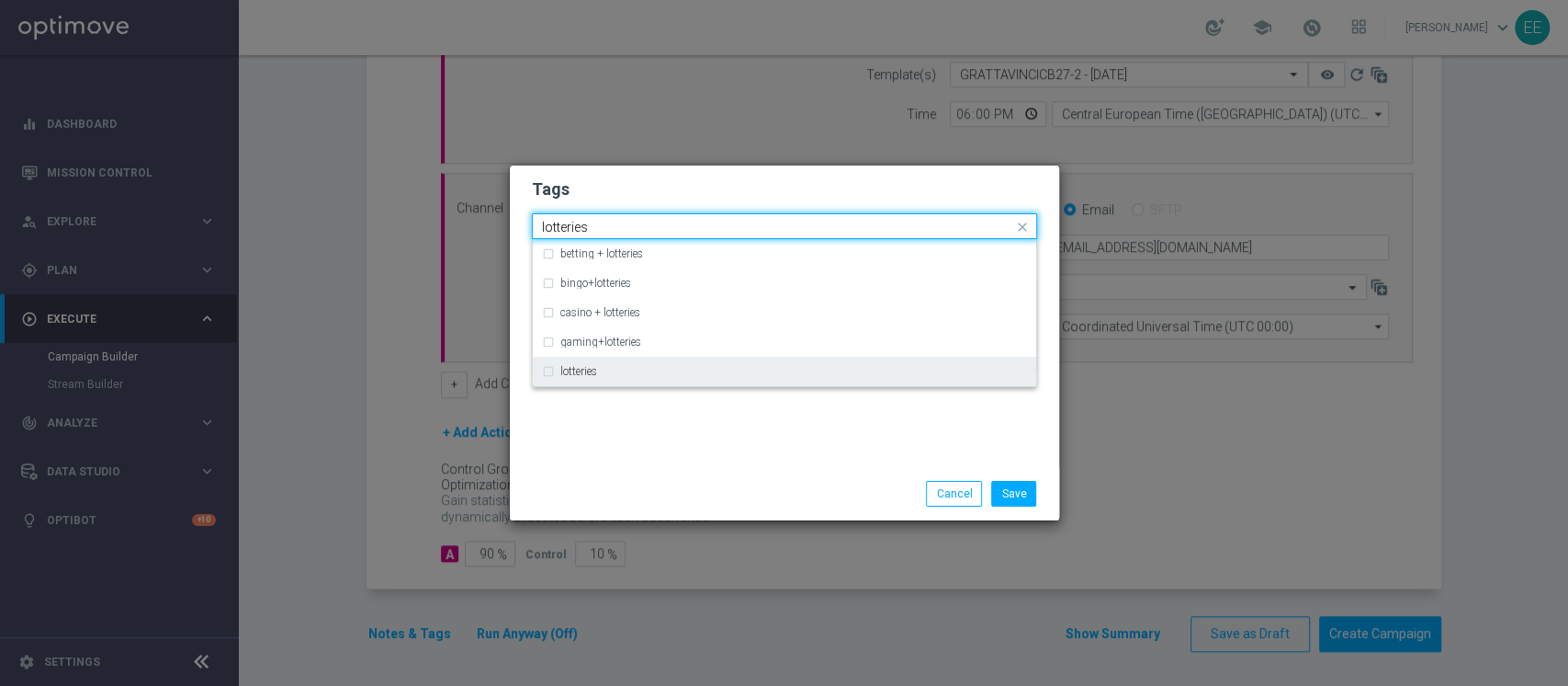
click at [602, 364] on div "lotteries" at bounding box center [784, 371] width 485 height 30
type input "lotteries"
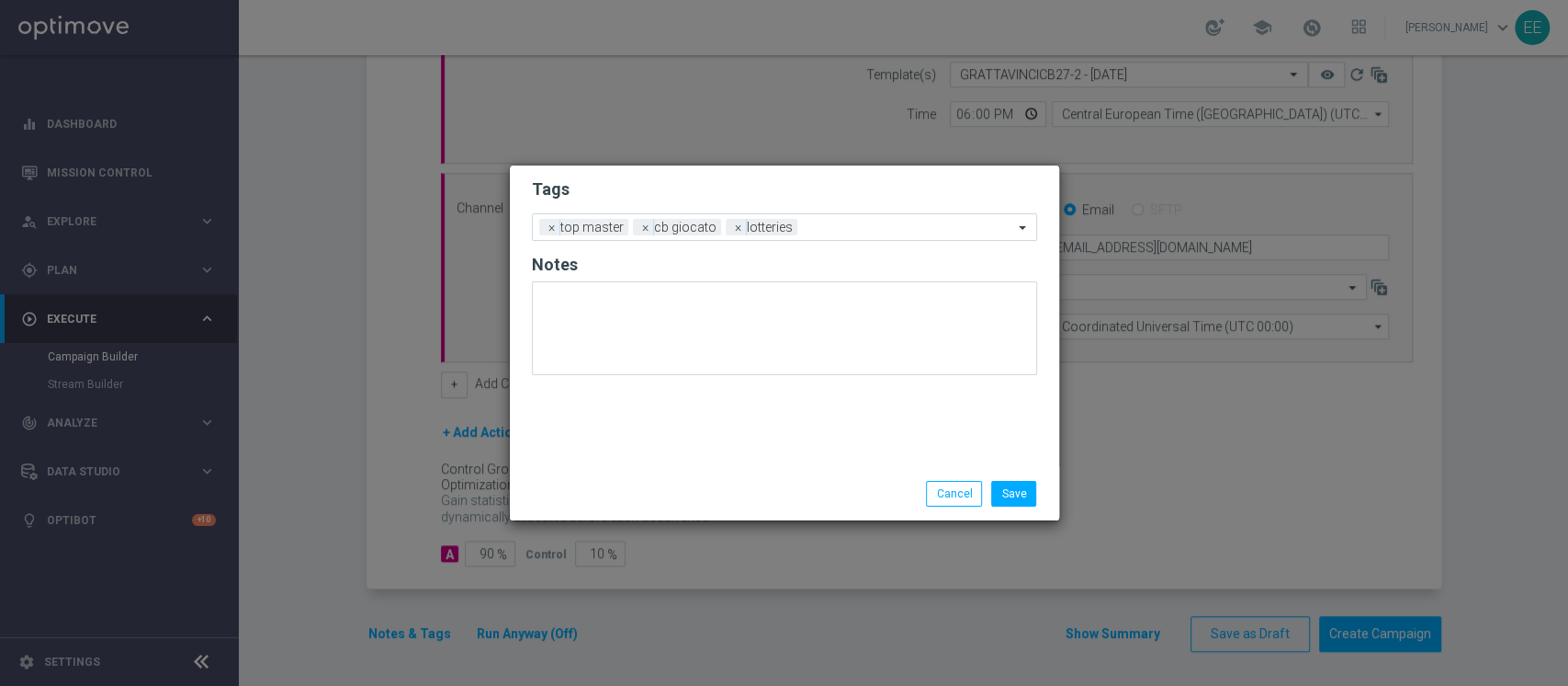
click at [670, 458] on div "Tags Add a new tag × top master × cb giocato × lotteries Notes" at bounding box center [784, 316] width 550 height 302
click at [856, 231] on input "text" at bounding box center [909, 228] width 209 height 15
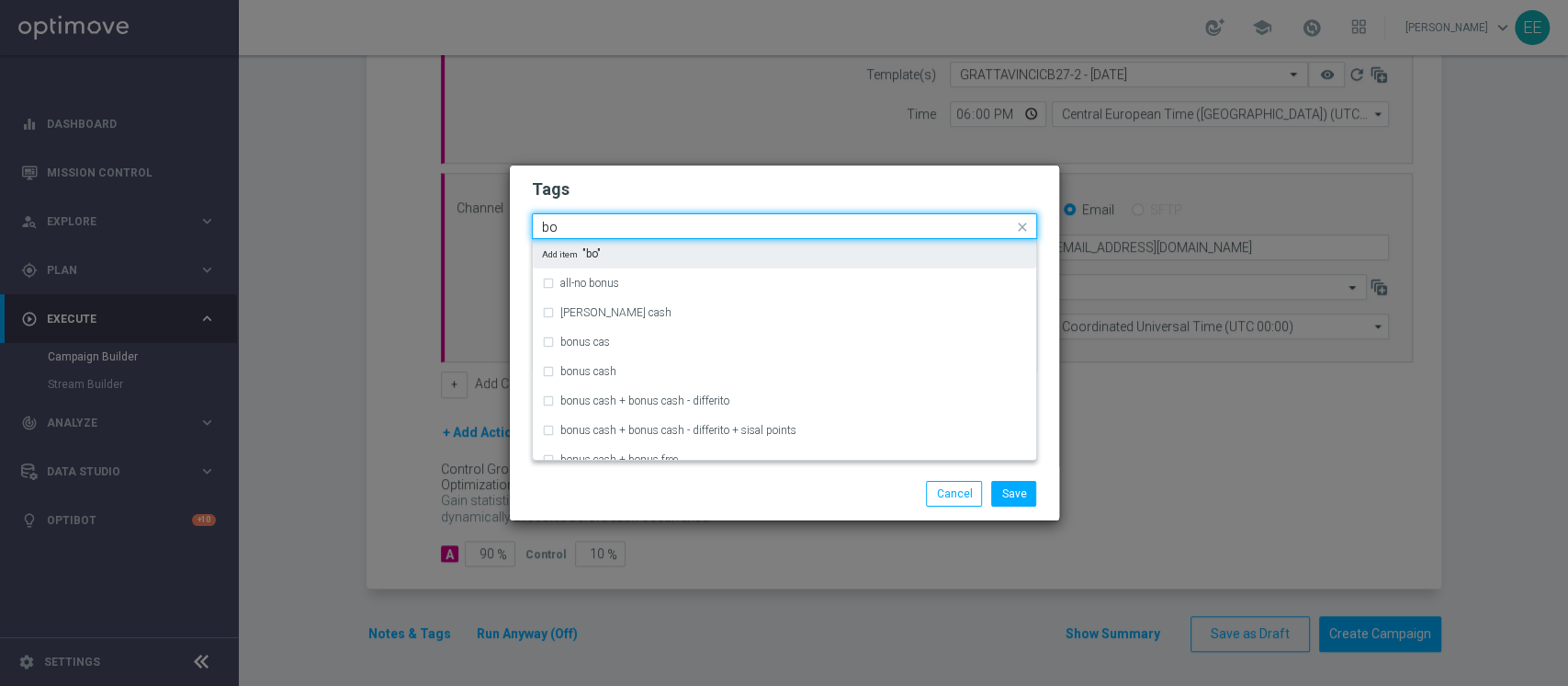
type input "b"
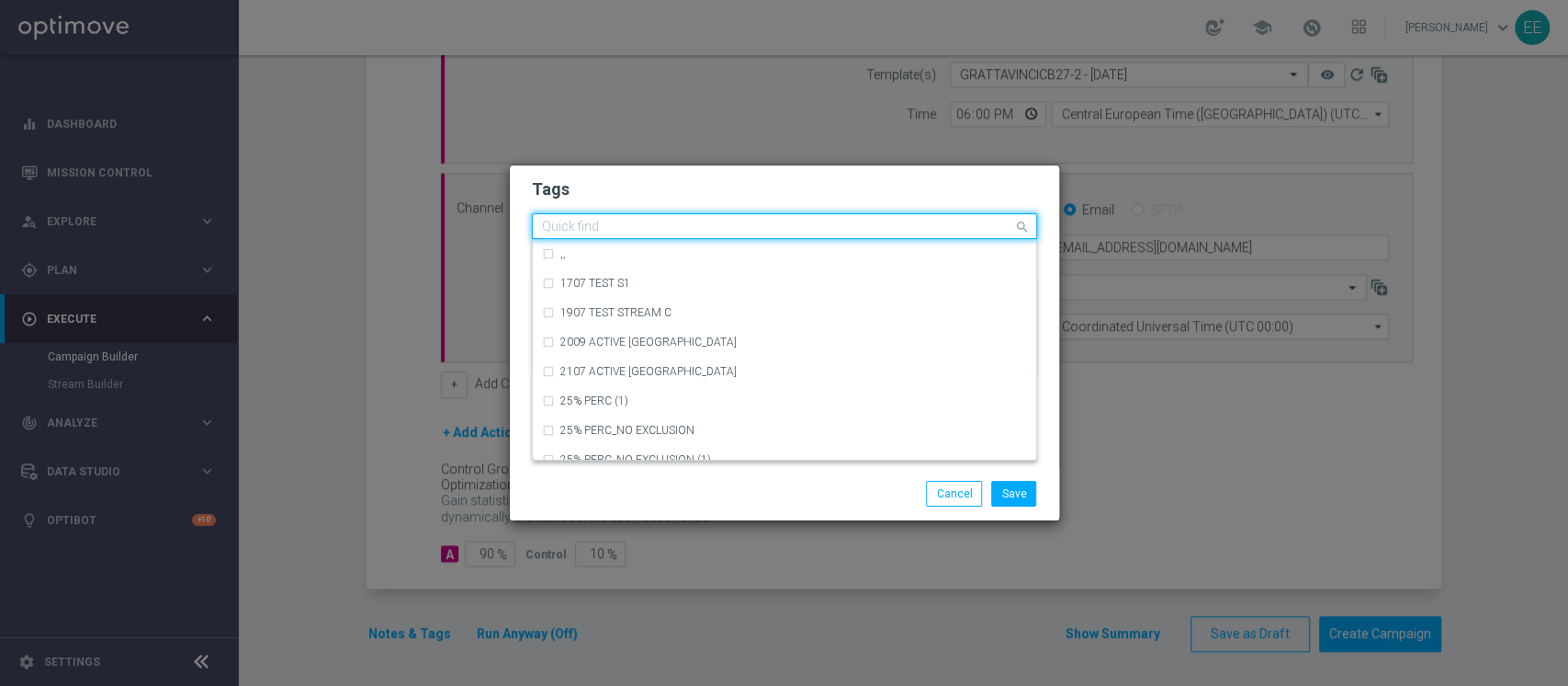
click at [828, 198] on h2 "Tags" at bounding box center [784, 189] width 506 height 22
click at [851, 227] on input "text" at bounding box center [778, 227] width 471 height 15
click at [841, 212] on form "Tags Quick find × top master × cb giocato × lotteries ,, 1707 TEST S1 1907 TEST…" at bounding box center [784, 280] width 506 height 214
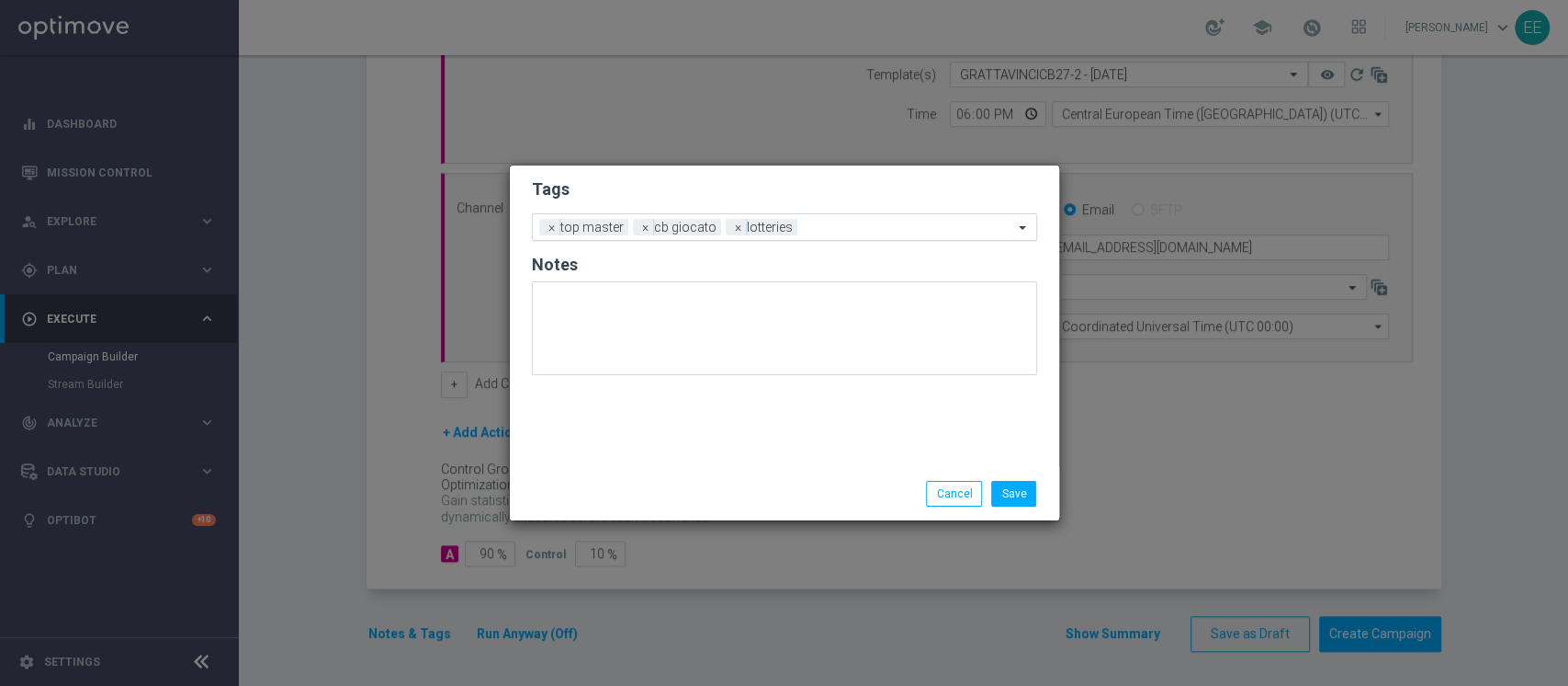
click at [831, 221] on input "text" at bounding box center [909, 228] width 209 height 15
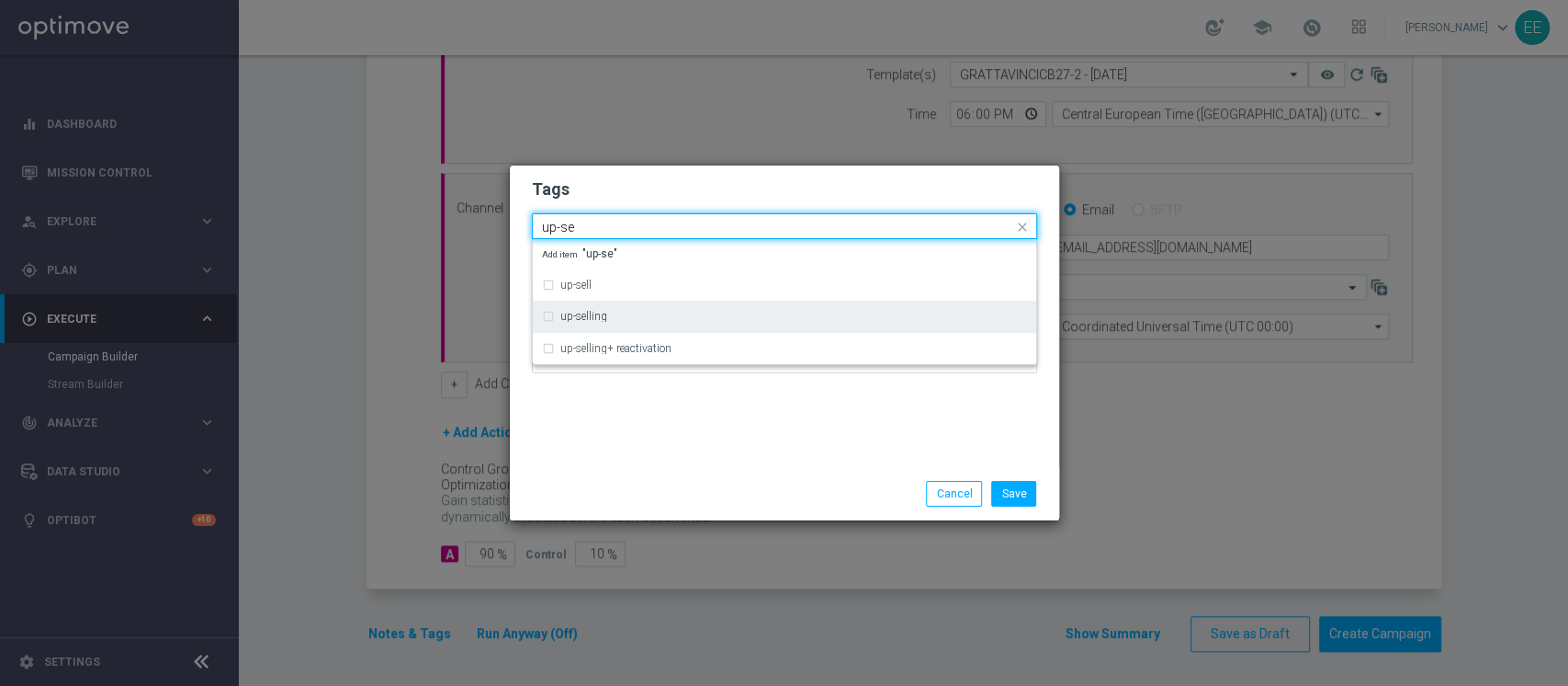
click at [646, 320] on div "up-selling" at bounding box center [793, 316] width 466 height 11
type input "up-se"
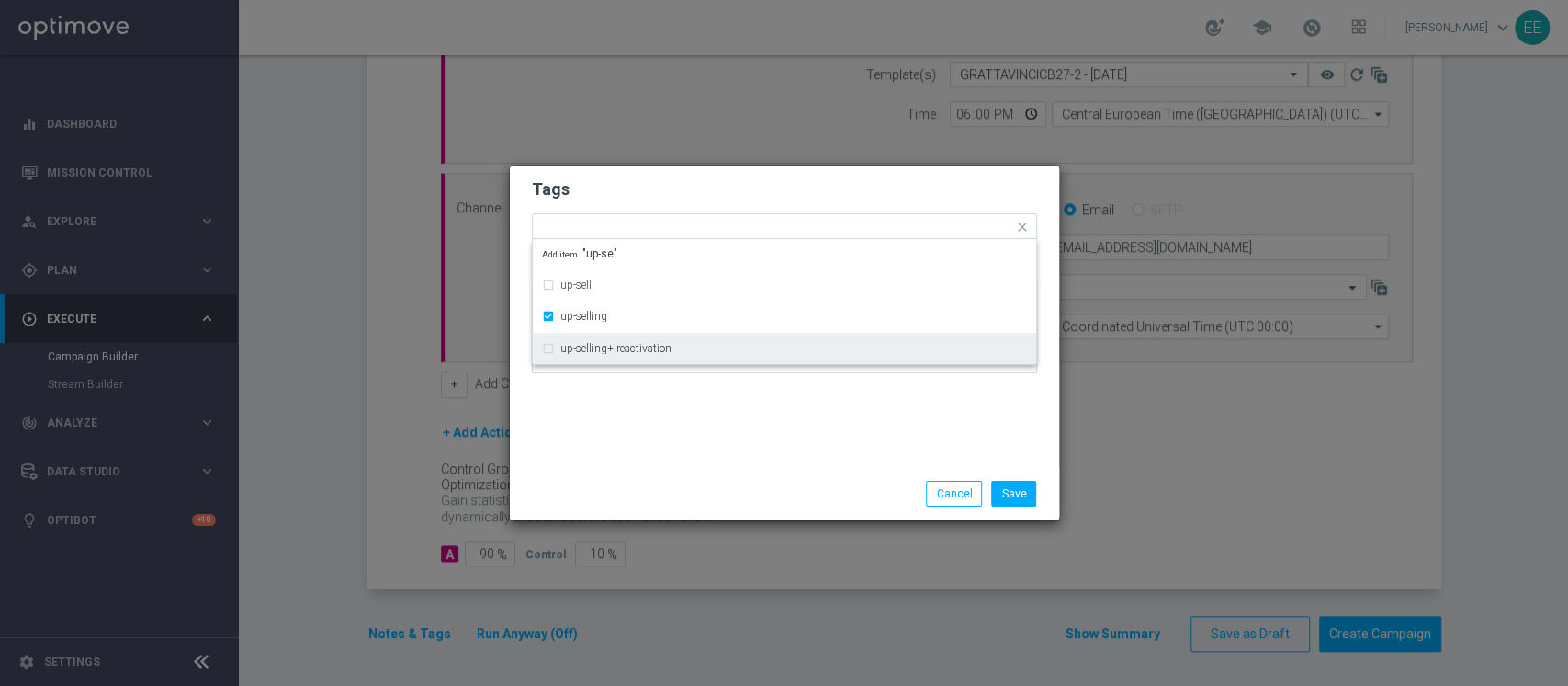
click at [716, 431] on div "Tags Quick find × top master × cb giocato × lotteries × up-selling up-sell up-s…" at bounding box center [784, 316] width 550 height 302
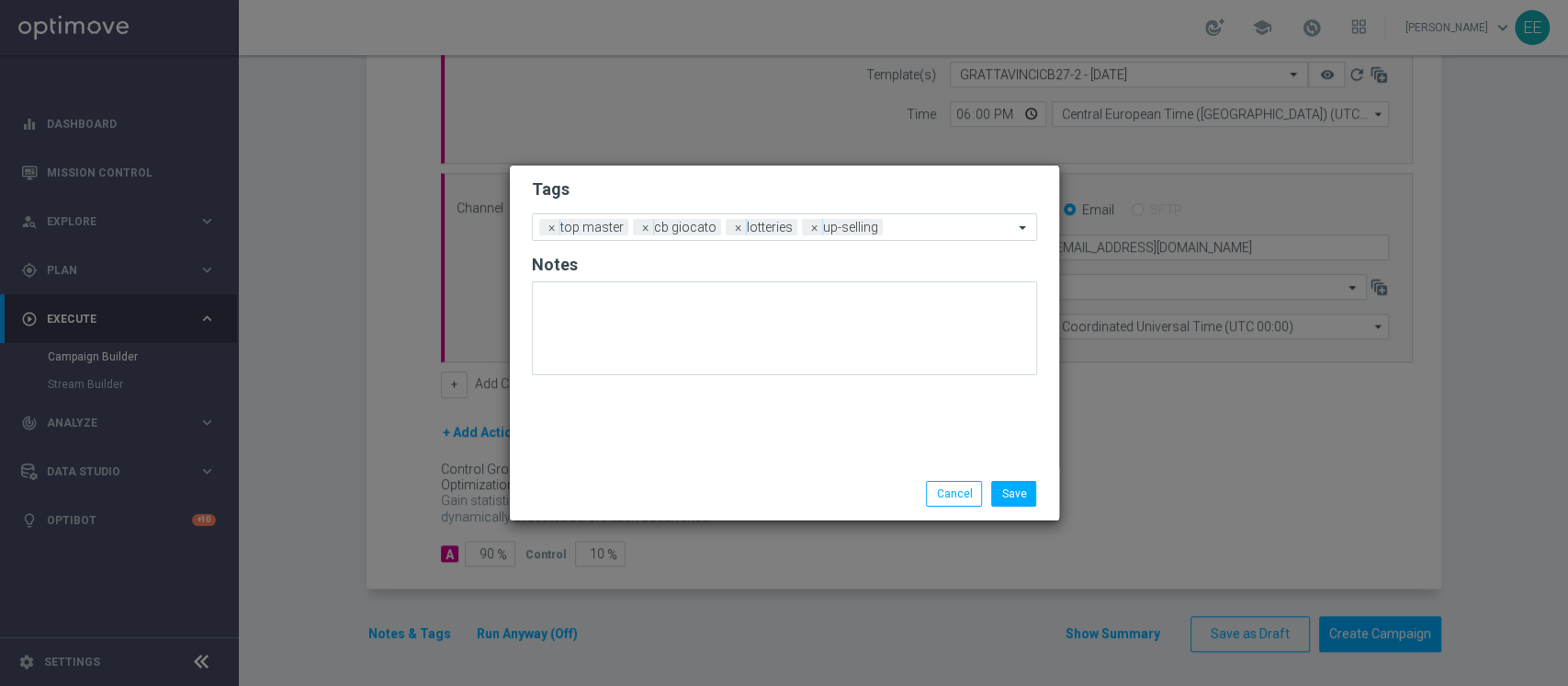
click at [912, 246] on form "Tags Add a new tag × top master × cb giocato × lotteries × up-selling Notes" at bounding box center [784, 281] width 506 height 215
click at [933, 231] on input "text" at bounding box center [951, 228] width 124 height 15
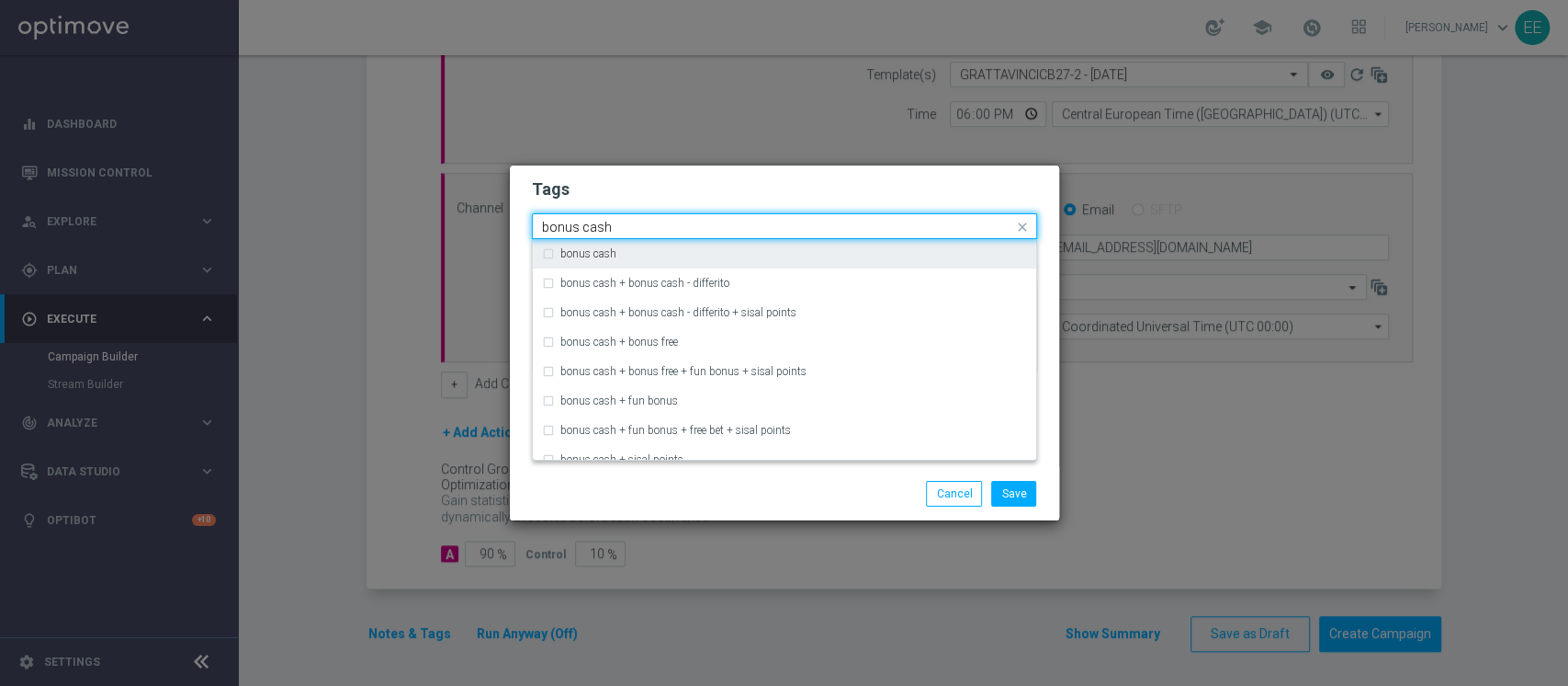
click at [845, 248] on div "bonus cash" at bounding box center [793, 254] width 466 height 11
type input "bonus cash"
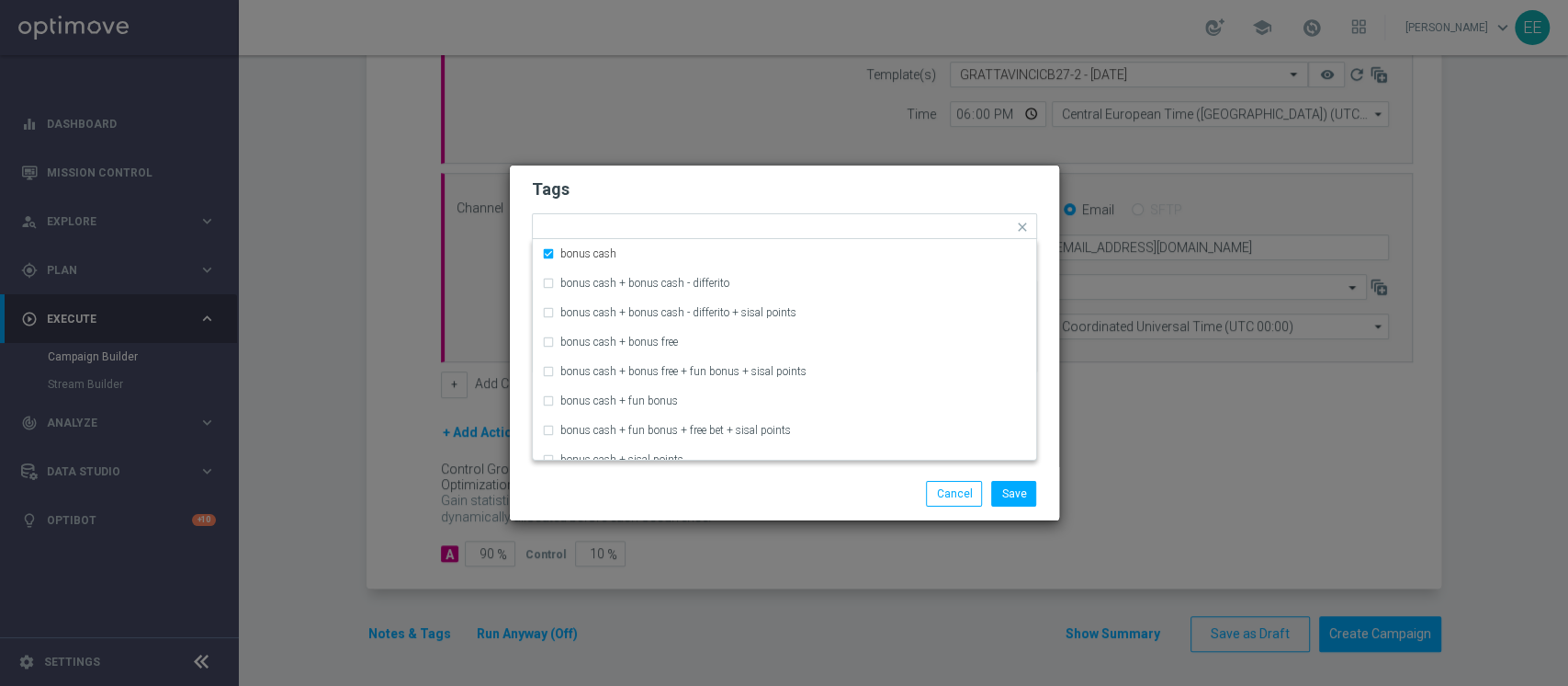
click at [904, 196] on h2 "Tags" at bounding box center [784, 189] width 506 height 22
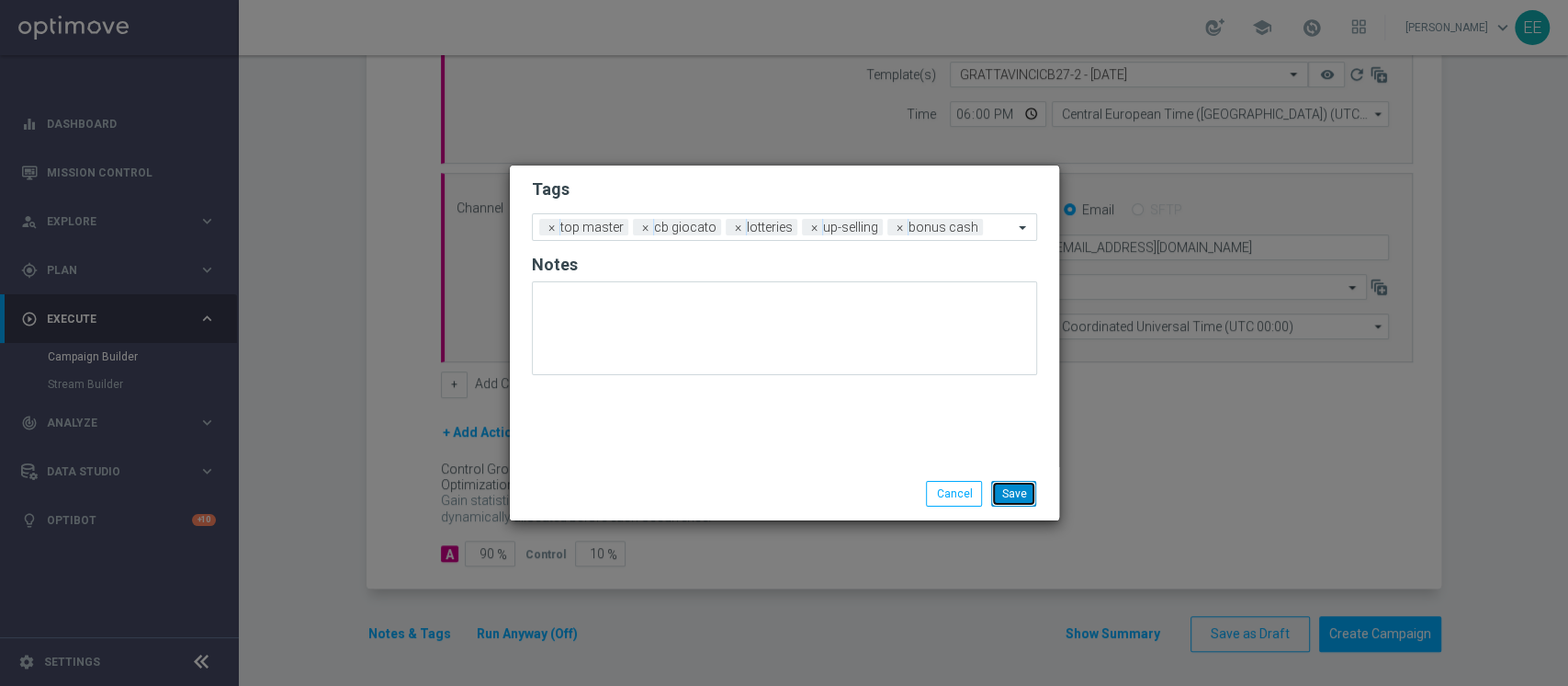
click at [1026, 485] on button "Save" at bounding box center [1013, 493] width 45 height 26
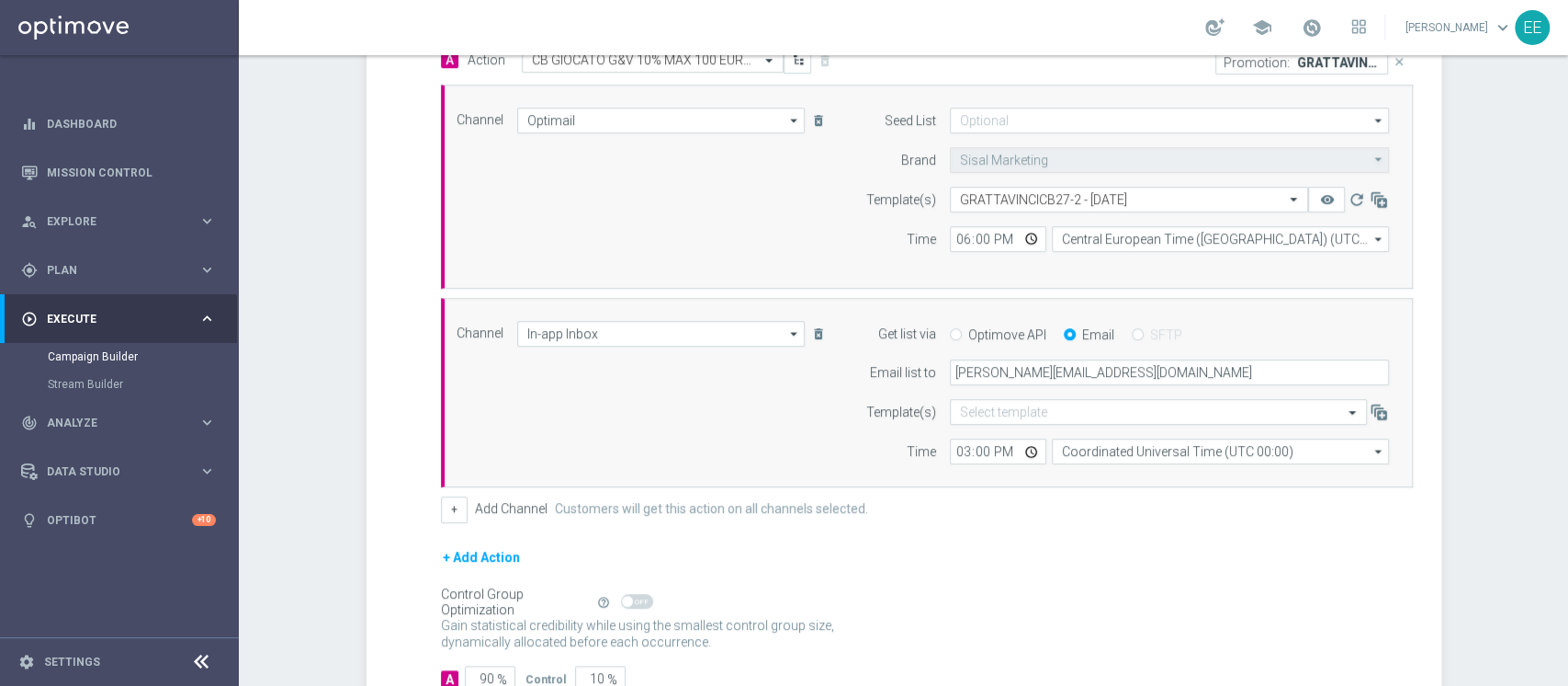
scroll to position [360, 0]
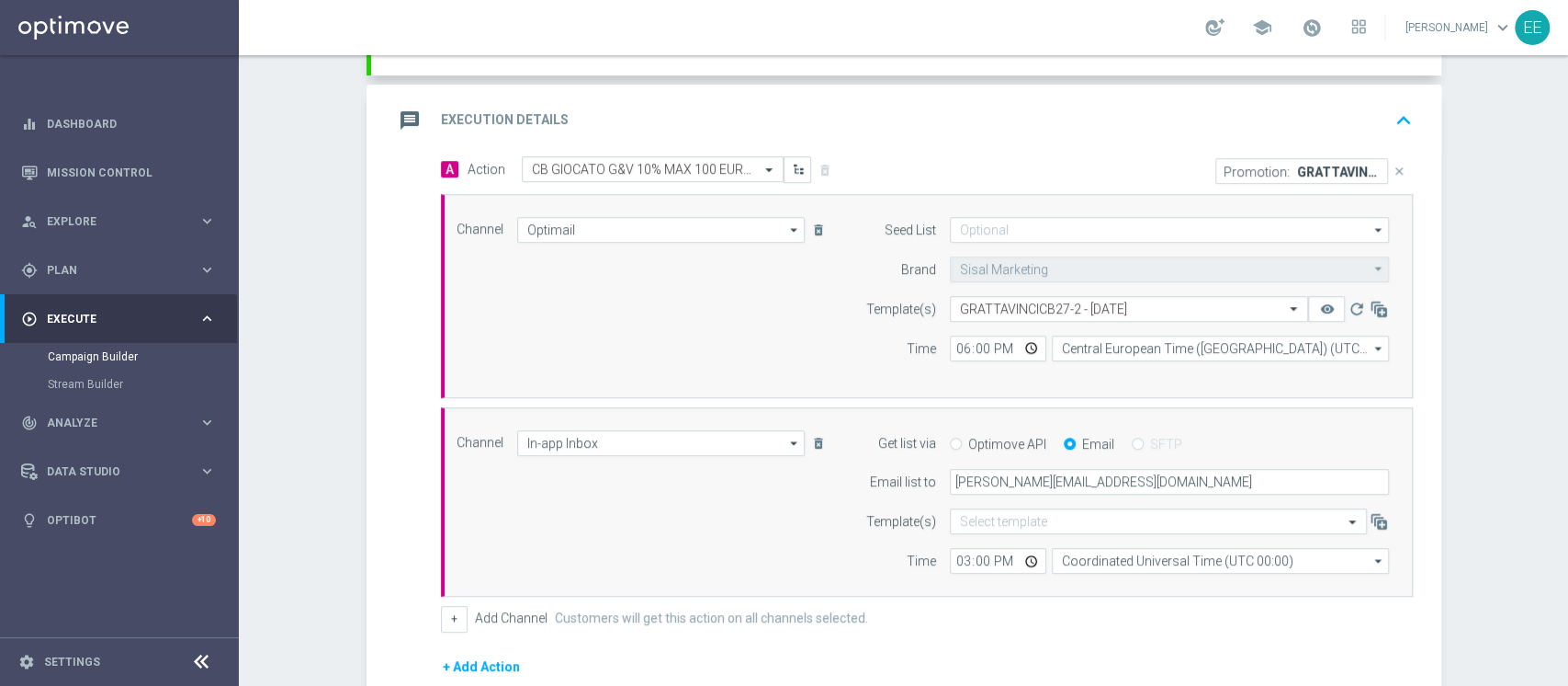
click at [1397, 126] on icon "keyboard_arrow_up" at bounding box center [1403, 120] width 28 height 28
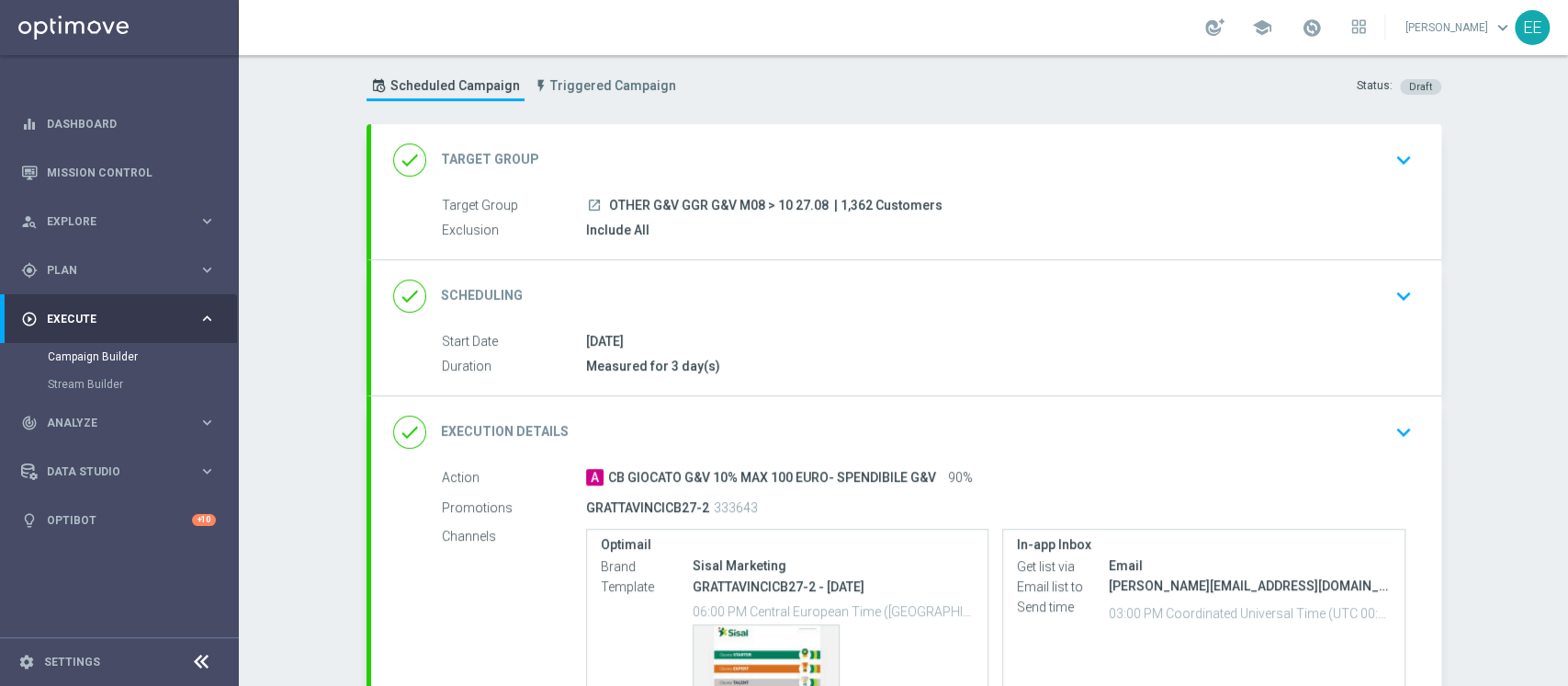
scroll to position [242, 0]
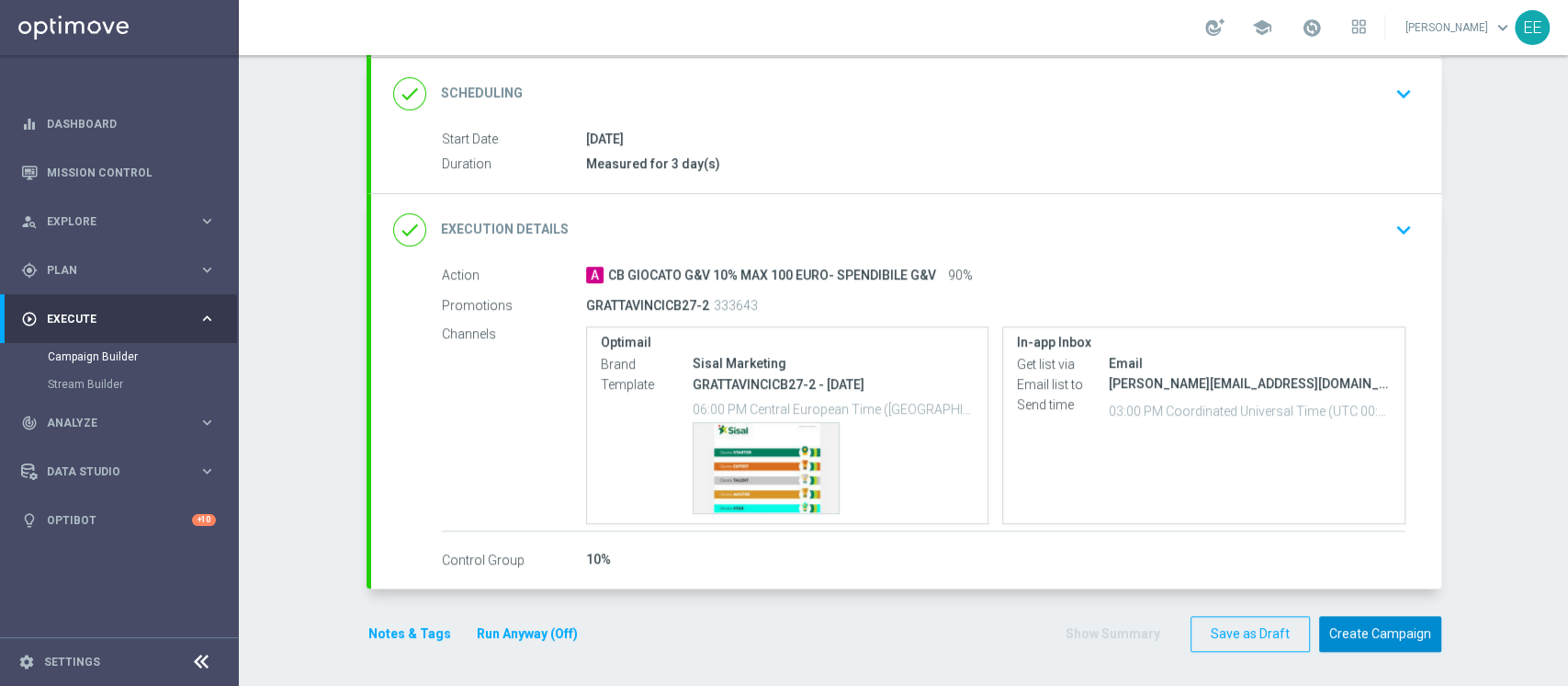
click at [1347, 633] on button "Create Campaign" at bounding box center [1380, 633] width 123 height 35
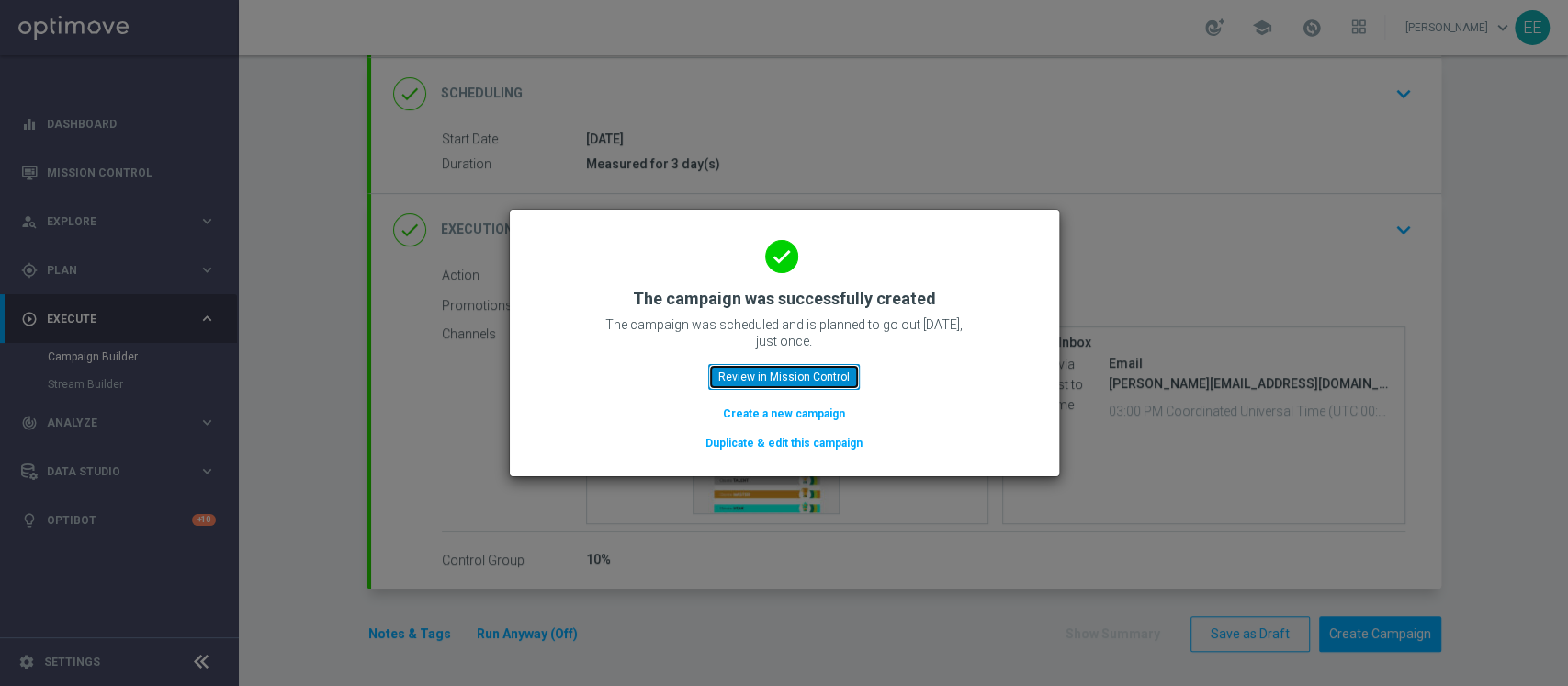
click at [755, 373] on button "Review in Mission Control" at bounding box center [784, 377] width 151 height 26
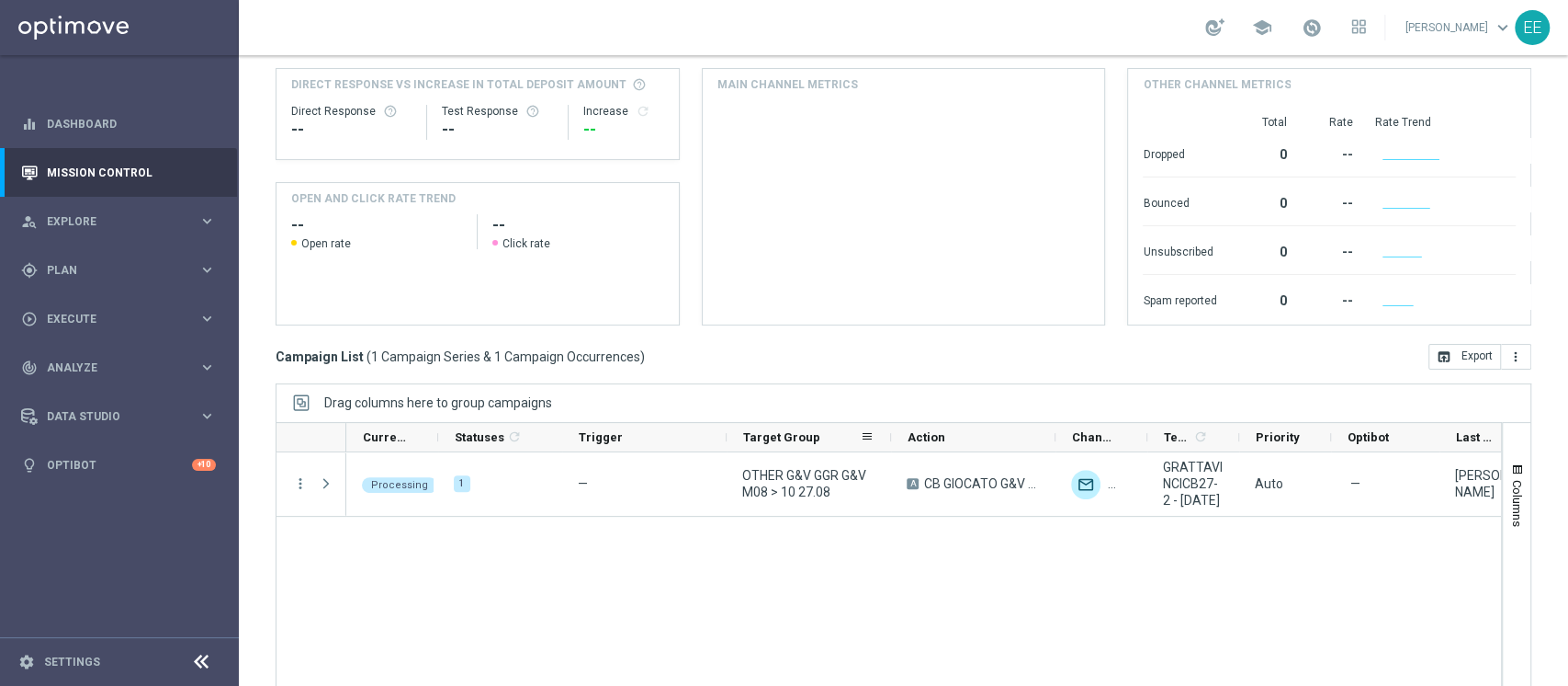
scroll to position [233, 0]
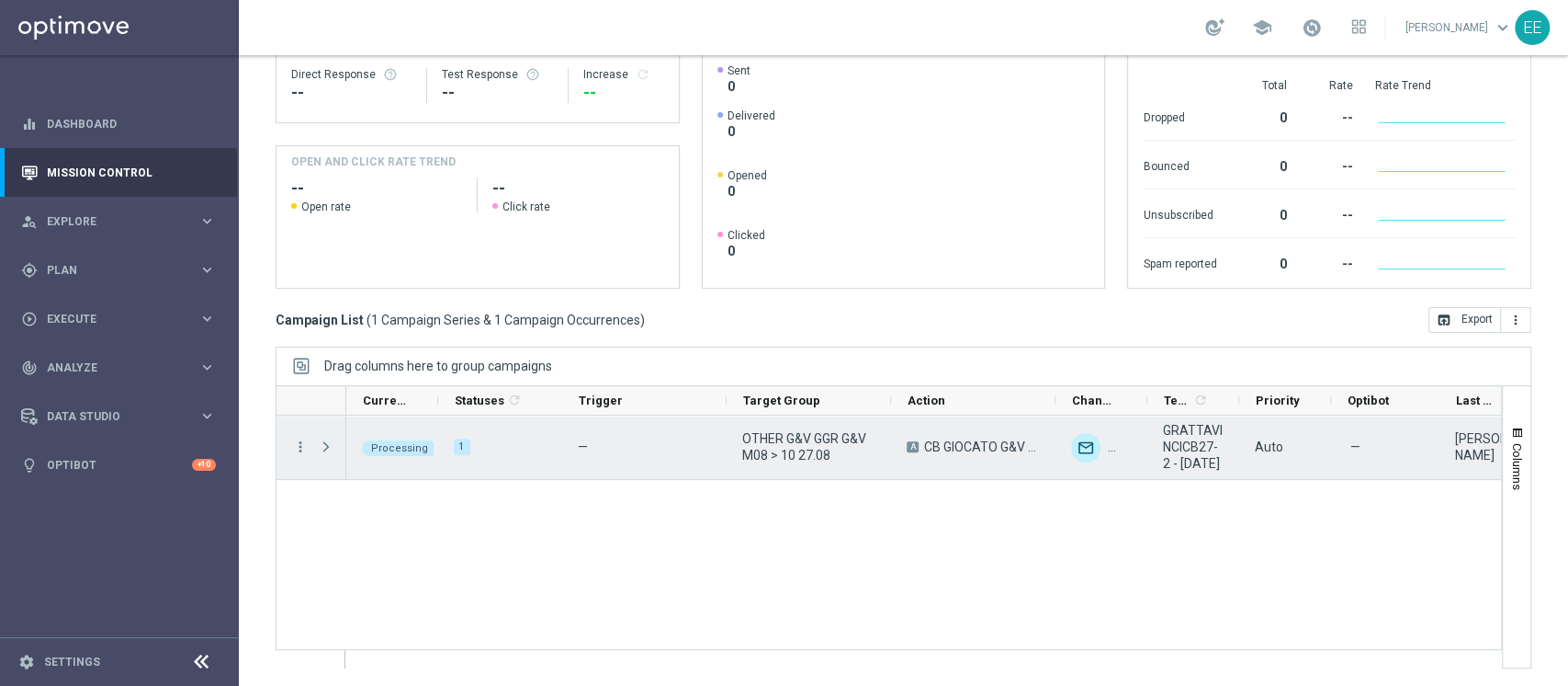
click at [324, 445] on span "Press SPACE to select this row." at bounding box center [326, 446] width 16 height 14
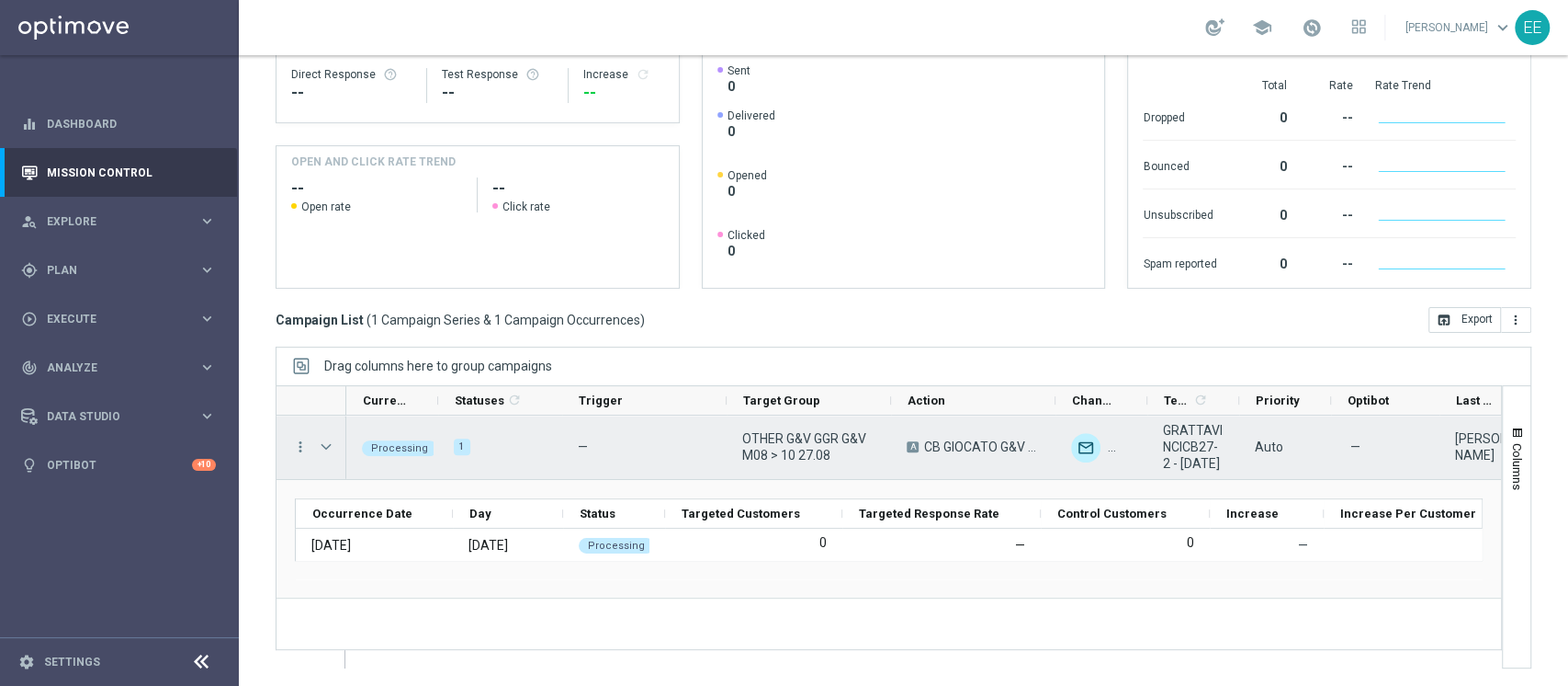
click at [324, 445] on span "Press SPACE to select this row." at bounding box center [326, 446] width 16 height 14
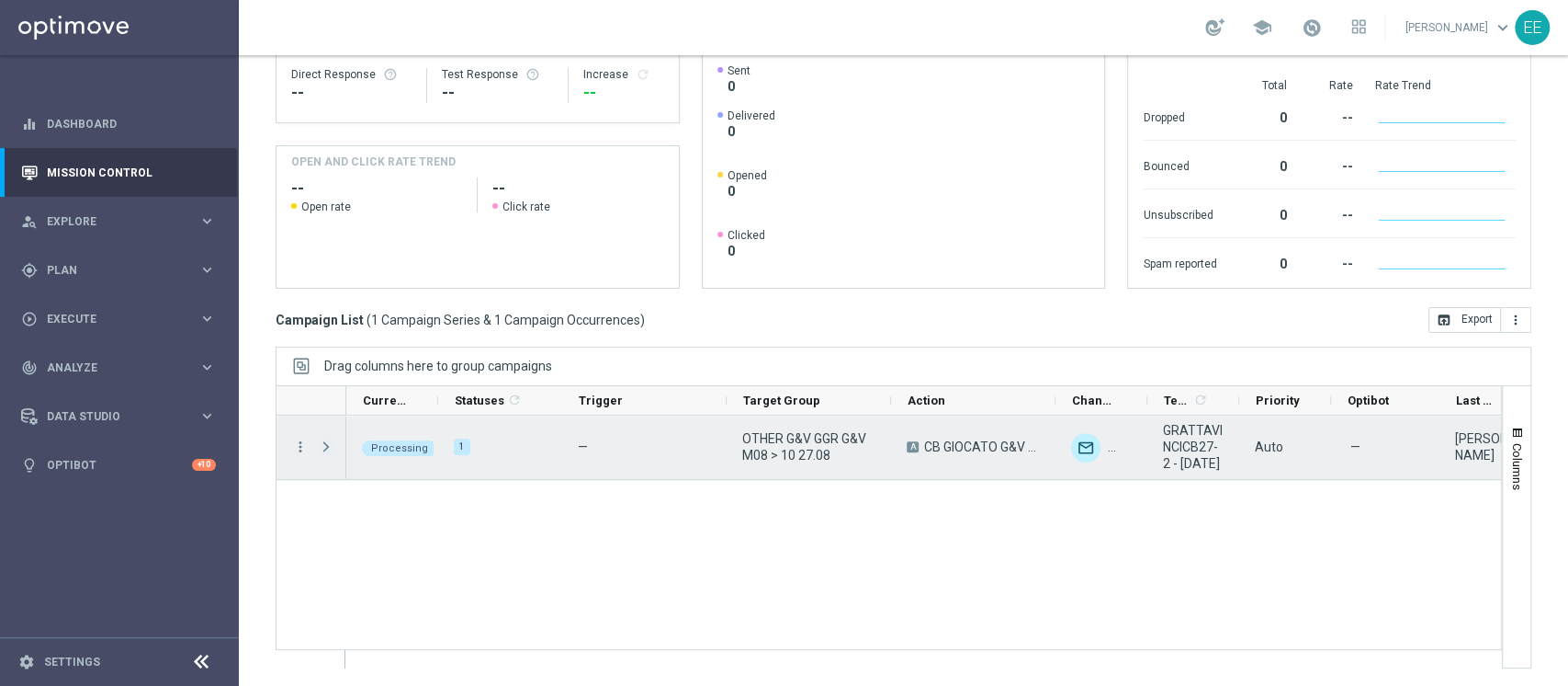
click at [324, 445] on span "Press SPACE to select this row." at bounding box center [326, 446] width 16 height 14
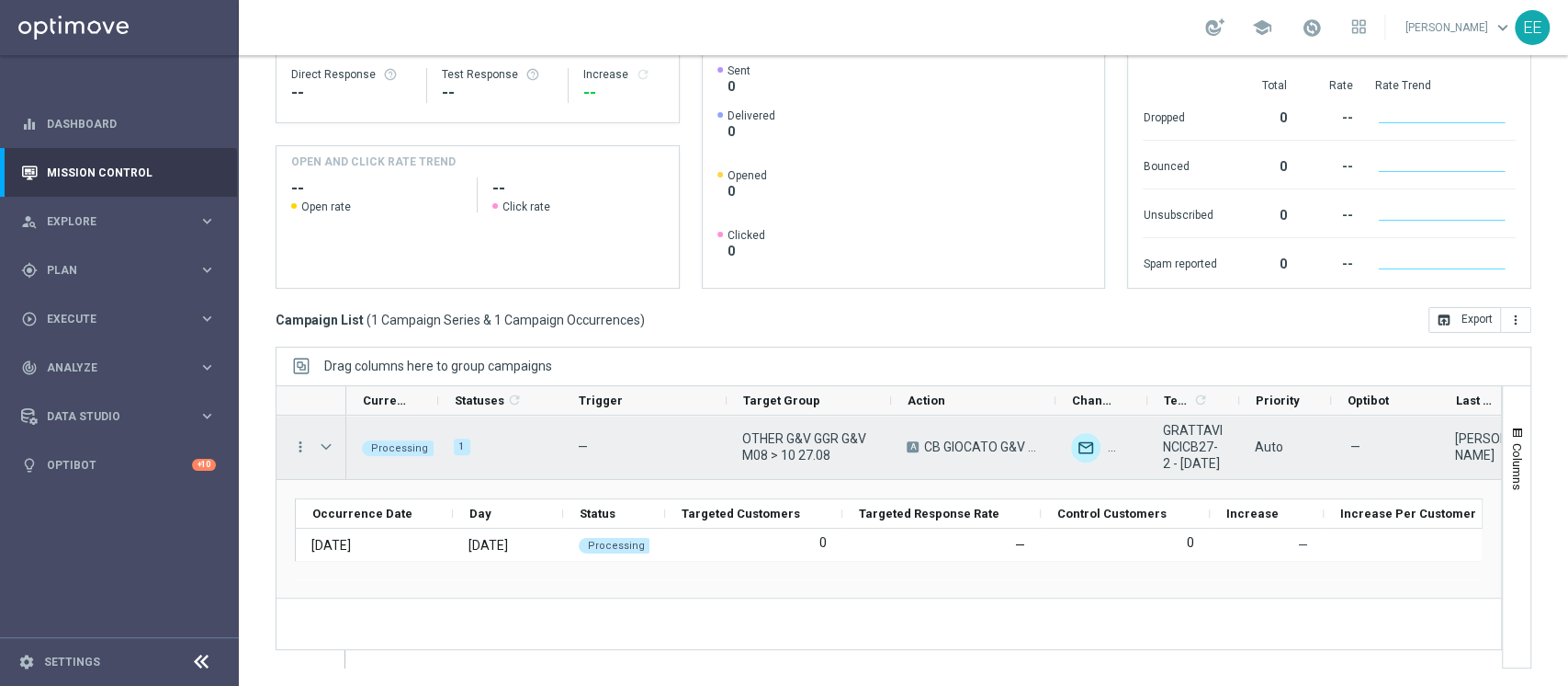
click at [324, 445] on span "Press SPACE to select this row." at bounding box center [326, 446] width 16 height 14
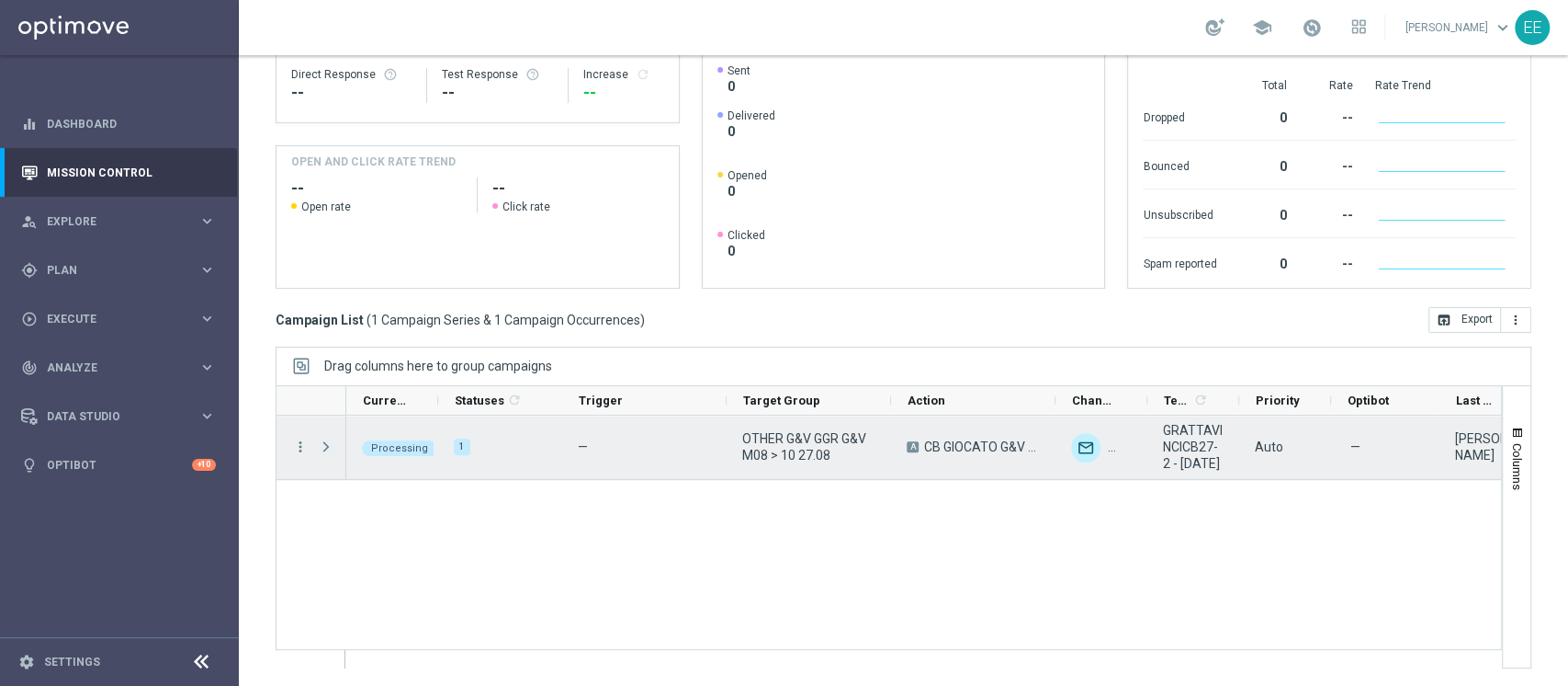
click at [324, 445] on span "Press SPACE to select this row." at bounding box center [326, 446] width 16 height 14
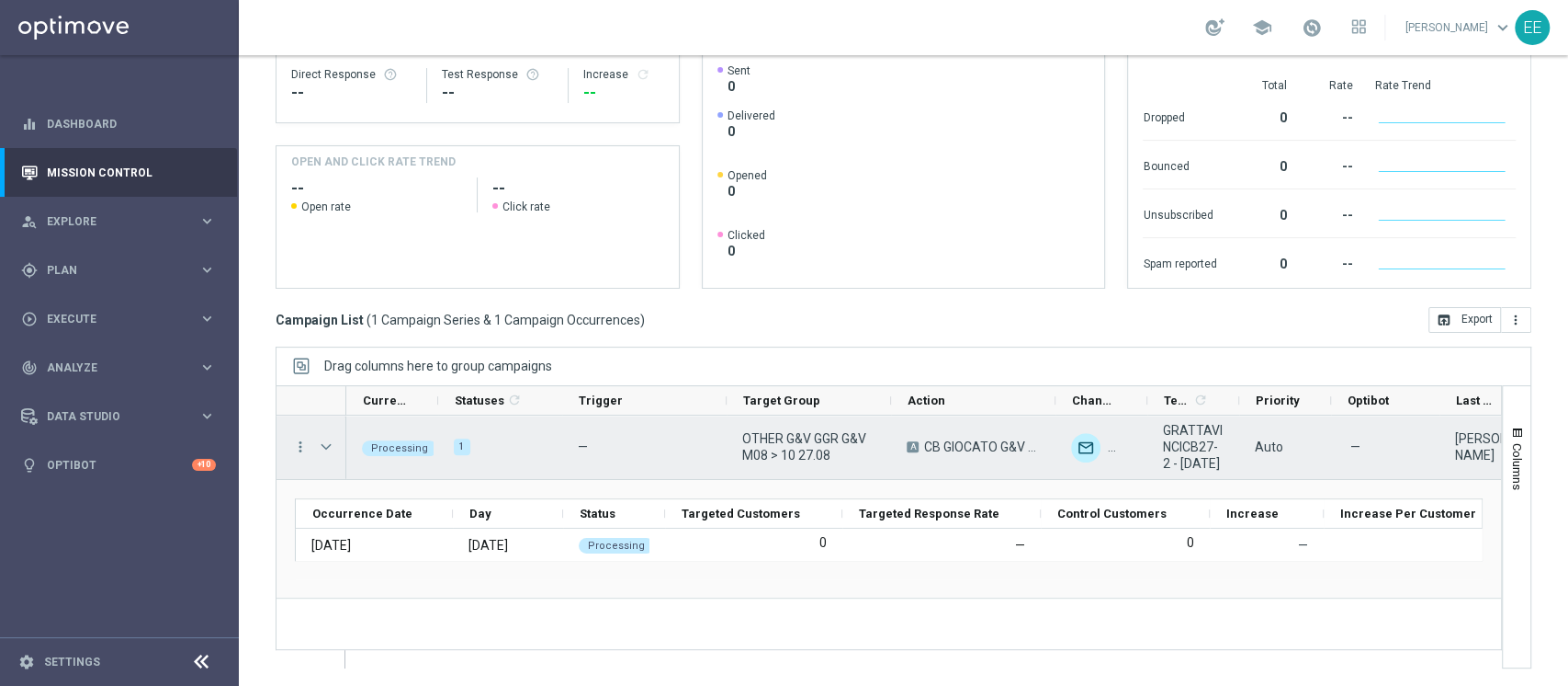
click at [324, 445] on span "Press SPACE to select this row." at bounding box center [326, 446] width 16 height 14
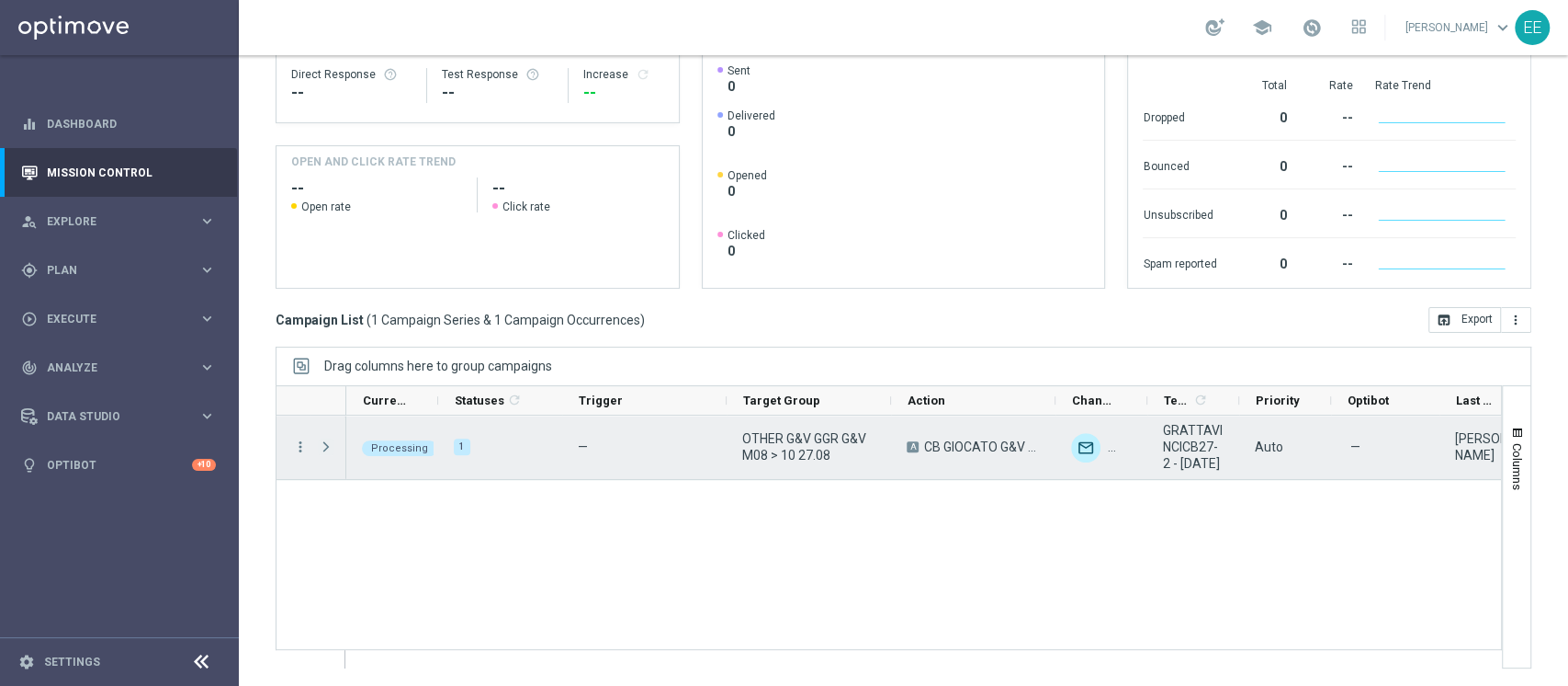
click at [324, 445] on span "Press SPACE to select this row." at bounding box center [326, 446] width 16 height 14
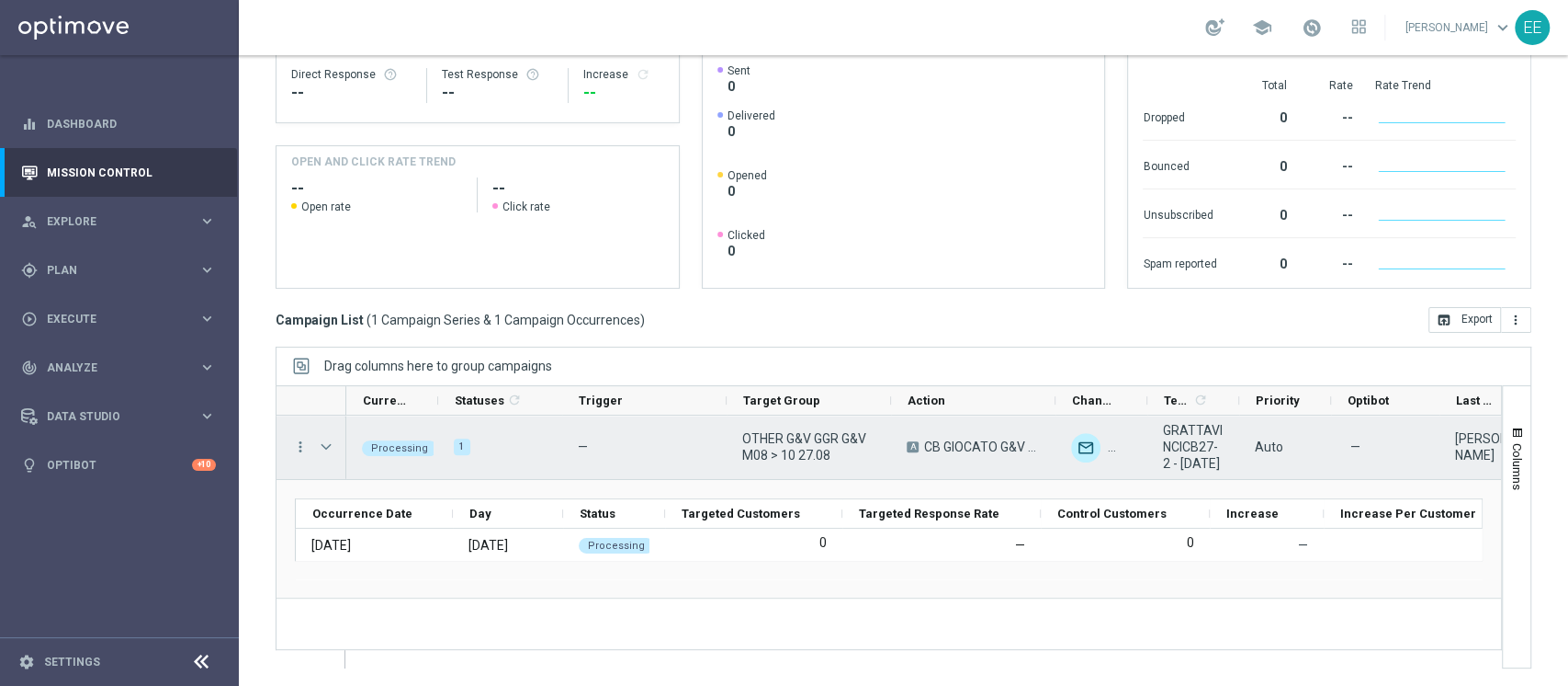
click at [775, 430] on span "OTHER G&V GGR G&V M08 > 10 27.08" at bounding box center [808, 446] width 133 height 34
click at [326, 442] on span "Press SPACE to select this row." at bounding box center [326, 446] width 16 height 14
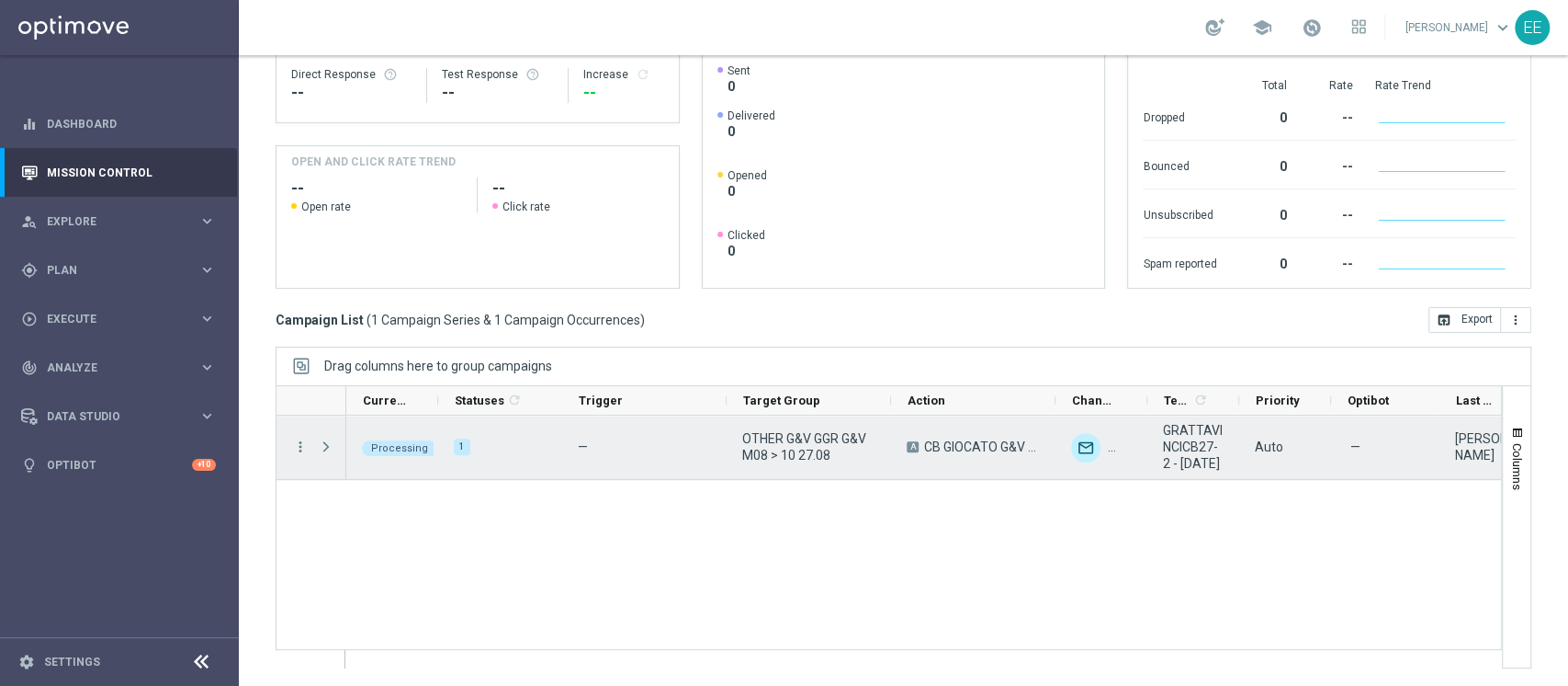
click at [326, 442] on span "Press SPACE to select this row." at bounding box center [326, 446] width 16 height 14
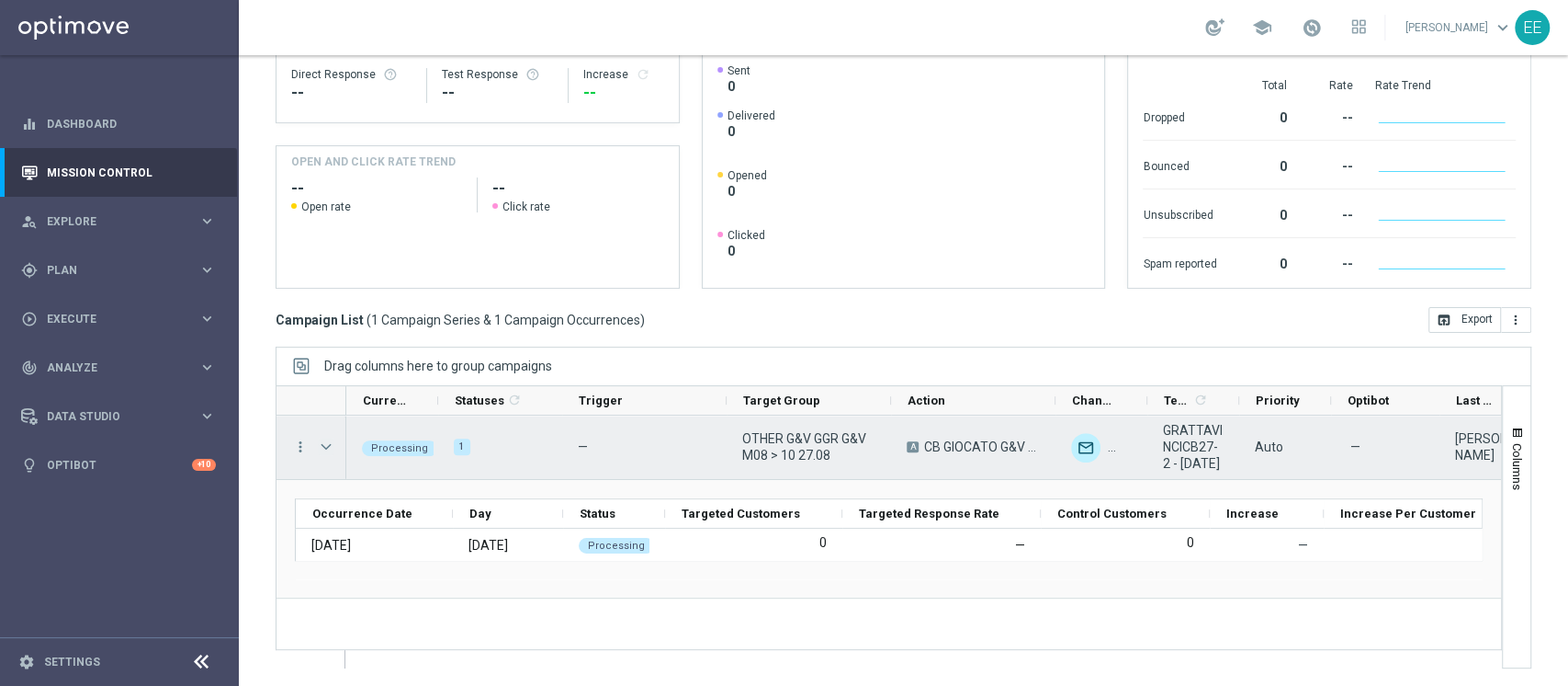
click at [326, 442] on span "Press SPACE to select this row." at bounding box center [326, 446] width 16 height 14
click at [0, 0] on span "Press SPACE to select this row." at bounding box center [0, 0] width 0 height 0
click at [326, 442] on span "Press SPACE to select this row." at bounding box center [326, 446] width 16 height 14
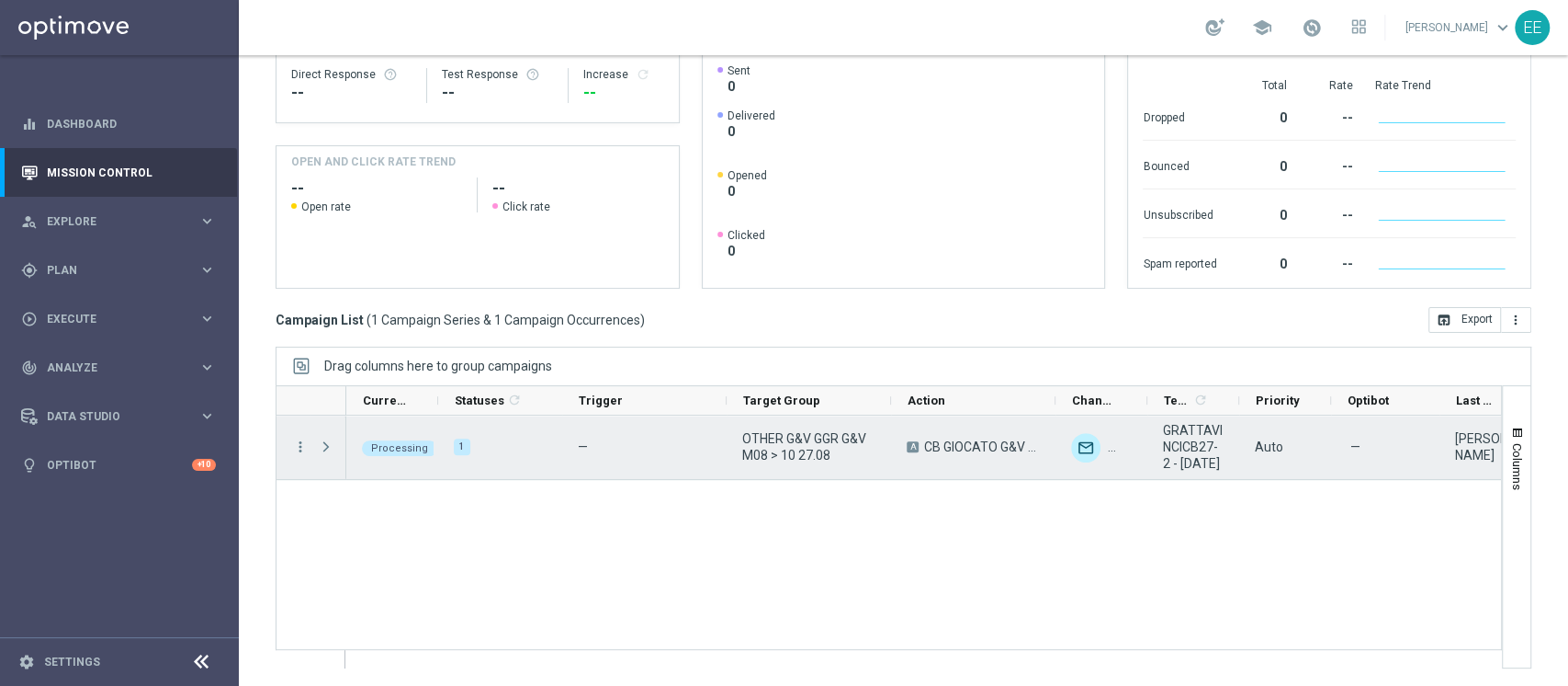
click at [326, 442] on span "Press SPACE to select this row." at bounding box center [326, 446] width 16 height 14
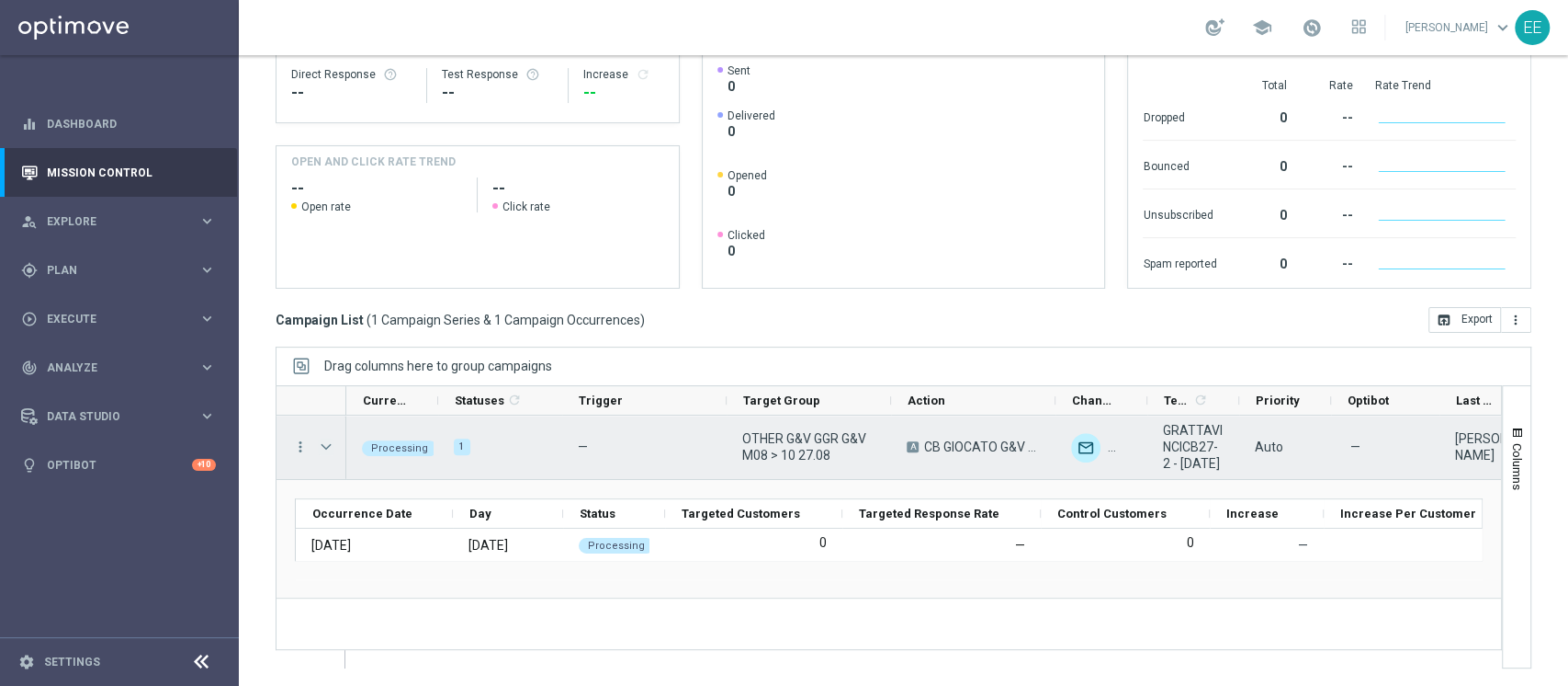
click at [326, 442] on span "Press SPACE to select this row." at bounding box center [326, 446] width 16 height 14
click at [0, 0] on span "Press SPACE to select this row." at bounding box center [0, 0] width 0 height 0
click at [326, 442] on span "Press SPACE to select this row." at bounding box center [326, 446] width 16 height 14
click at [0, 0] on span "Press SPACE to select this row." at bounding box center [0, 0] width 0 height 0
click at [326, 442] on span "Press SPACE to select this row." at bounding box center [326, 446] width 16 height 14
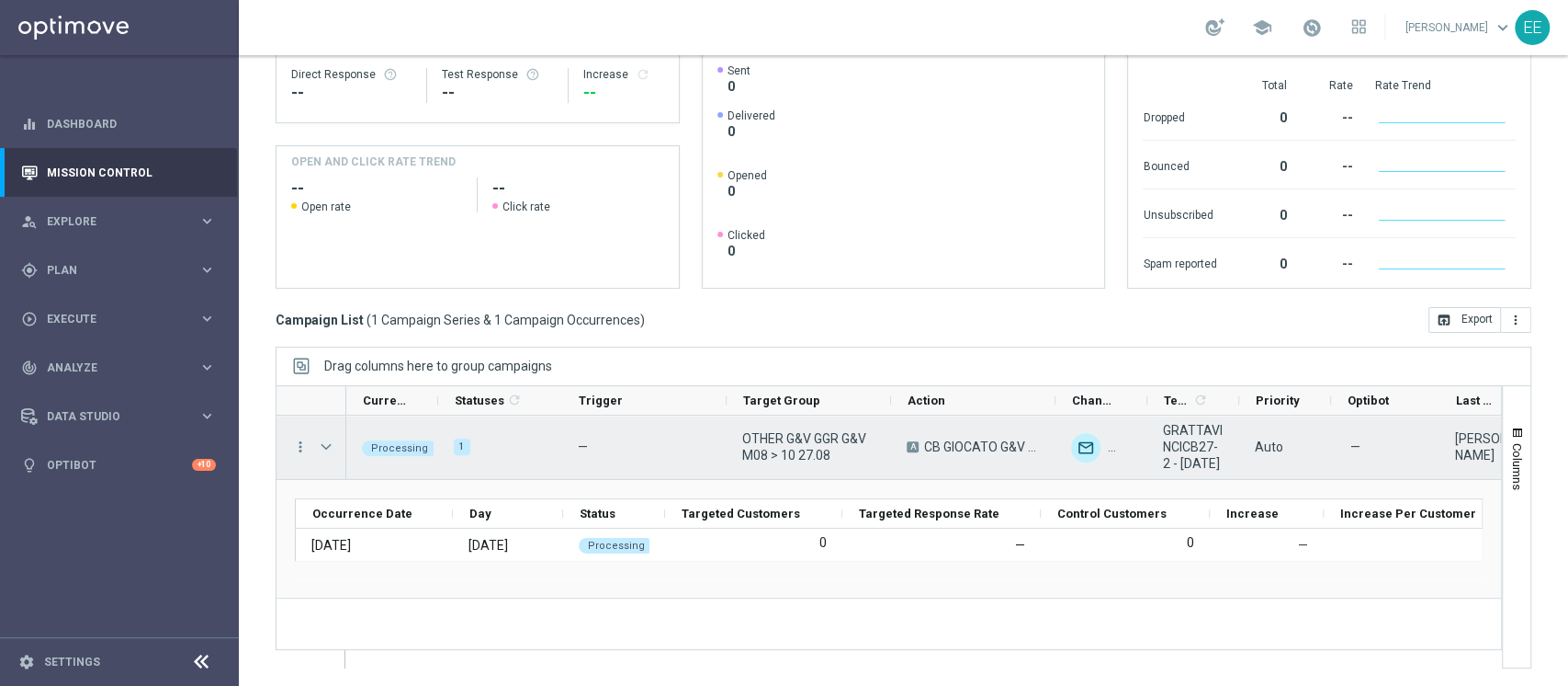
click at [0, 0] on span "Press SPACE to select this row." at bounding box center [0, 0] width 0 height 0
click at [326, 442] on span "Press SPACE to select this row." at bounding box center [326, 446] width 16 height 14
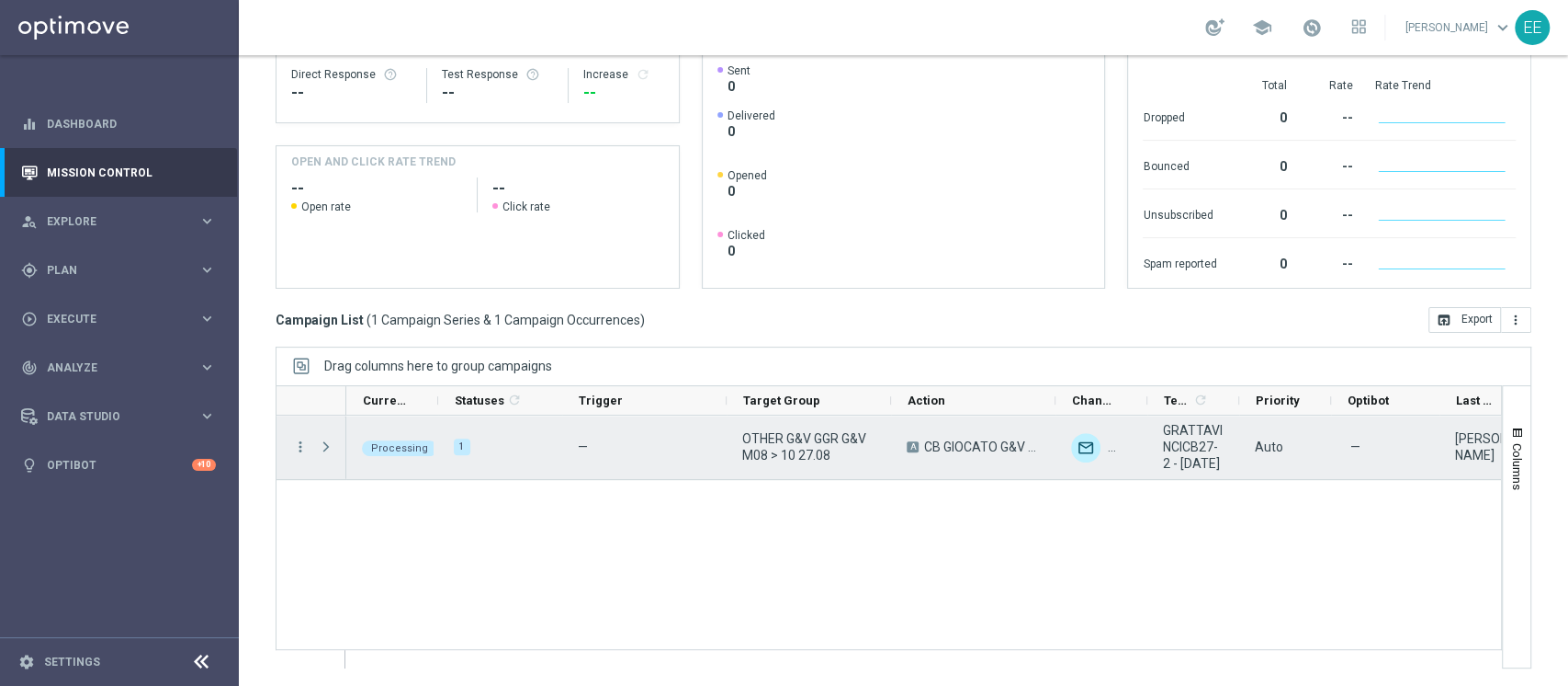
click at [326, 442] on span "Press SPACE to select this row." at bounding box center [326, 446] width 16 height 14
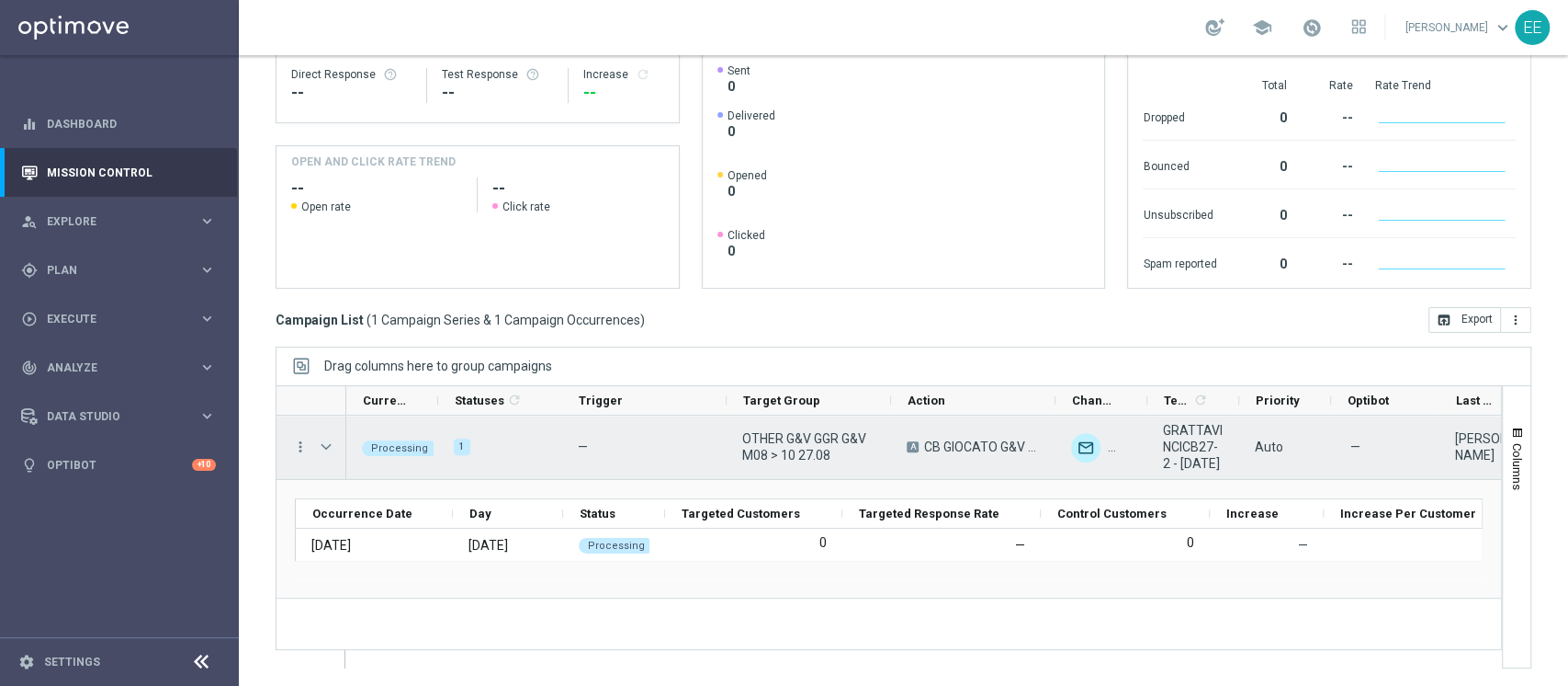
click at [326, 442] on span "Press SPACE to select this row." at bounding box center [326, 446] width 16 height 14
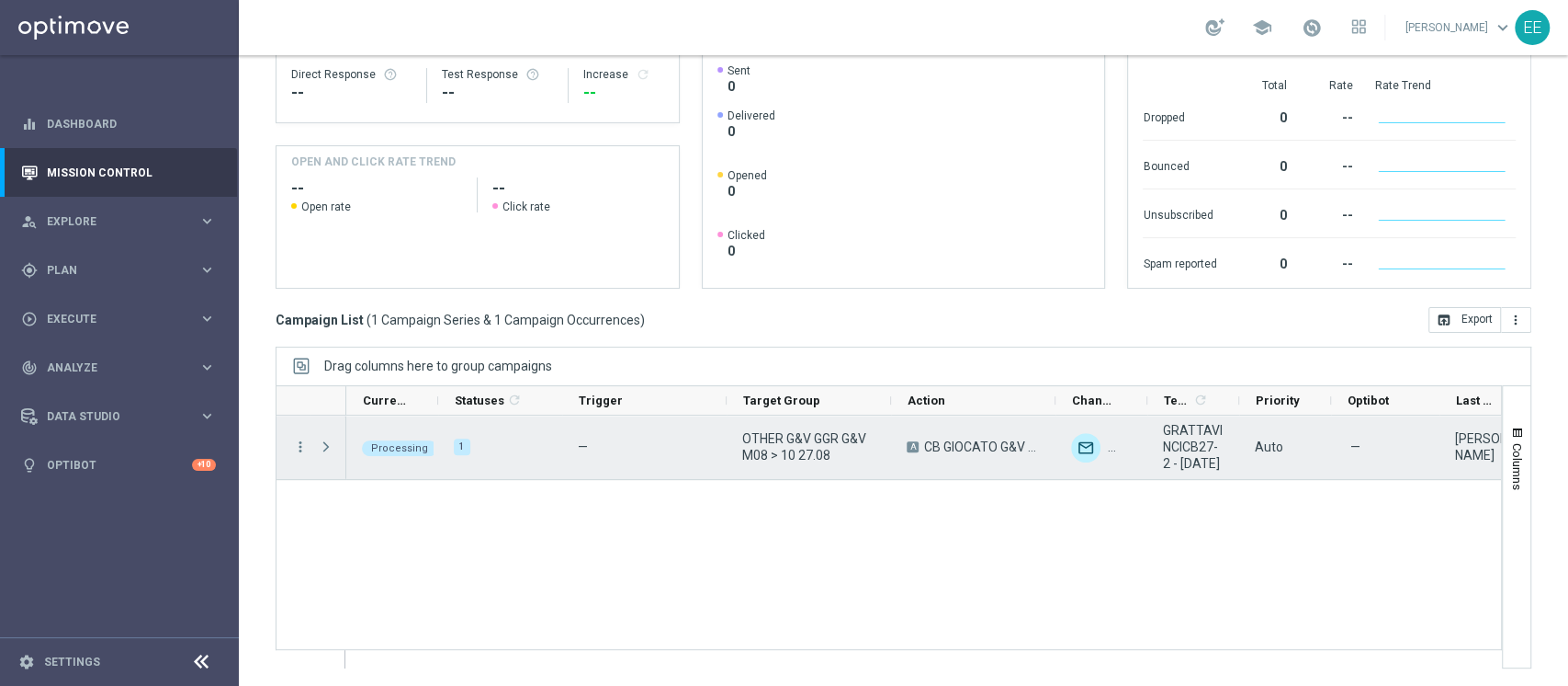
click at [326, 442] on span "Press SPACE to select this row." at bounding box center [326, 446] width 16 height 14
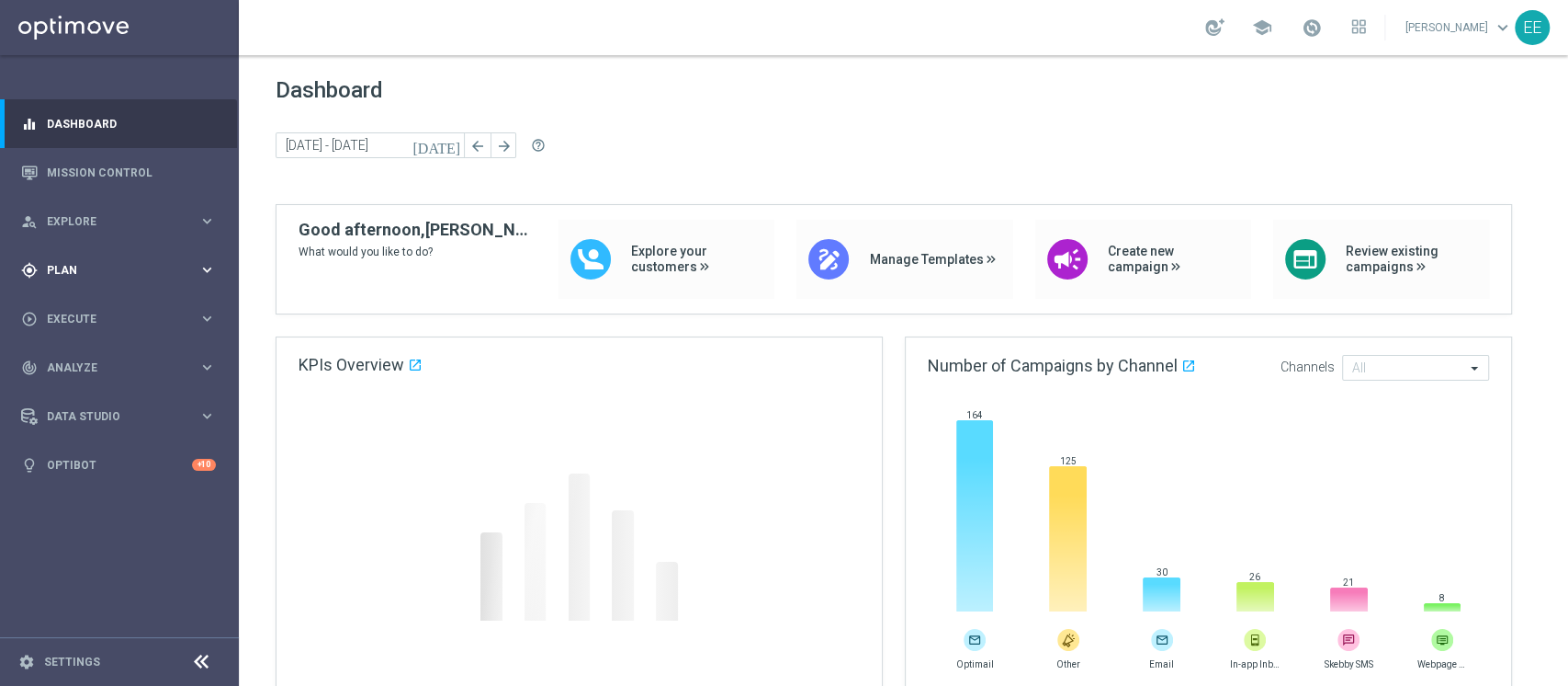
click at [66, 254] on div "gps_fixed Plan keyboard_arrow_right" at bounding box center [118, 269] width 237 height 49
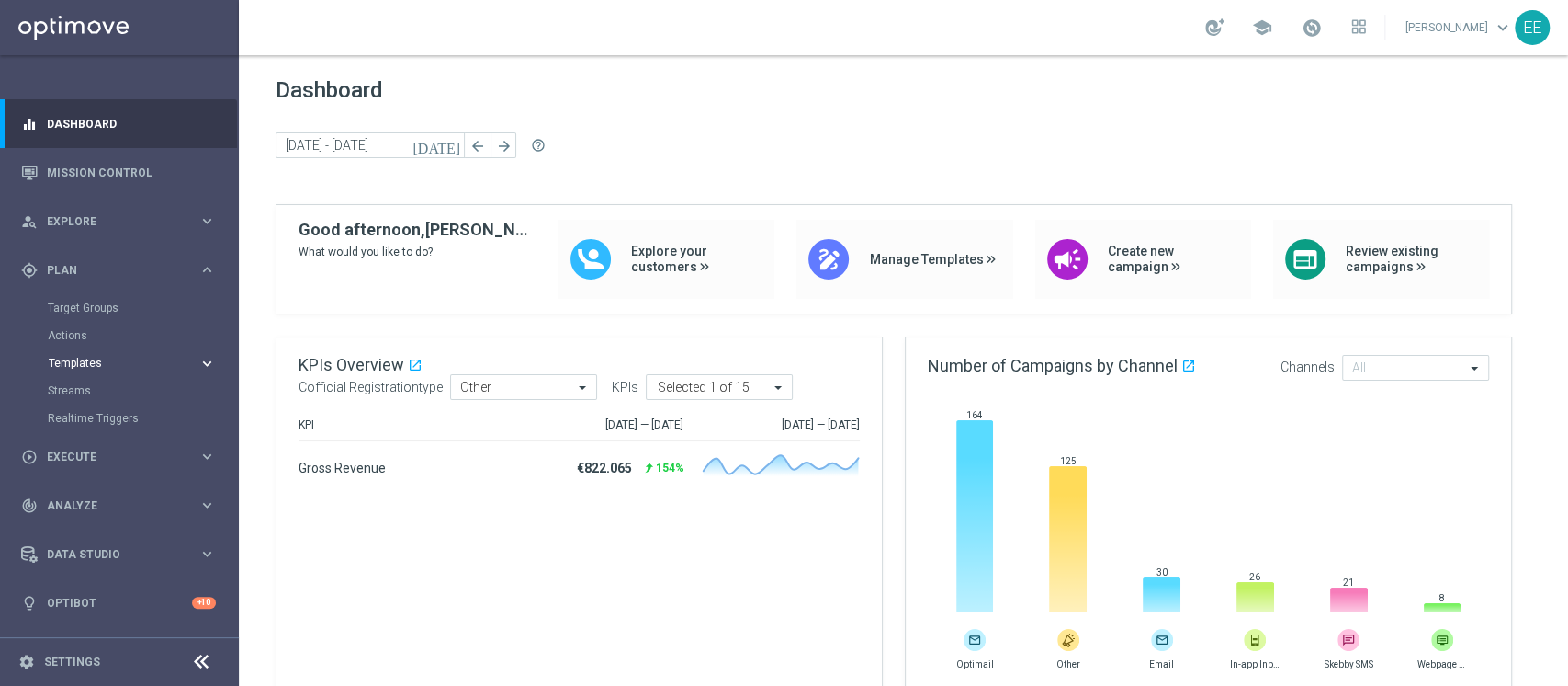
click at [67, 365] on span "Templates" at bounding box center [114, 363] width 131 height 11
click at [84, 389] on link "Optimail" at bounding box center [124, 390] width 134 height 14
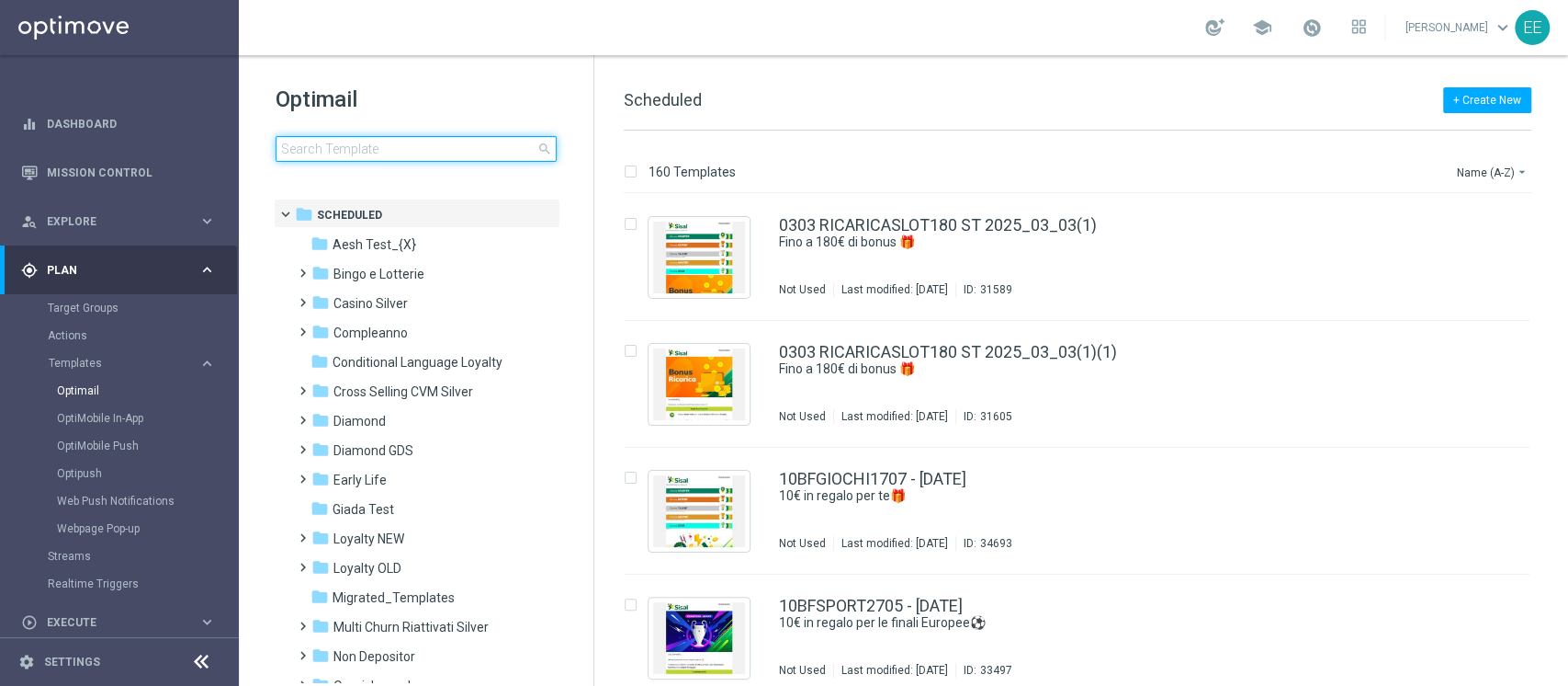
click at [379, 146] on input at bounding box center [416, 149] width 281 height 26
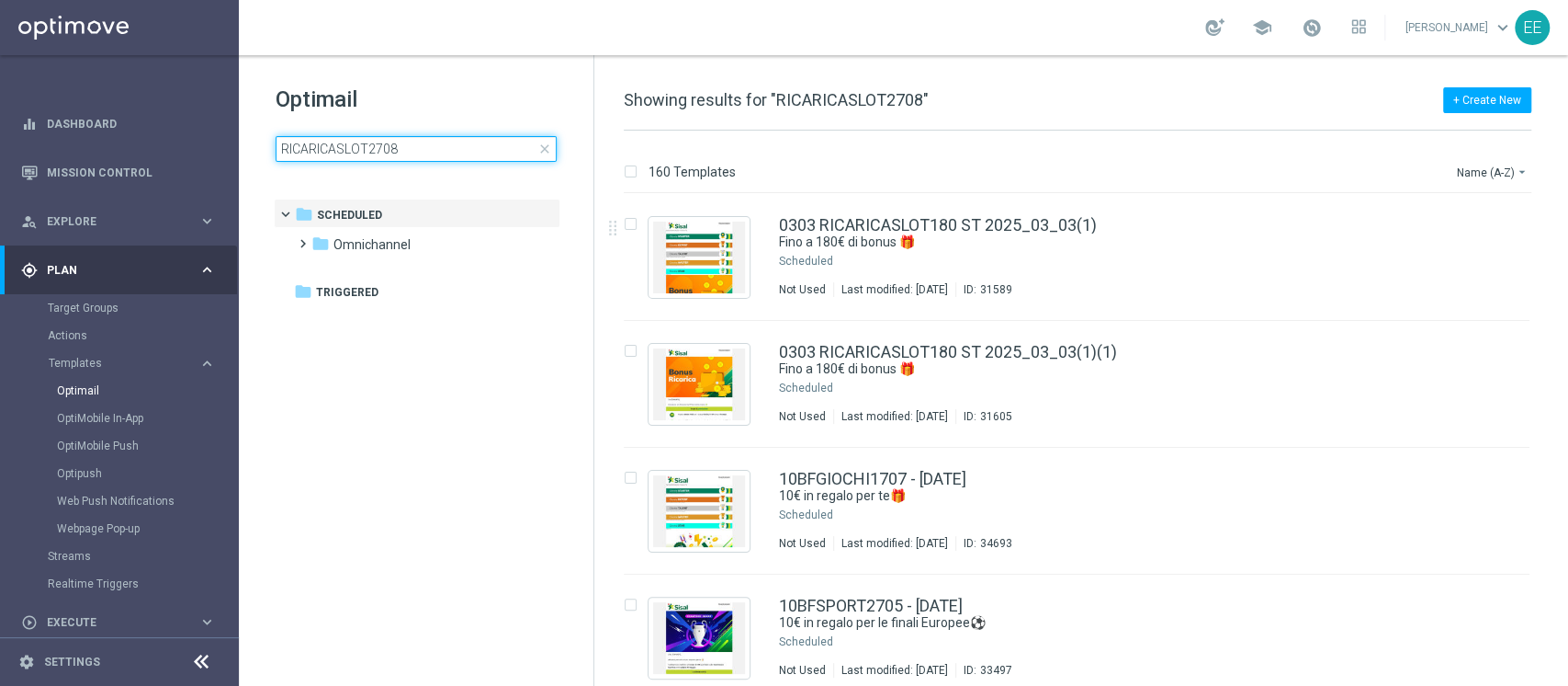
type input "RICARICASLOT2708"
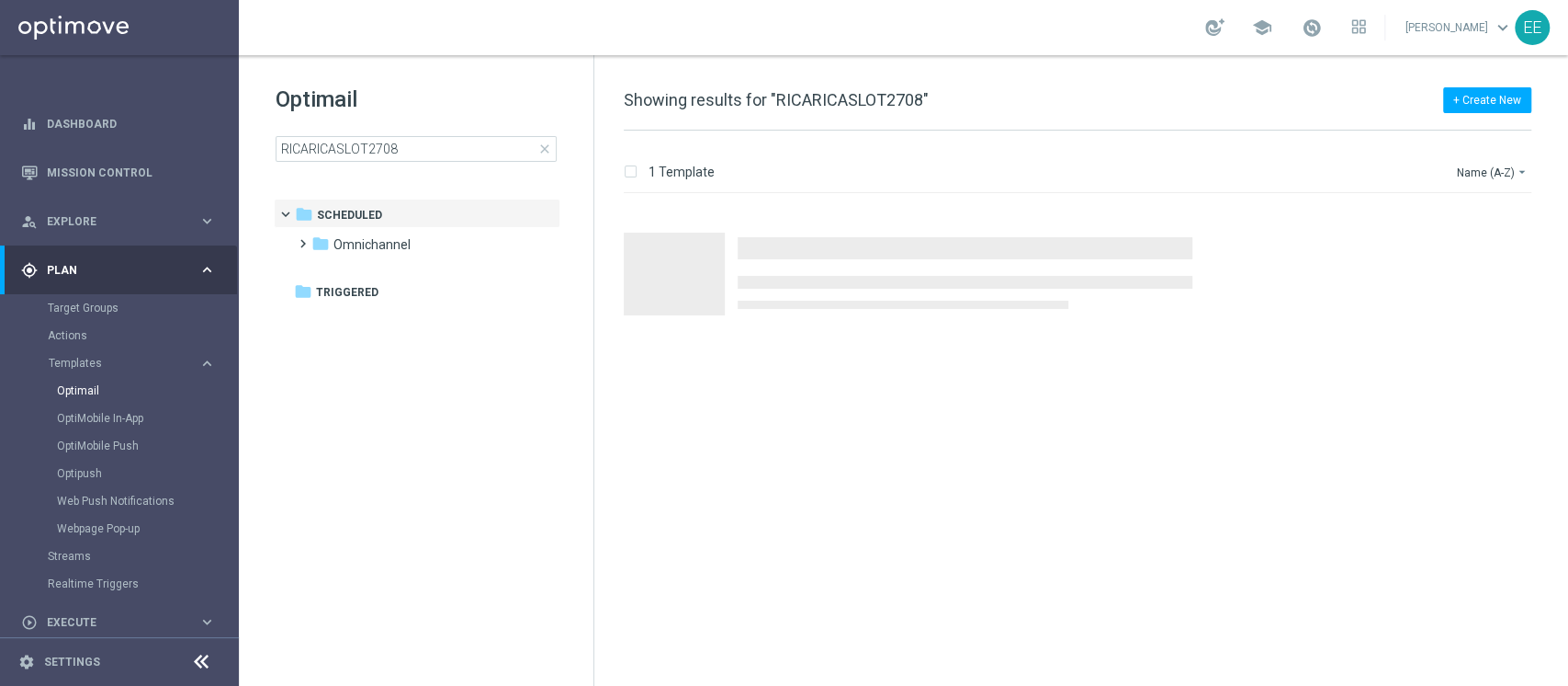
click at [439, 259] on div "folder Scheduled more_vert folder Omnichannel more_vert" at bounding box center [417, 251] width 286 height 106
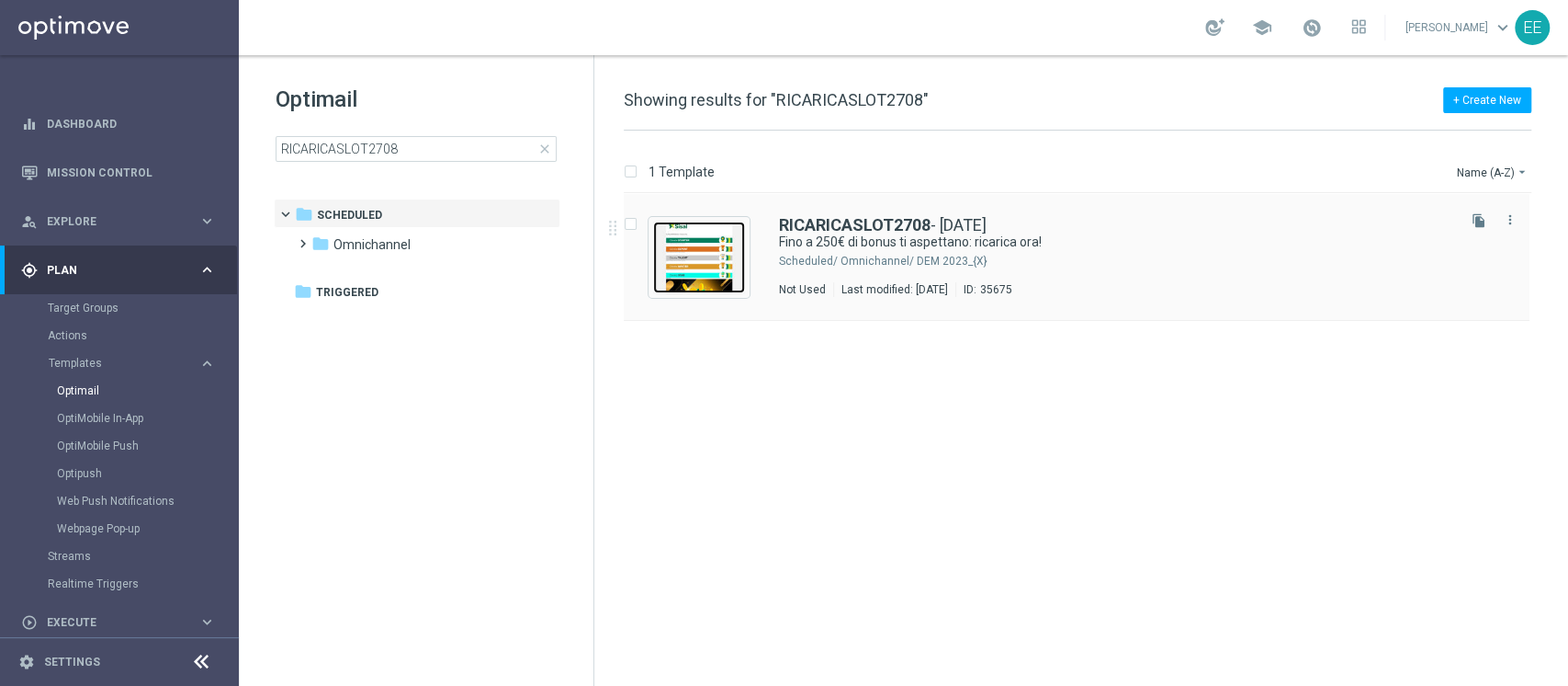
click at [705, 270] on img "Press SPACE to select this row." at bounding box center [699, 257] width 92 height 72
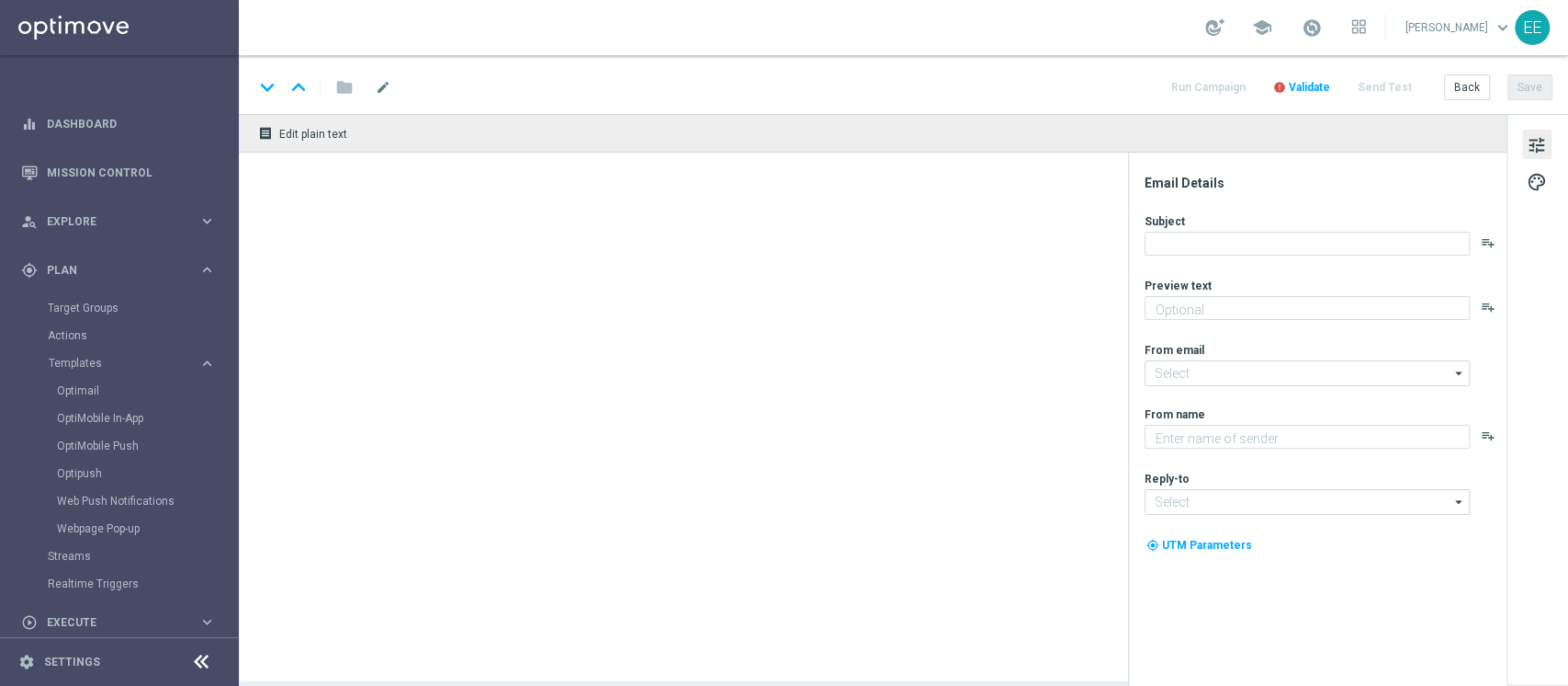
type textarea "Non perderti la promozione!✨"
type input "newsletter@comunicazioni.sisal.it"
type textarea "Sisal"
type input "info@sisal.it"
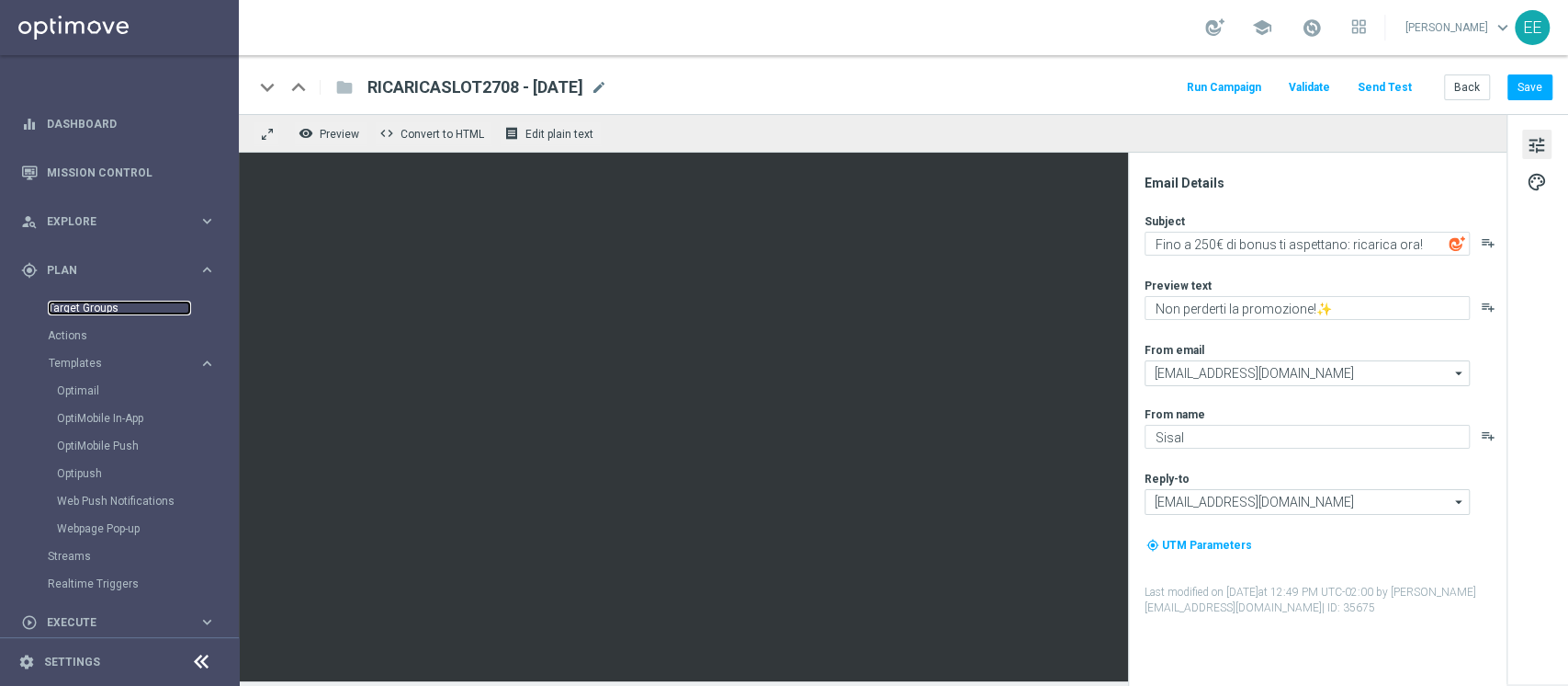
click at [96, 309] on link "Target Groups" at bounding box center [120, 308] width 144 height 14
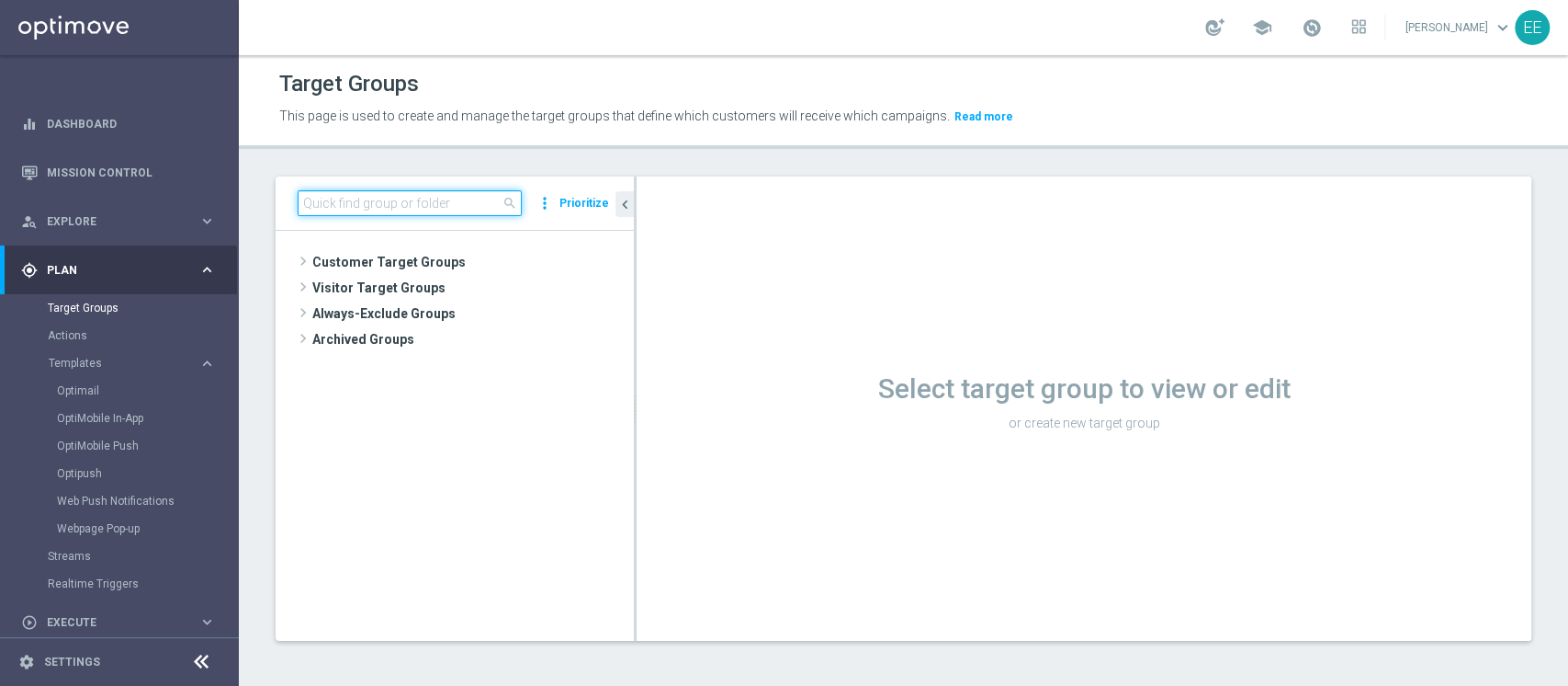
click at [456, 199] on input at bounding box center [410, 203] width 224 height 26
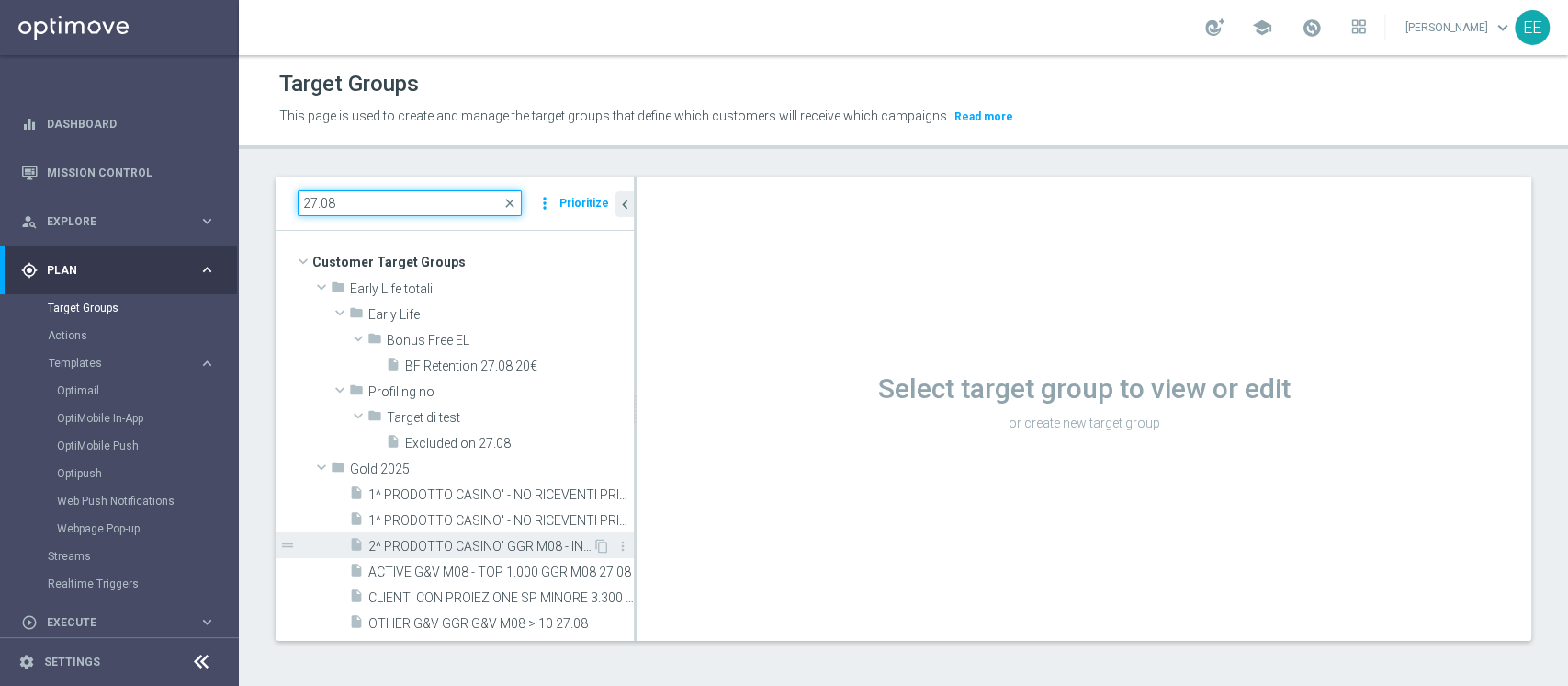
type input "27.08"
click at [433, 548] on span "2^ PRODOTTO CASINO' GGR M08 - INCIDENZA GGR CASINO' M08 > 20% GGR M08 27.08" at bounding box center [481, 546] width 224 height 15
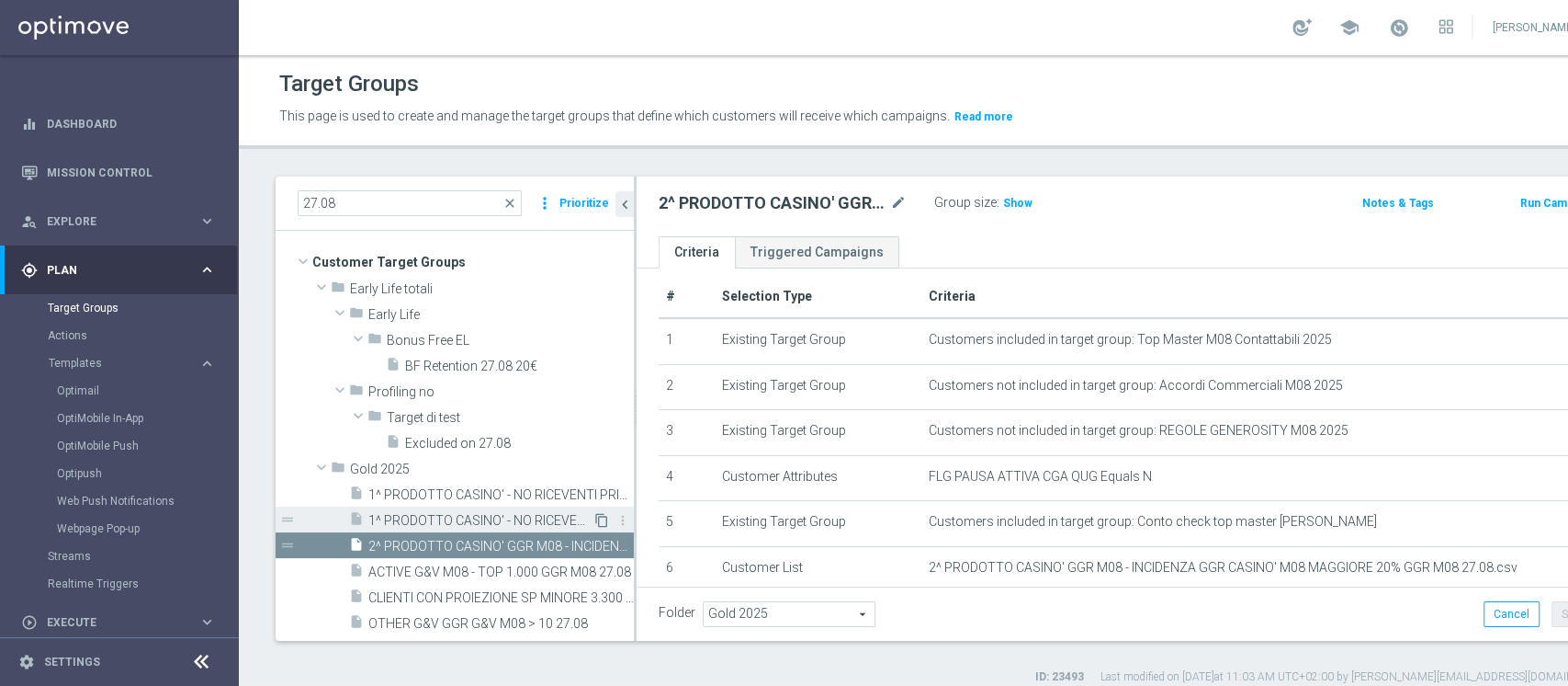
scroll to position [13, 0]
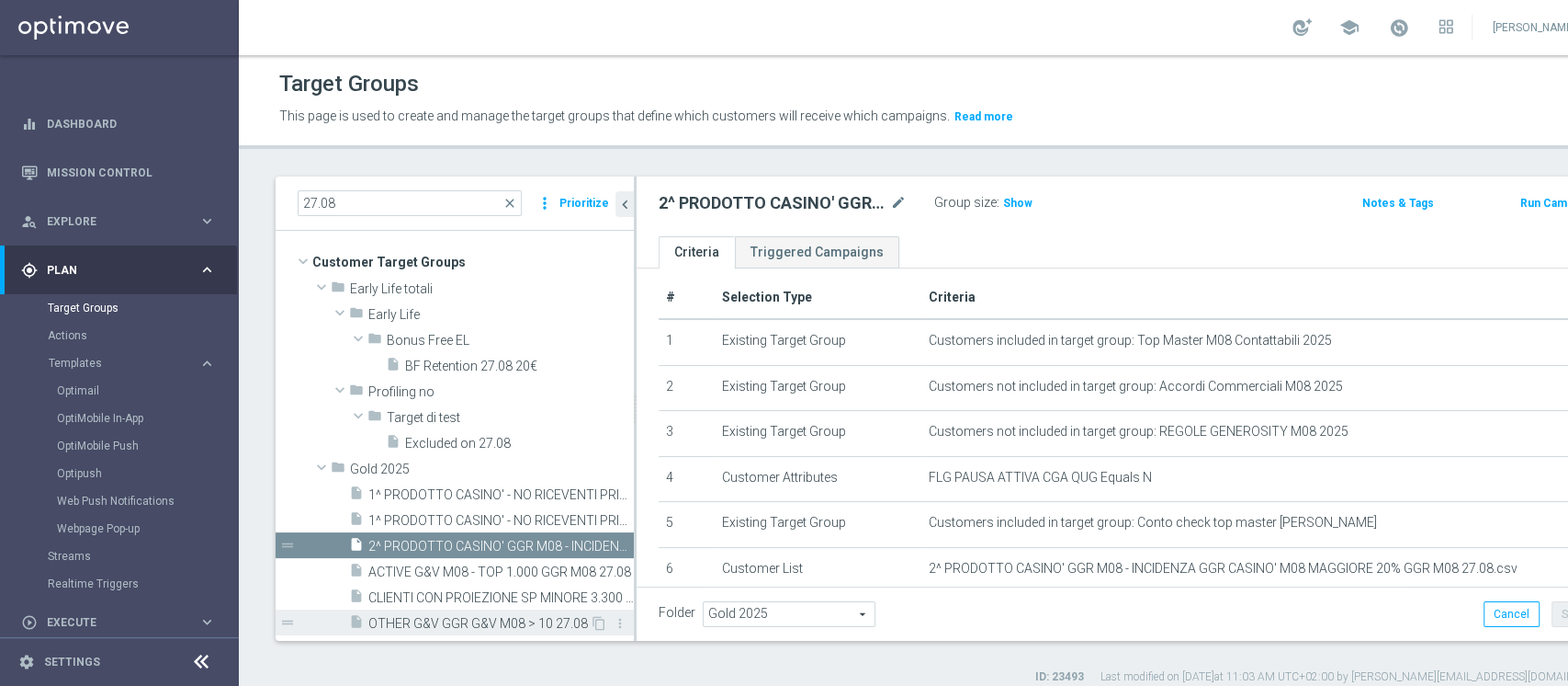
click at [429, 610] on div "insert_drive_file OTHER G&V GGR G&V M08 > 10 27.08" at bounding box center [468, 622] width 240 height 26
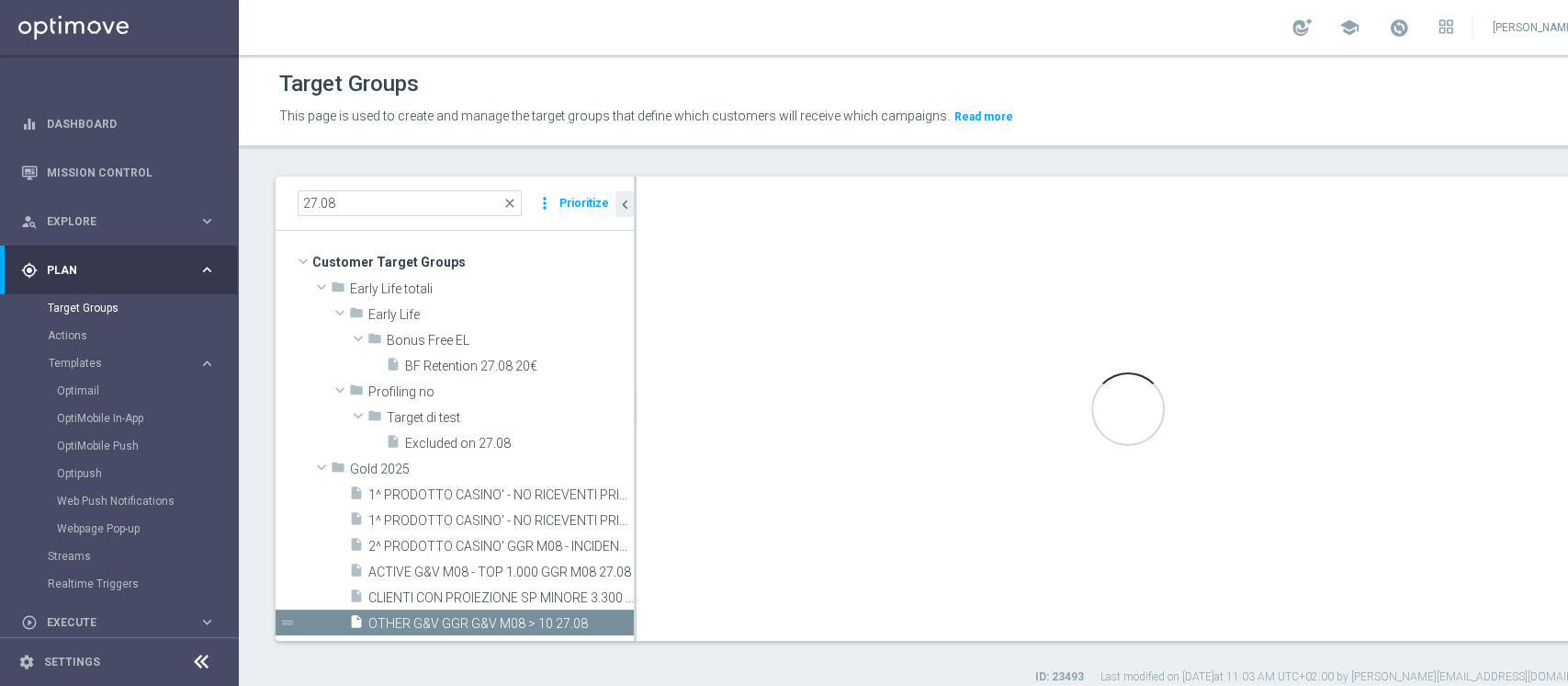
type textarea "(1 AND 2 AND 3 AND 4 and 6) OR 5"
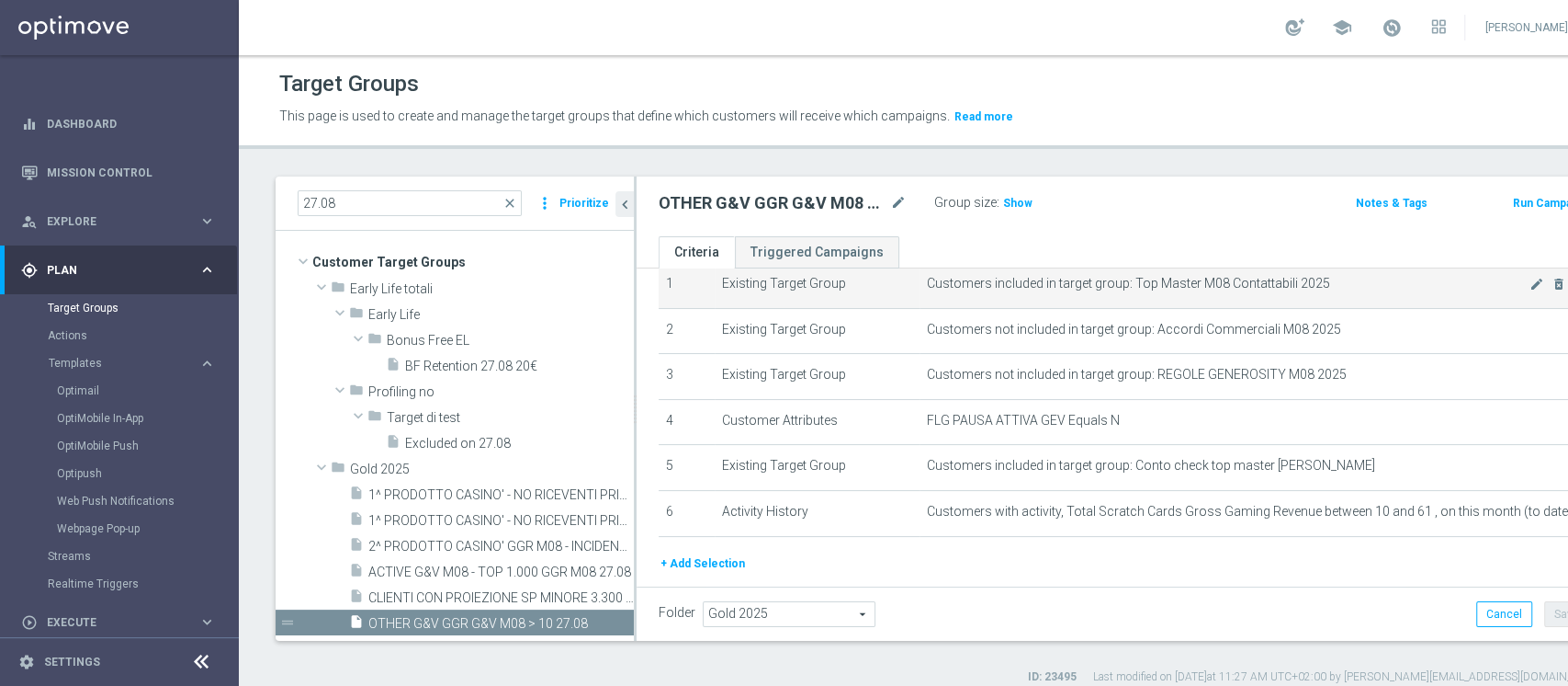
scroll to position [73, 0]
